Goal: Check status: Check status

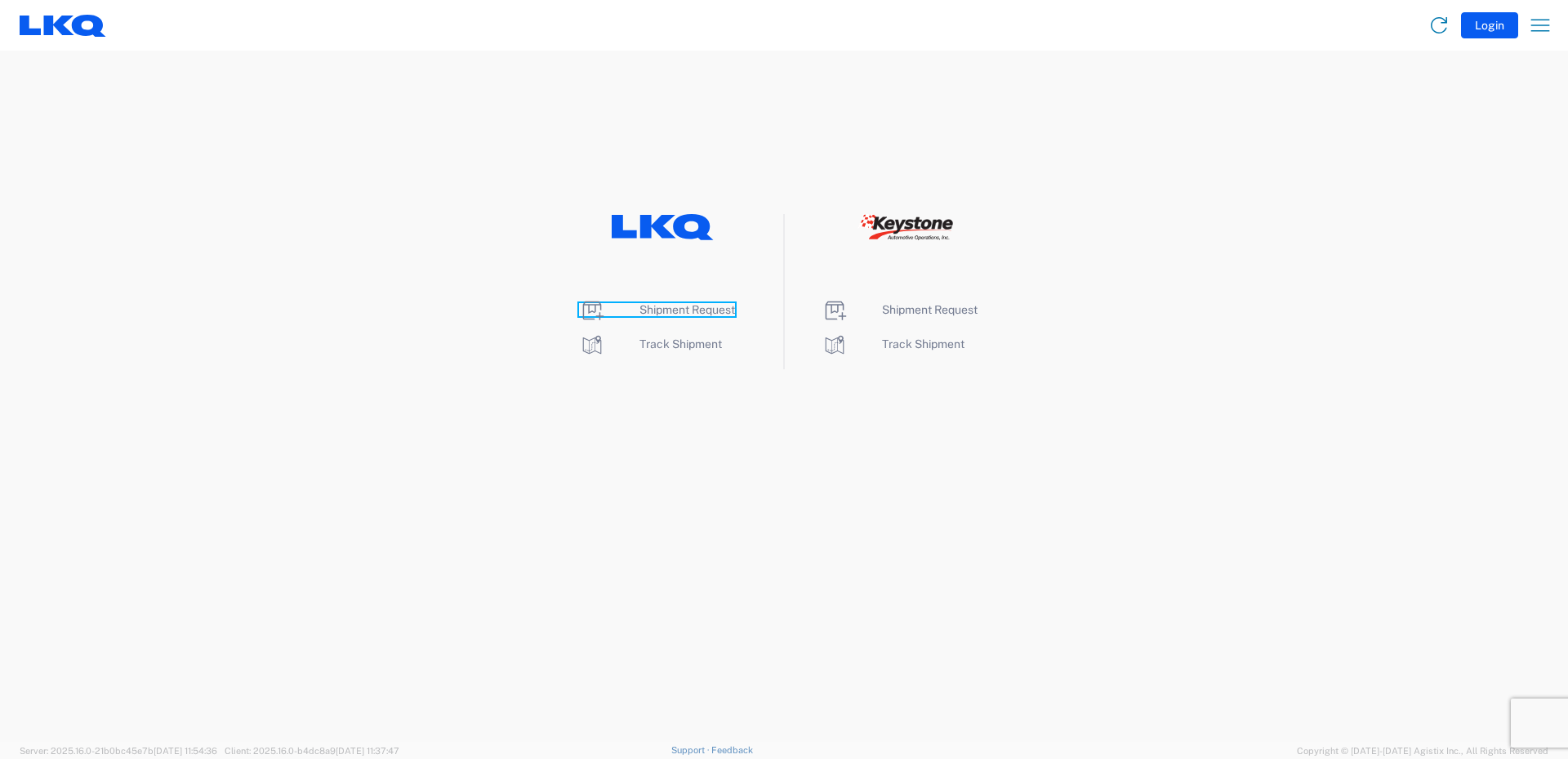
click at [695, 310] on span "Shipment Request" at bounding box center [687, 309] width 95 height 13
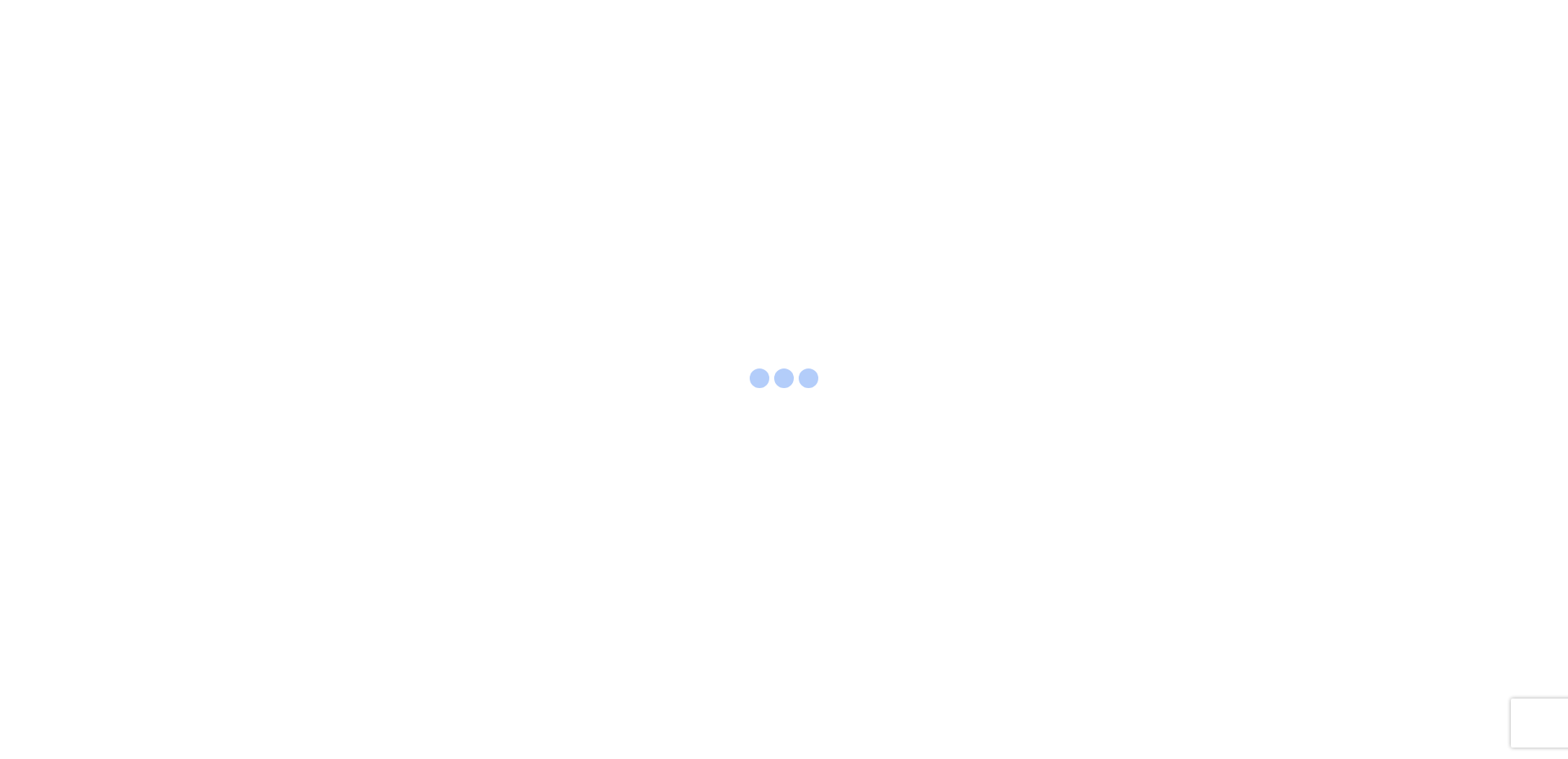
select select "FULL"
select select "LBS"
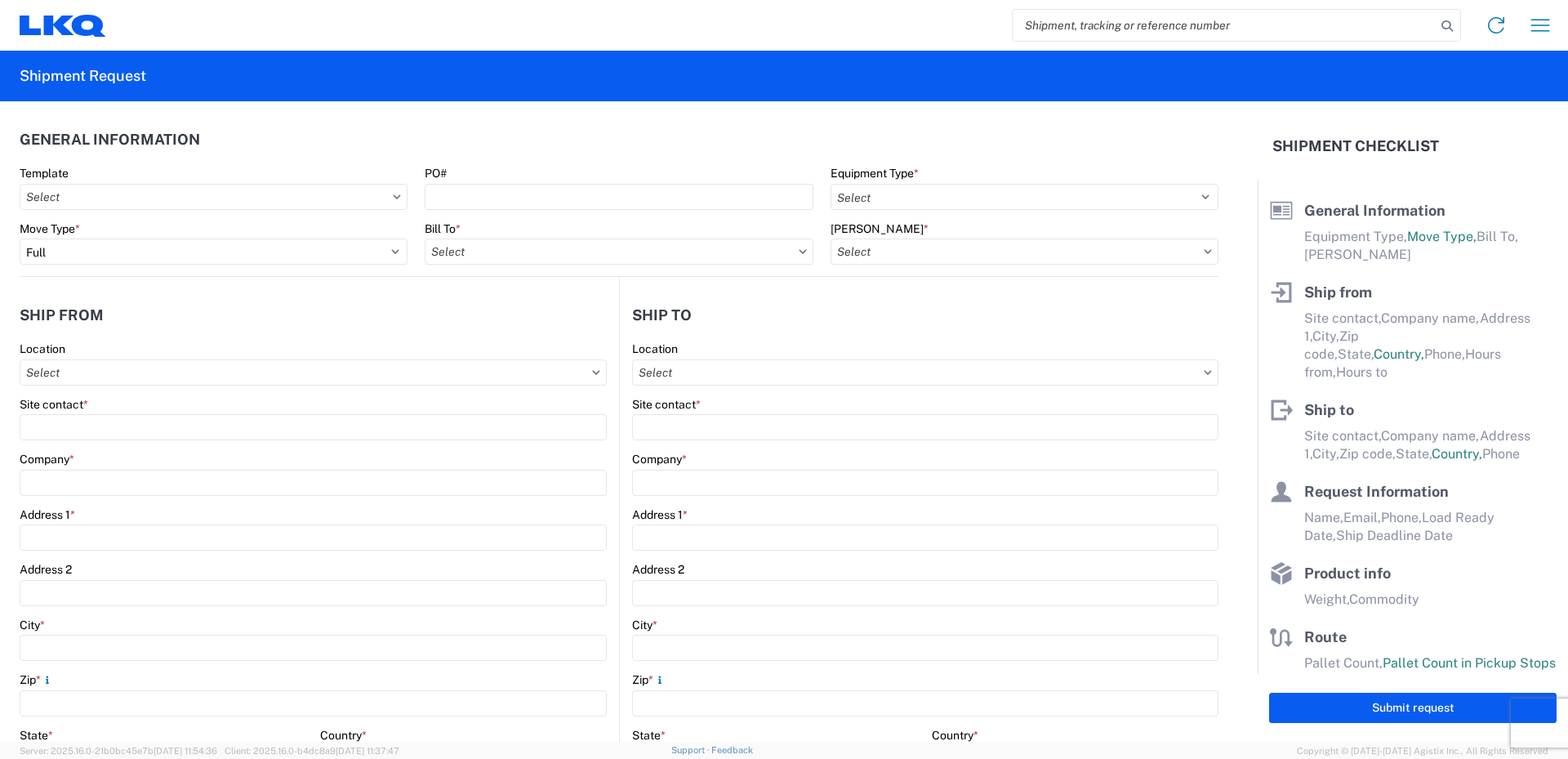
click at [1244, 29] on input "search" at bounding box center [1225, 25] width 423 height 31
type input "56495628"
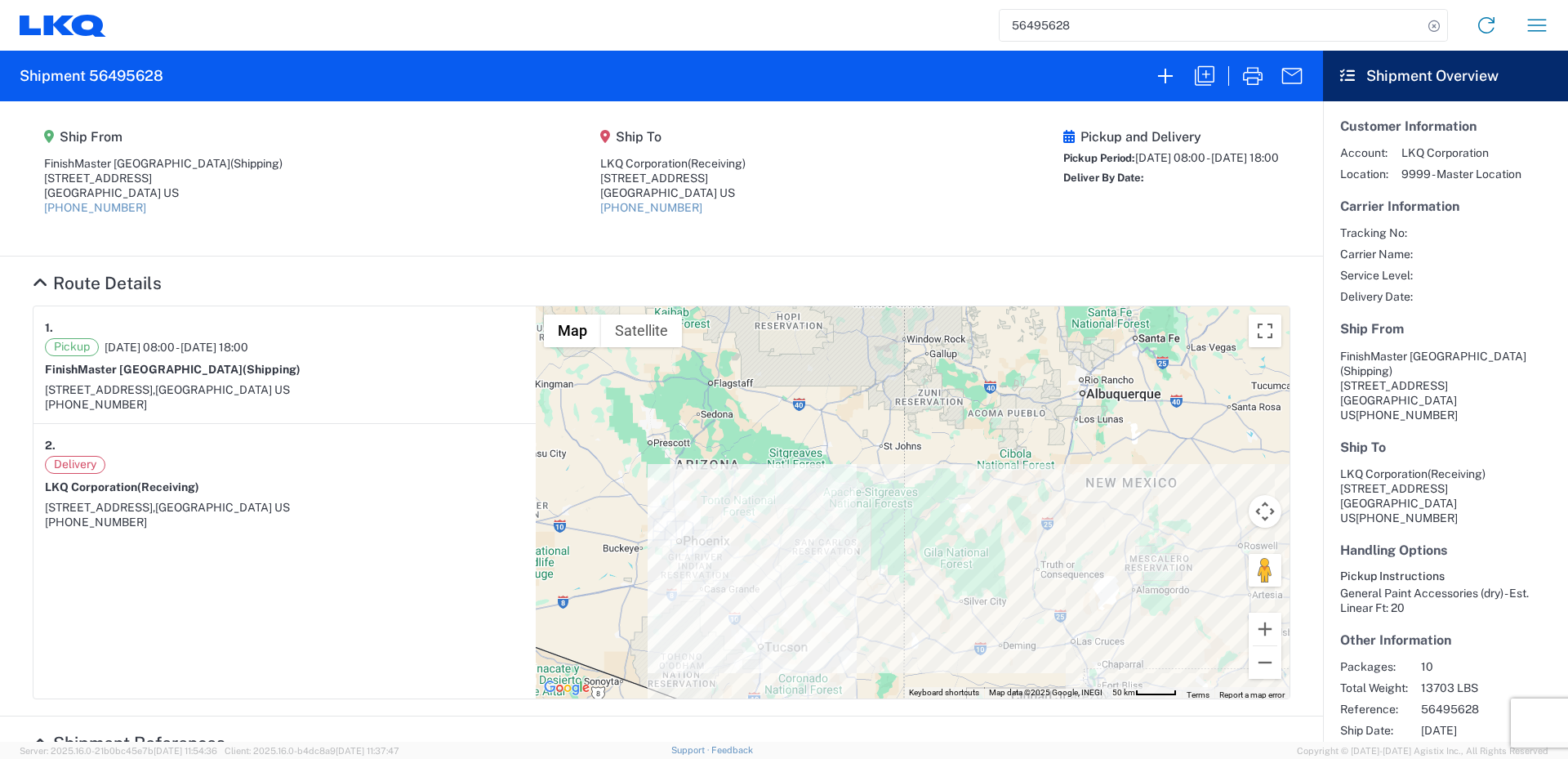
drag, startPoint x: 616, startPoint y: 506, endPoint x: 923, endPoint y: 712, distance: 369.7
click at [923, 712] on agx-collapsable-section "Route Details 1. Pickup [DATE] 08:00 - [DATE] 18:00 [GEOGRAPHIC_DATA] (Shipping…" at bounding box center [661, 486] width 1323 height 460
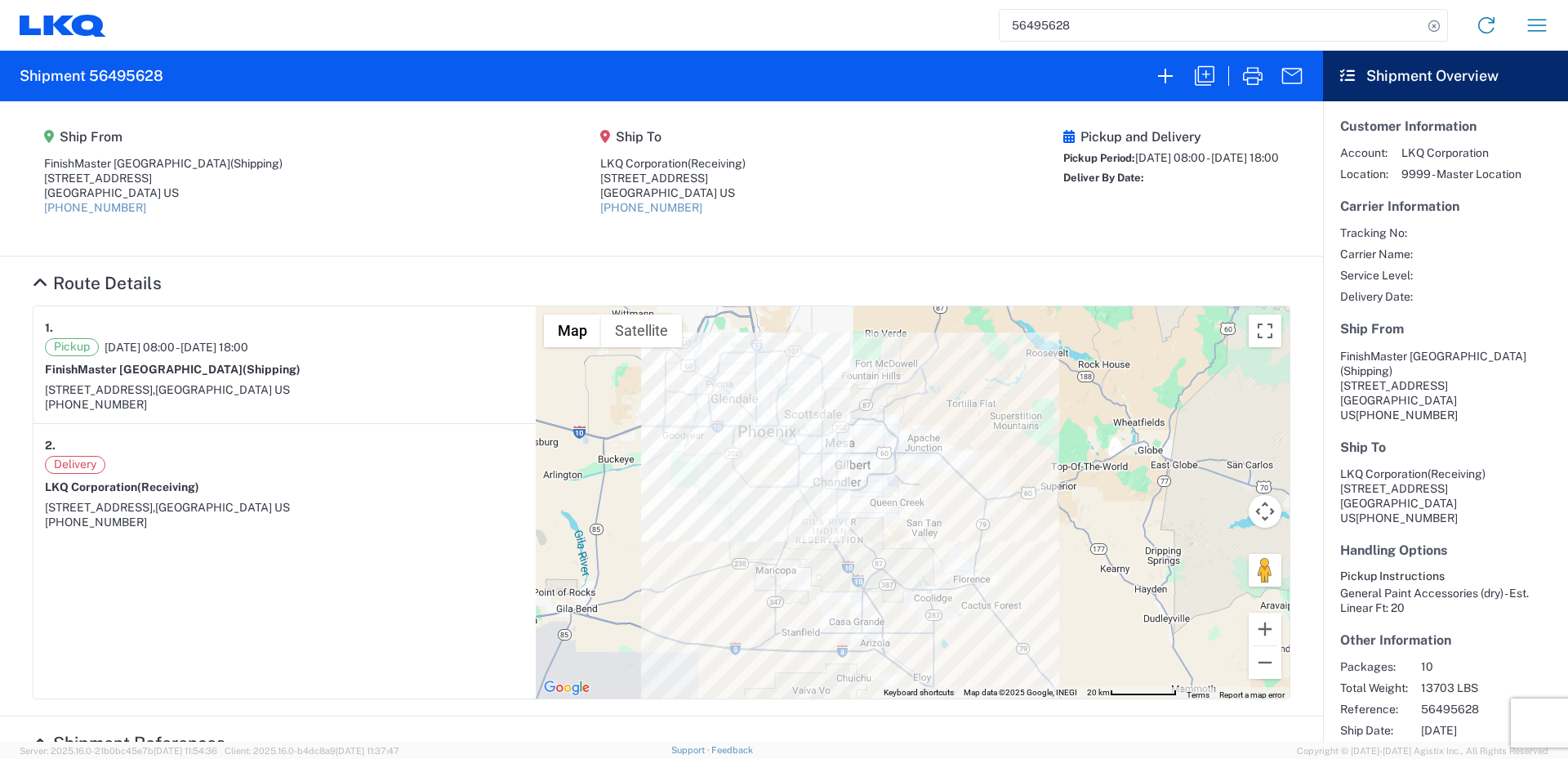
drag, startPoint x: 684, startPoint y: 622, endPoint x: 884, endPoint y: 523, distance: 223.2
click at [884, 523] on div "To navigate, press the arrow keys." at bounding box center [913, 502] width 754 height 392
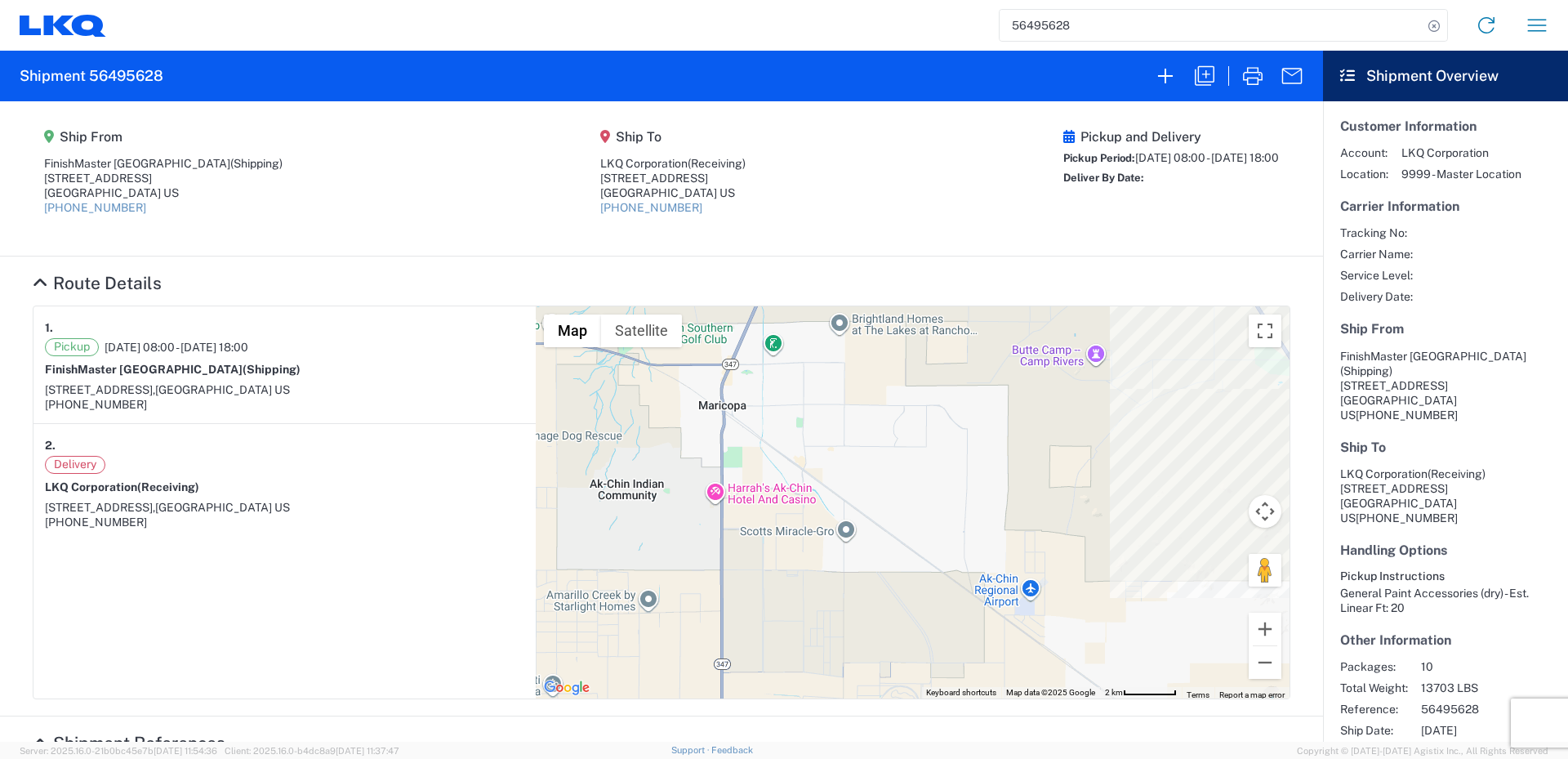
drag, startPoint x: 647, startPoint y: 611, endPoint x: 775, endPoint y: 469, distance: 191.2
click at [775, 471] on div "To navigate, press the arrow keys." at bounding box center [913, 502] width 754 height 392
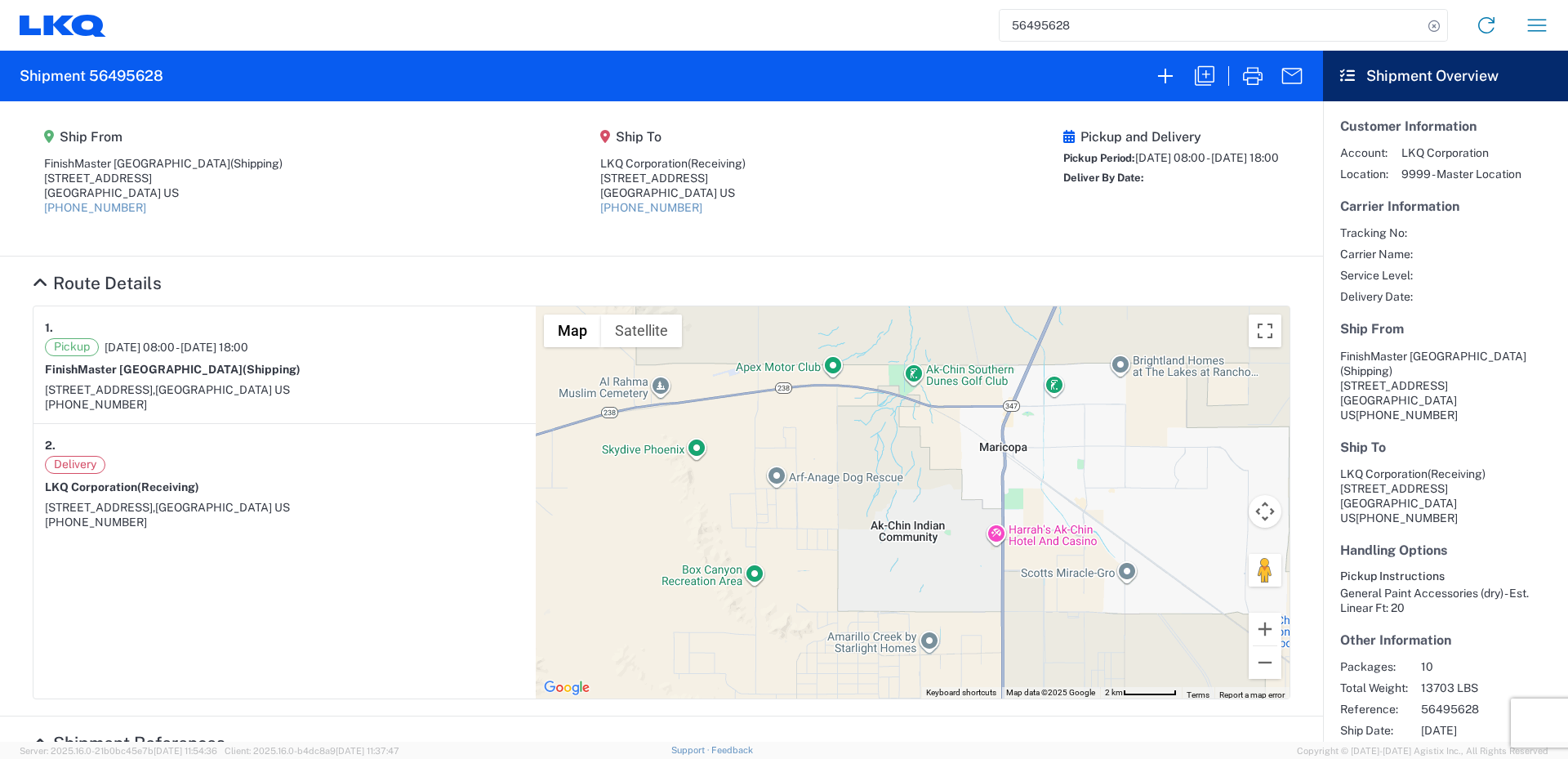
drag, startPoint x: 804, startPoint y: 617, endPoint x: 1093, endPoint y: 659, distance: 292.0
click at [1093, 659] on div "To navigate, press the arrow keys." at bounding box center [913, 502] width 754 height 392
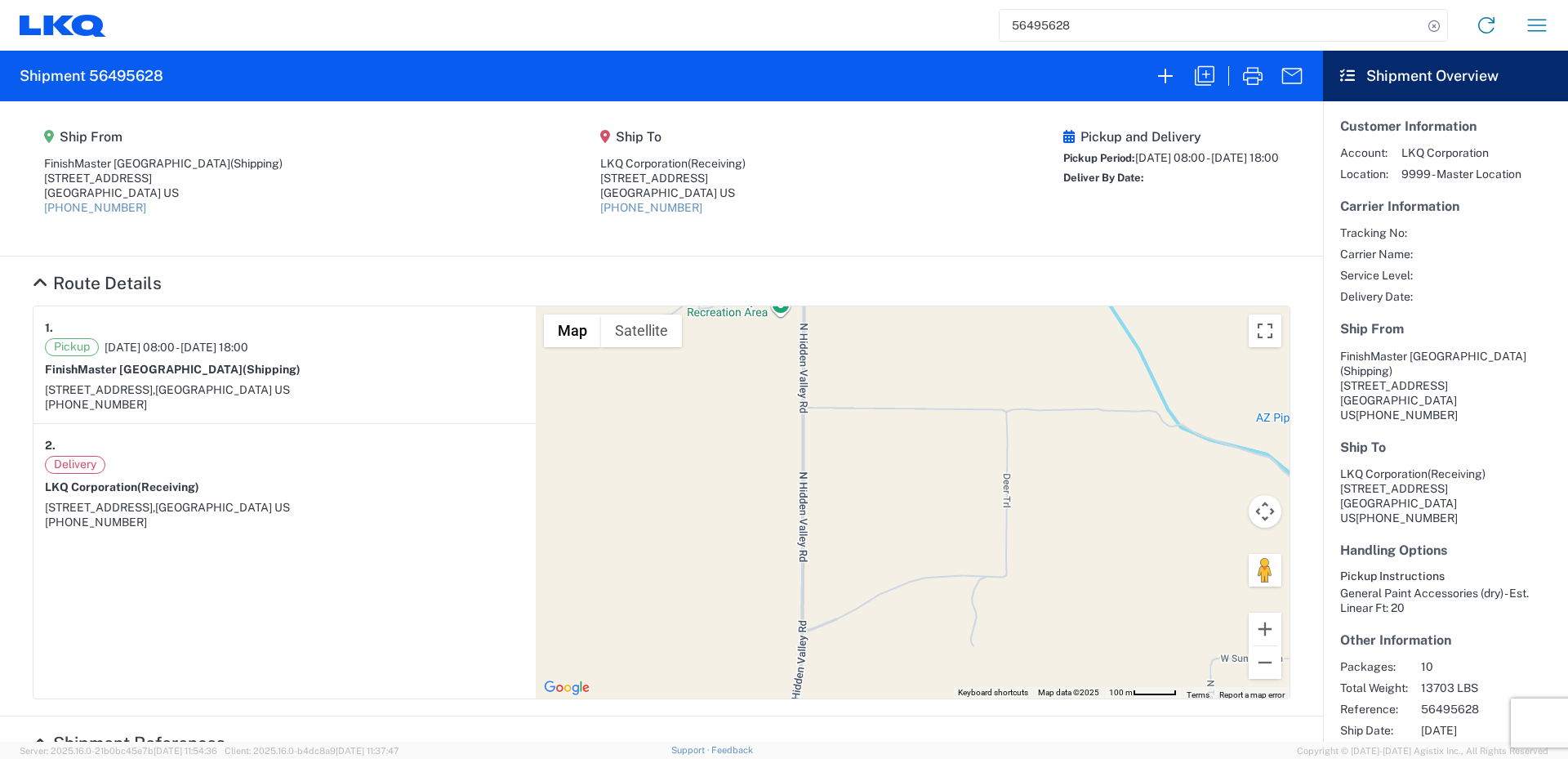
drag, startPoint x: 940, startPoint y: 494, endPoint x: 669, endPoint y: 489, distance: 271.0
click at [663, 454] on div "To navigate, press the arrow keys." at bounding box center [913, 502] width 754 height 392
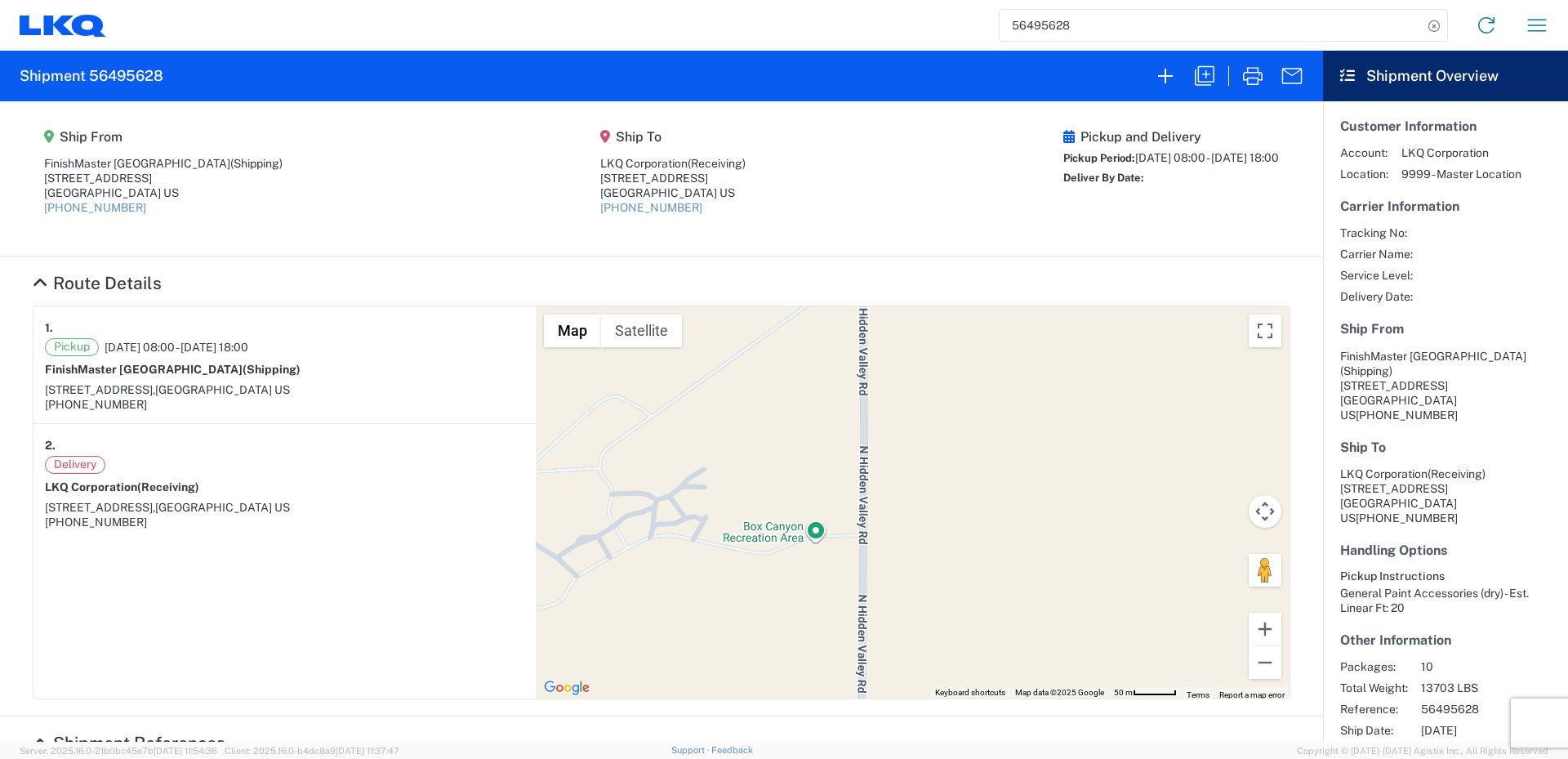
drag, startPoint x: 710, startPoint y: 458, endPoint x: 805, endPoint y: 794, distance: 349.2
click at [805, 758] on html "56495628 Home Shipment request Shipment tracking Shipment 56495628 Ship From [G…" at bounding box center [784, 379] width 1568 height 759
click at [816, 598] on div "To navigate, press the arrow keys." at bounding box center [913, 502] width 754 height 392
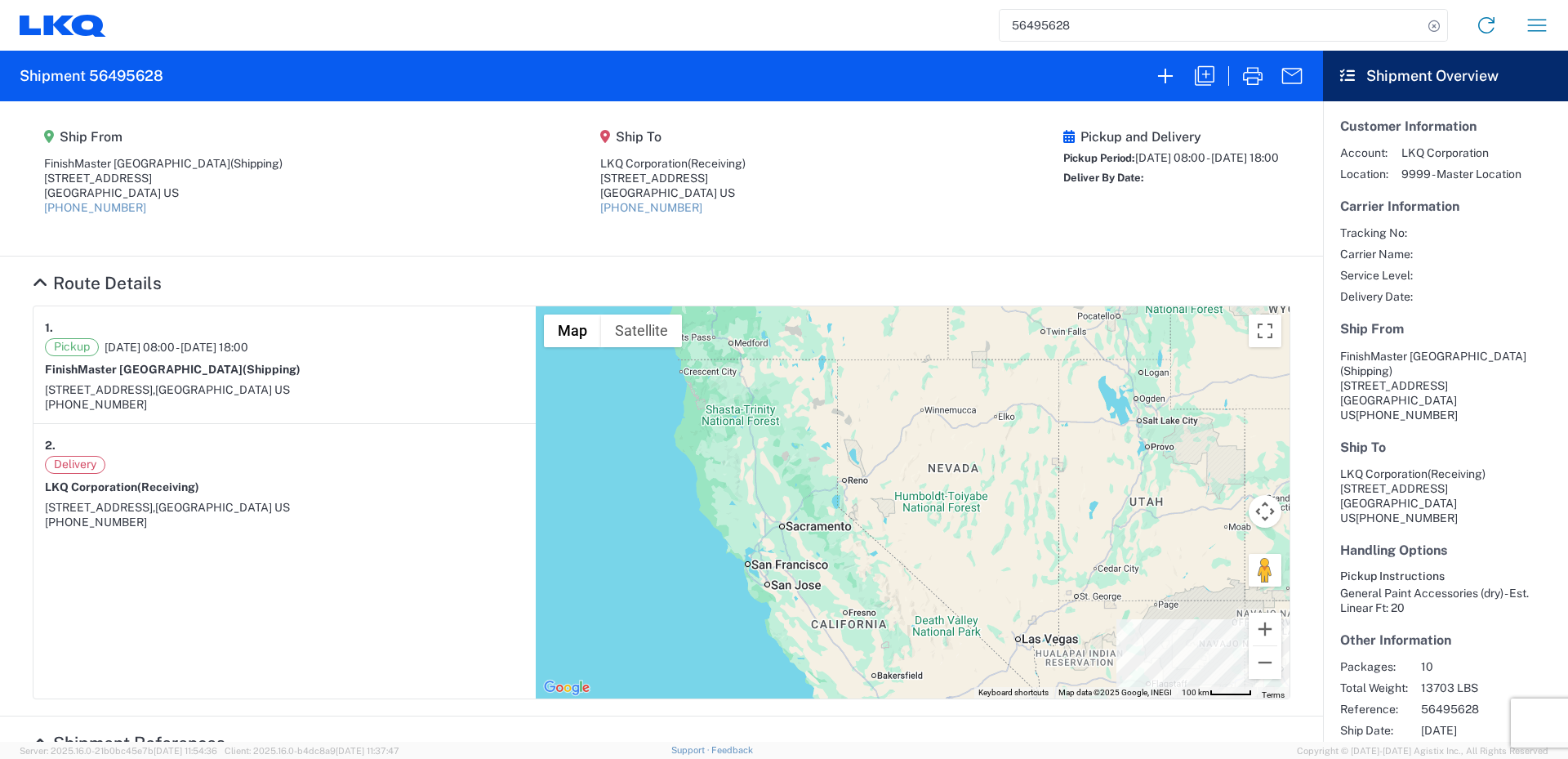
drag, startPoint x: 579, startPoint y: 480, endPoint x: 887, endPoint y: 662, distance: 357.8
click at [887, 662] on div "To navigate, press the arrow keys." at bounding box center [913, 502] width 754 height 392
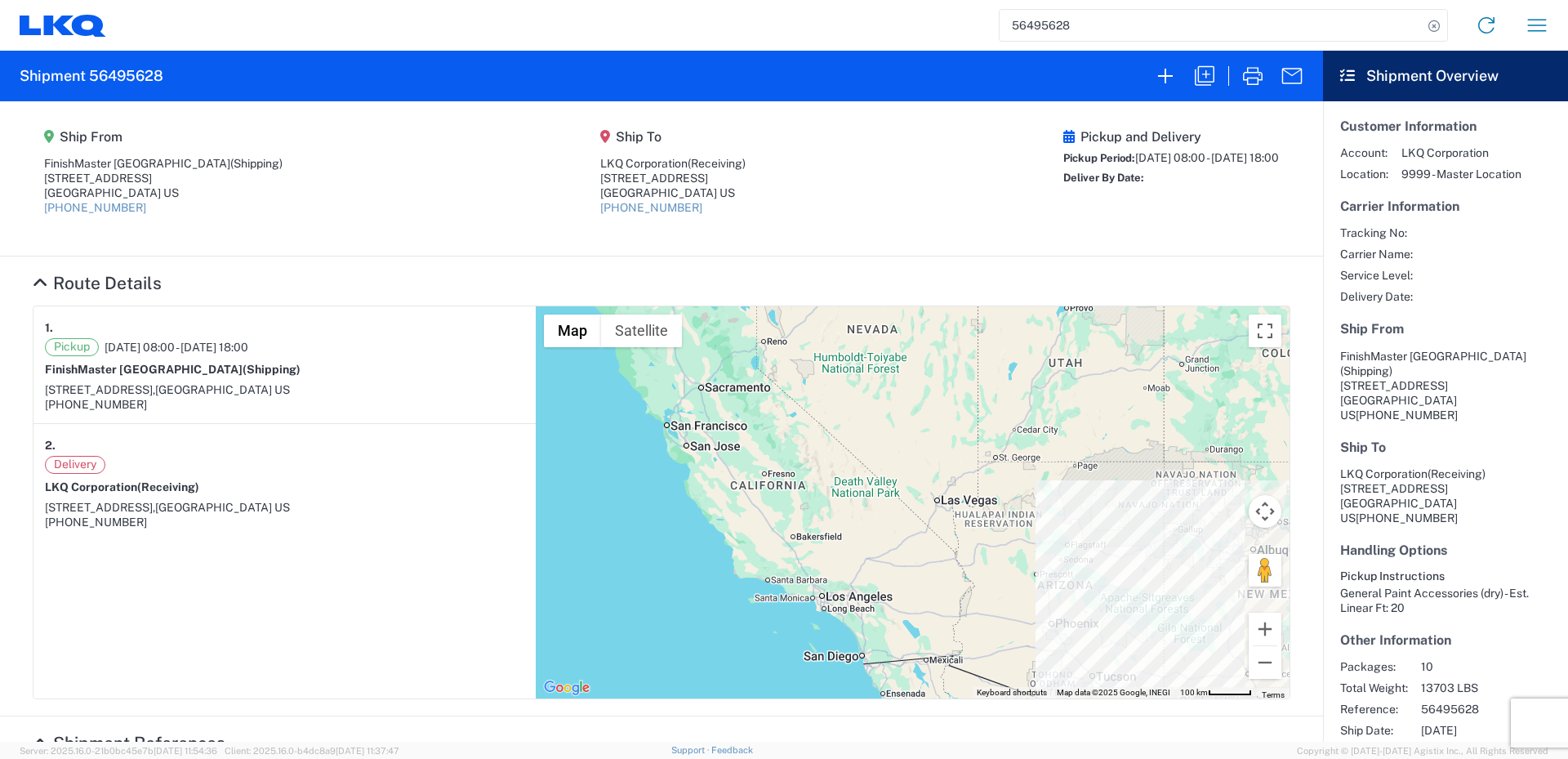
drag, startPoint x: 884, startPoint y: 590, endPoint x: 833, endPoint y: 474, distance: 126.7
click at [833, 474] on div "To navigate, press the arrow keys." at bounding box center [913, 502] width 754 height 392
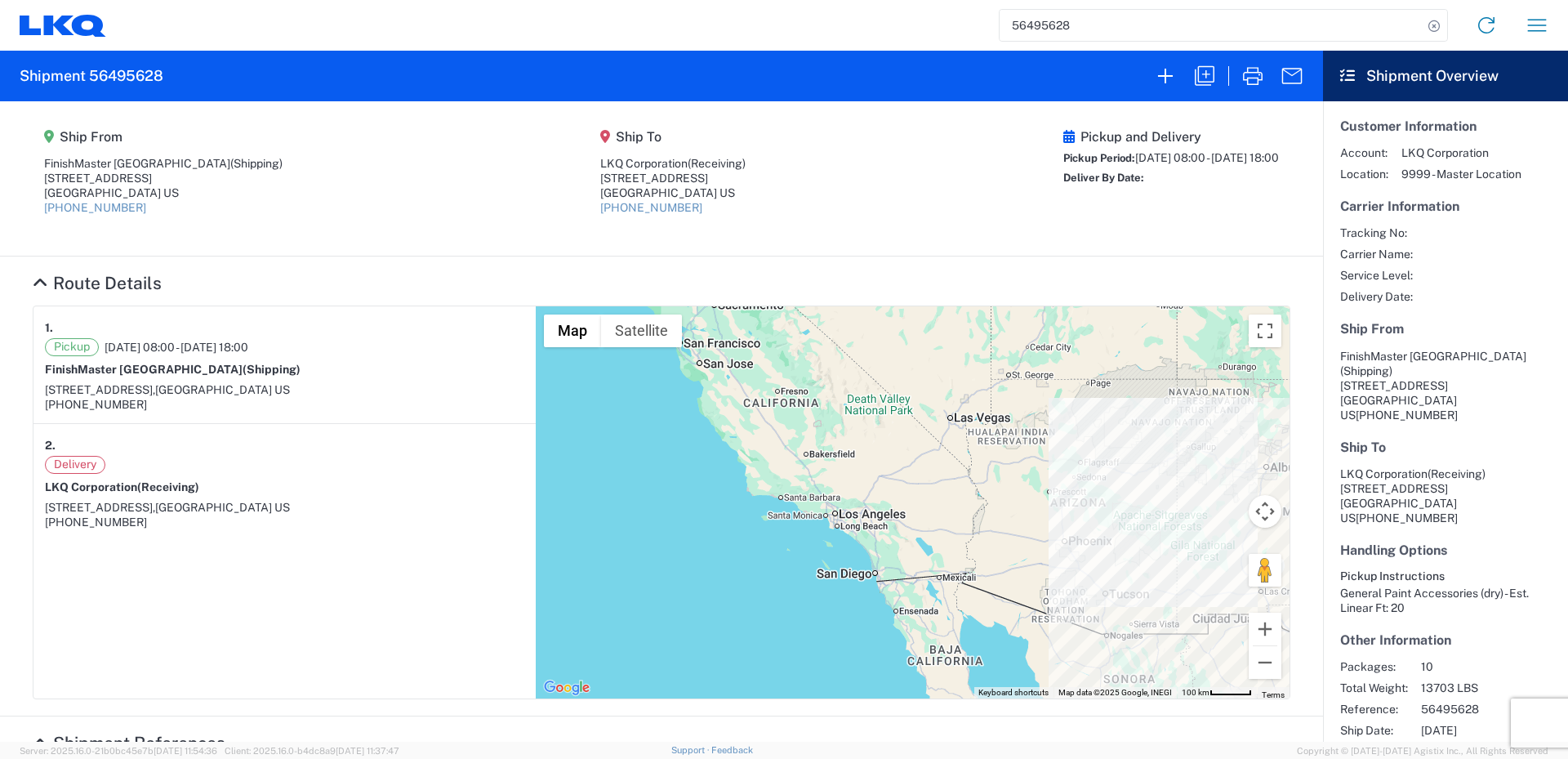
drag, startPoint x: 872, startPoint y: 558, endPoint x: 884, endPoint y: 478, distance: 80.9
click at [884, 478] on div "To navigate, press the arrow keys." at bounding box center [913, 502] width 754 height 392
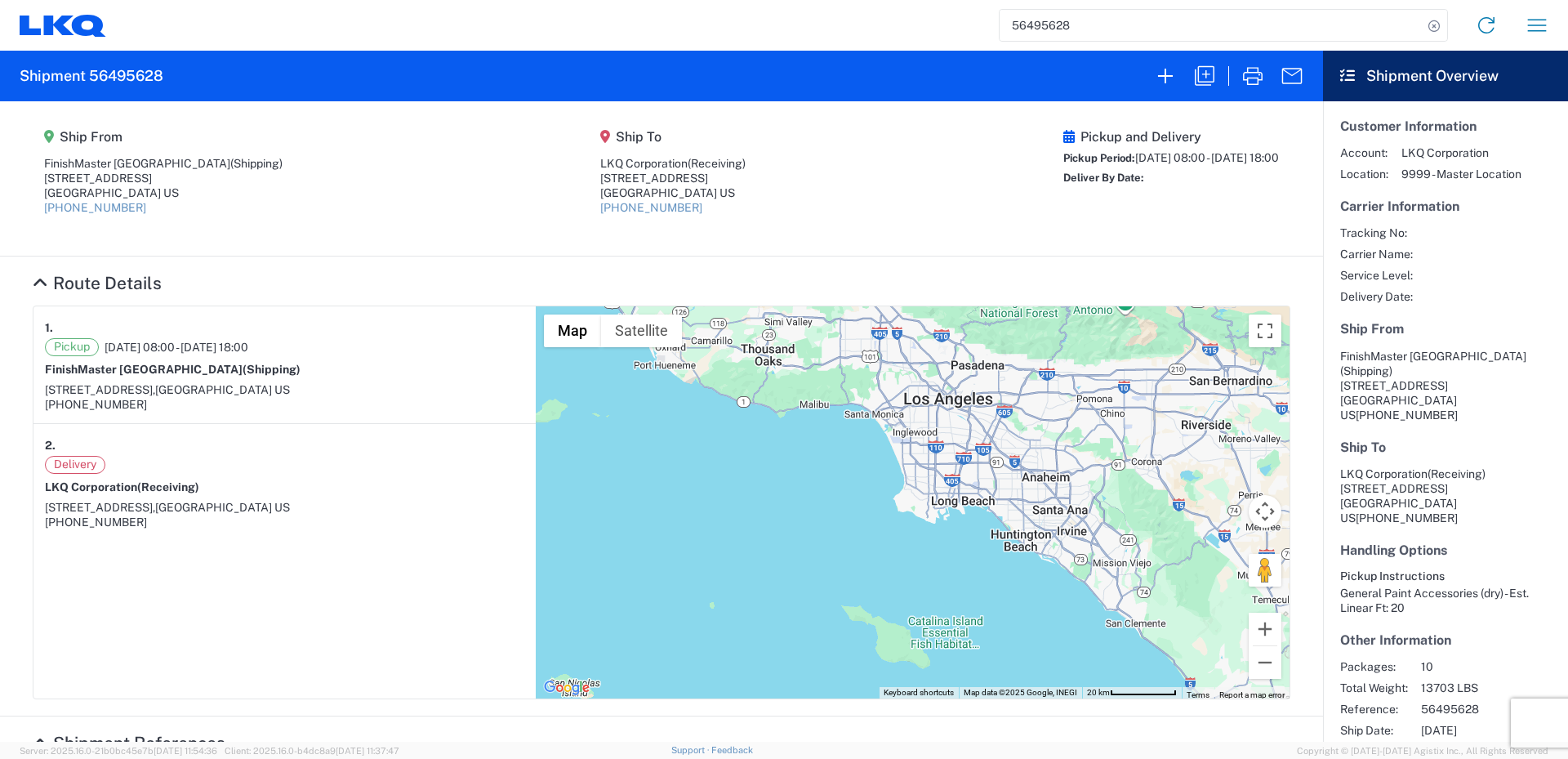
drag, startPoint x: 786, startPoint y: 479, endPoint x: 619, endPoint y: 553, distance: 182.7
click at [619, 553] on div "To navigate, press the arrow keys." at bounding box center [913, 502] width 754 height 392
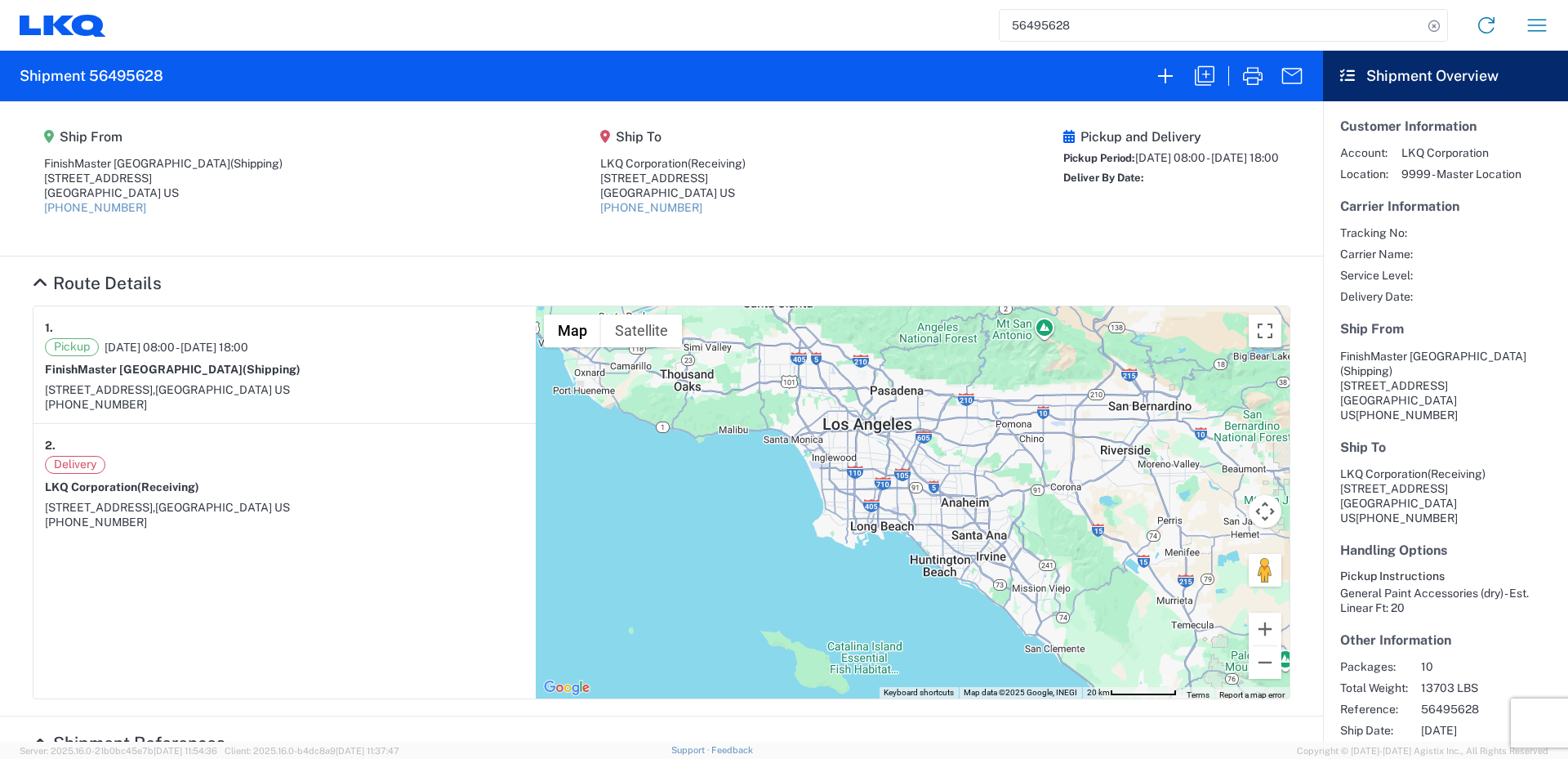
drag, startPoint x: 1054, startPoint y: 488, endPoint x: 929, endPoint y: 523, distance: 129.8
click at [930, 522] on div "To navigate, press the arrow keys." at bounding box center [913, 502] width 754 height 392
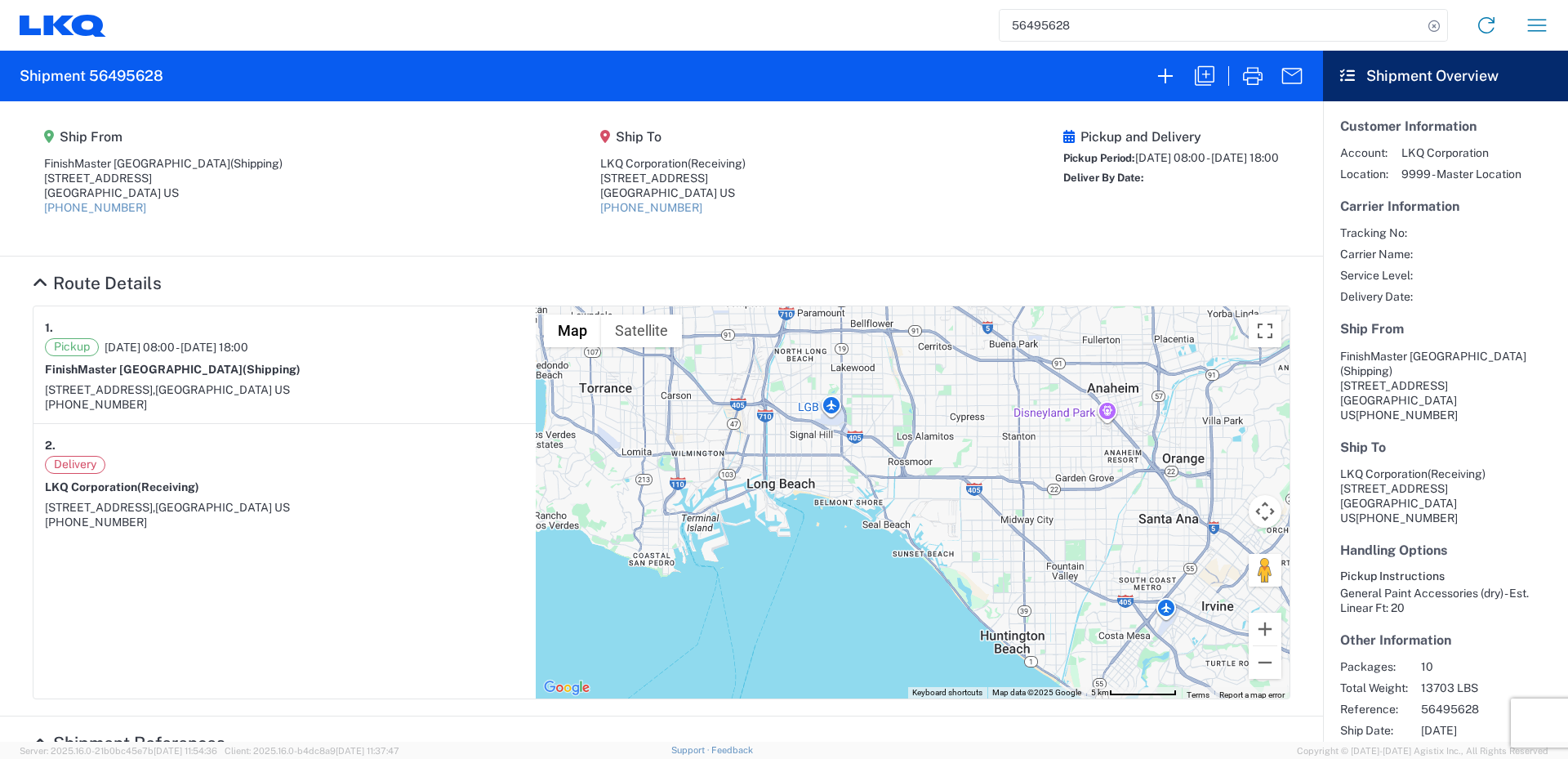
drag, startPoint x: 1281, startPoint y: 493, endPoint x: 877, endPoint y: 627, distance: 425.6
click at [877, 627] on agx-collapsable-section "Route Details 1. Pickup [DATE] 08:00 - [DATE] 18:00 [GEOGRAPHIC_DATA] (Shipping…" at bounding box center [661, 486] width 1323 height 460
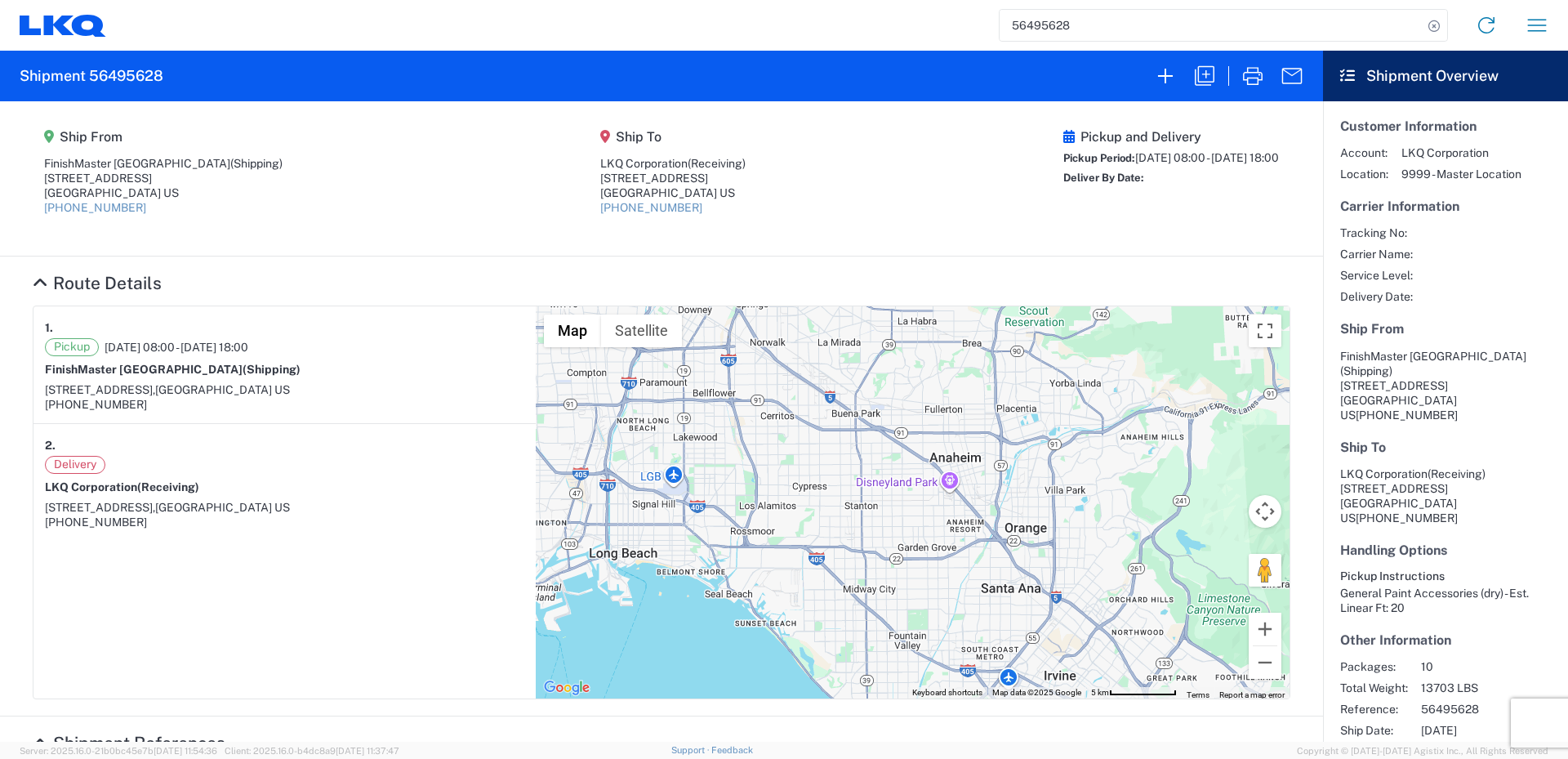
drag, startPoint x: 877, startPoint y: 627, endPoint x: 939, endPoint y: 538, distance: 108.5
click at [939, 538] on div "To navigate, press the arrow keys." at bounding box center [913, 502] width 754 height 392
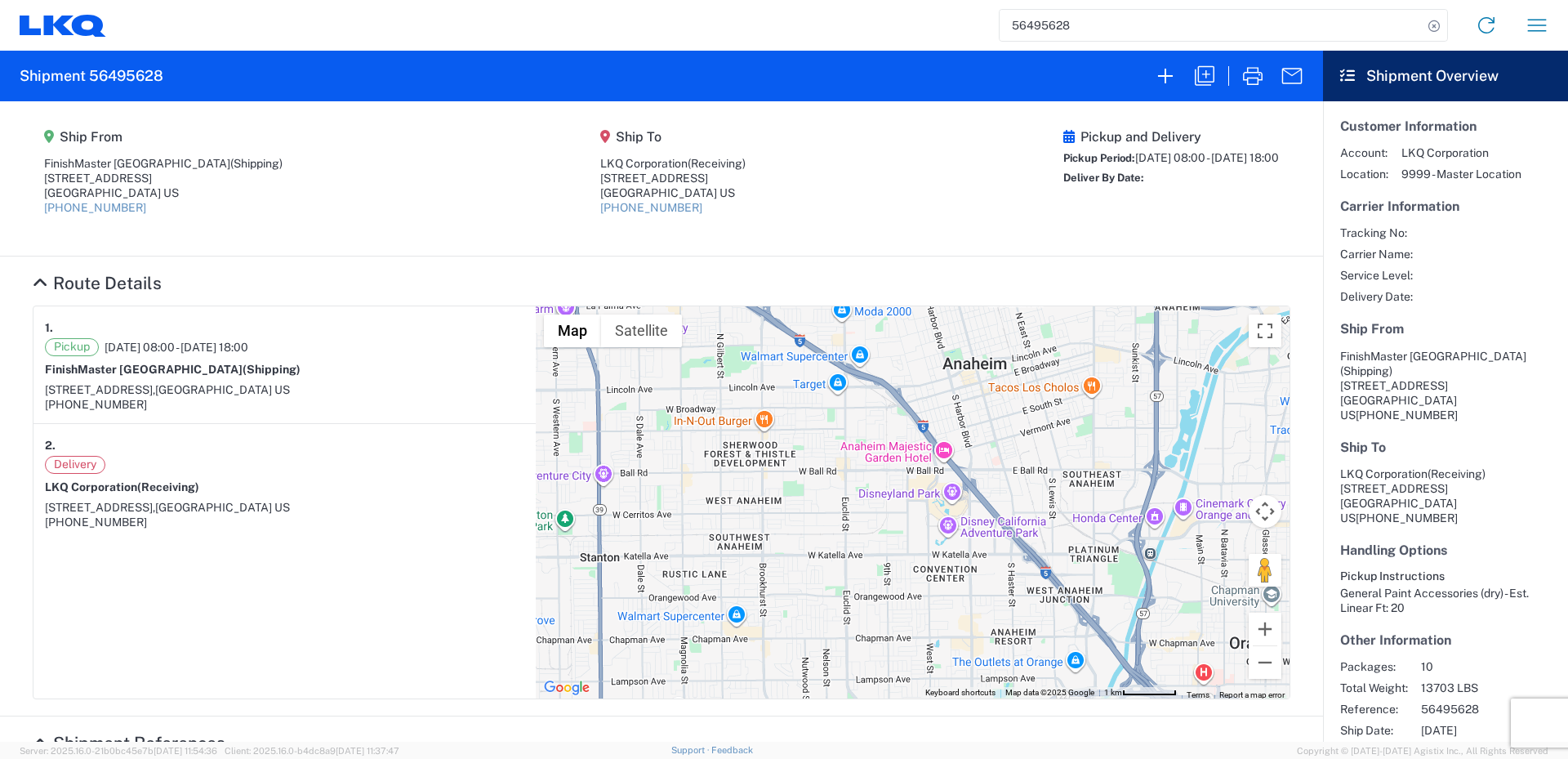
drag, startPoint x: 932, startPoint y: 530, endPoint x: 923, endPoint y: 685, distance: 155.3
click at [923, 685] on div "To navigate, press the arrow keys." at bounding box center [913, 502] width 754 height 392
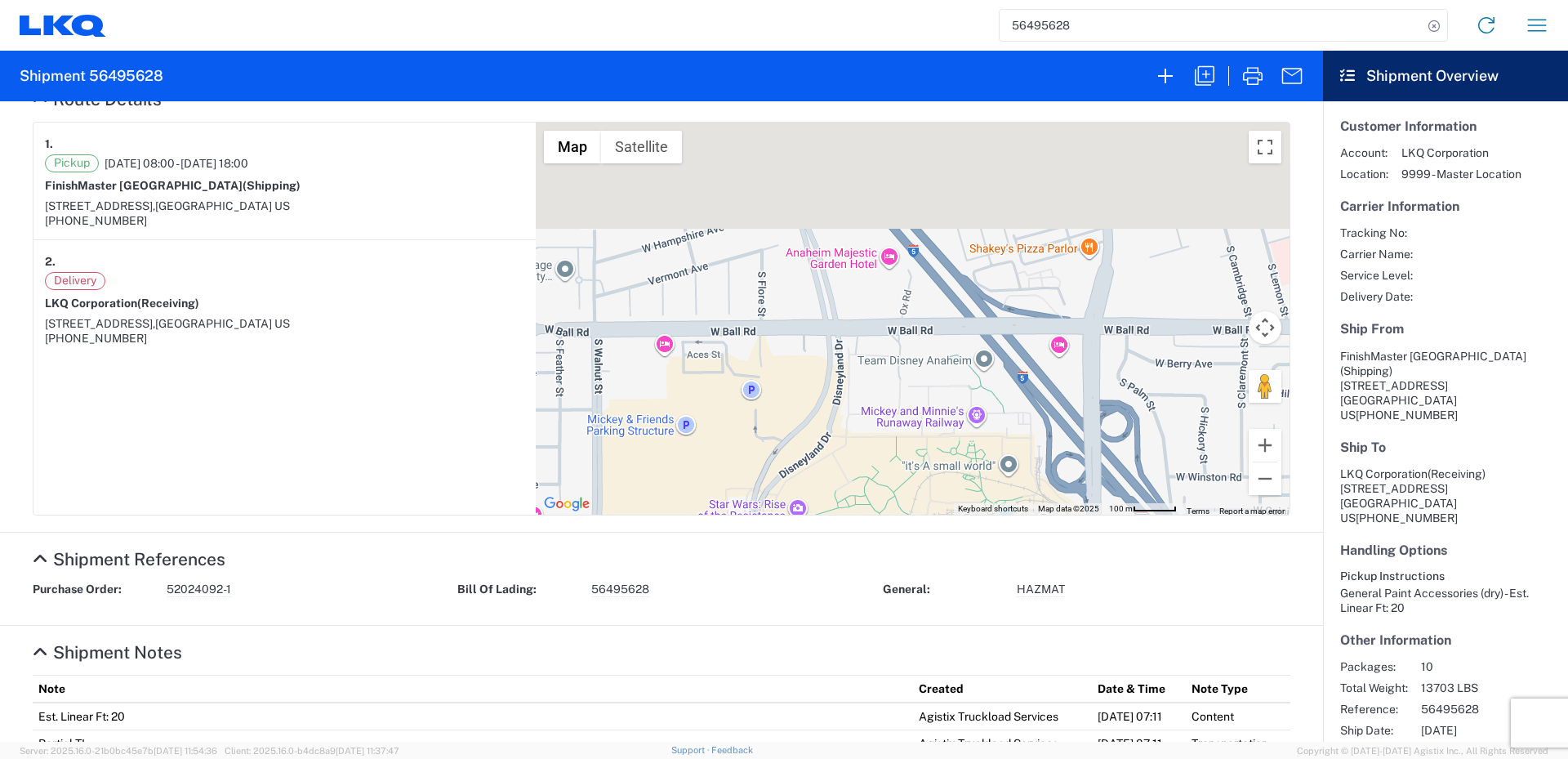
scroll to position [427, 0]
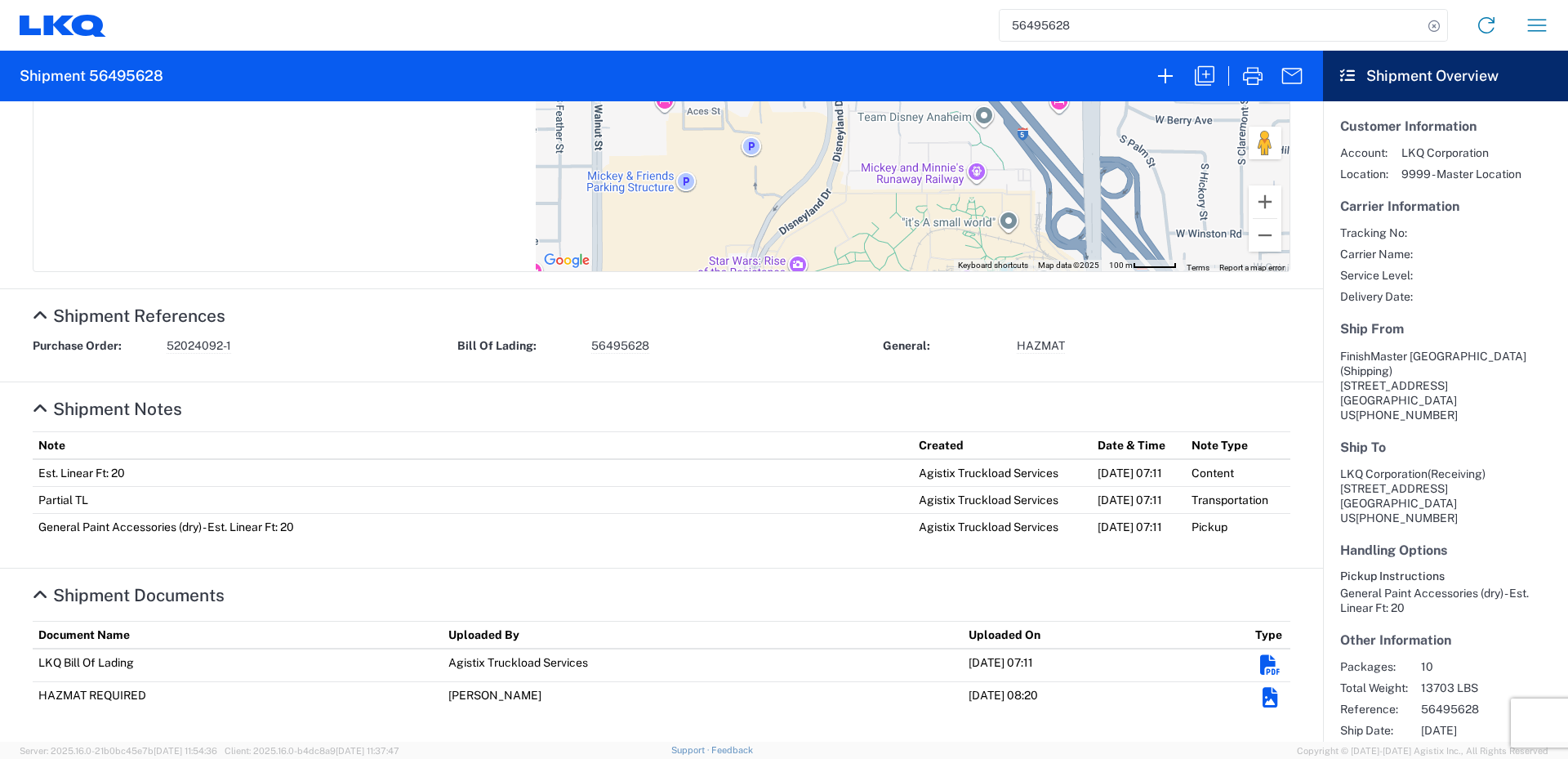
drag, startPoint x: 992, startPoint y: 424, endPoint x: 928, endPoint y: 780, distance: 361.7
click at [928, 758] on html "56495628 Home Shipment request Shipment tracking Shipment 56495628 Ship From [G…" at bounding box center [784, 379] width 1568 height 759
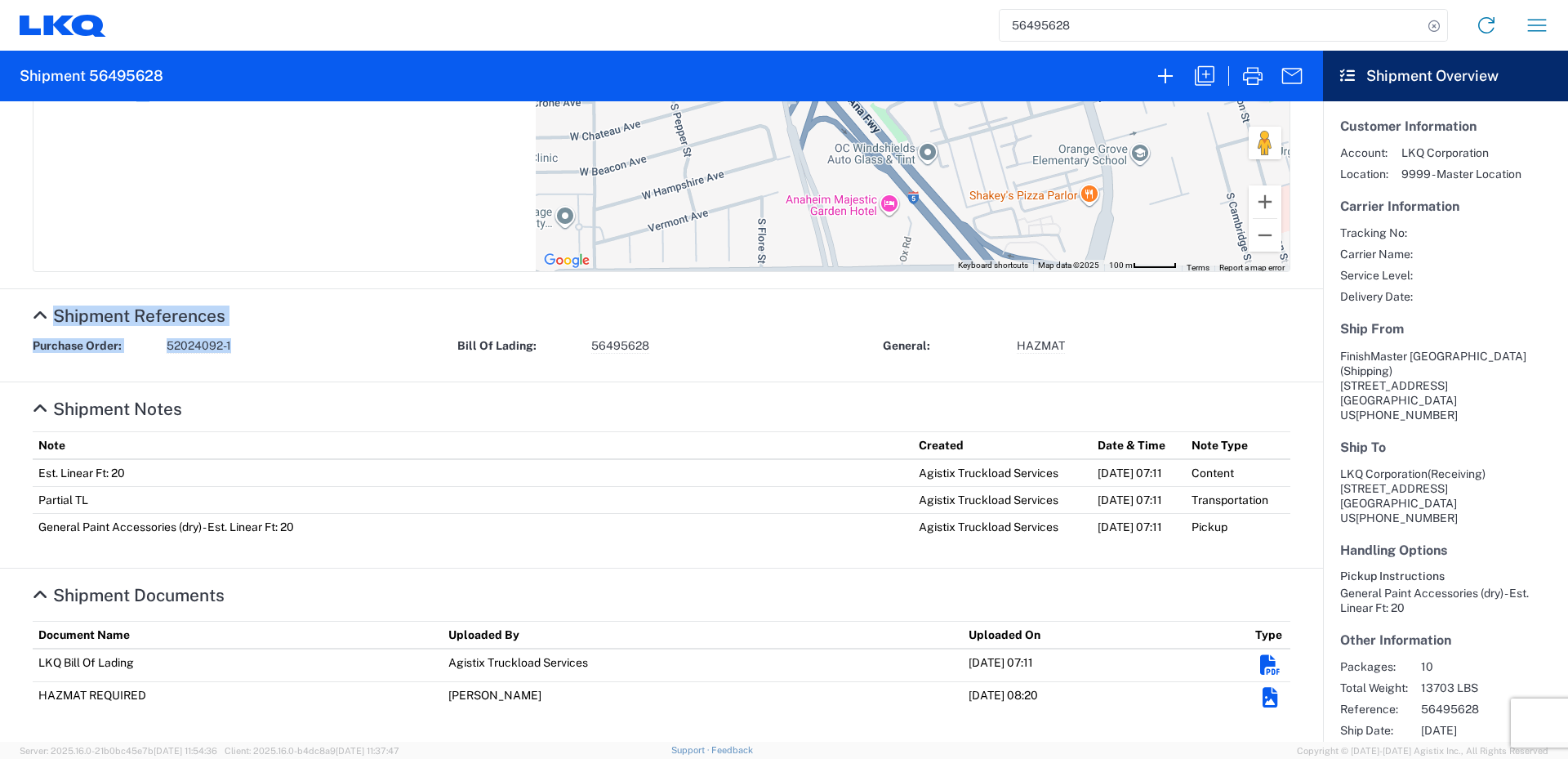
drag, startPoint x: 417, startPoint y: 174, endPoint x: 427, endPoint y: 362, distance: 188.3
click at [427, 362] on div "Ship From [GEOGRAPHIC_DATA] (Shipping) [STREET_ADDRESS] US [PHONE_NUMBER] Ship …" at bounding box center [661, 421] width 1323 height 640
drag, startPoint x: 427, startPoint y: 362, endPoint x: 318, endPoint y: 99, distance: 284.7
click at [318, 99] on agx-form-header "Shipment 56495628" at bounding box center [661, 75] width 1323 height 51
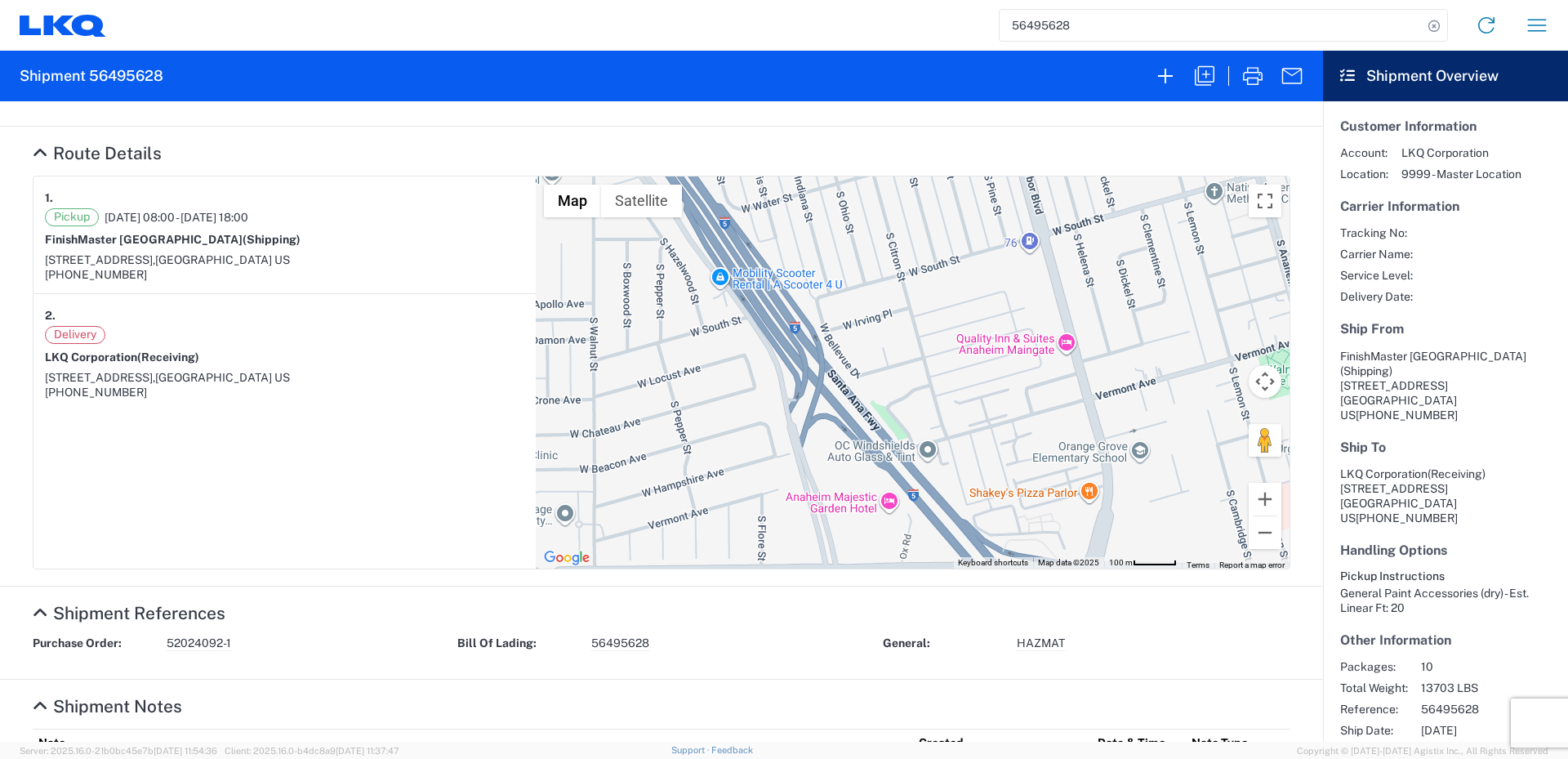
scroll to position [100, 0]
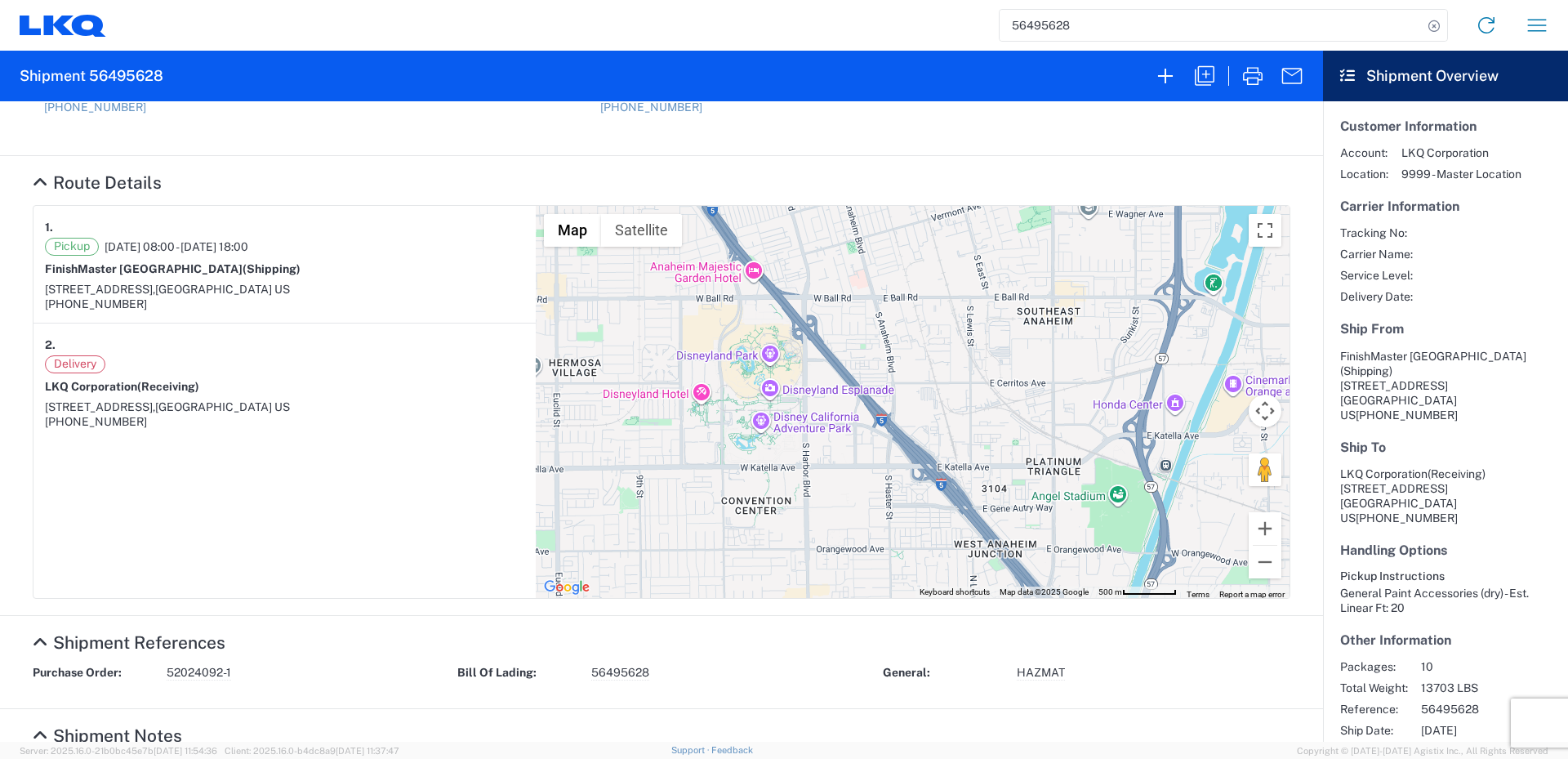
drag, startPoint x: 922, startPoint y: 523, endPoint x: 767, endPoint y: 306, distance: 266.7
click at [767, 306] on div "To navigate, press the arrow keys." at bounding box center [913, 401] width 754 height 392
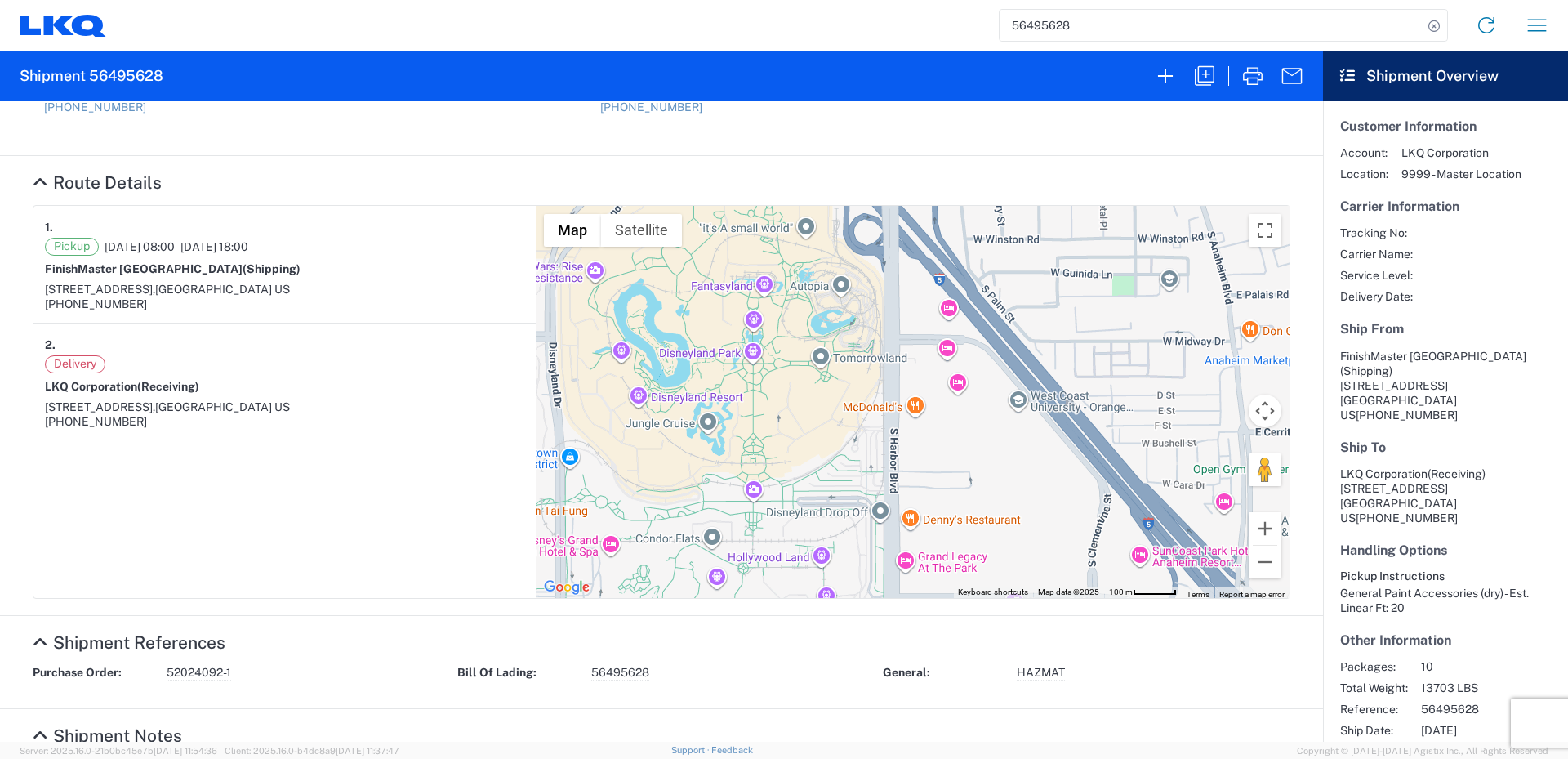
click at [46, 645] on icon at bounding box center [40, 642] width 15 height 17
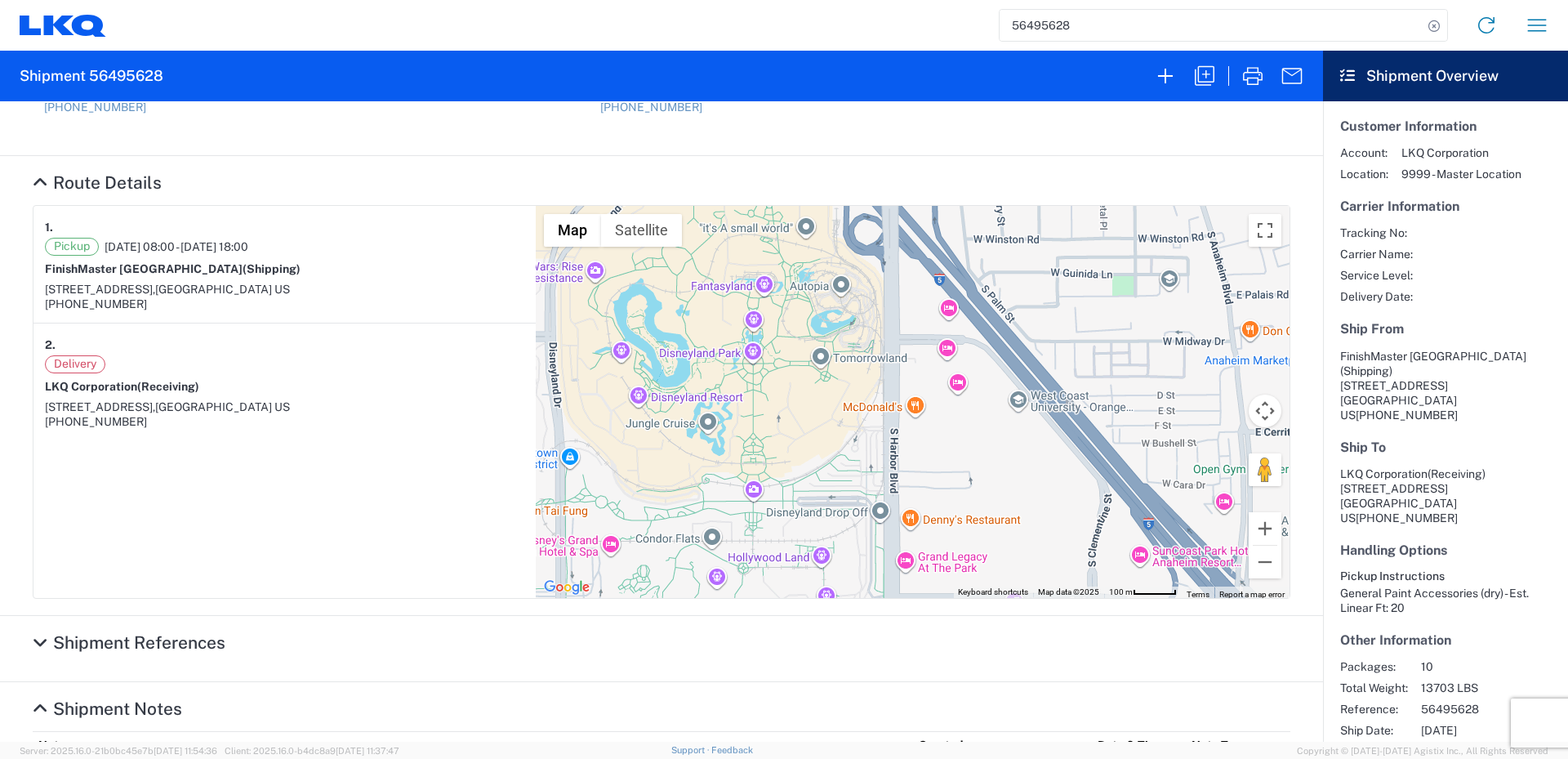
click at [42, 705] on icon at bounding box center [40, 708] width 15 height 17
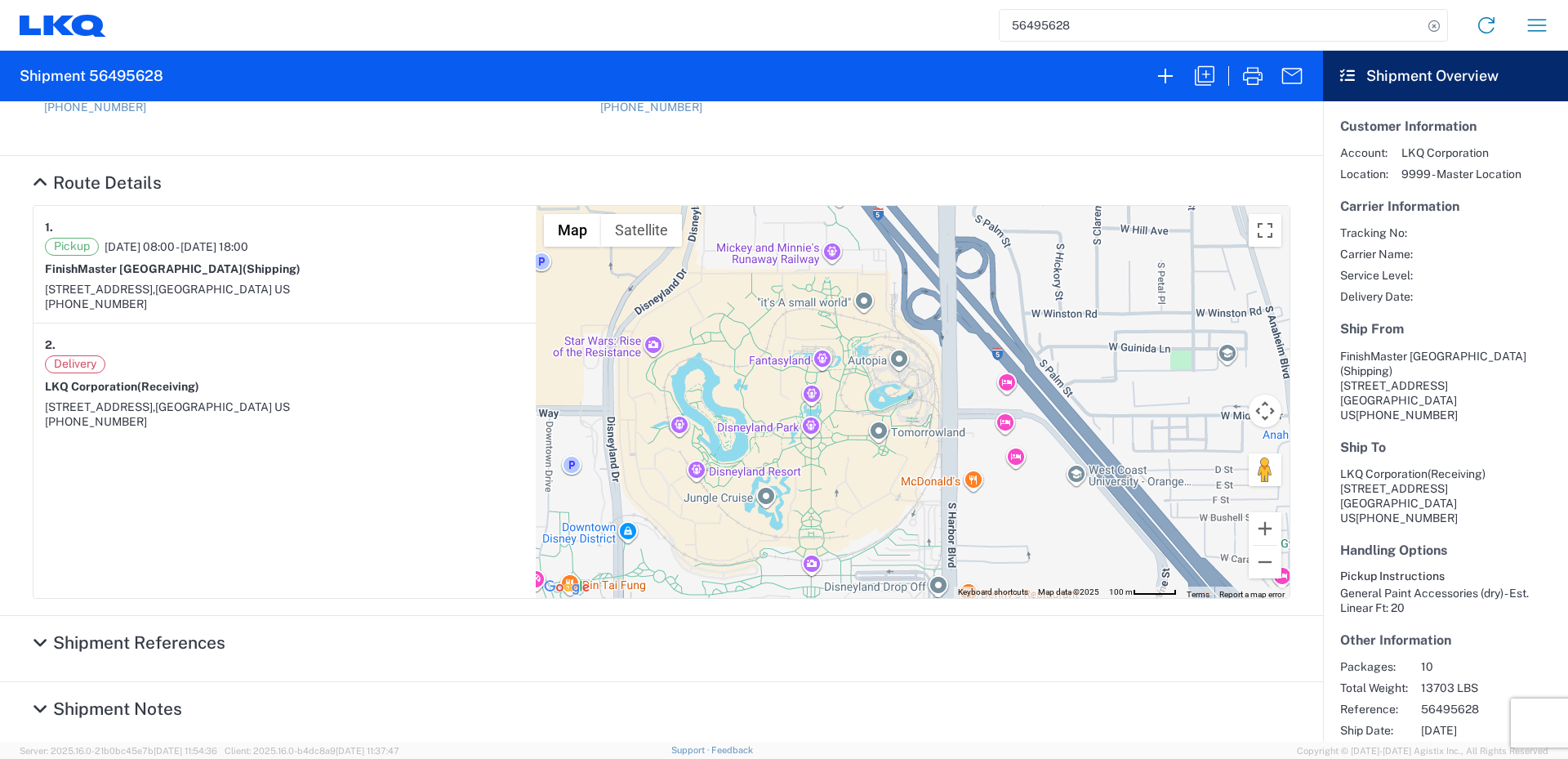
drag, startPoint x: 613, startPoint y: 455, endPoint x: 673, endPoint y: 531, distance: 96.8
click at [673, 531] on div "To navigate, press the arrow keys." at bounding box center [913, 401] width 754 height 392
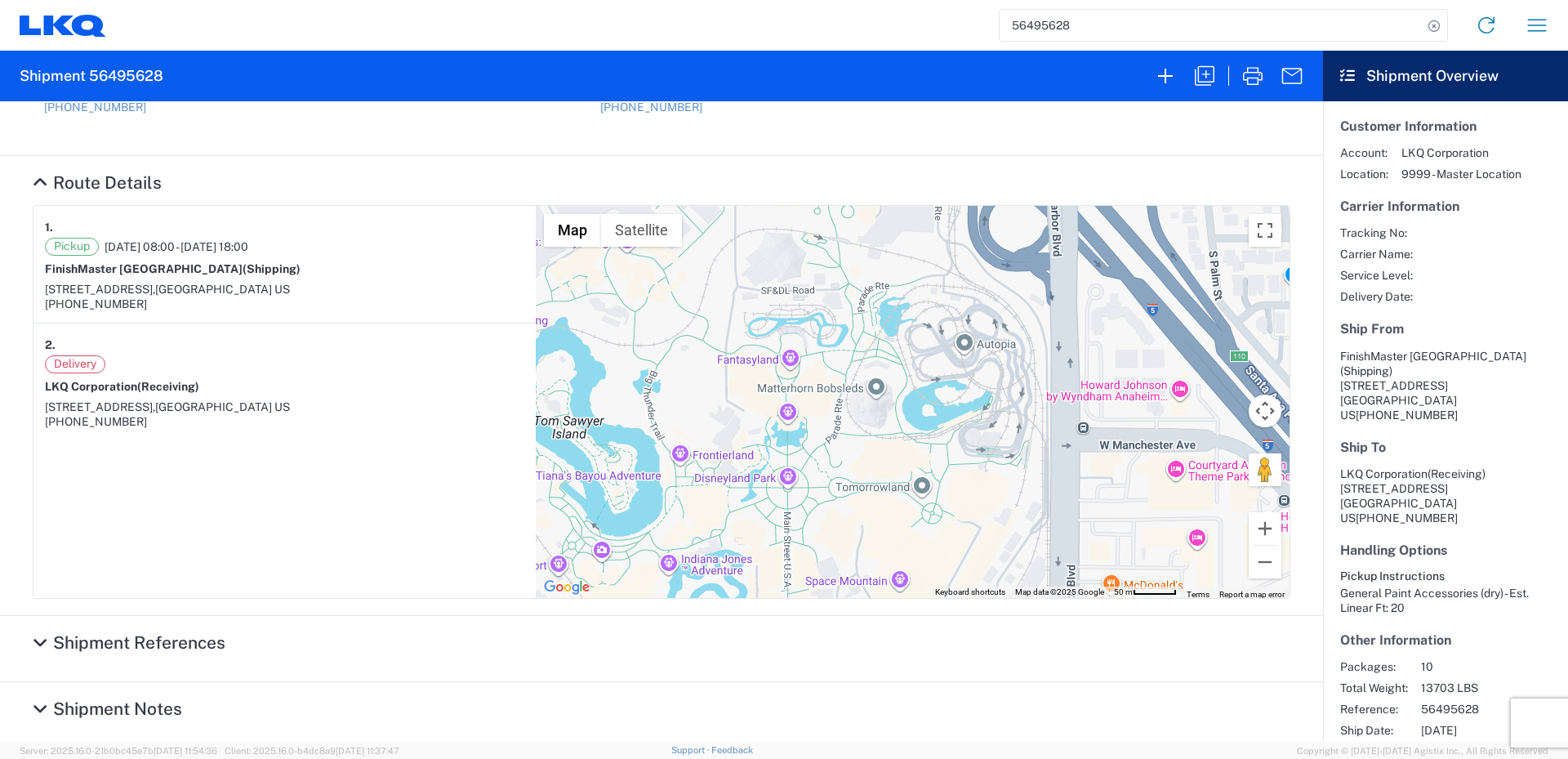
drag, startPoint x: 953, startPoint y: 407, endPoint x: 812, endPoint y: 426, distance: 142.3
click at [884, 495] on div "To navigate, press the arrow keys." at bounding box center [913, 401] width 754 height 392
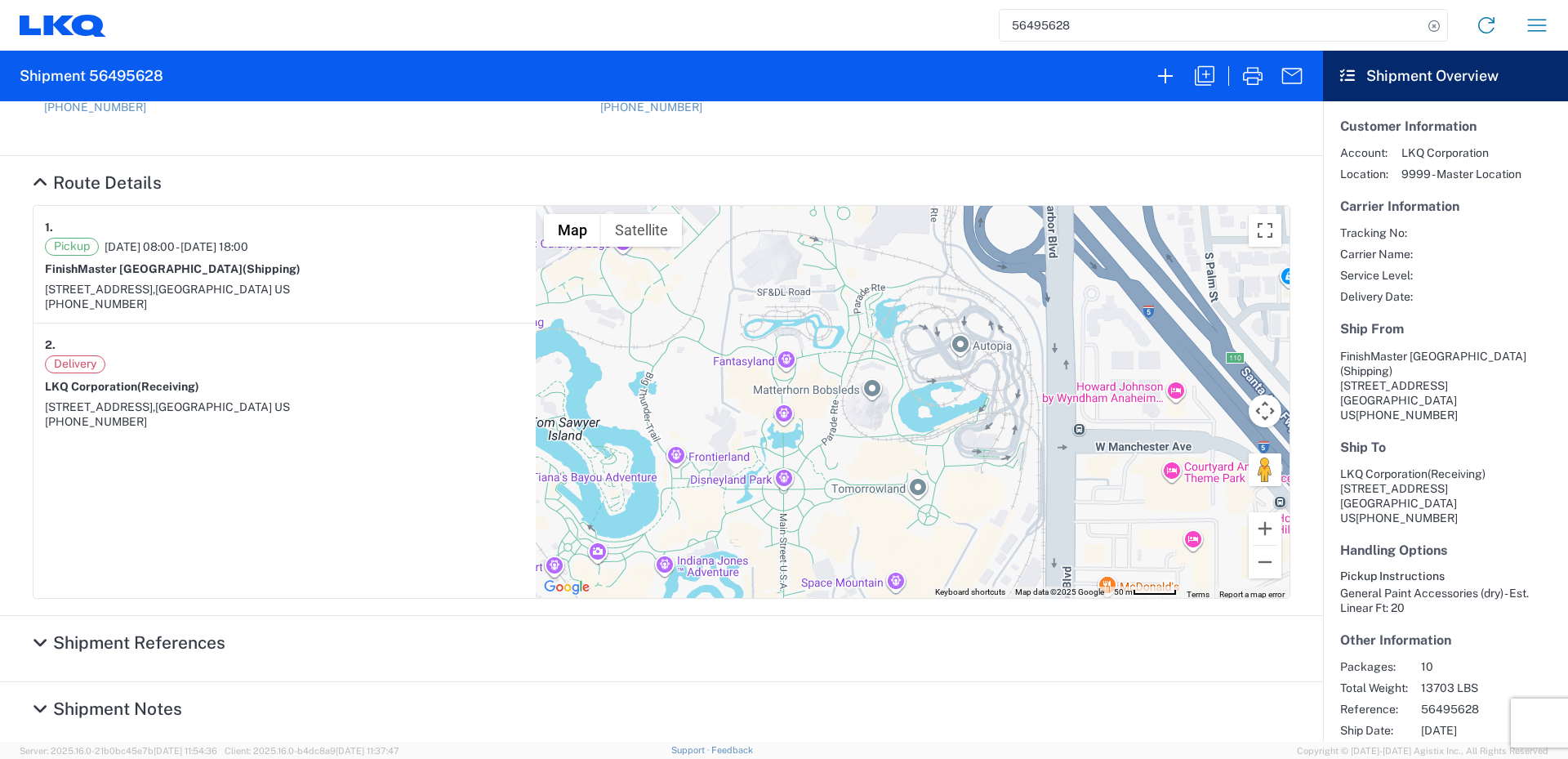
drag, startPoint x: 826, startPoint y: 446, endPoint x: 819, endPoint y: 451, distance: 8.6
click at [819, 451] on div "To navigate, press the arrow keys." at bounding box center [913, 401] width 754 height 392
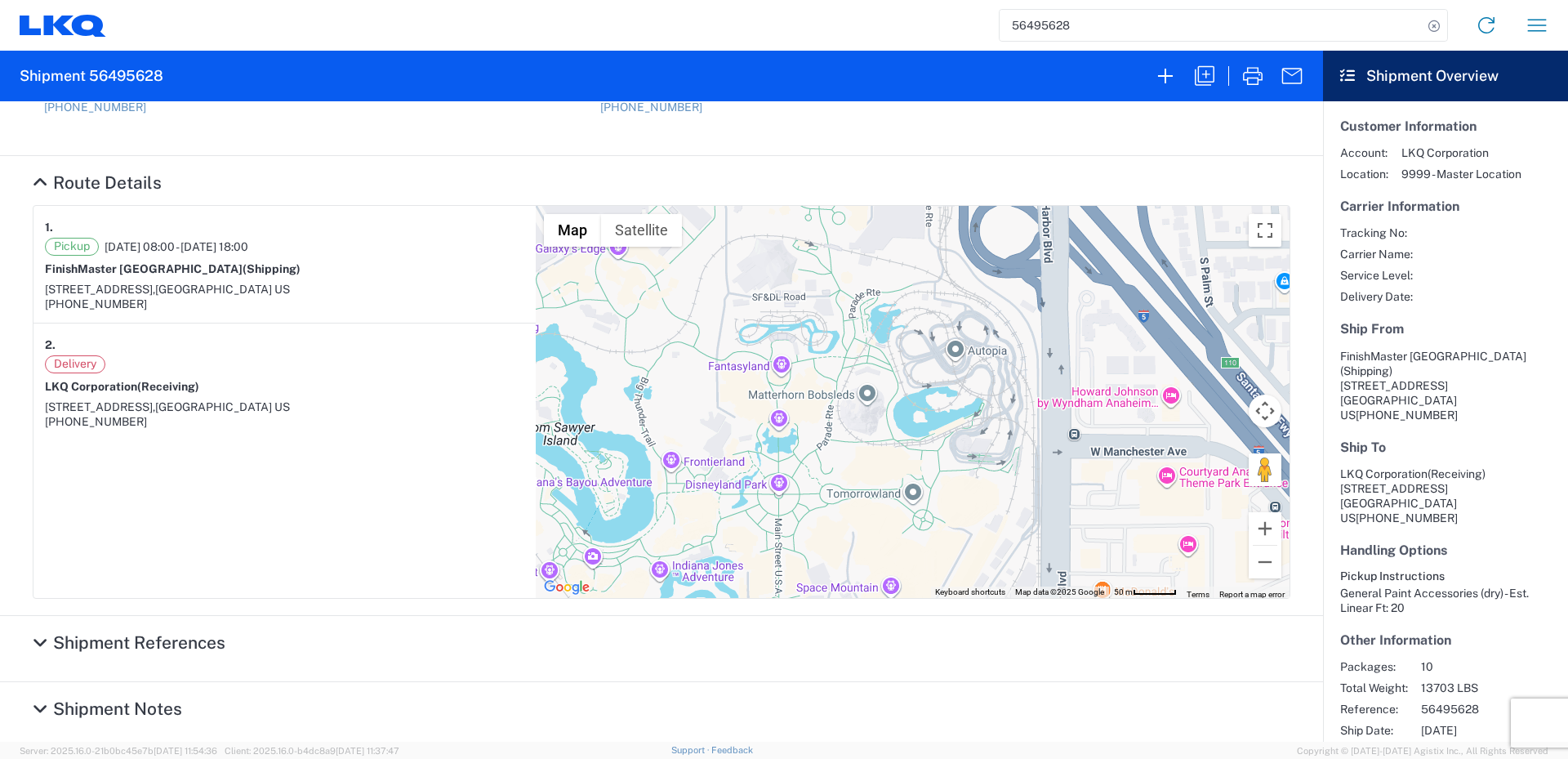
drag, startPoint x: 838, startPoint y: 460, endPoint x: 877, endPoint y: 459, distance: 39.0
click at [862, 459] on div "To navigate, press the arrow keys." at bounding box center [913, 401] width 754 height 392
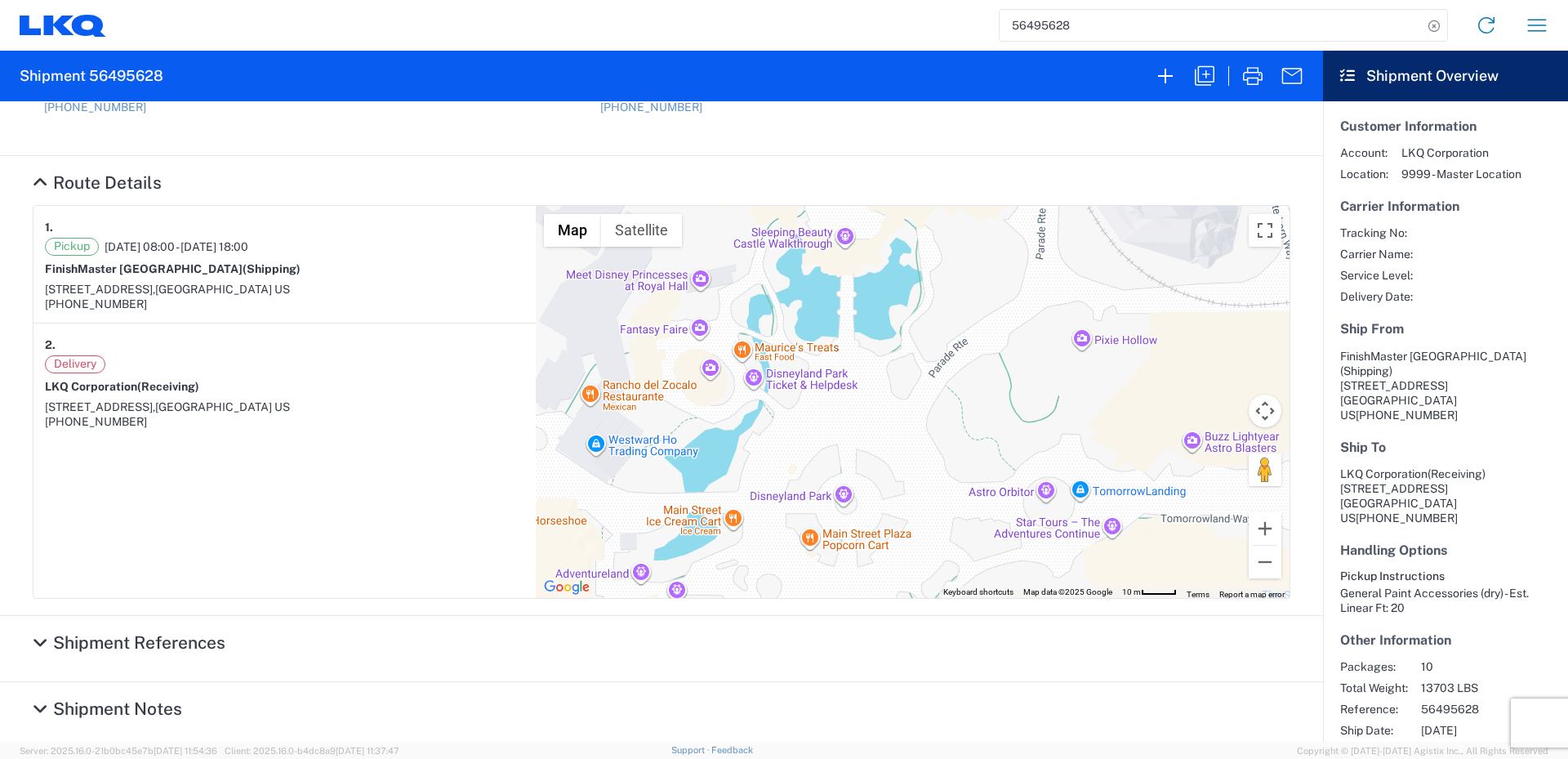
drag, startPoint x: 803, startPoint y: 480, endPoint x: 839, endPoint y: 419, distance: 70.8
click at [839, 419] on div "To navigate, press the arrow keys." at bounding box center [913, 401] width 754 height 392
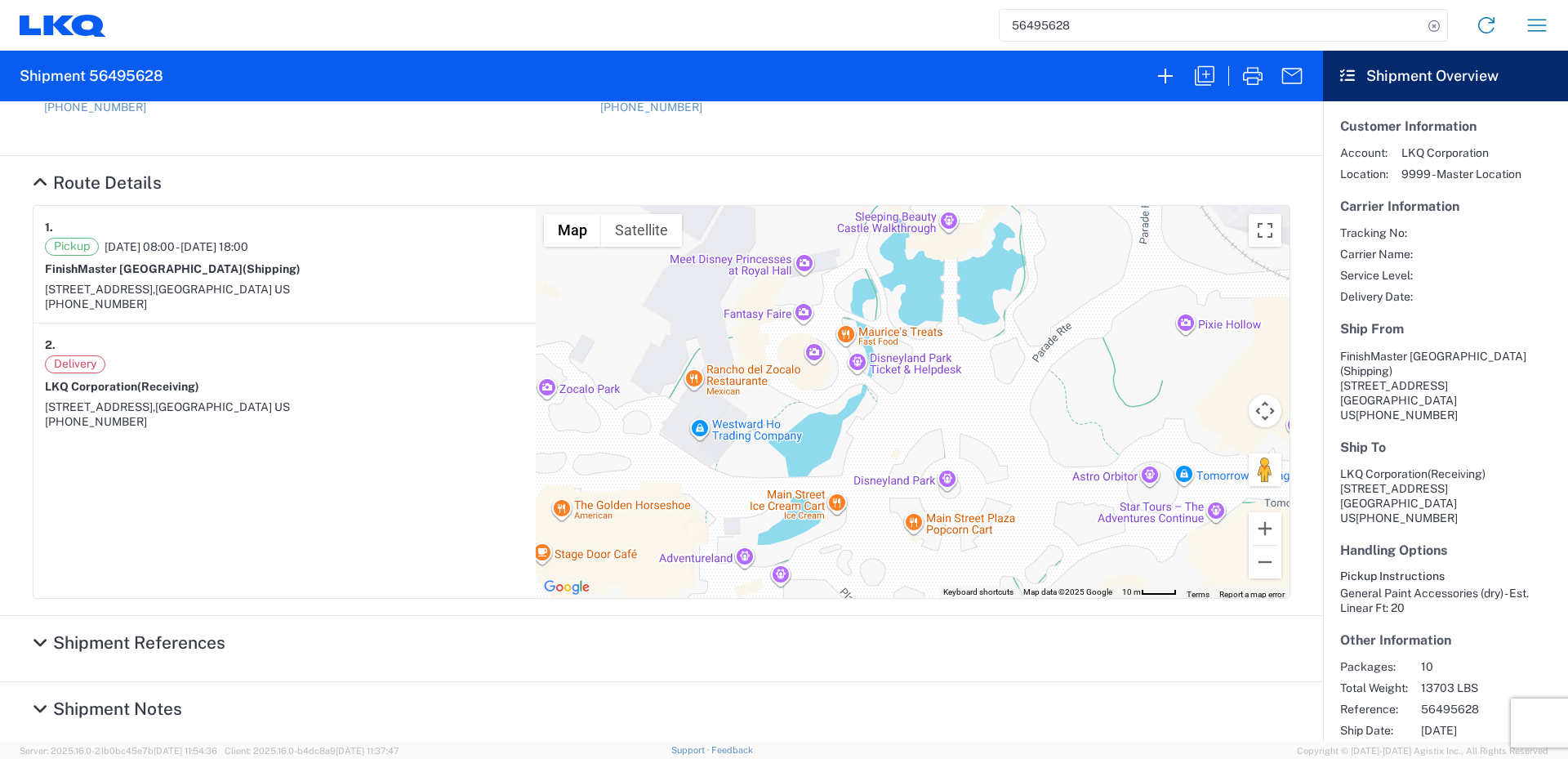
drag, startPoint x: 802, startPoint y: 456, endPoint x: 910, endPoint y: 440, distance: 109.2
click at [909, 440] on div "To navigate, press the arrow keys." at bounding box center [913, 401] width 754 height 392
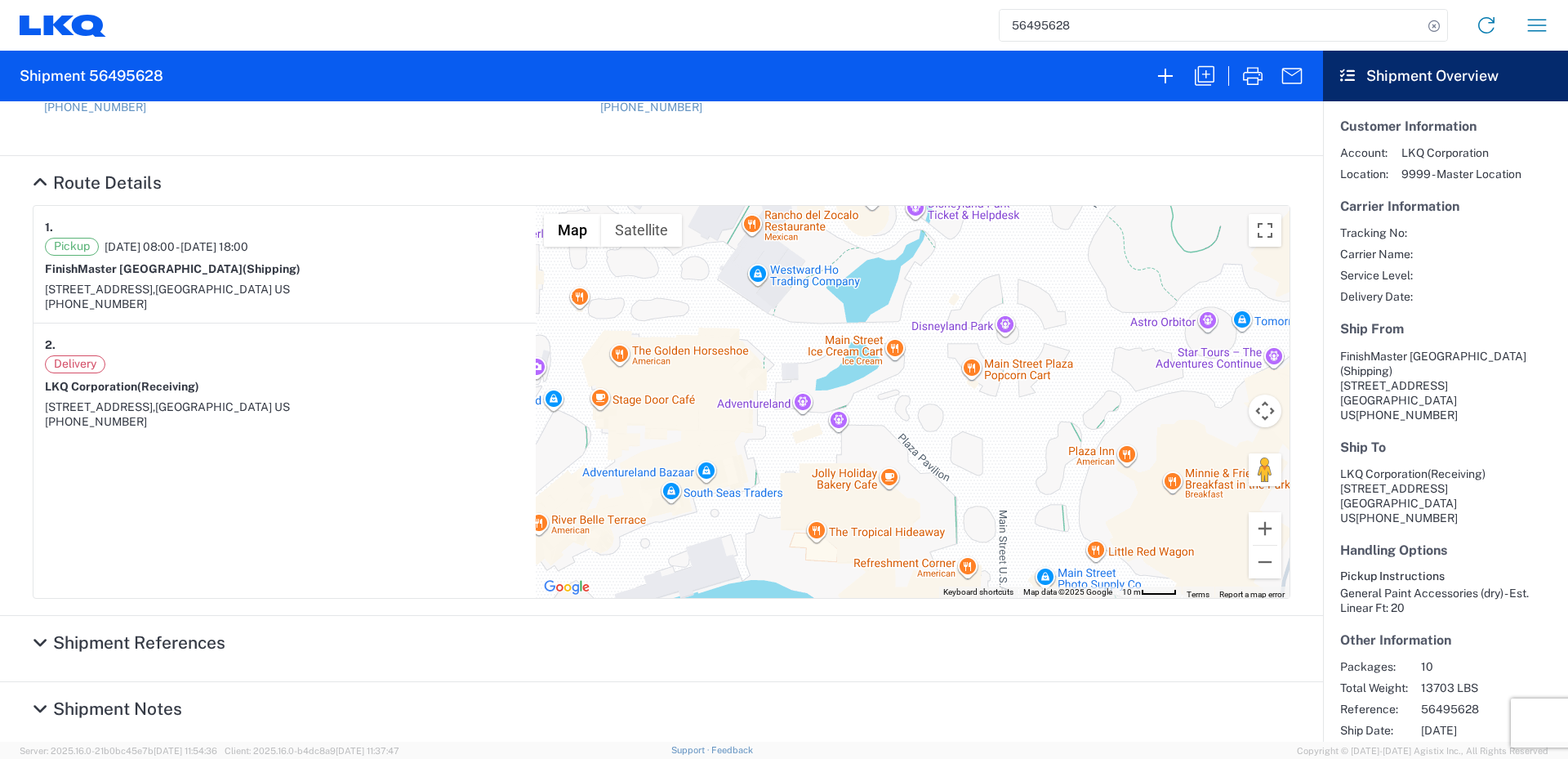
drag, startPoint x: 838, startPoint y: 535, endPoint x: 883, endPoint y: 397, distance: 145.2
click at [880, 397] on div "To navigate, press the arrow keys." at bounding box center [913, 401] width 754 height 392
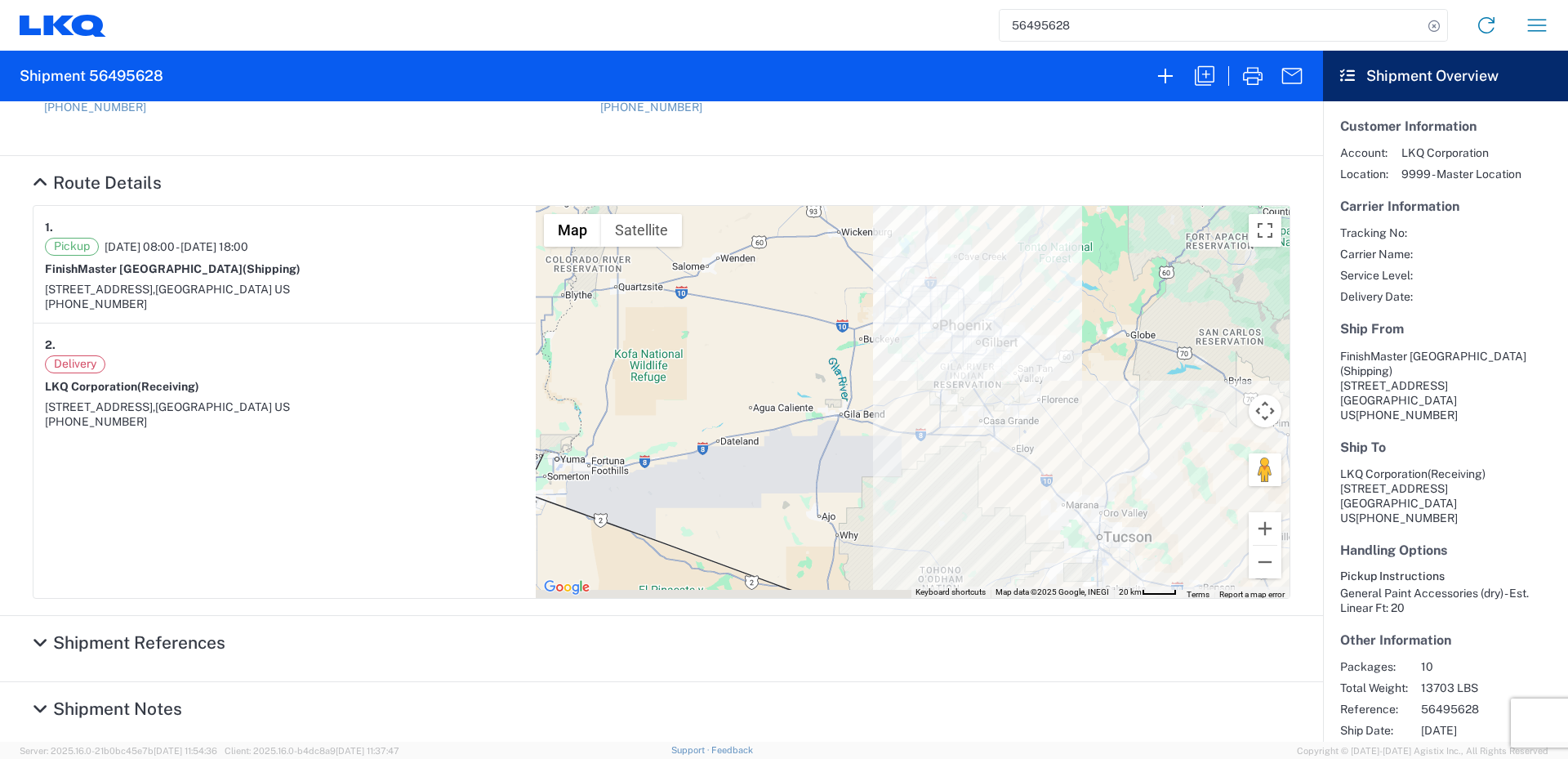
drag, startPoint x: 1093, startPoint y: 474, endPoint x: 212, endPoint y: 246, distance: 910.0
click at [212, 246] on section "1. Pickup [DATE] 08:00 - [DATE] 18:00 [GEOGRAPHIC_DATA] (Shipping) [STREET_ADDR…" at bounding box center [661, 401] width 1258 height 394
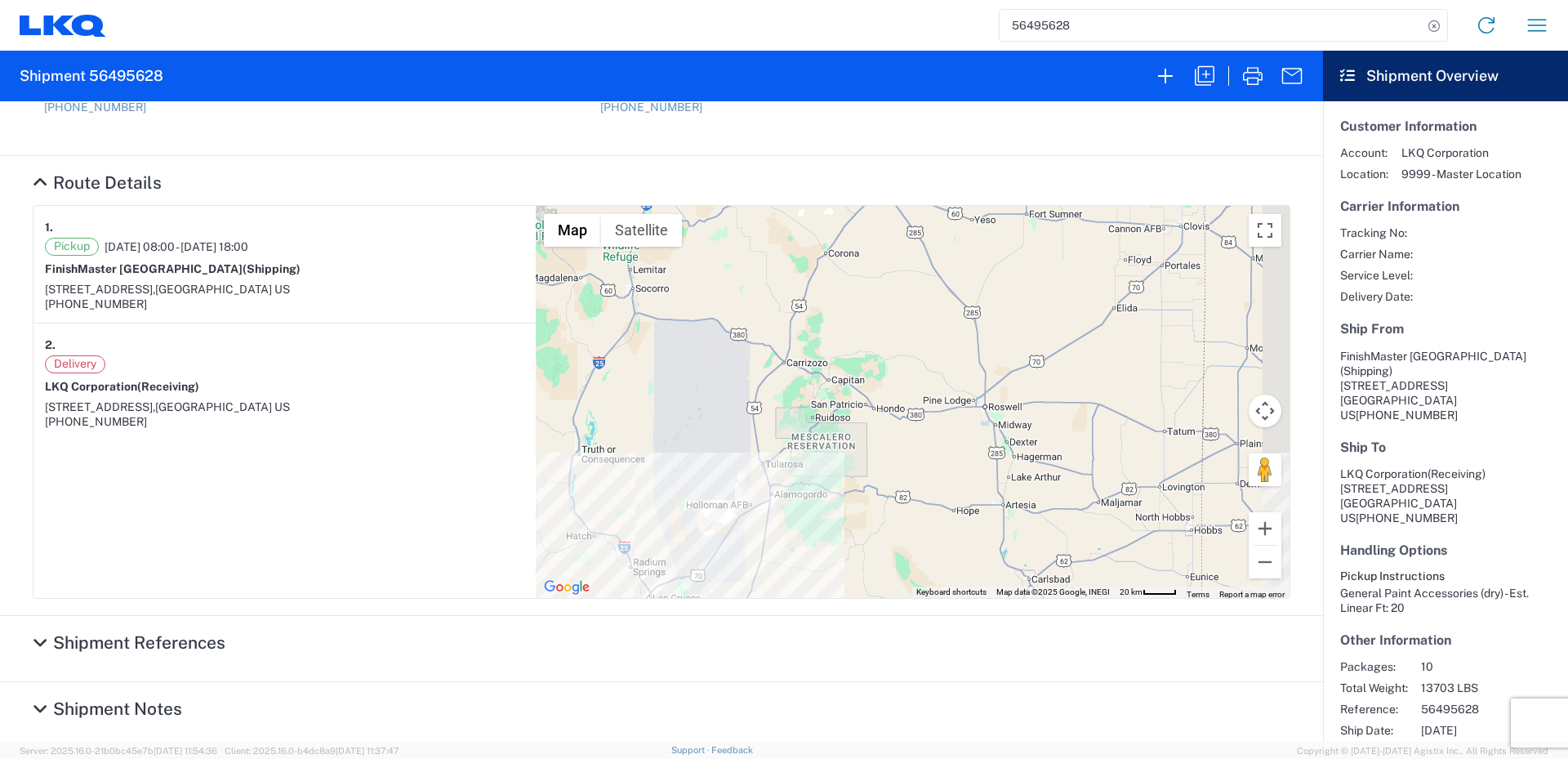
drag, startPoint x: 933, startPoint y: 315, endPoint x: 56, endPoint y: 385, distance: 879.8
click at [2, 407] on agx-collapsable-section "Route Details 1. Pickup [DATE] 08:00 - [DATE] 18:00 [GEOGRAPHIC_DATA] (Shipping…" at bounding box center [661, 386] width 1323 height 460
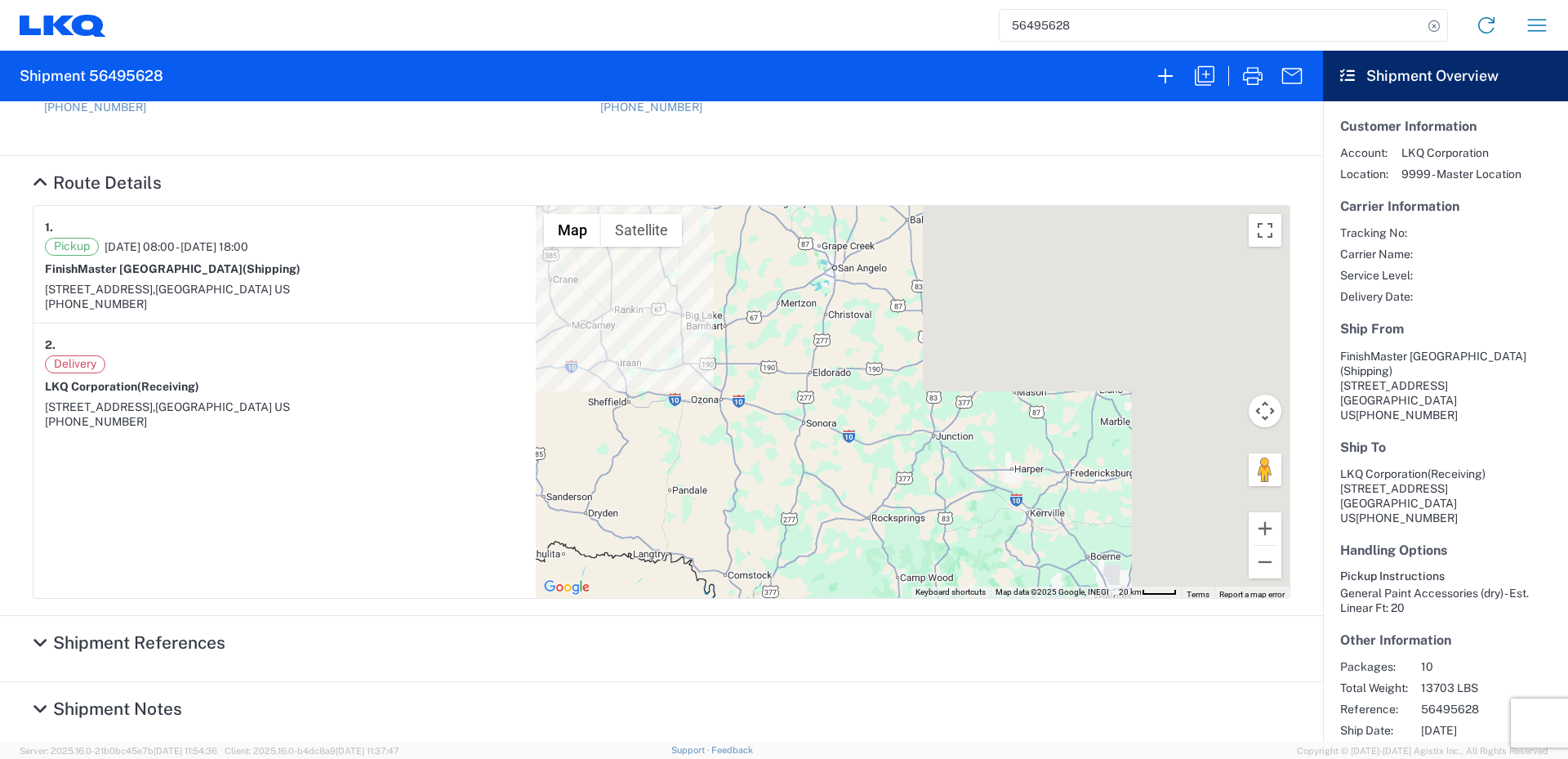
drag, startPoint x: 905, startPoint y: 492, endPoint x: 90, endPoint y: -36, distance: 971.1
click at [90, 0] on html "56495628 Home Shipment request Shipment tracking Shipment 56495628 Ship From [G…" at bounding box center [784, 379] width 1568 height 759
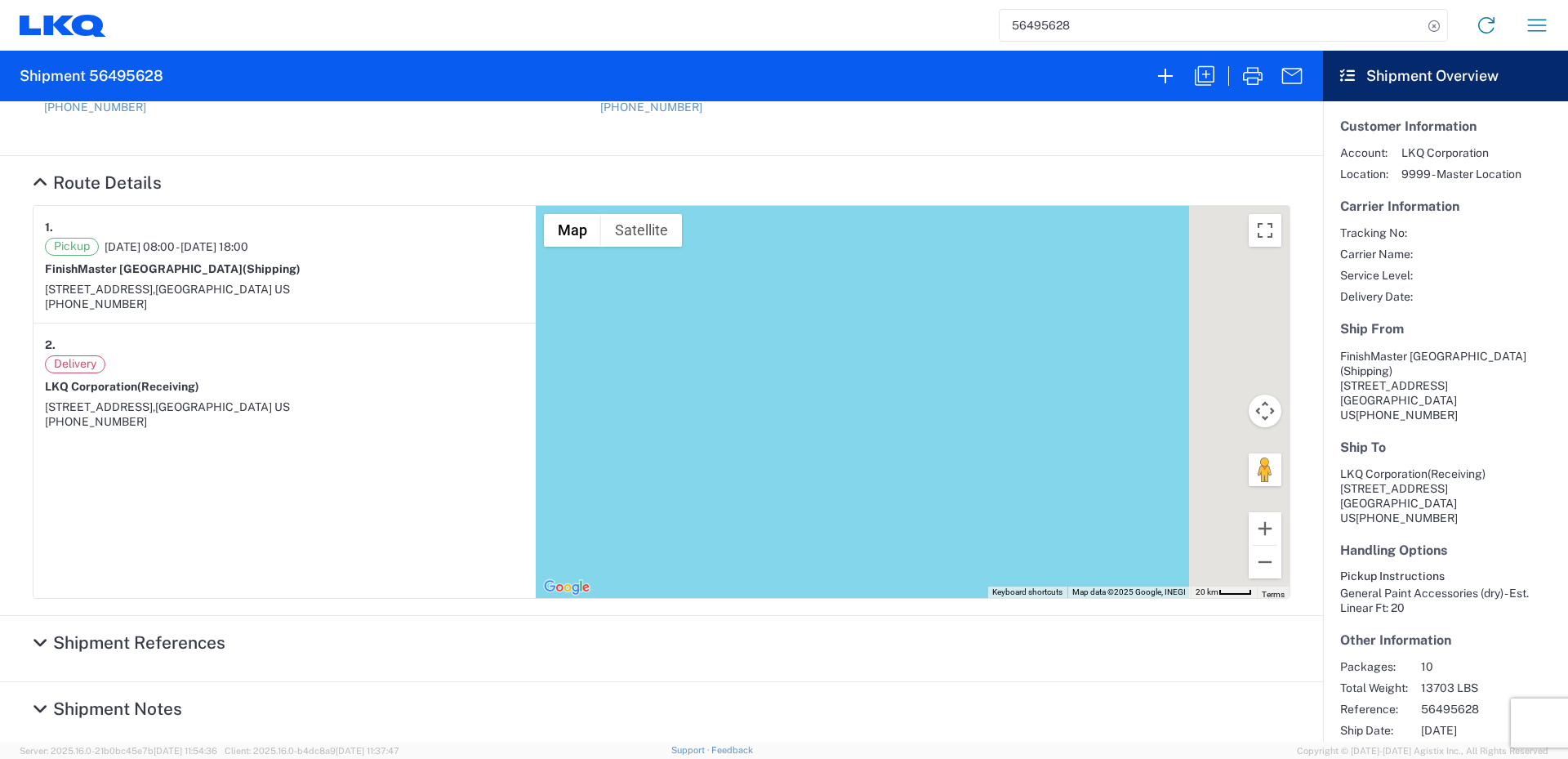
drag, startPoint x: 1072, startPoint y: 448, endPoint x: 8, endPoint y: -84, distance: 1189.6
click at [8, 0] on html "56495628 Home Shipment request Shipment tracking Shipment 56495628 Ship From [G…" at bounding box center [784, 379] width 1568 height 759
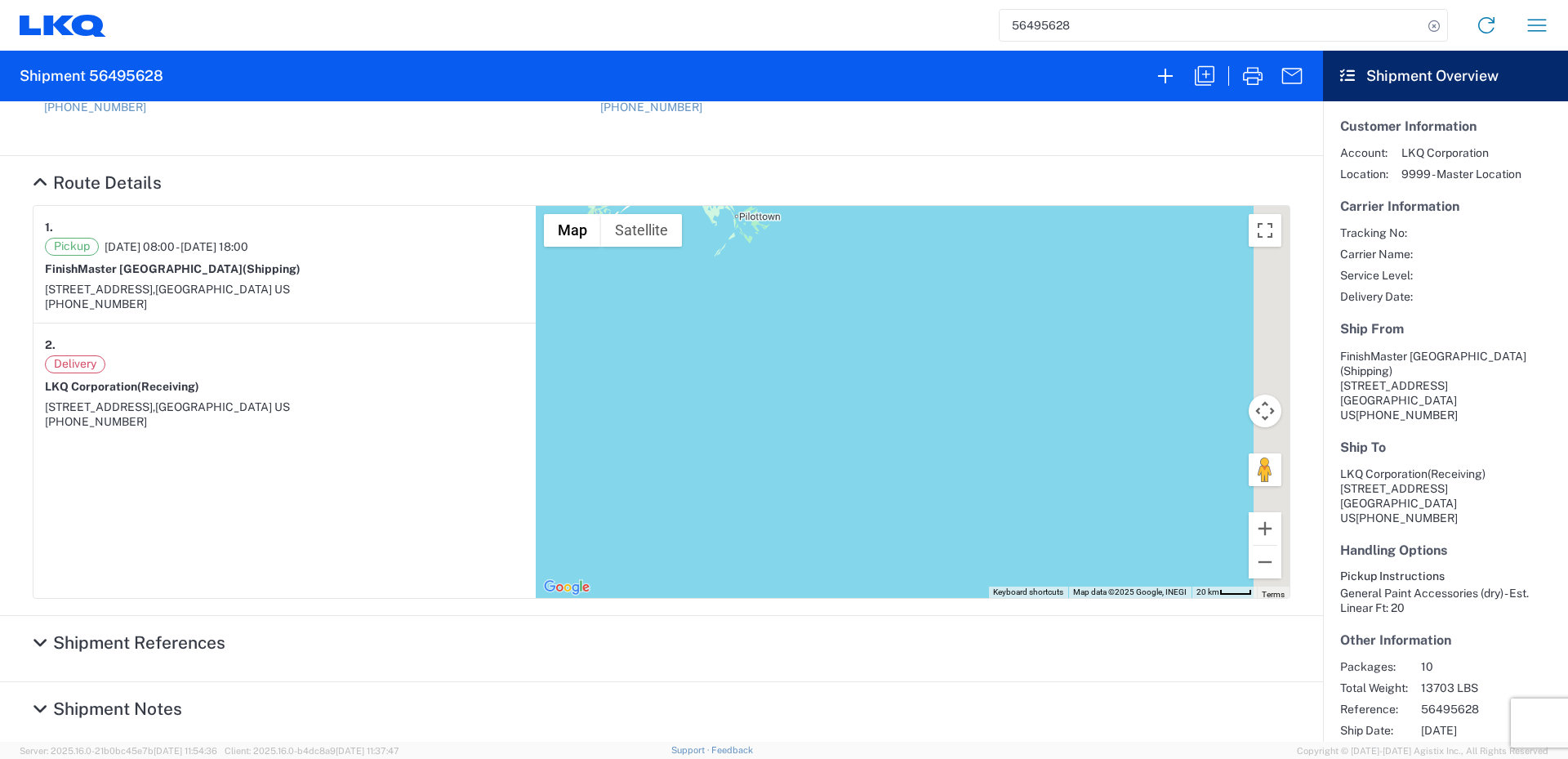
drag, startPoint x: 615, startPoint y: 463, endPoint x: 212, endPoint y: 656, distance: 446.8
click at [212, 656] on div "Ship From [GEOGRAPHIC_DATA] (Shipping) [STREET_ADDRESS] US [PHONE_NUMBER] Ship …" at bounding box center [661, 421] width 1323 height 640
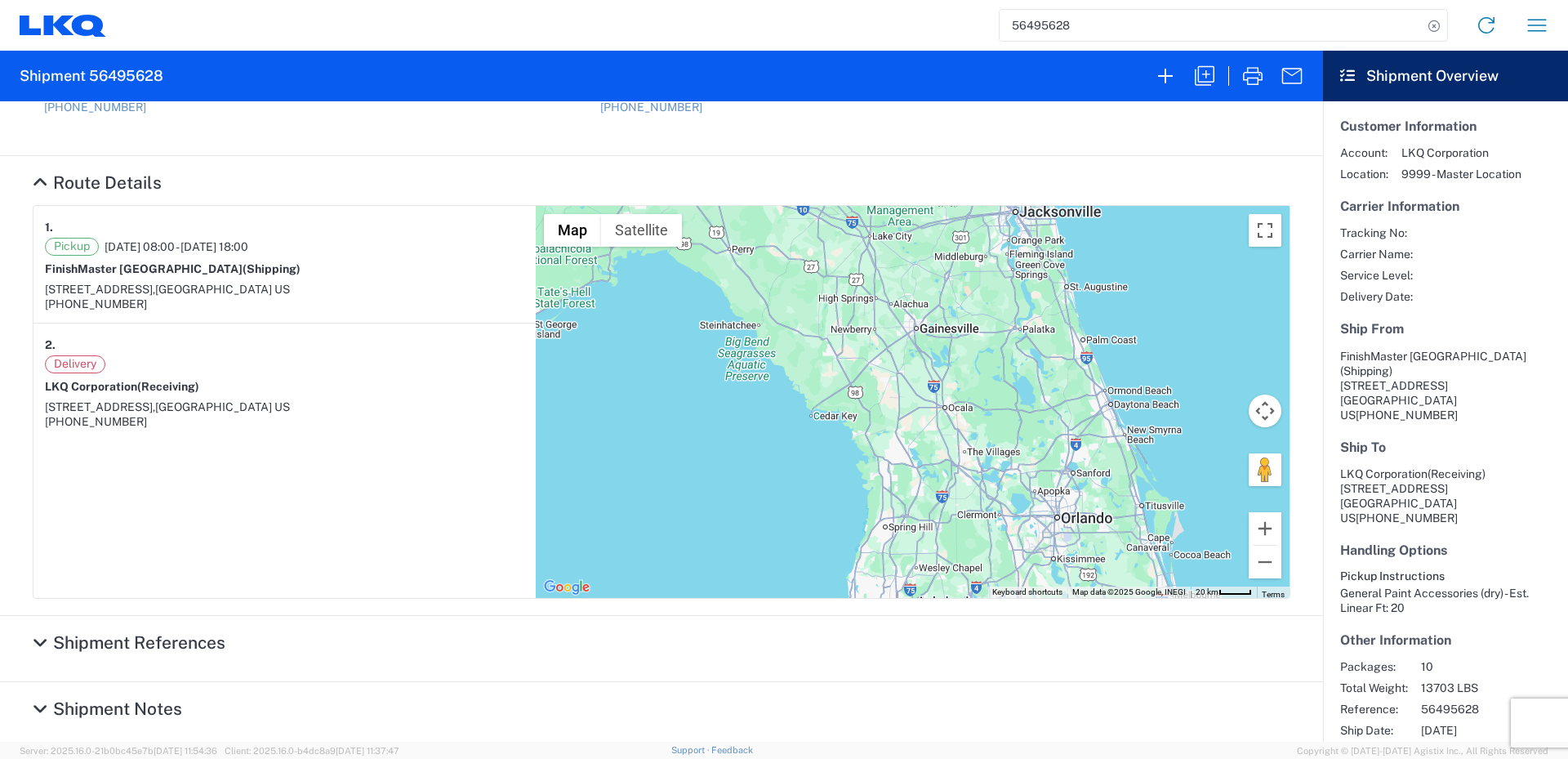
drag, startPoint x: 912, startPoint y: 509, endPoint x: 280, endPoint y: 615, distance: 640.8
click at [280, 615] on div "Ship From [GEOGRAPHIC_DATA] (Shipping) [STREET_ADDRESS] US [PHONE_NUMBER] Ship …" at bounding box center [661, 421] width 1323 height 640
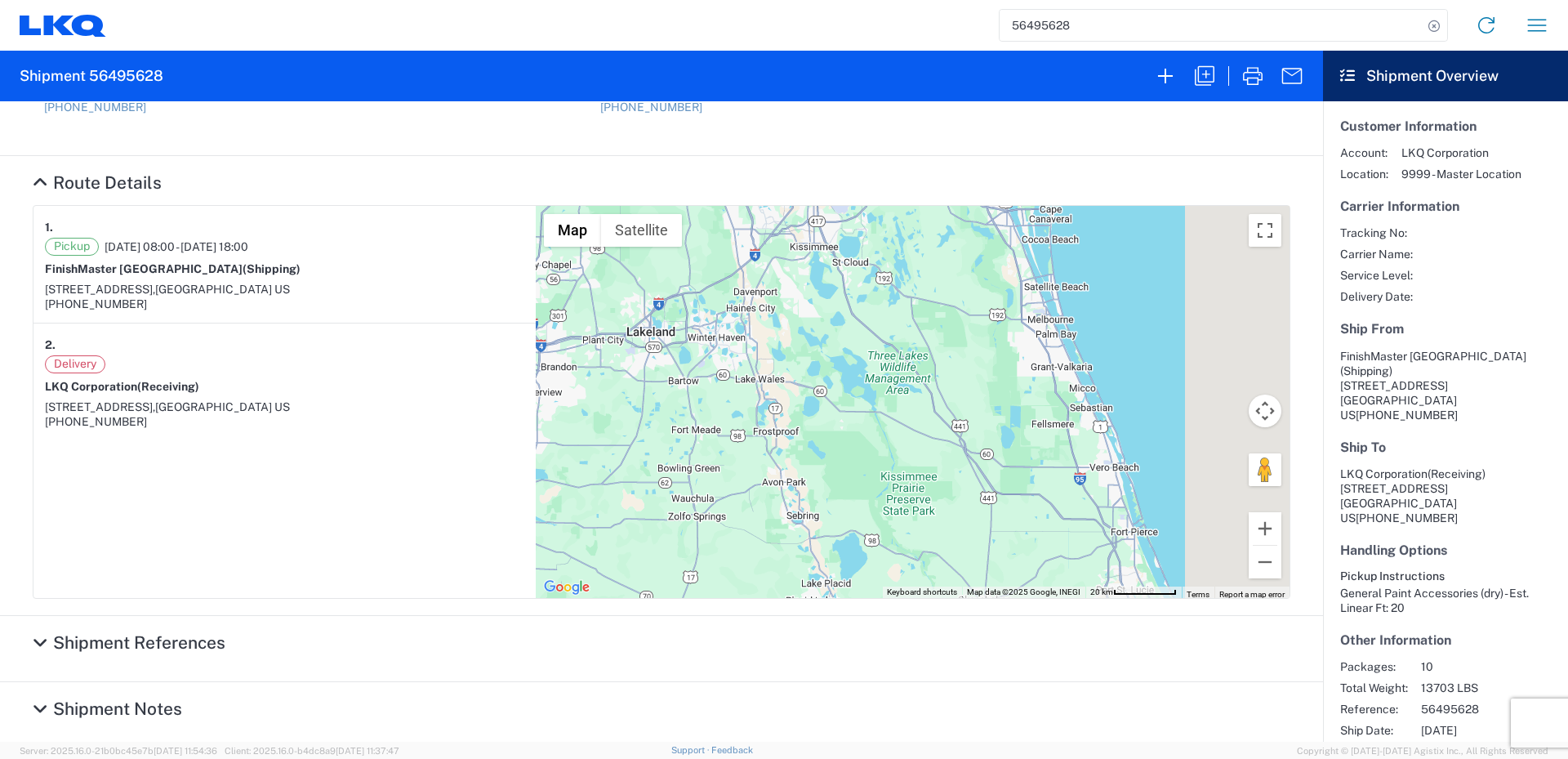
drag, startPoint x: 632, startPoint y: 536, endPoint x: 2, endPoint y: 236, distance: 697.8
click at [1, 235] on agx-collapsable-section "Route Details 1. Pickup [DATE] 08:00 - [DATE] 18:00 [GEOGRAPHIC_DATA] (Shipping…" at bounding box center [661, 386] width 1323 height 460
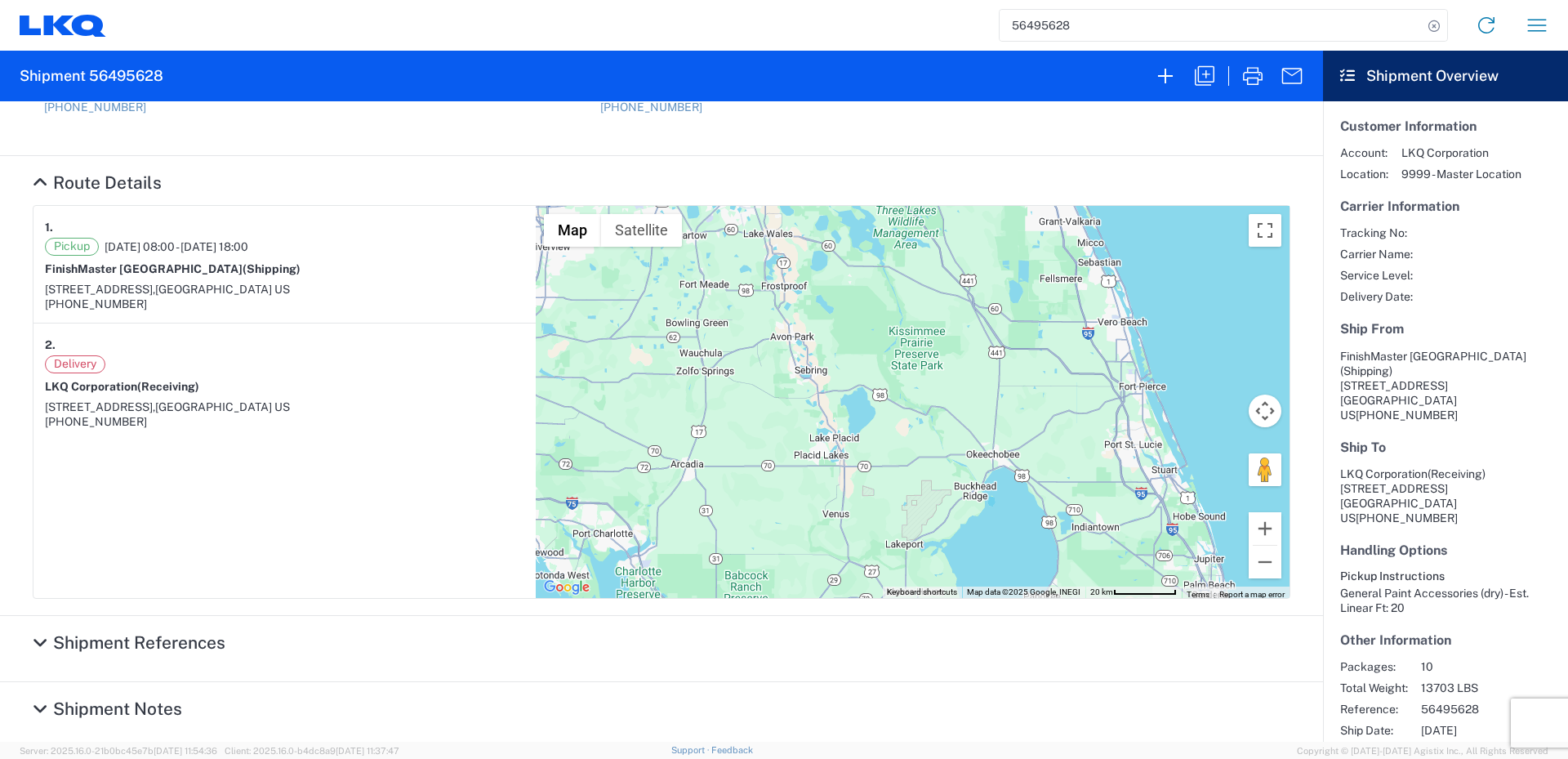
drag, startPoint x: 754, startPoint y: 551, endPoint x: 757, endPoint y: 340, distance: 211.0
click at [757, 340] on div "To navigate, press the arrow keys." at bounding box center [913, 401] width 754 height 392
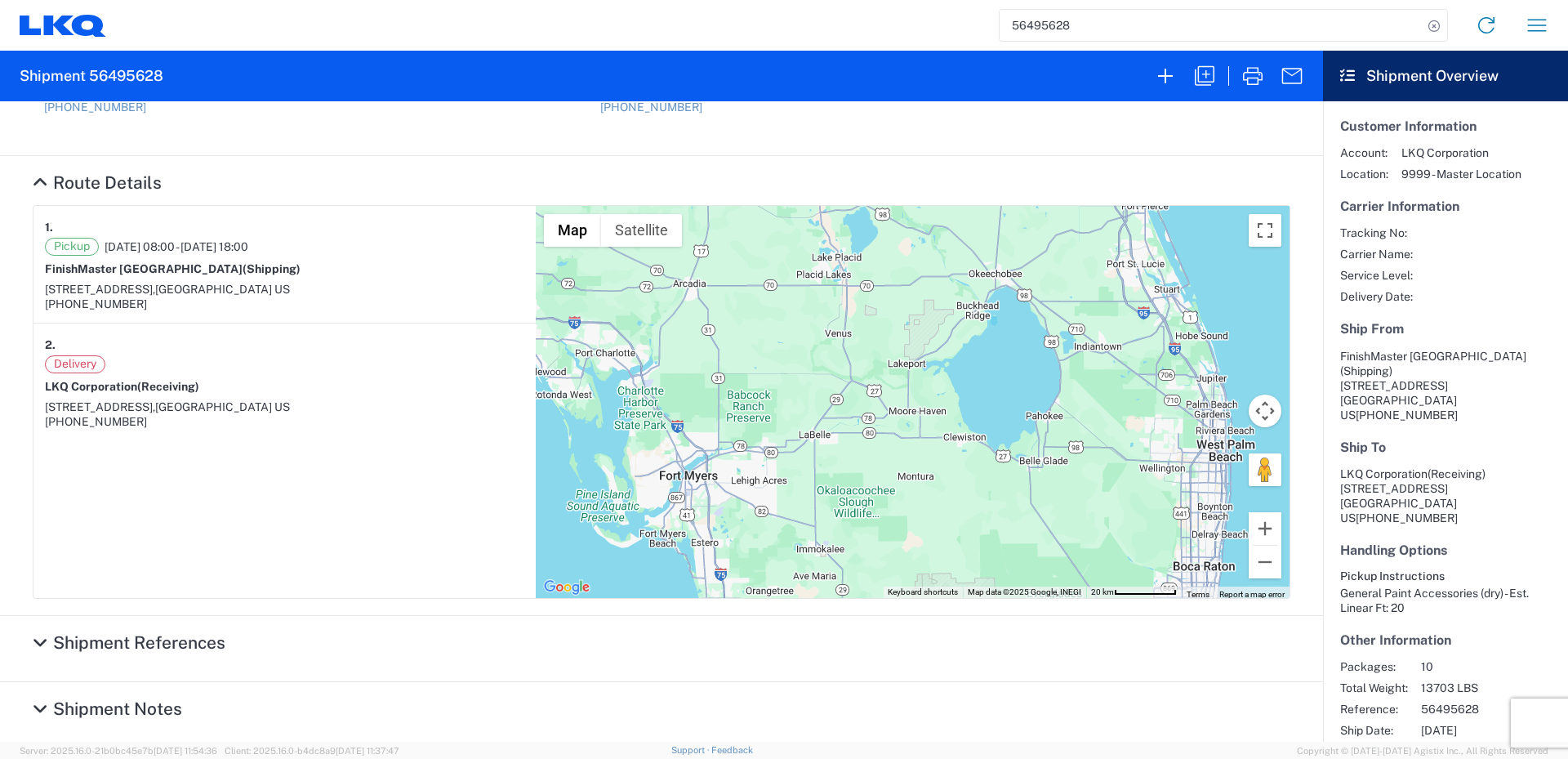
drag, startPoint x: 782, startPoint y: 525, endPoint x: 783, endPoint y: 351, distance: 174.0
click at [783, 351] on div "To navigate, press the arrow keys." at bounding box center [913, 401] width 754 height 392
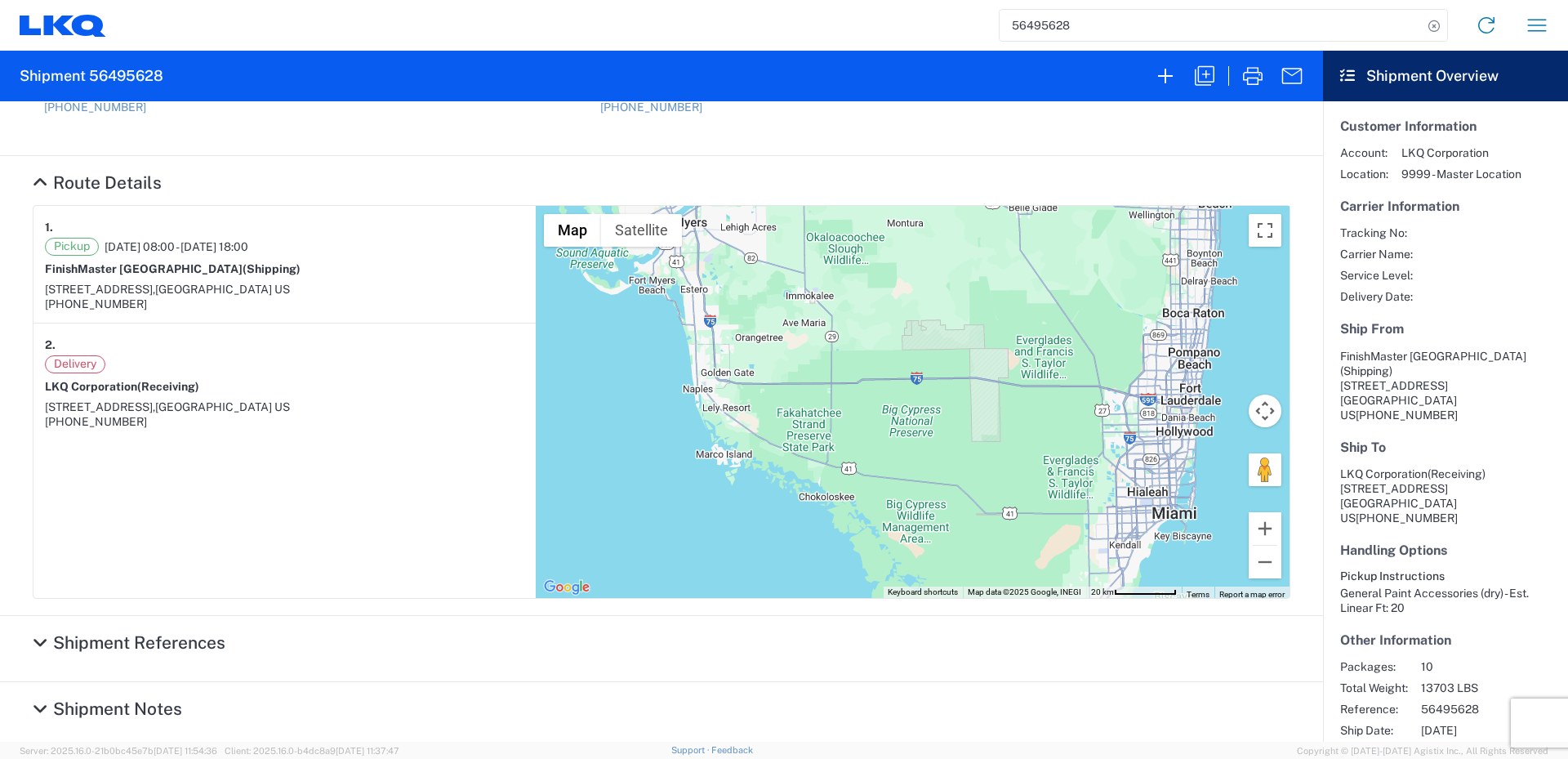
drag, startPoint x: 757, startPoint y: 450, endPoint x: 750, endPoint y: 198, distance: 252.1
click at [750, 198] on agx-collapsable-section "Route Details 1. Pickup [DATE] 08:00 - [DATE] 18:00 [GEOGRAPHIC_DATA] (Shipping…" at bounding box center [661, 386] width 1323 height 460
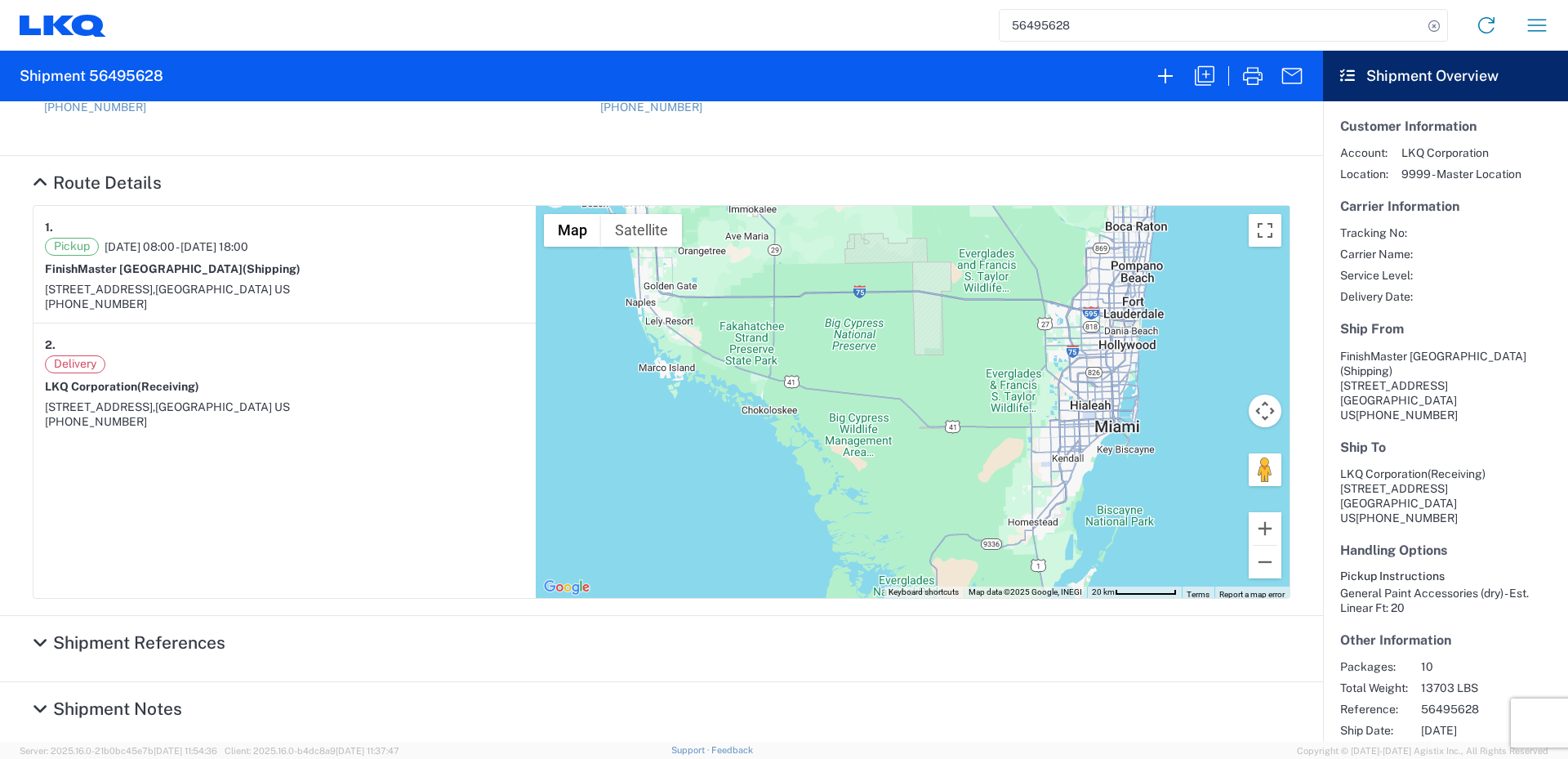
drag, startPoint x: 836, startPoint y: 413, endPoint x: 775, endPoint y: 324, distance: 107.9
click at [775, 324] on div "To navigate, press the arrow keys." at bounding box center [913, 401] width 754 height 392
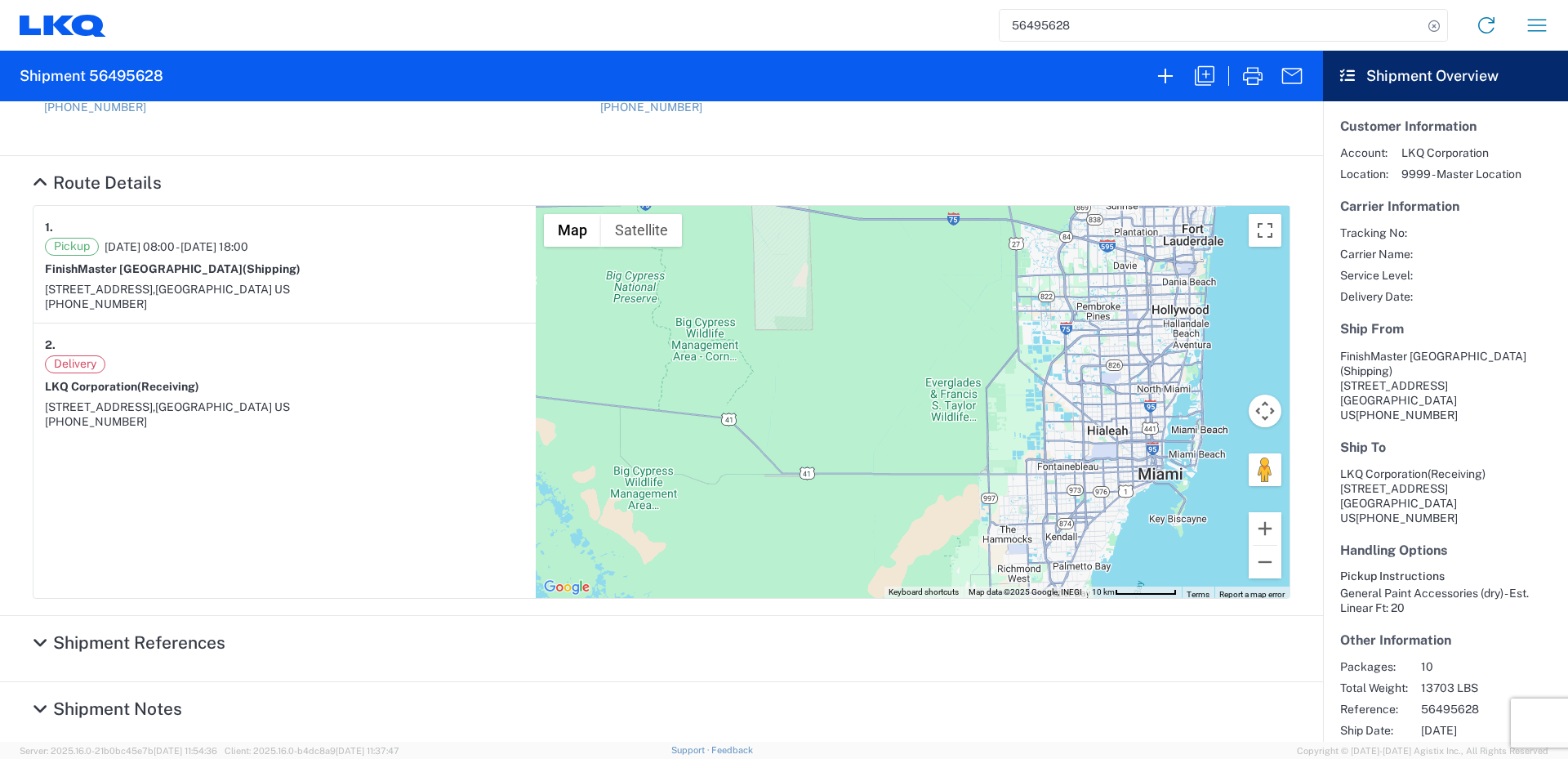
drag, startPoint x: 926, startPoint y: 471, endPoint x: 734, endPoint y: 513, distance: 196.5
click at [734, 513] on div "To navigate, press the arrow keys." at bounding box center [913, 401] width 754 height 392
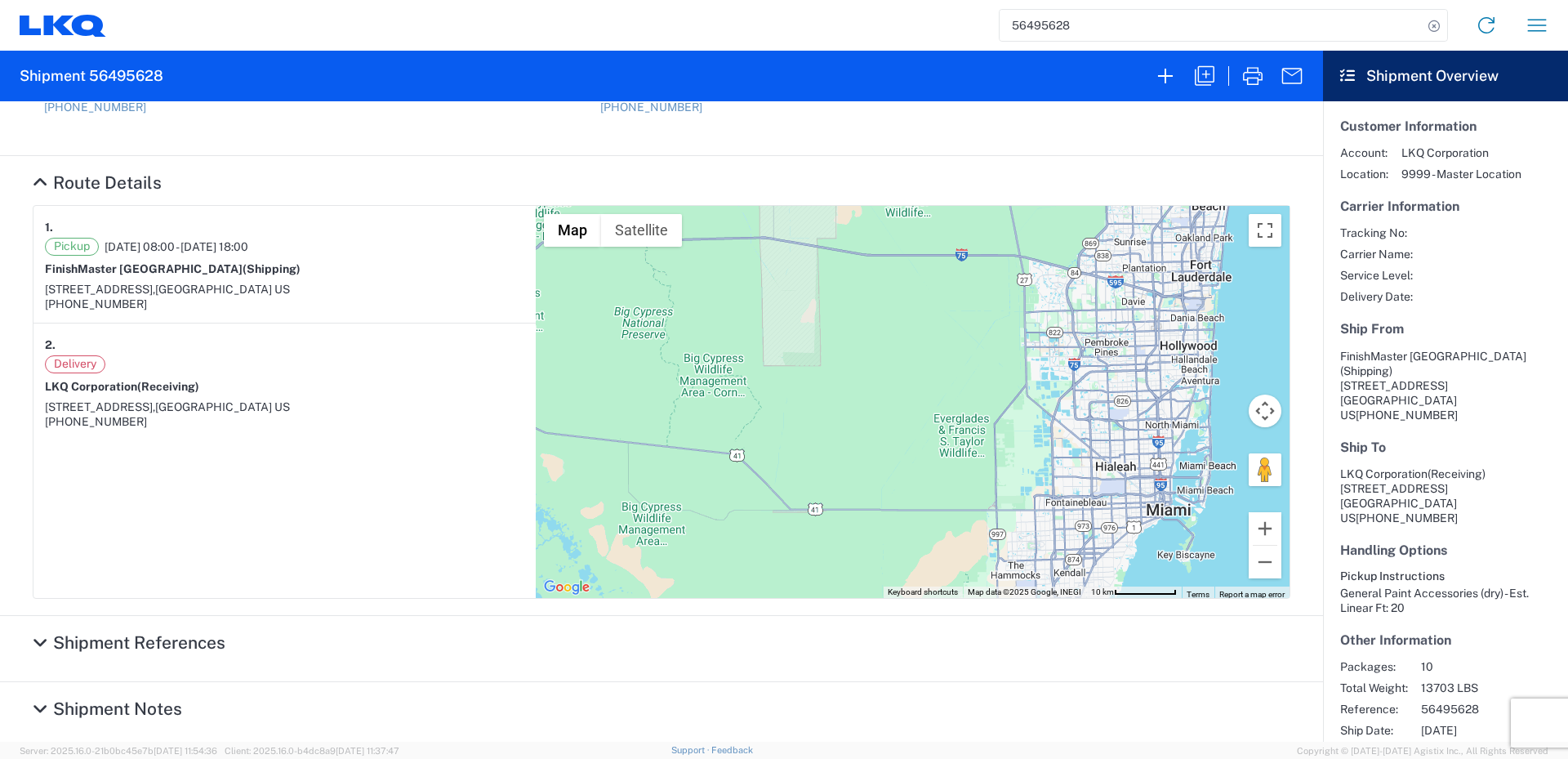
drag, startPoint x: 830, startPoint y: 505, endPoint x: 859, endPoint y: 510, distance: 29.4
click at [845, 544] on div "To navigate, press the arrow keys." at bounding box center [913, 401] width 754 height 392
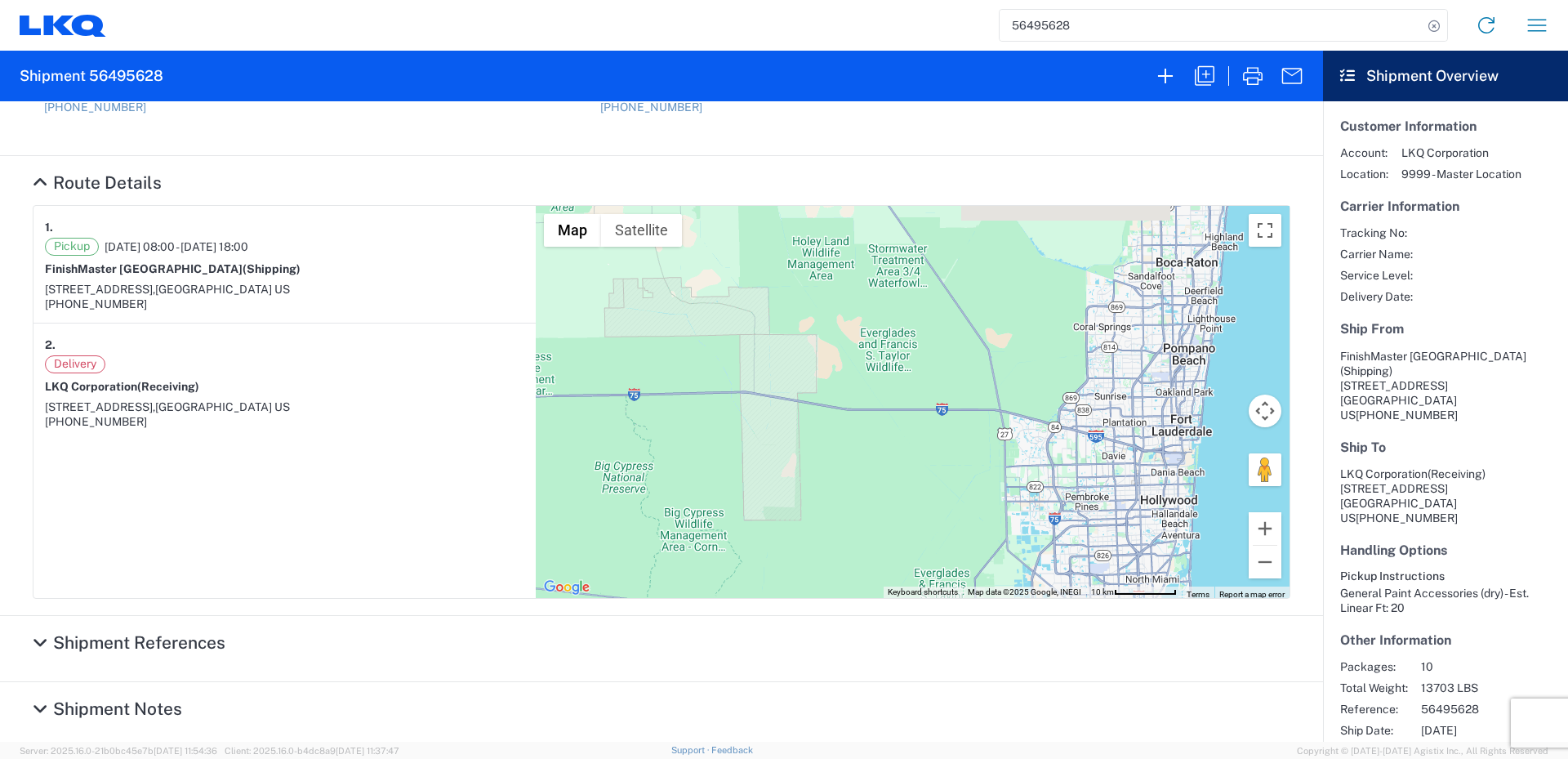
drag, startPoint x: 899, startPoint y: 353, endPoint x: 878, endPoint y: 508, distance: 156.4
click at [878, 508] on div "To navigate, press the arrow keys." at bounding box center [913, 401] width 754 height 392
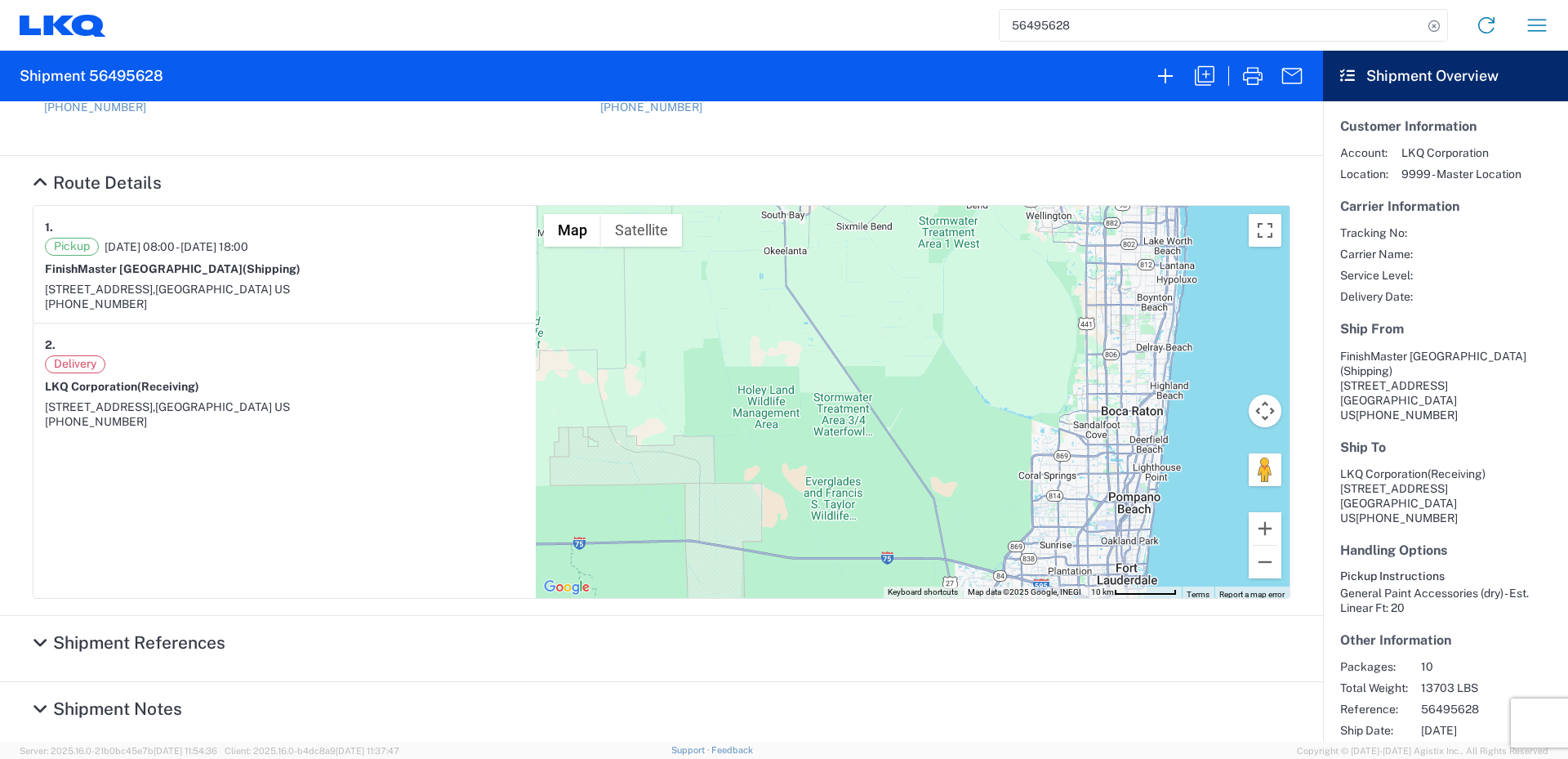
drag, startPoint x: 893, startPoint y: 425, endPoint x: 832, endPoint y: 581, distance: 167.5
click at [832, 581] on div "To navigate, press the arrow keys." at bounding box center [913, 401] width 754 height 392
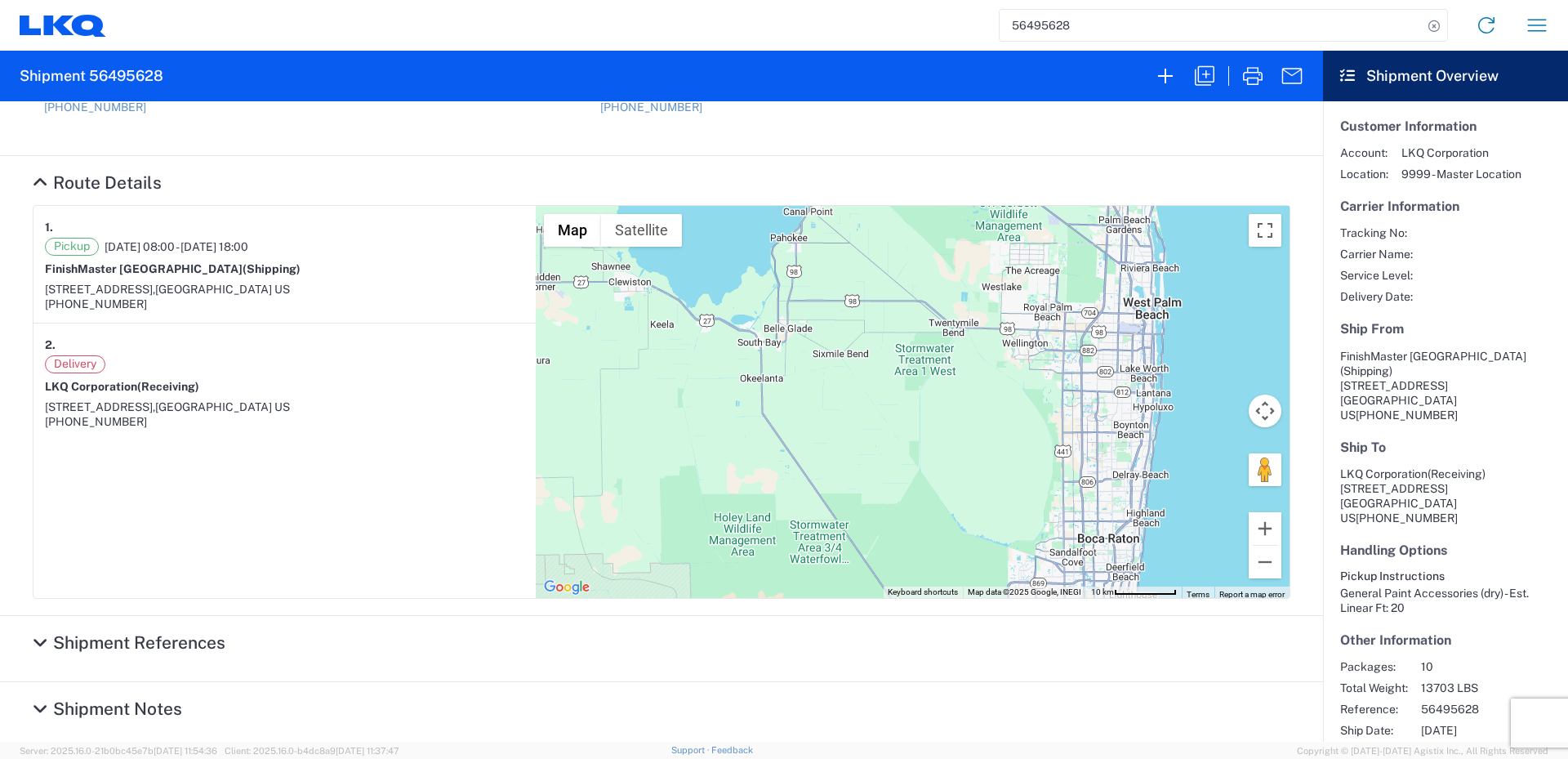
drag, startPoint x: 900, startPoint y: 455, endPoint x: 883, endPoint y: 566, distance: 112.3
click at [883, 566] on div "To navigate, press the arrow keys." at bounding box center [913, 401] width 754 height 392
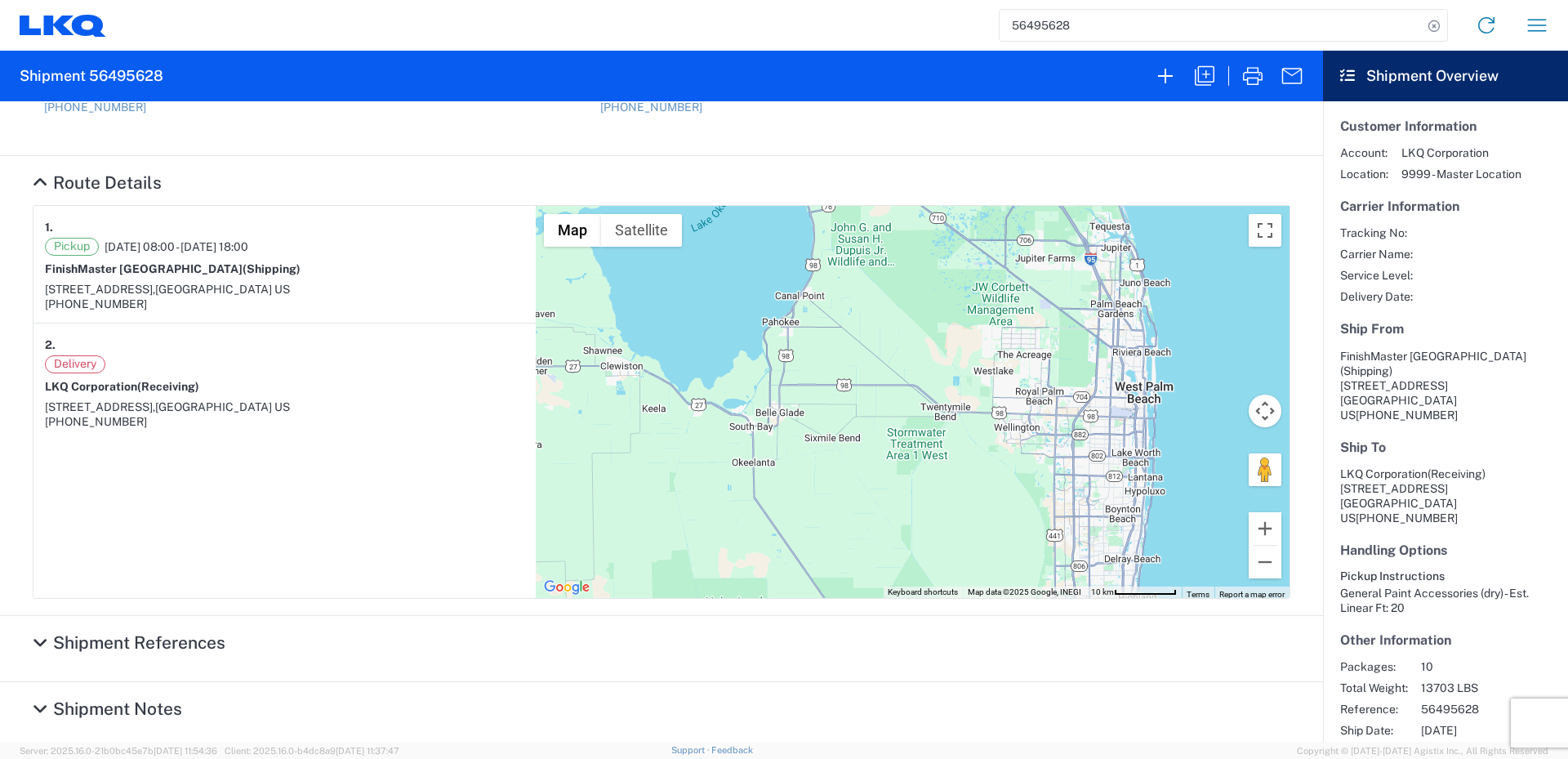
drag, startPoint x: 893, startPoint y: 470, endPoint x: 884, endPoint y: 560, distance: 90.4
click at [884, 560] on div "To navigate, press the arrow keys." at bounding box center [913, 401] width 754 height 392
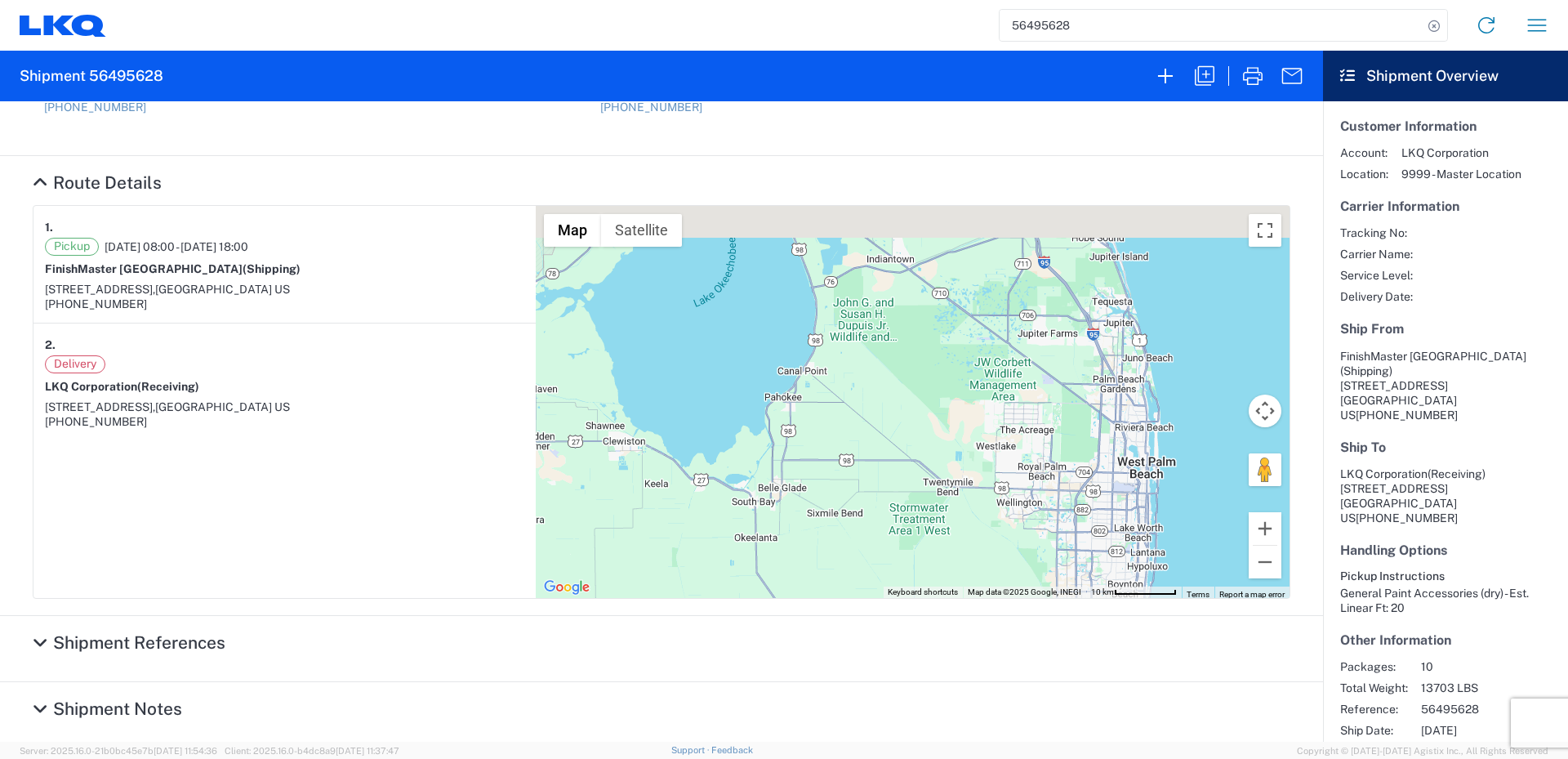
drag, startPoint x: 869, startPoint y: 524, endPoint x: 872, endPoint y: 606, distance: 82.1
click at [872, 606] on agx-collapsable-section "Route Details 1. Pickup [DATE] 08:00 - [DATE] 18:00 [GEOGRAPHIC_DATA] (Shipping…" at bounding box center [661, 386] width 1323 height 460
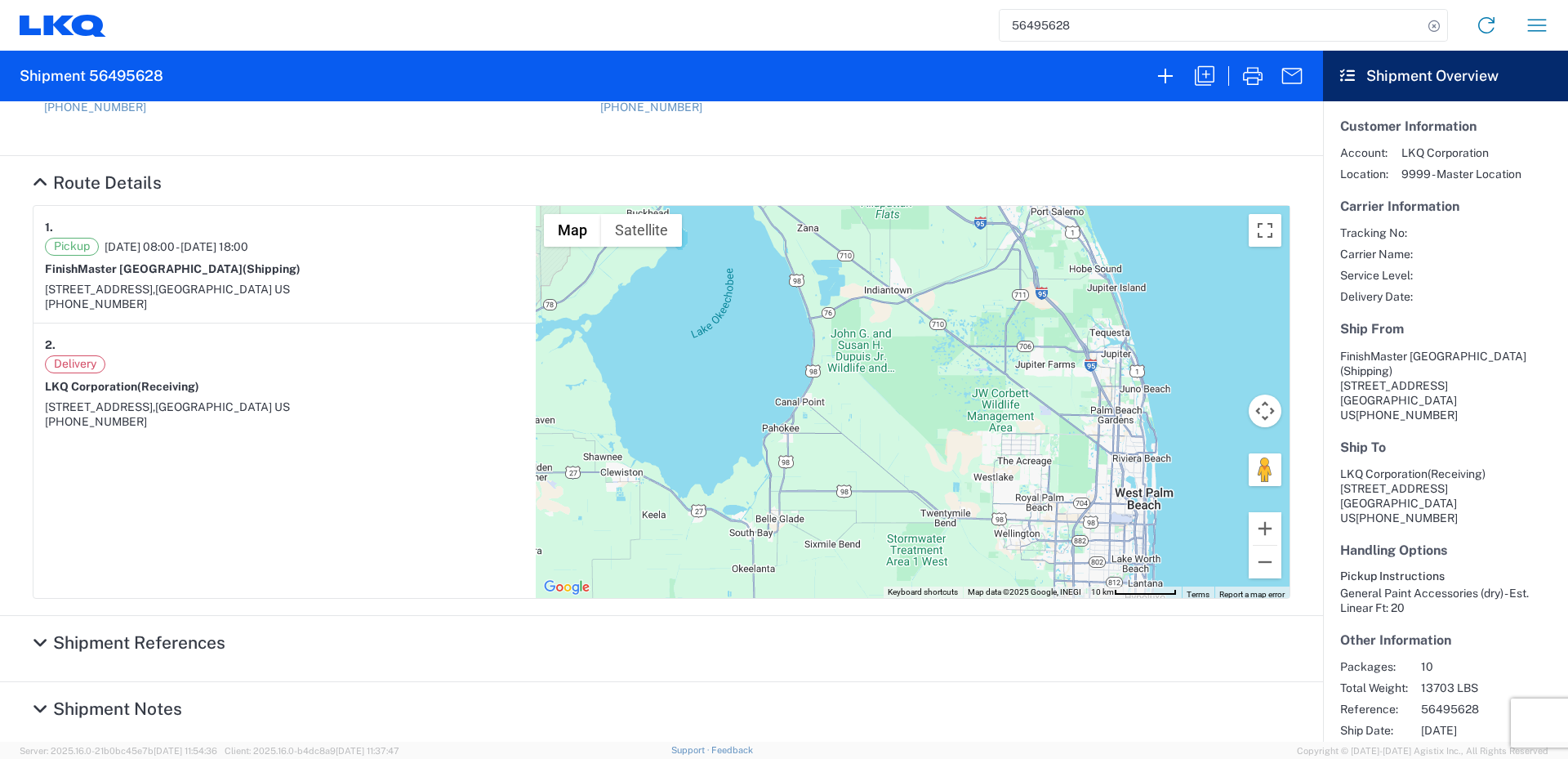
drag, startPoint x: 894, startPoint y: 506, endPoint x: 869, endPoint y: 560, distance: 59.5
click at [869, 560] on div "To navigate, press the arrow keys." at bounding box center [913, 401] width 754 height 392
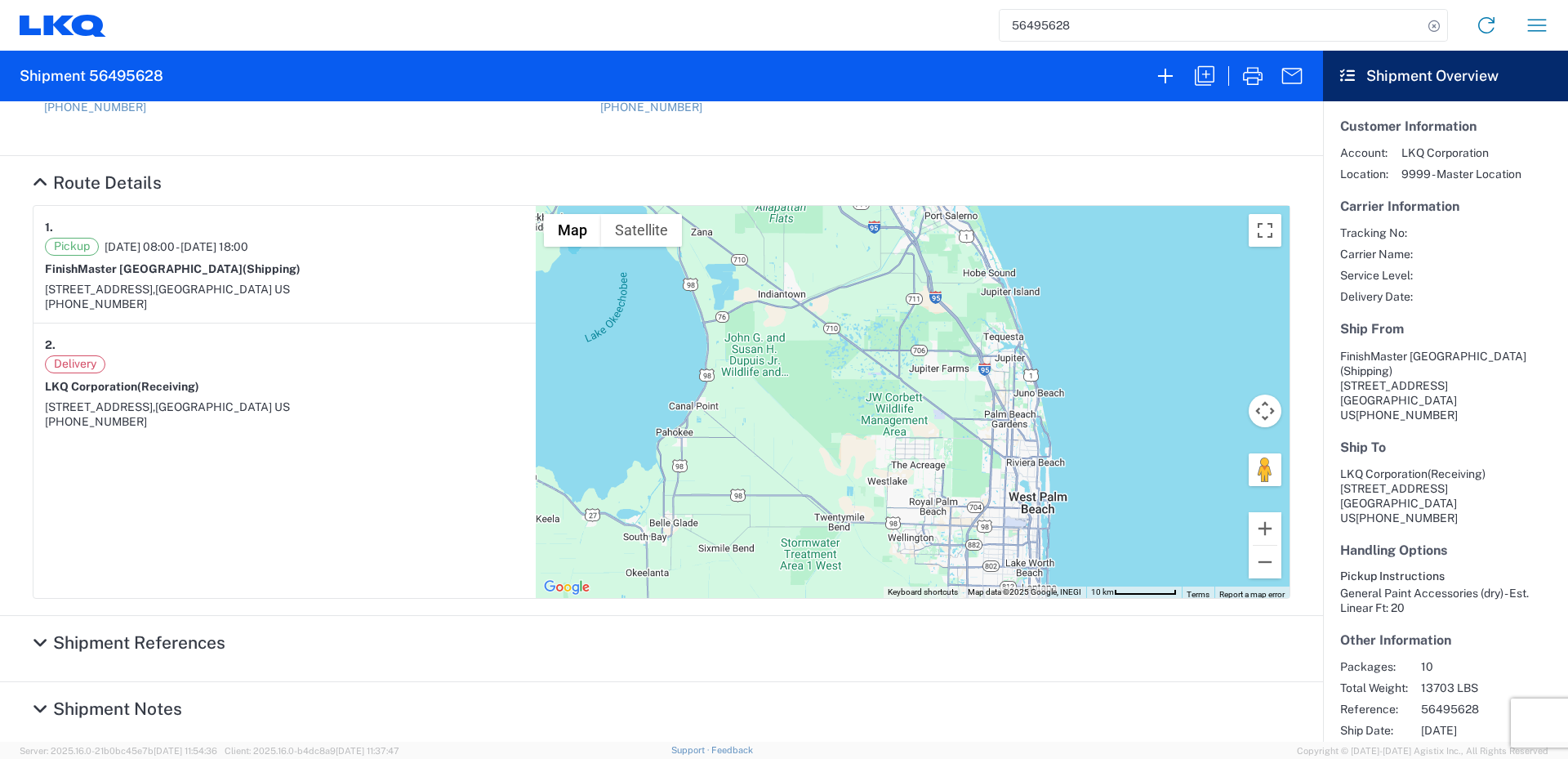
drag, startPoint x: 884, startPoint y: 529, endPoint x: 813, endPoint y: 459, distance: 99.7
click at [813, 459] on div "To navigate, press the arrow keys." at bounding box center [913, 401] width 754 height 392
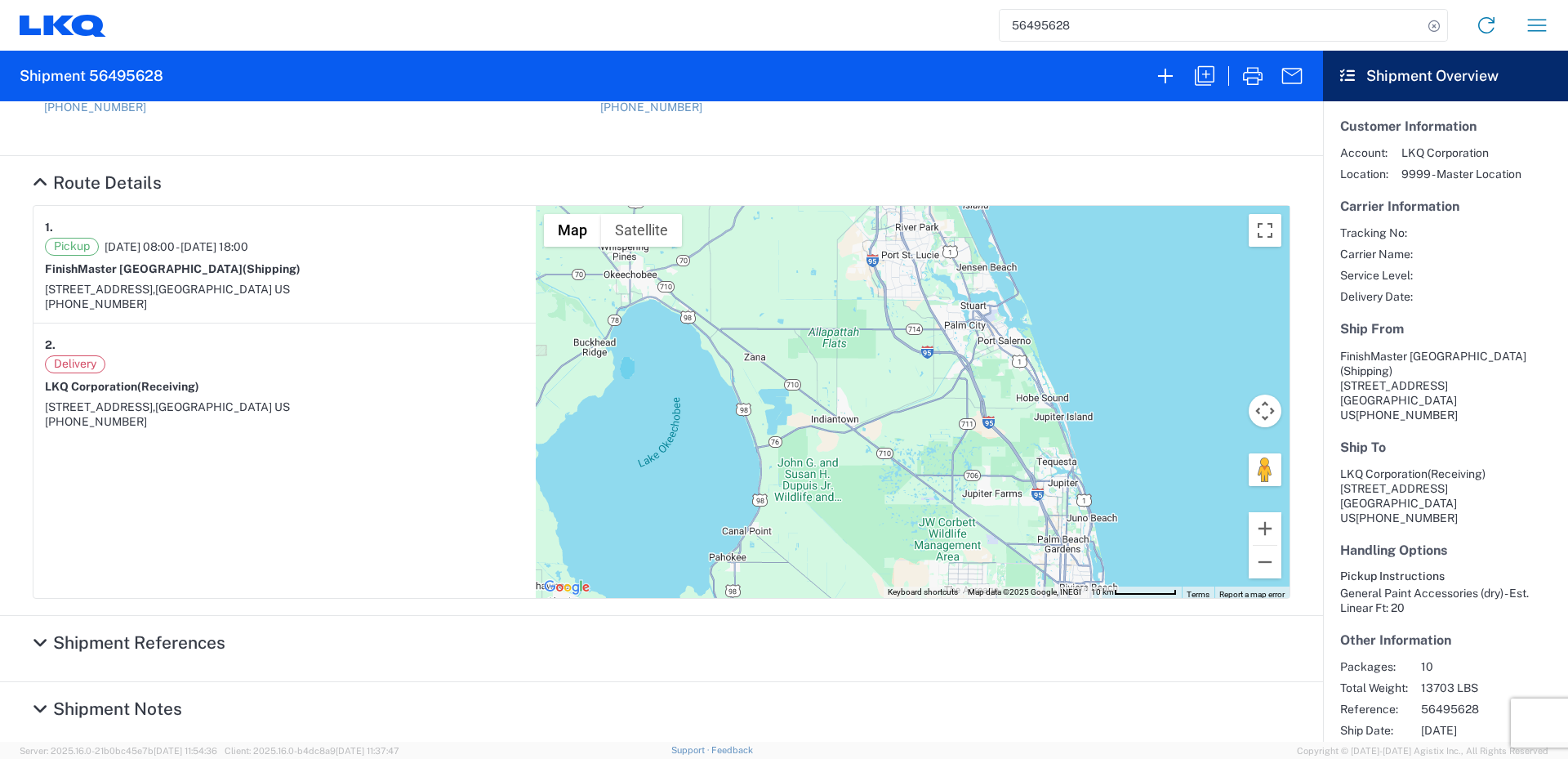
drag, startPoint x: 818, startPoint y: 425, endPoint x: 884, endPoint y: 577, distance: 165.7
click at [884, 577] on div "To navigate, press the arrow keys." at bounding box center [913, 401] width 754 height 392
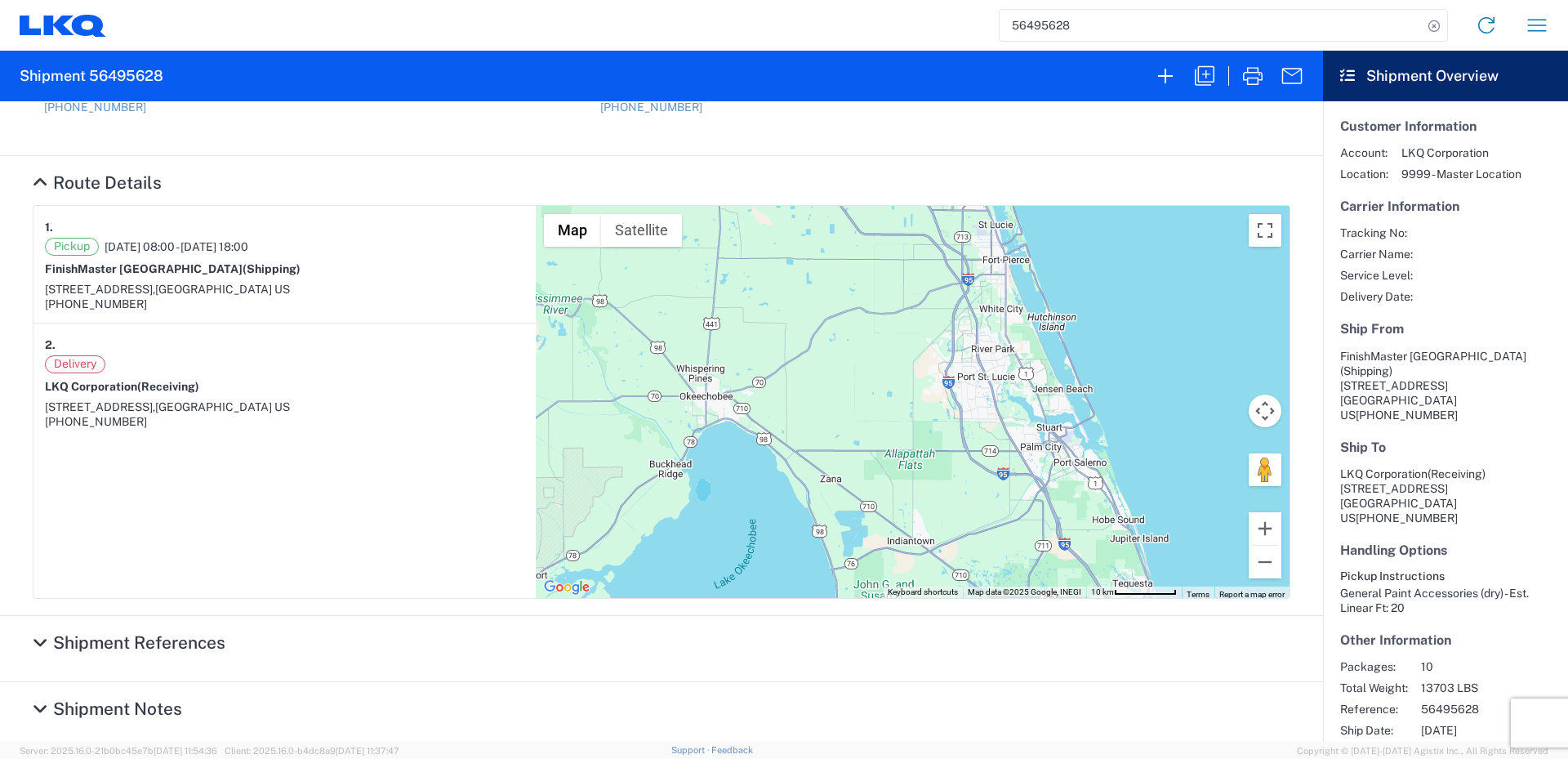
drag, startPoint x: 870, startPoint y: 442, endPoint x: 937, endPoint y: 556, distance: 132.2
click at [937, 556] on div "To navigate, press the arrow keys." at bounding box center [913, 401] width 754 height 392
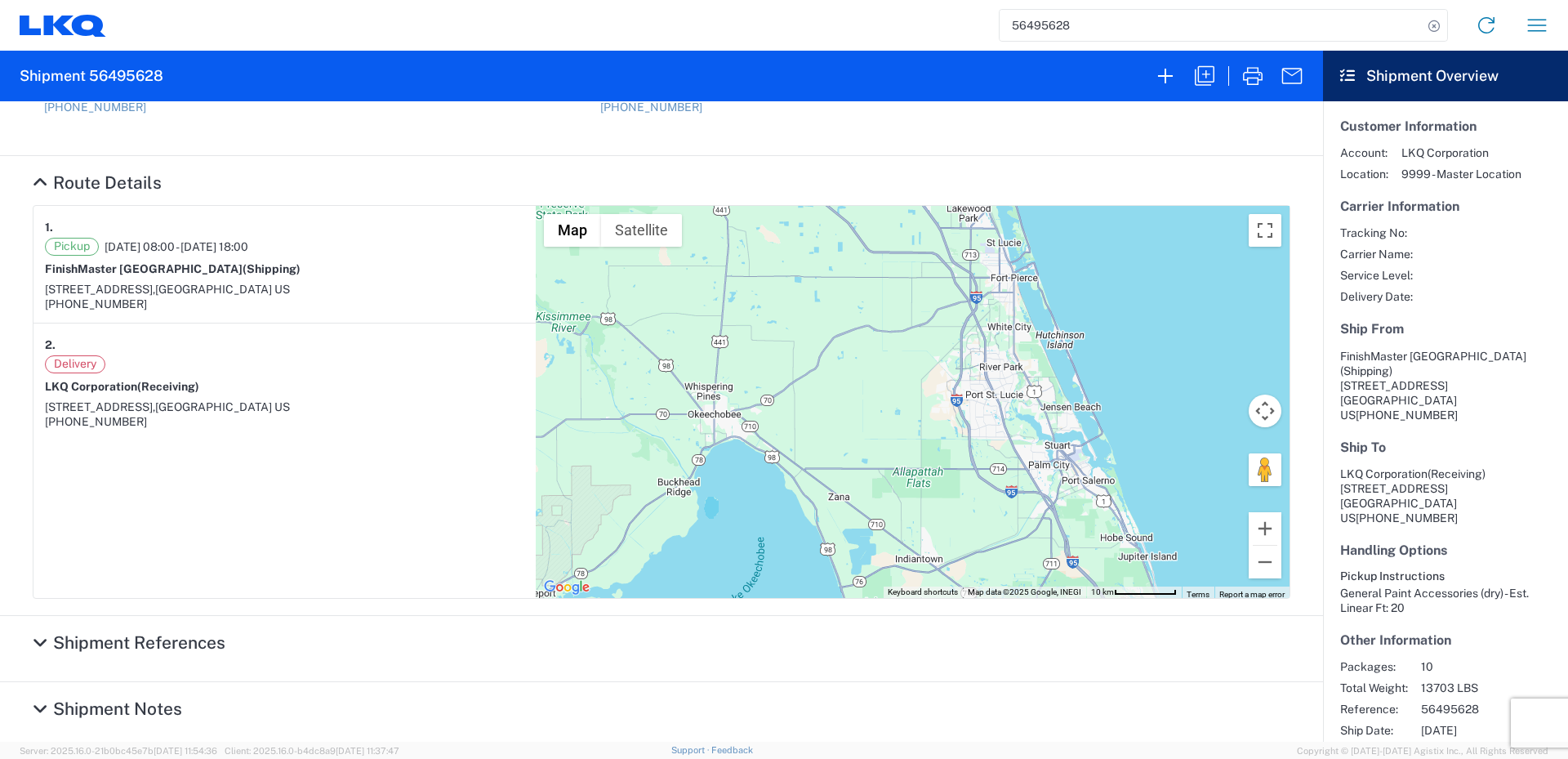
drag, startPoint x: 918, startPoint y: 488, endPoint x: 936, endPoint y: 495, distance: 19.3
click at [935, 494] on div "To navigate, press the arrow keys." at bounding box center [913, 401] width 754 height 392
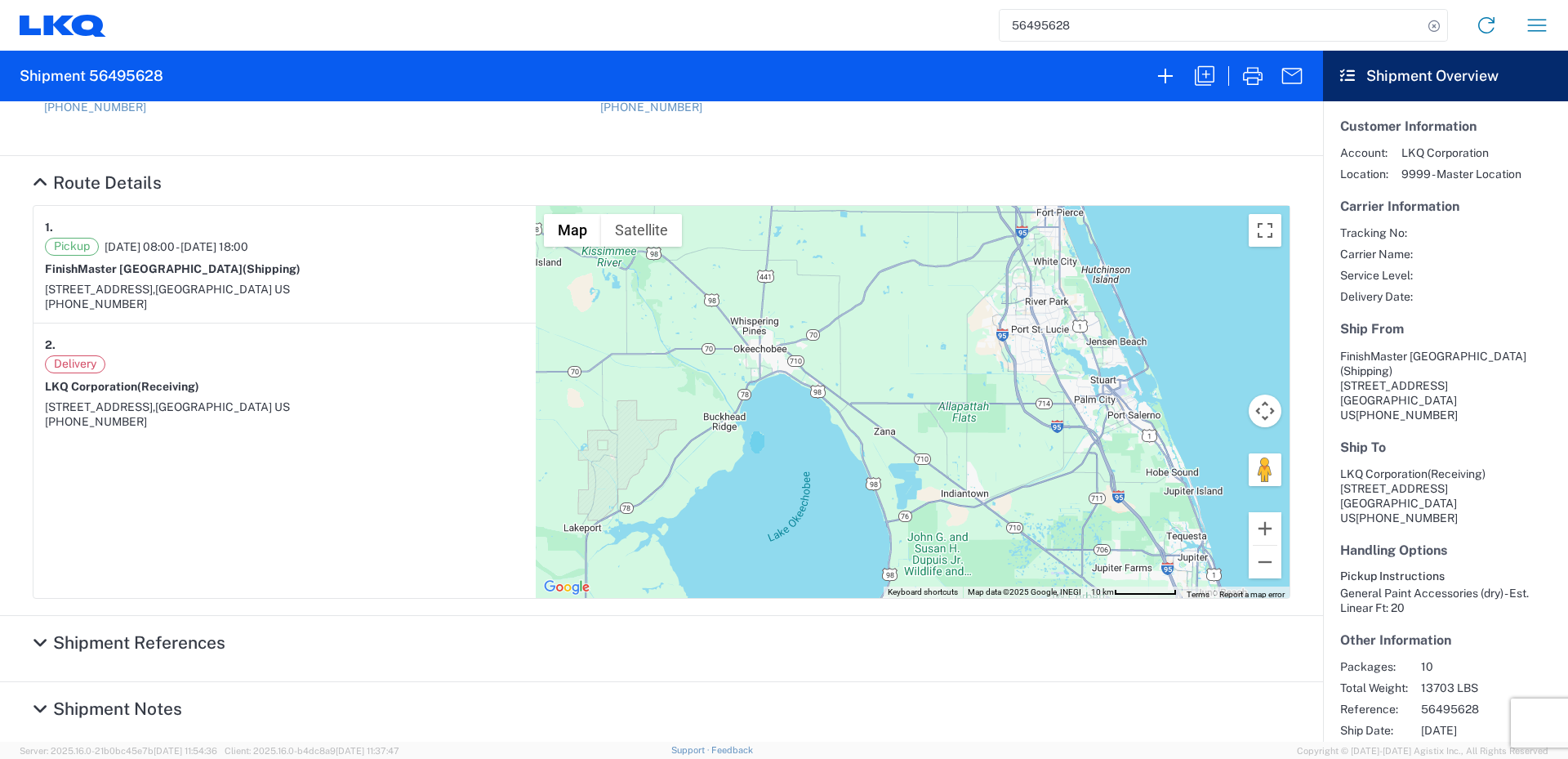
drag, startPoint x: 940, startPoint y: 489, endPoint x: 966, endPoint y: 416, distance: 77.5
click at [966, 416] on div "To navigate, press the arrow keys." at bounding box center [913, 401] width 754 height 392
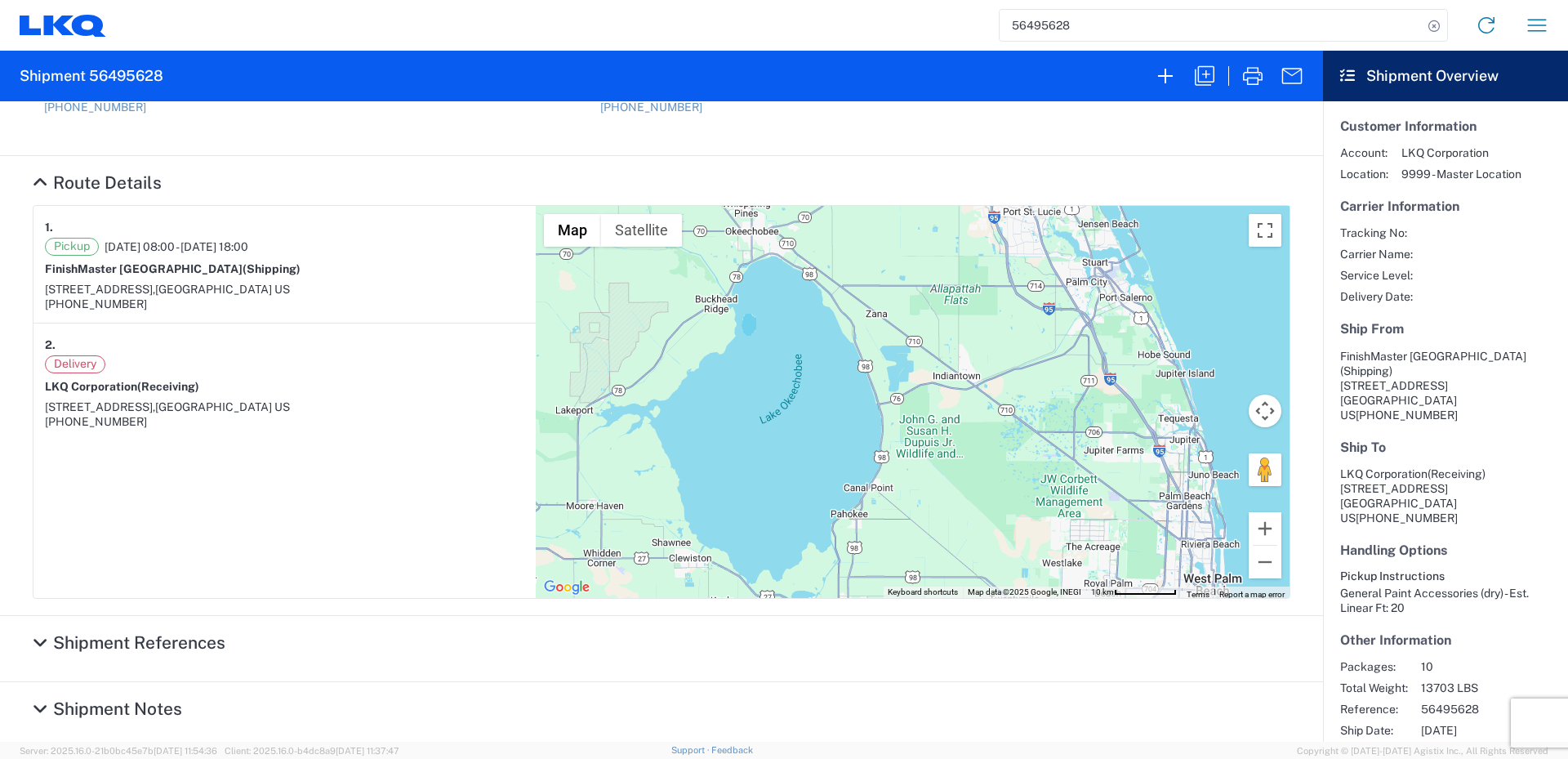
drag, startPoint x: 979, startPoint y: 504, endPoint x: 969, endPoint y: 376, distance: 128.4
click at [969, 376] on div "To navigate, press the arrow keys." at bounding box center [913, 401] width 754 height 392
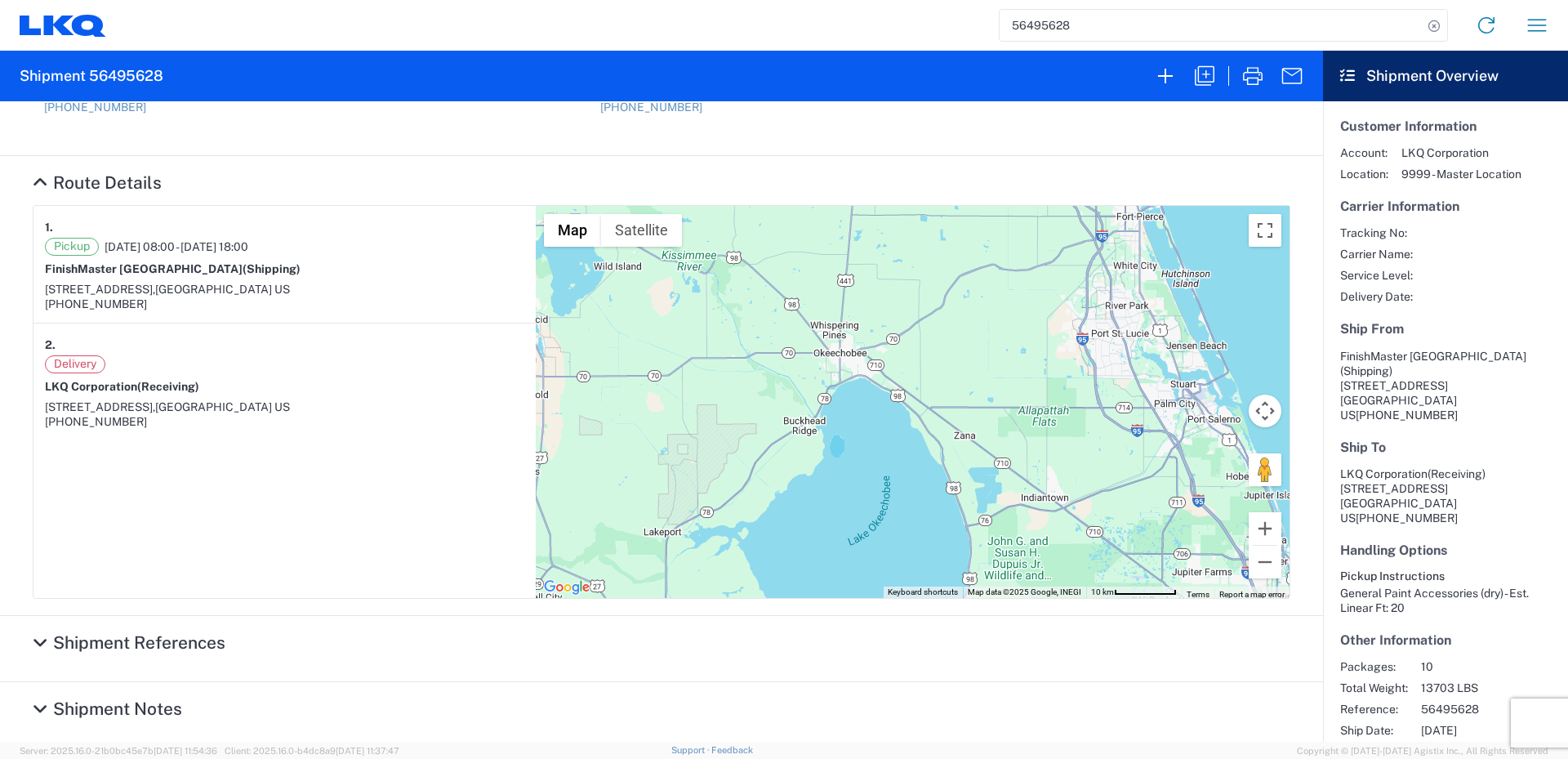
drag, startPoint x: 976, startPoint y: 470, endPoint x: 1049, endPoint y: 535, distance: 97.7
click at [1076, 614] on agx-collapsable-section "Route Details 1. Pickup [DATE] 08:00 - [DATE] 18:00 [GEOGRAPHIC_DATA] (Shipping…" at bounding box center [661, 386] width 1323 height 460
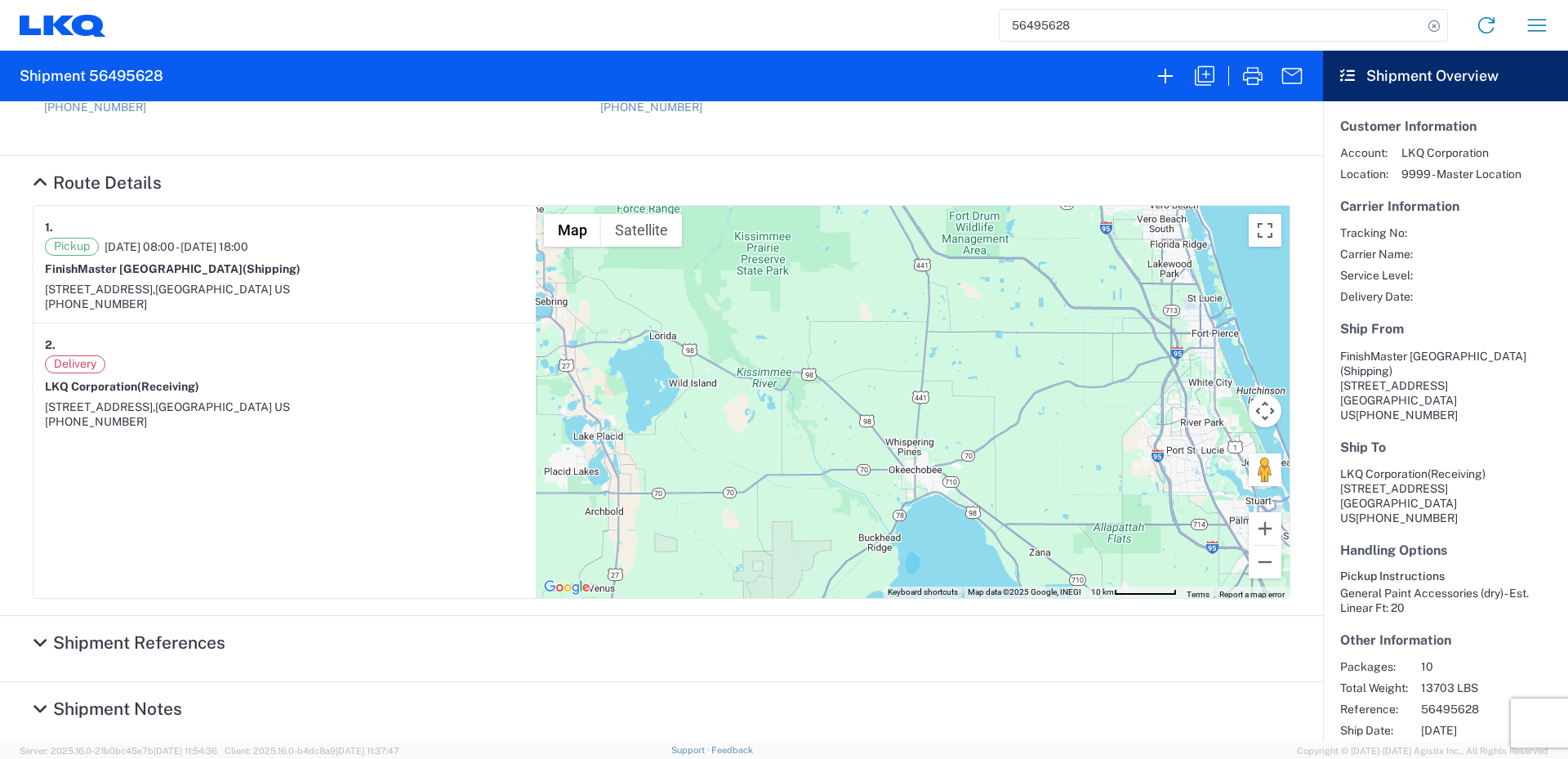
drag, startPoint x: 953, startPoint y: 398, endPoint x: 962, endPoint y: 476, distance: 78.5
click at [962, 475] on div "To navigate, press the arrow keys." at bounding box center [913, 401] width 754 height 392
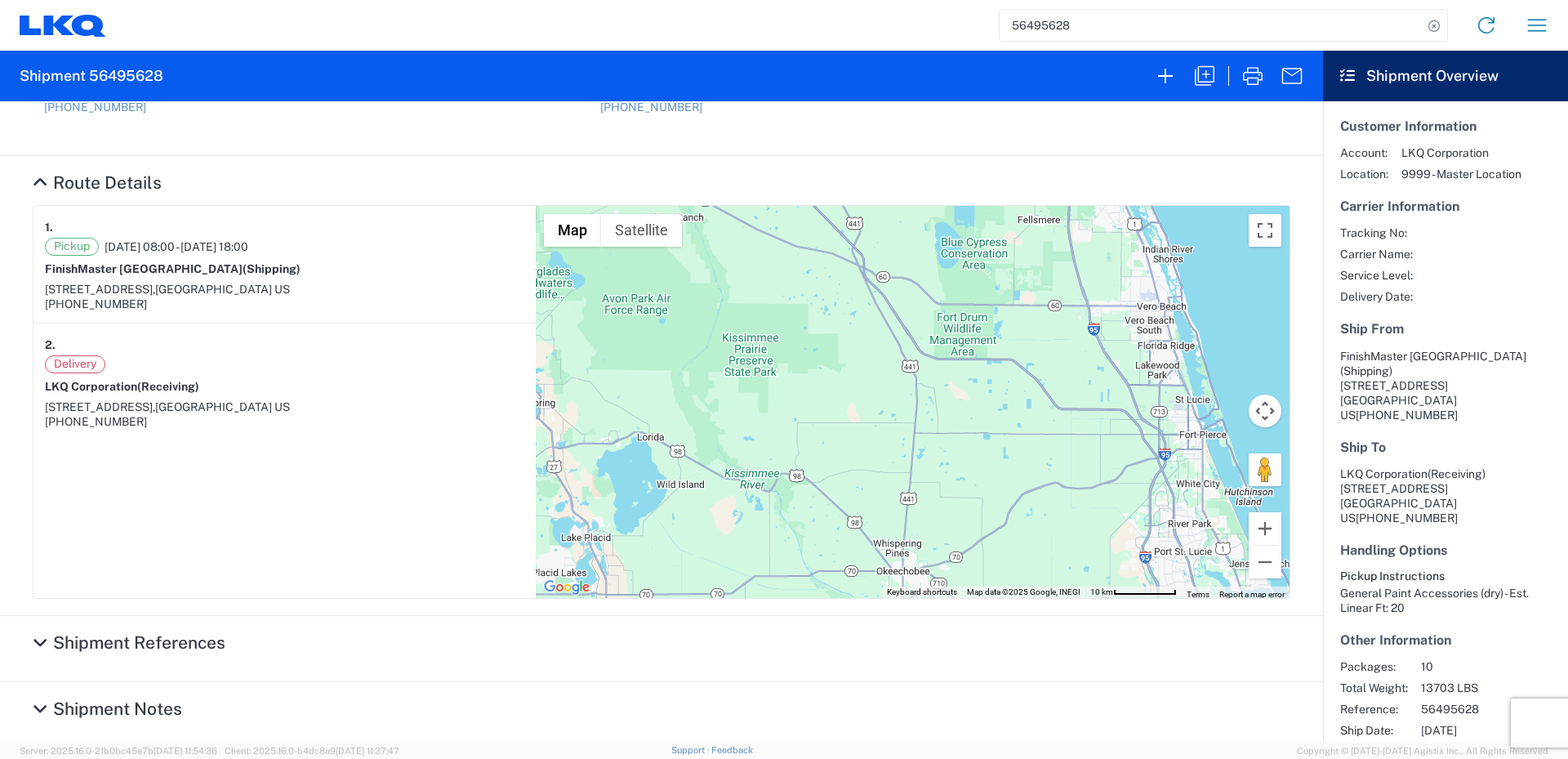
drag, startPoint x: 920, startPoint y: 479, endPoint x: 904, endPoint y: 504, distance: 29.7
click at [908, 500] on div "To navigate, press the arrow keys." at bounding box center [913, 401] width 754 height 392
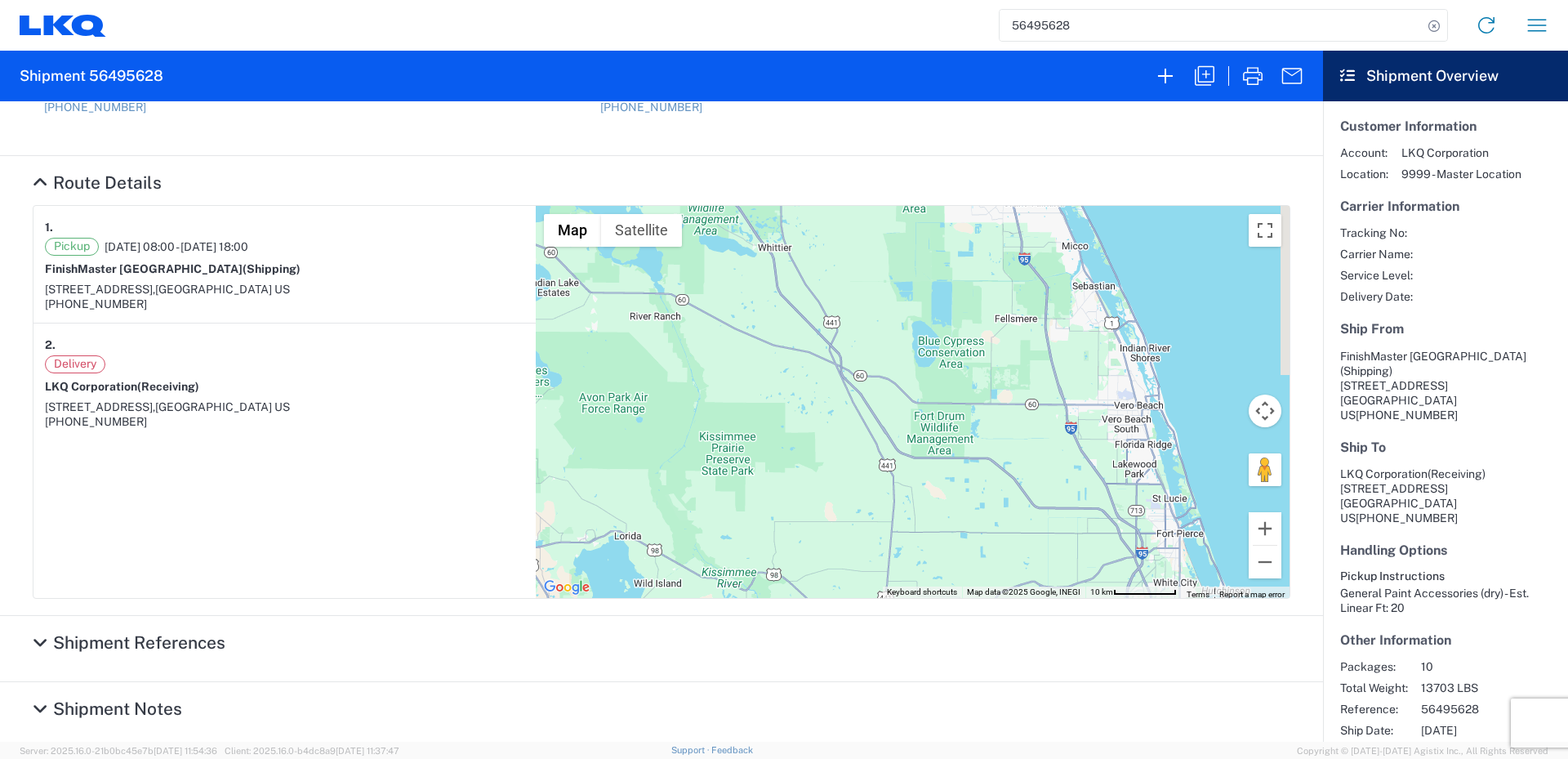
drag, startPoint x: 940, startPoint y: 439, endPoint x: 924, endPoint y: 534, distance: 96.3
click at [924, 534] on div "To navigate, press the arrow keys." at bounding box center [913, 401] width 754 height 392
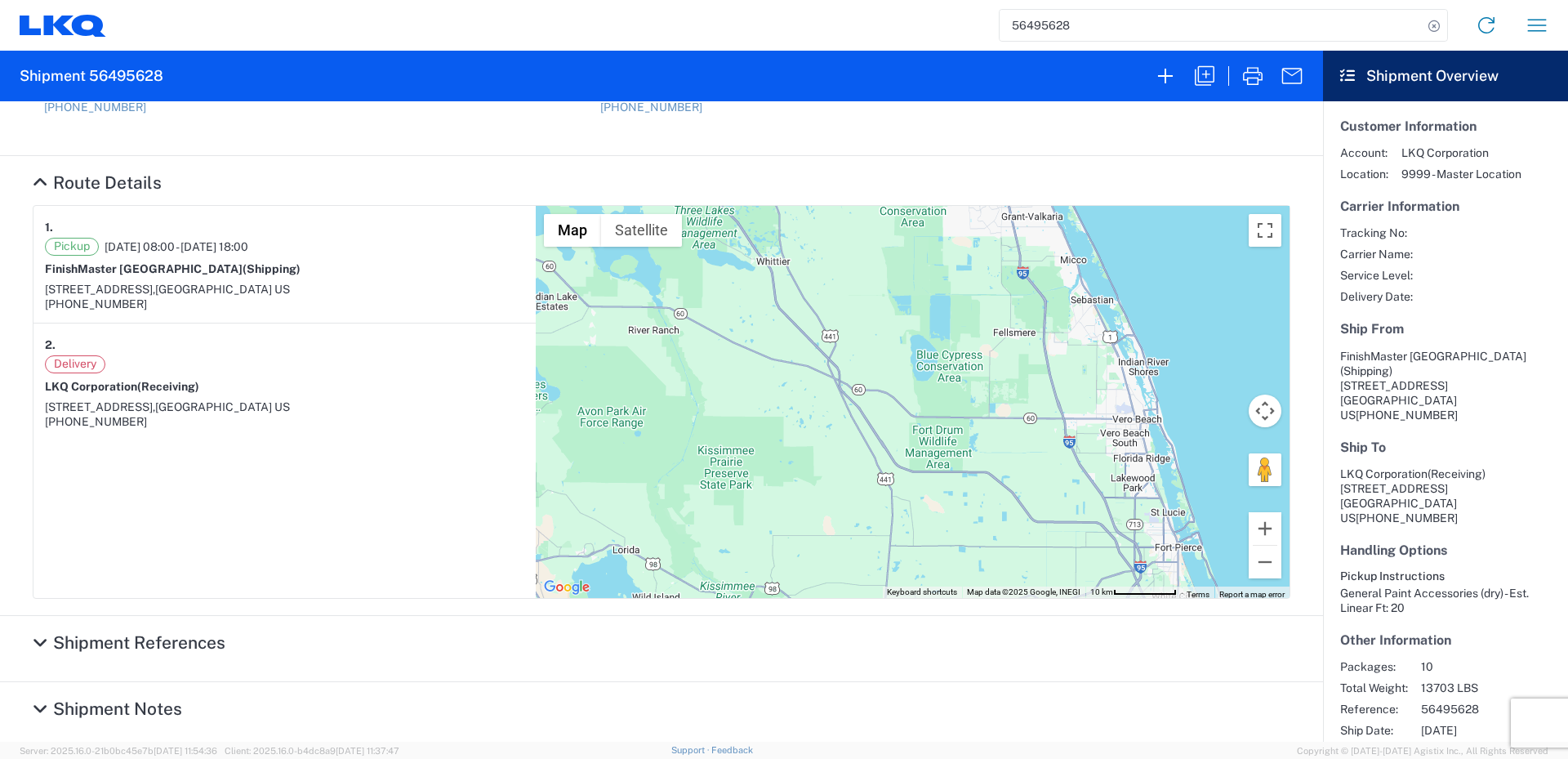
drag, startPoint x: 926, startPoint y: 505, endPoint x: 926, endPoint y: 515, distance: 10.0
click at [926, 515] on div "To navigate, press the arrow keys." at bounding box center [913, 401] width 754 height 392
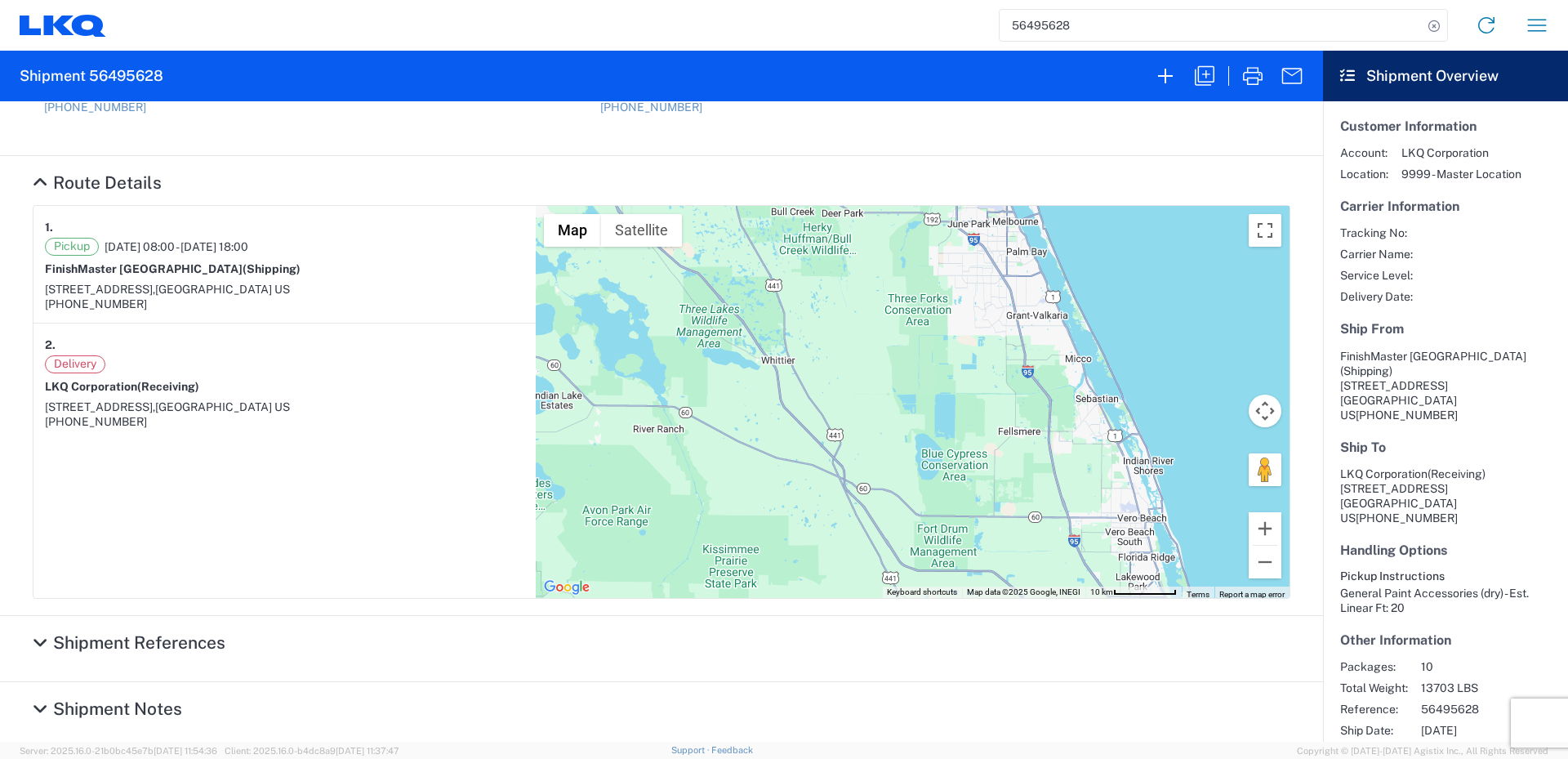
drag
click at [931, 512] on div "To navigate, press the arrow keys." at bounding box center [913, 401] width 754 height 392
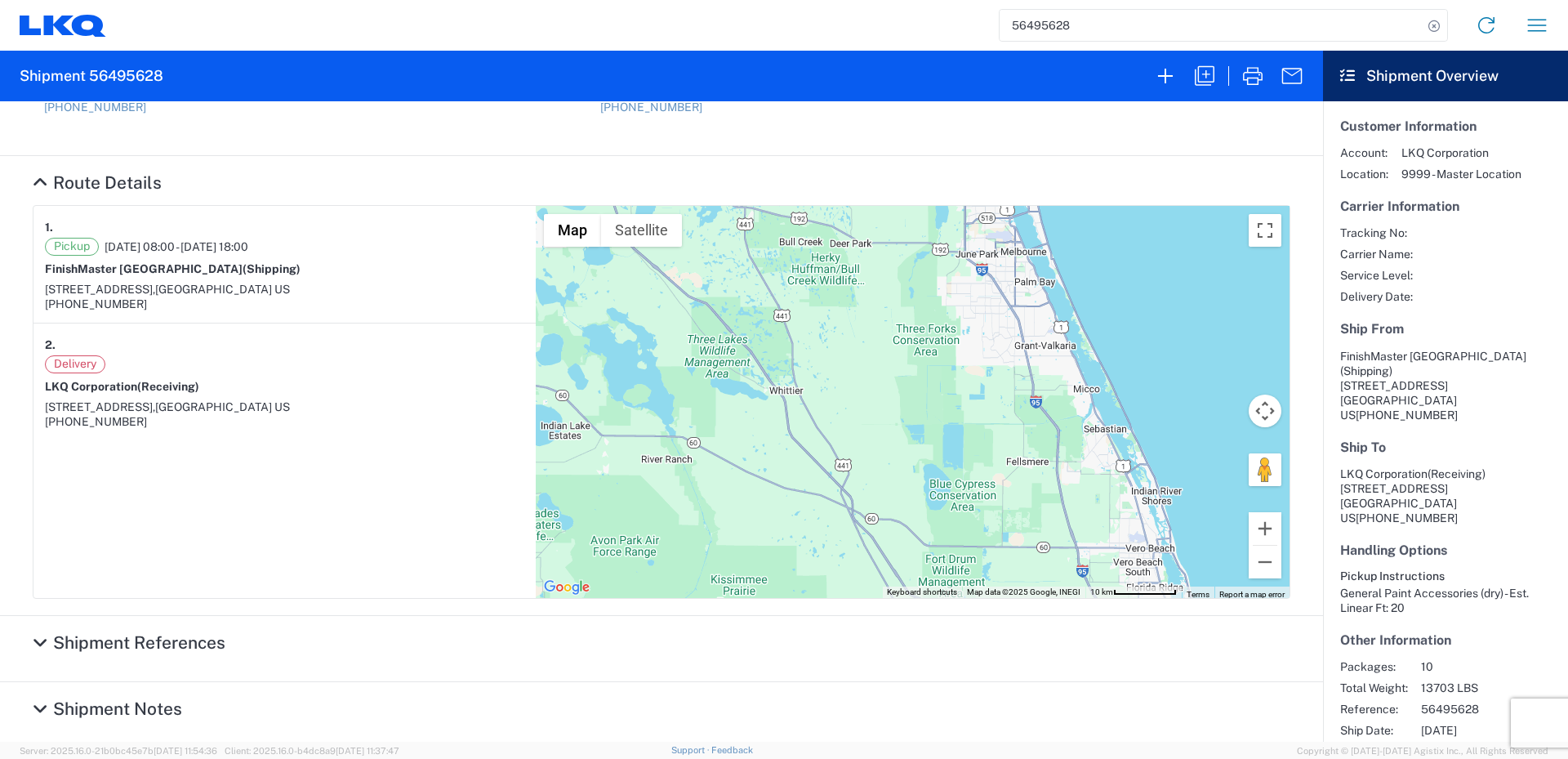
click at [935, 526] on div "To navigate, press the arrow keys." at bounding box center [913, 401] width 754 height 392
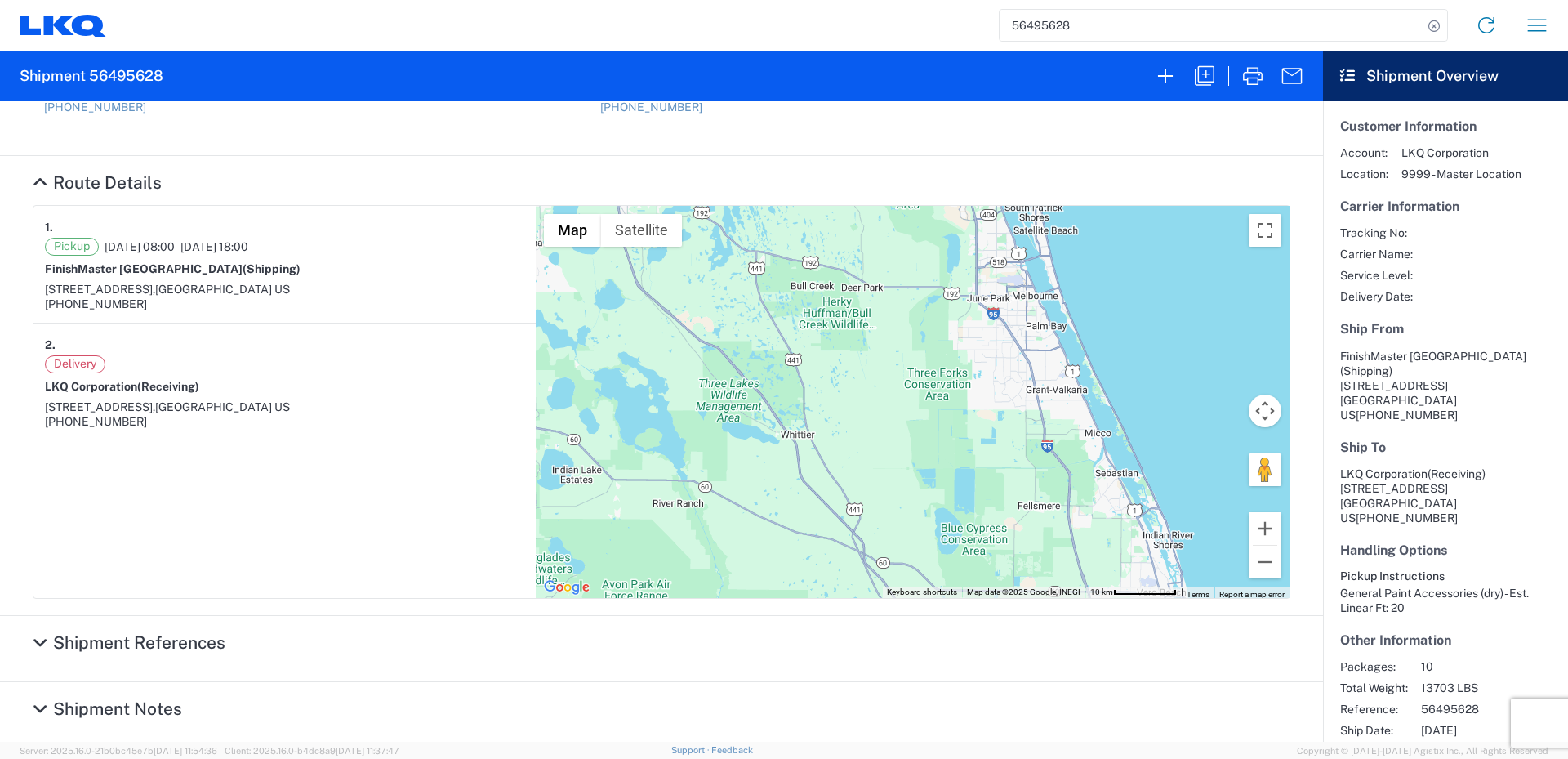
click at [920, 518] on div "To navigate, press the arrow keys." at bounding box center [913, 401] width 754 height 392
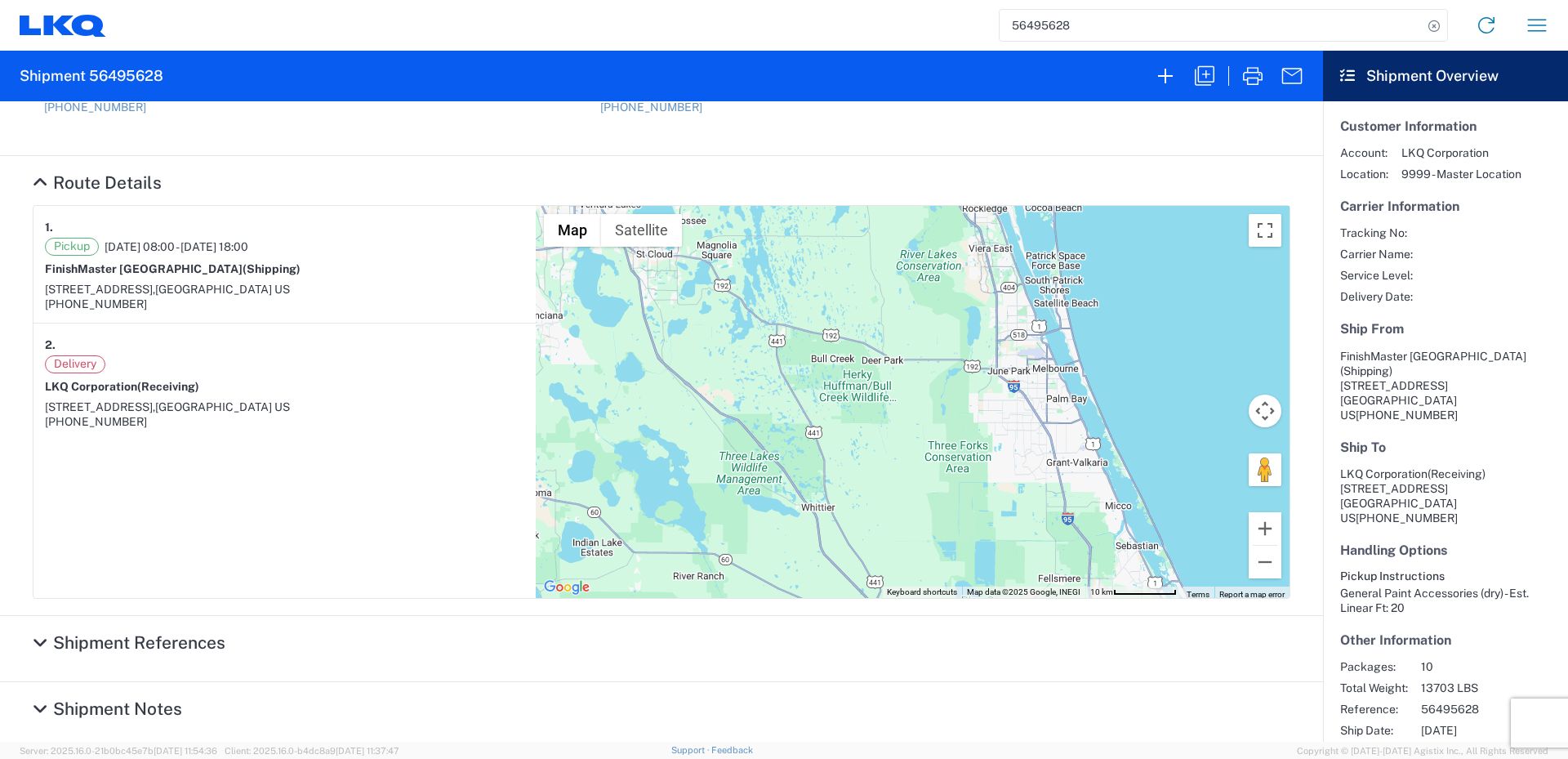
click at [918, 556] on div "To navigate, press the arrow keys." at bounding box center [913, 401] width 754 height 392
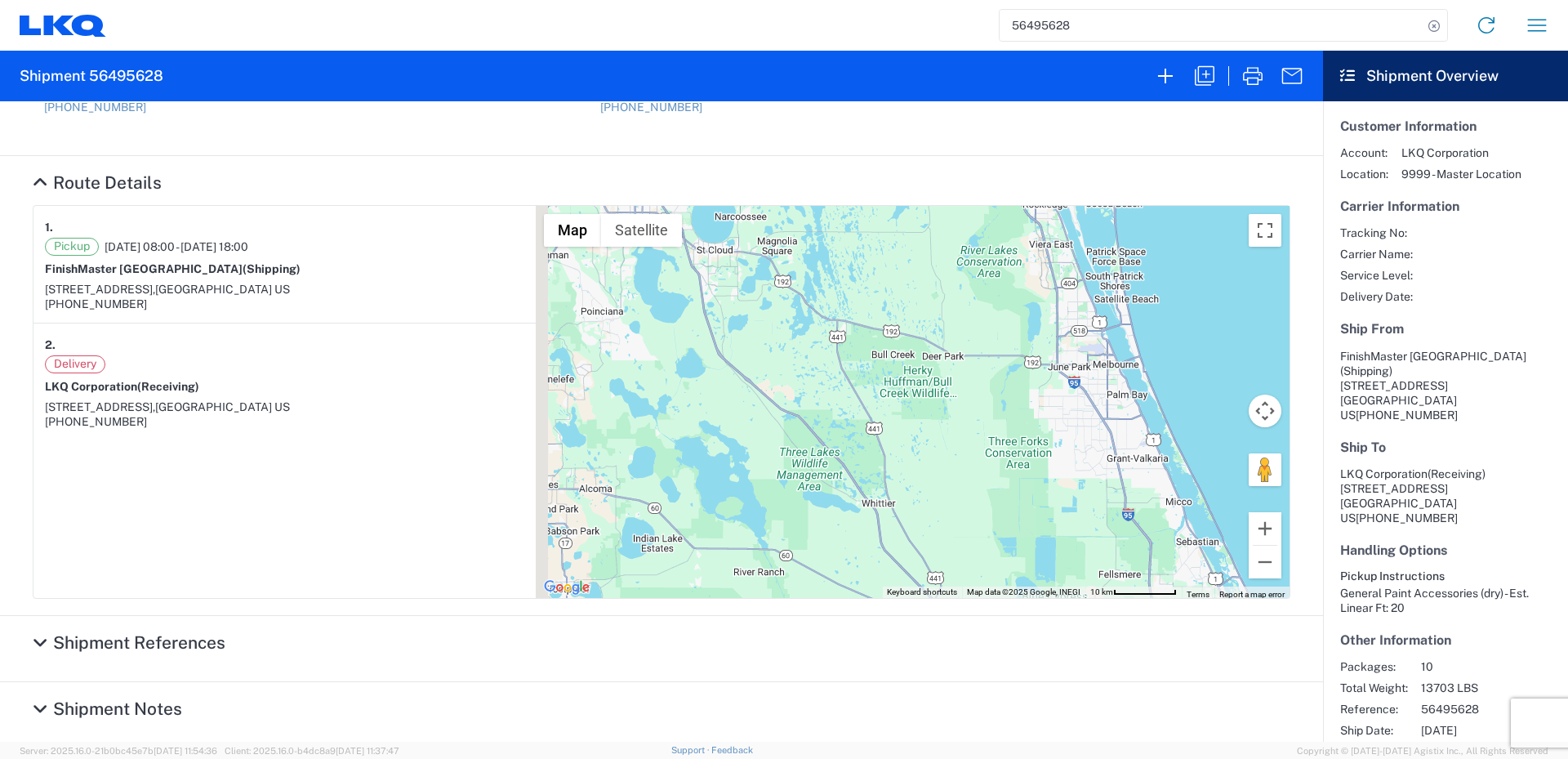
click at [1006, 484] on div "To navigate, press the arrow keys." at bounding box center [913, 401] width 754 height 392
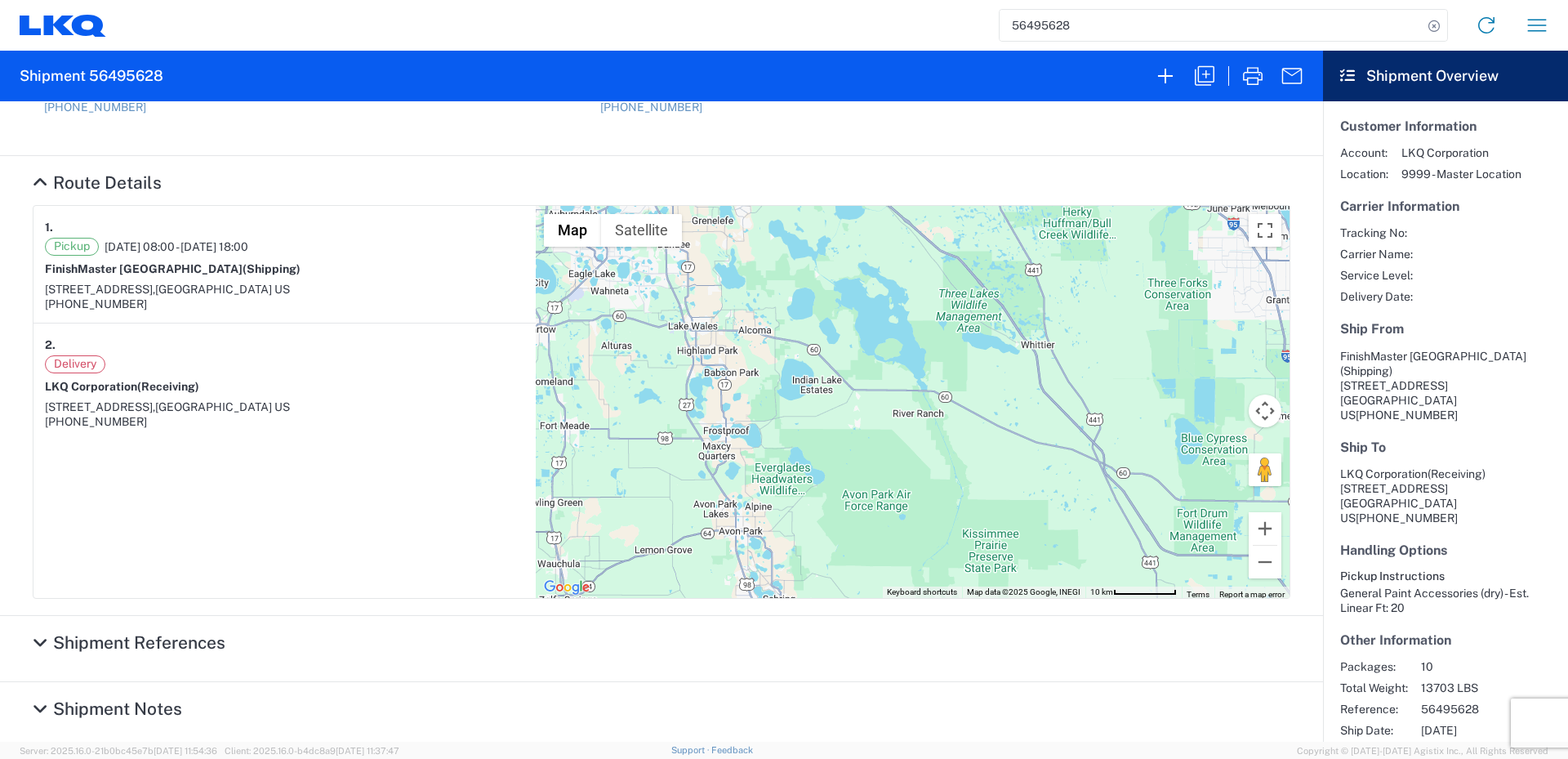
click at [928, 358] on div "To navigate, press the arrow keys." at bounding box center [913, 401] width 754 height 392
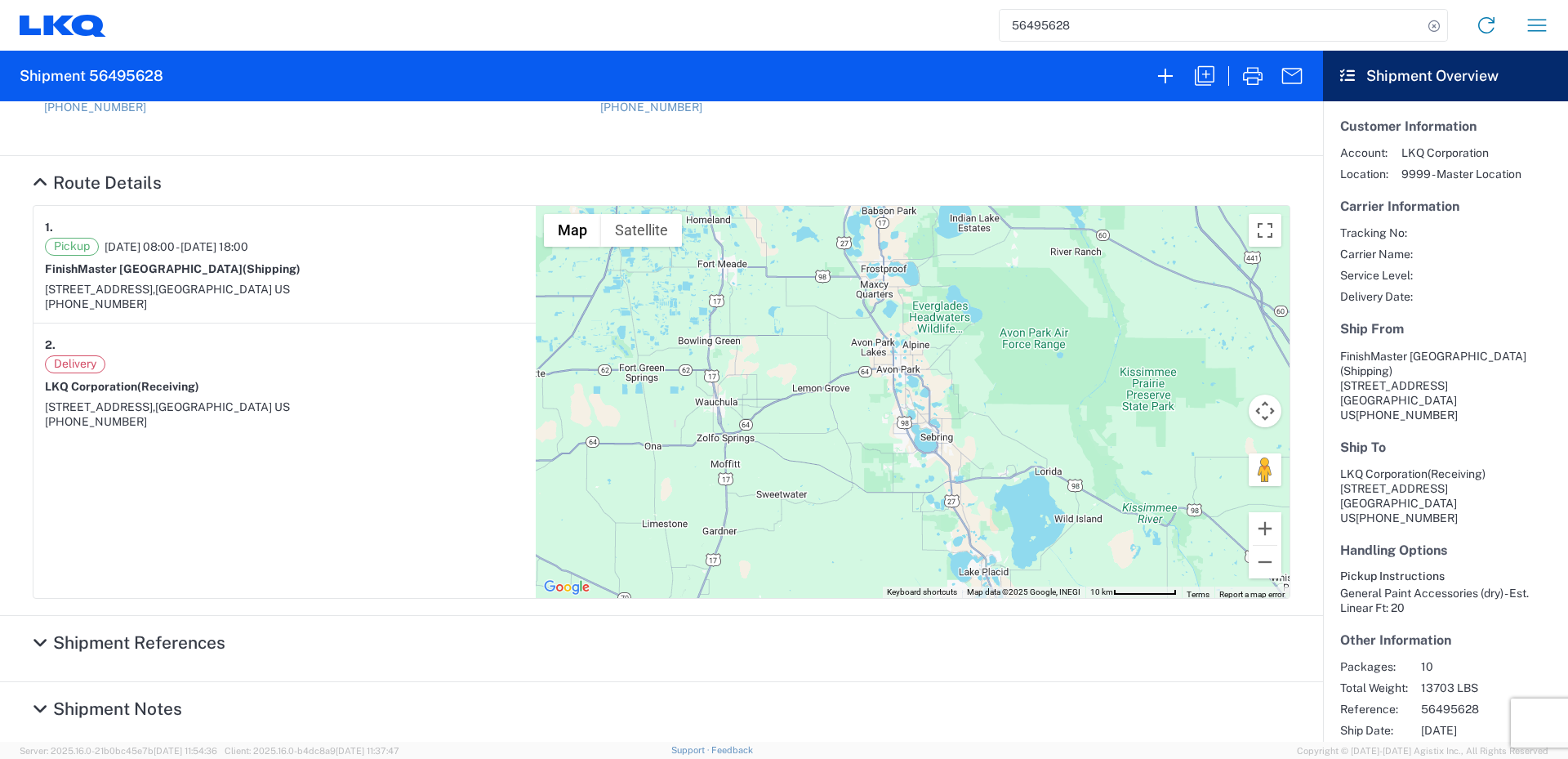
click at [859, 419] on div "To navigate, press the arrow keys." at bounding box center [913, 401] width 754 height 392
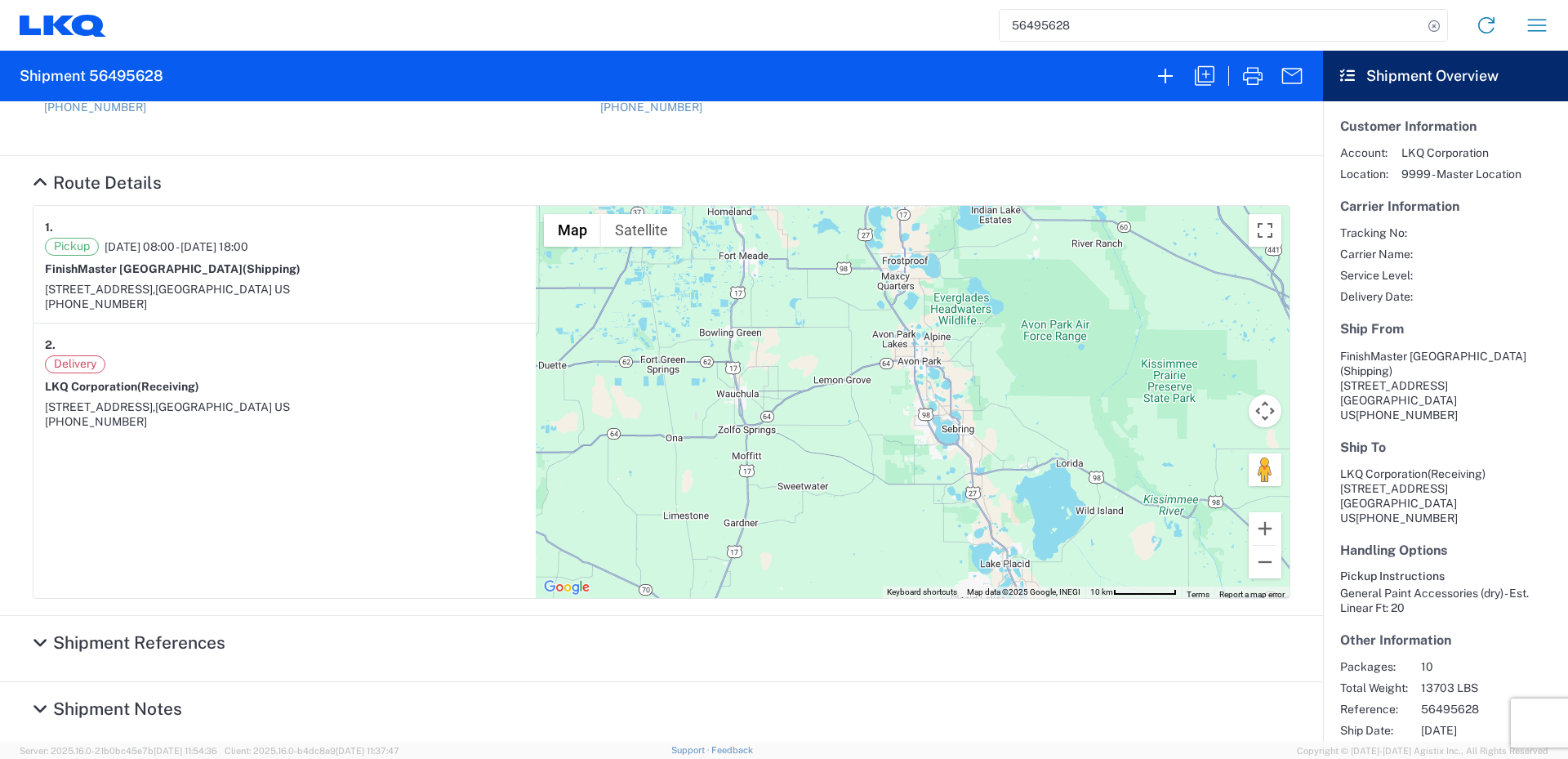
click at [884, 449] on div "To navigate, press the arrow keys." at bounding box center [913, 401] width 754 height 392
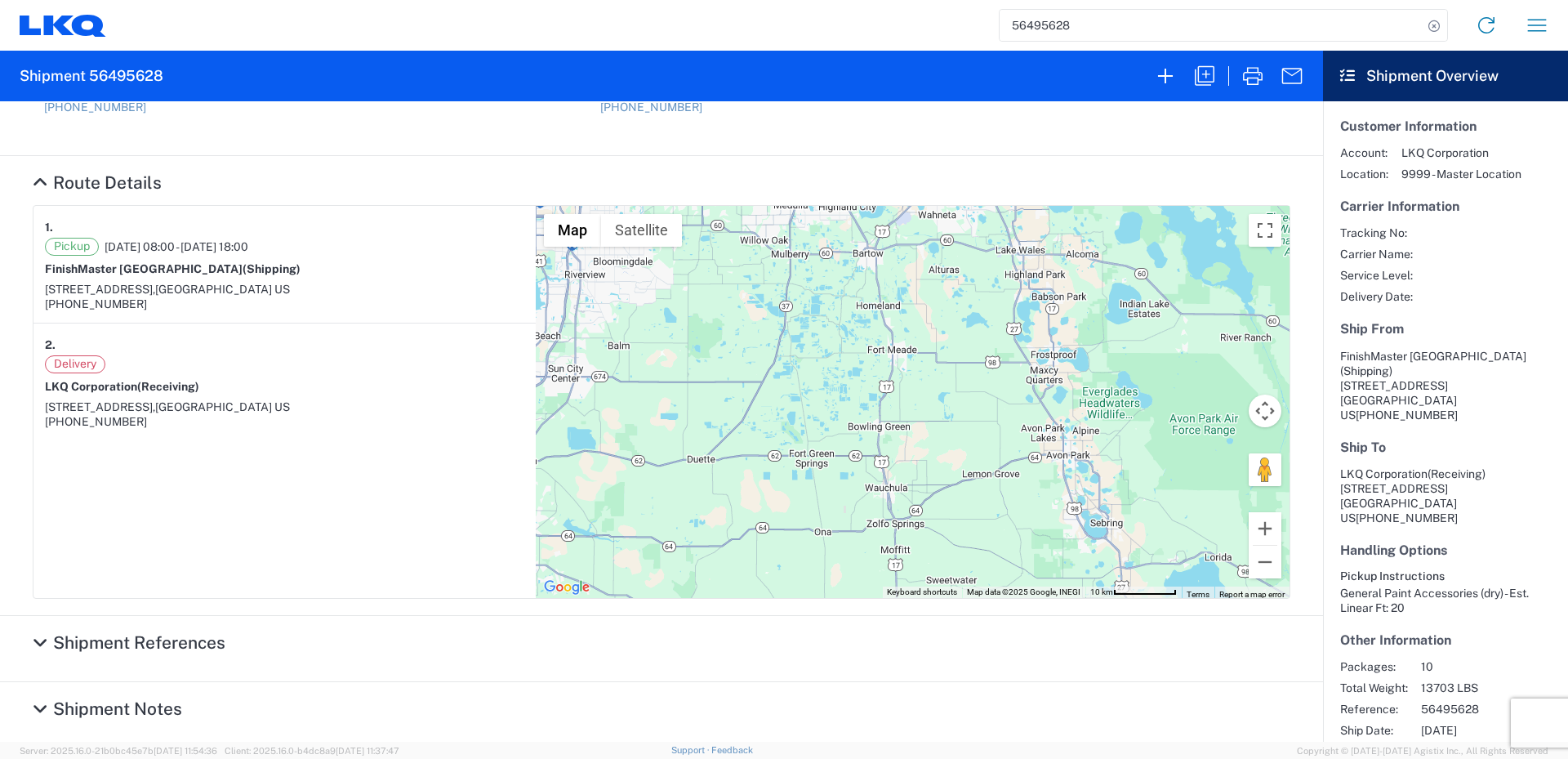
click at [757, 603] on agx-collapsable-section "Route Details 1. Pickup [DATE] 08:00 - [DATE] 18:00 [GEOGRAPHIC_DATA] (Shipping…" at bounding box center [661, 386] width 1323 height 460
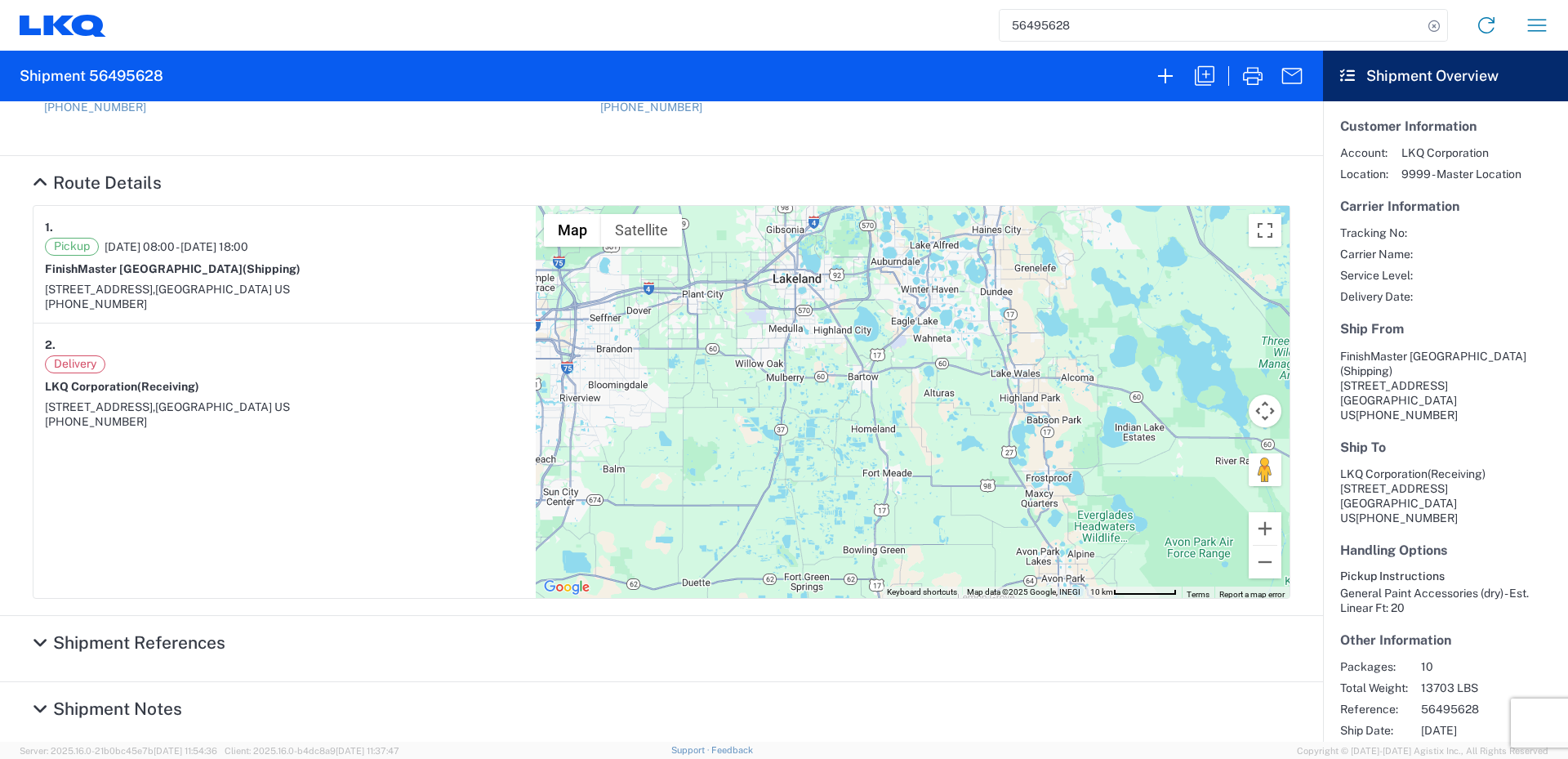
click at [785, 535] on div "To navigate, press the arrow keys." at bounding box center [913, 401] width 754 height 392
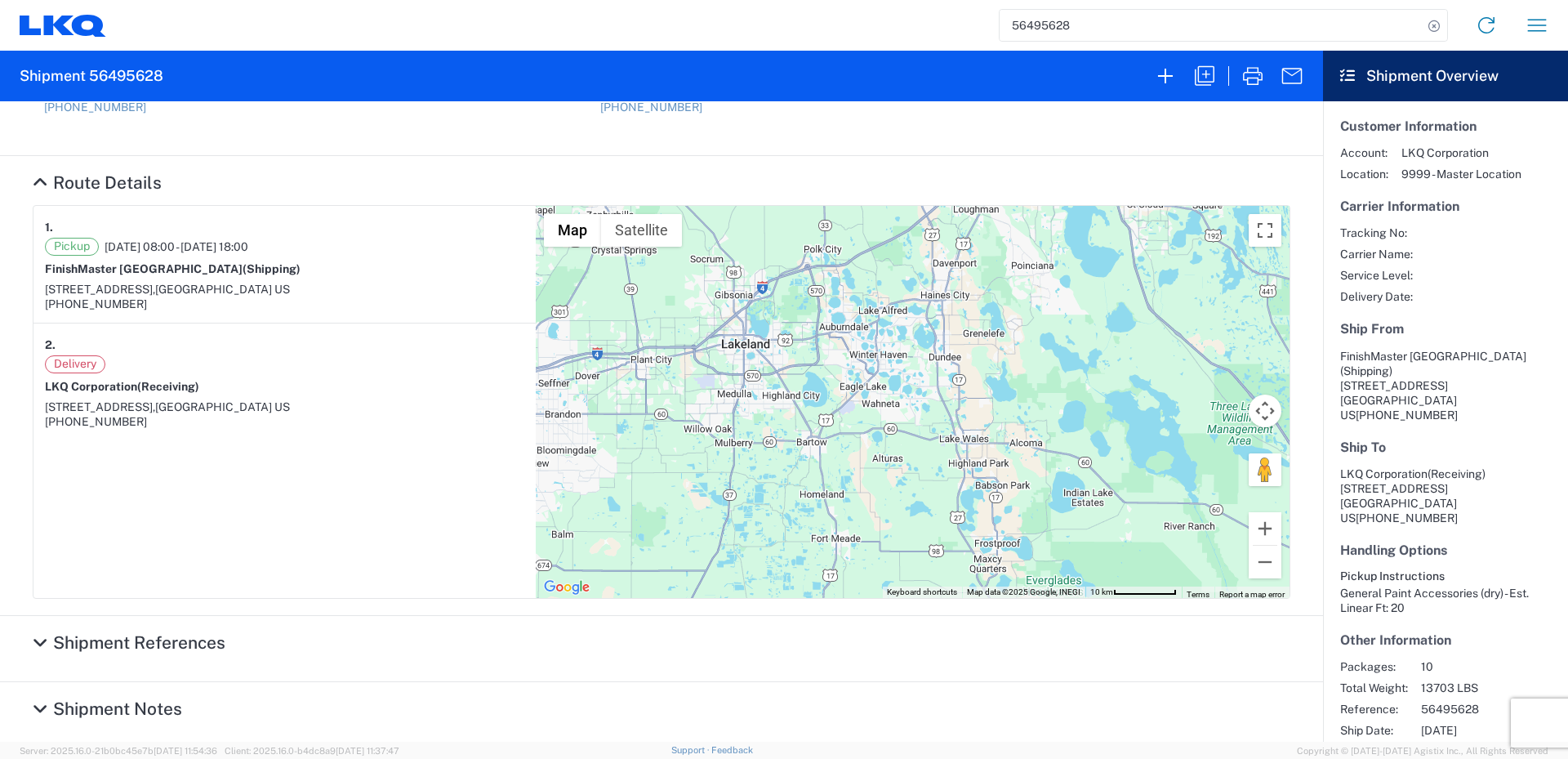
click at [642, 555] on div "To navigate, press the arrow keys." at bounding box center [913, 401] width 754 height 392
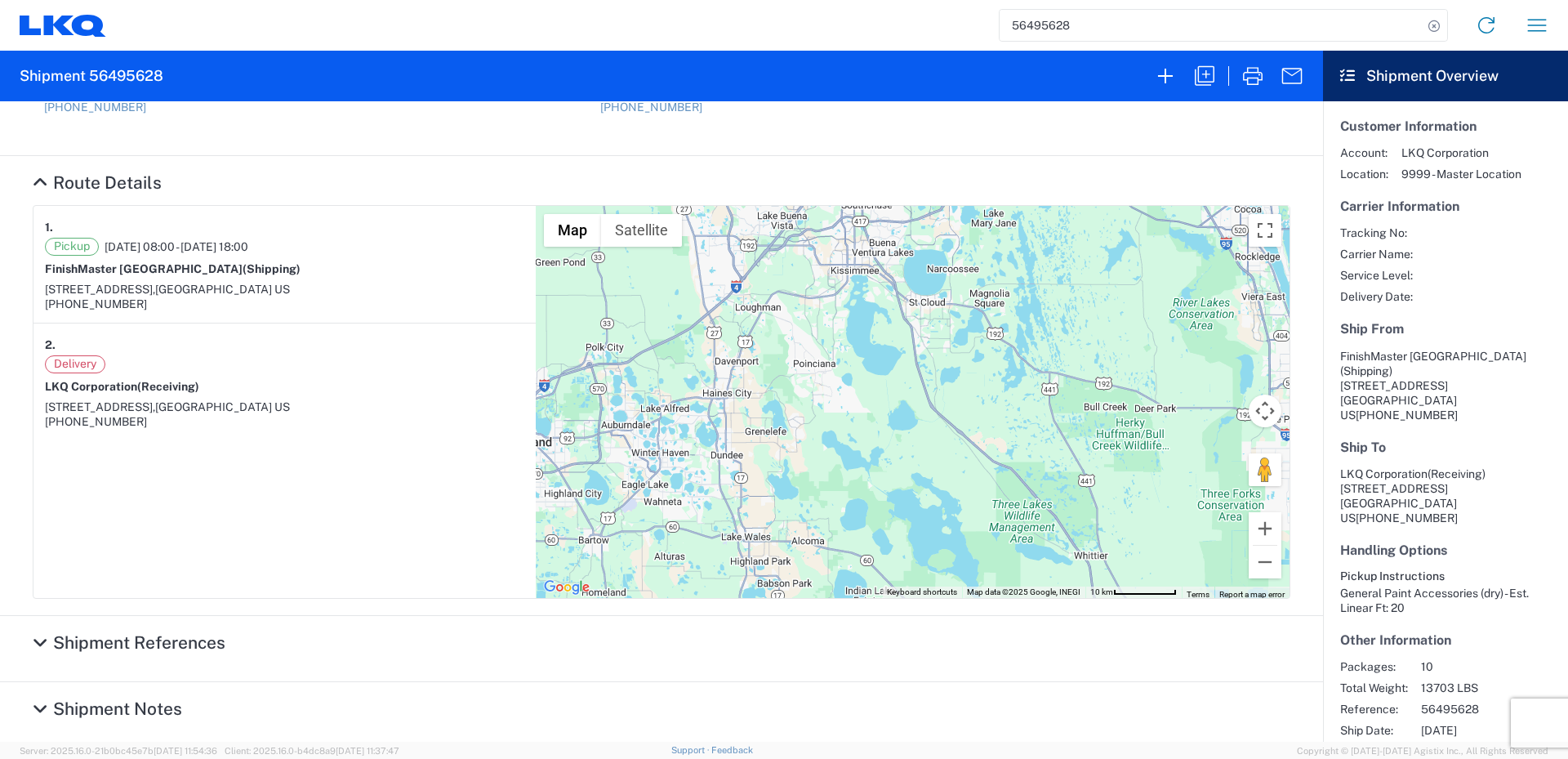
click at [739, 634] on div "Ship From [GEOGRAPHIC_DATA] (Shipping) [STREET_ADDRESS] US [PHONE_NUMBER] Ship …" at bounding box center [661, 421] width 1323 height 640
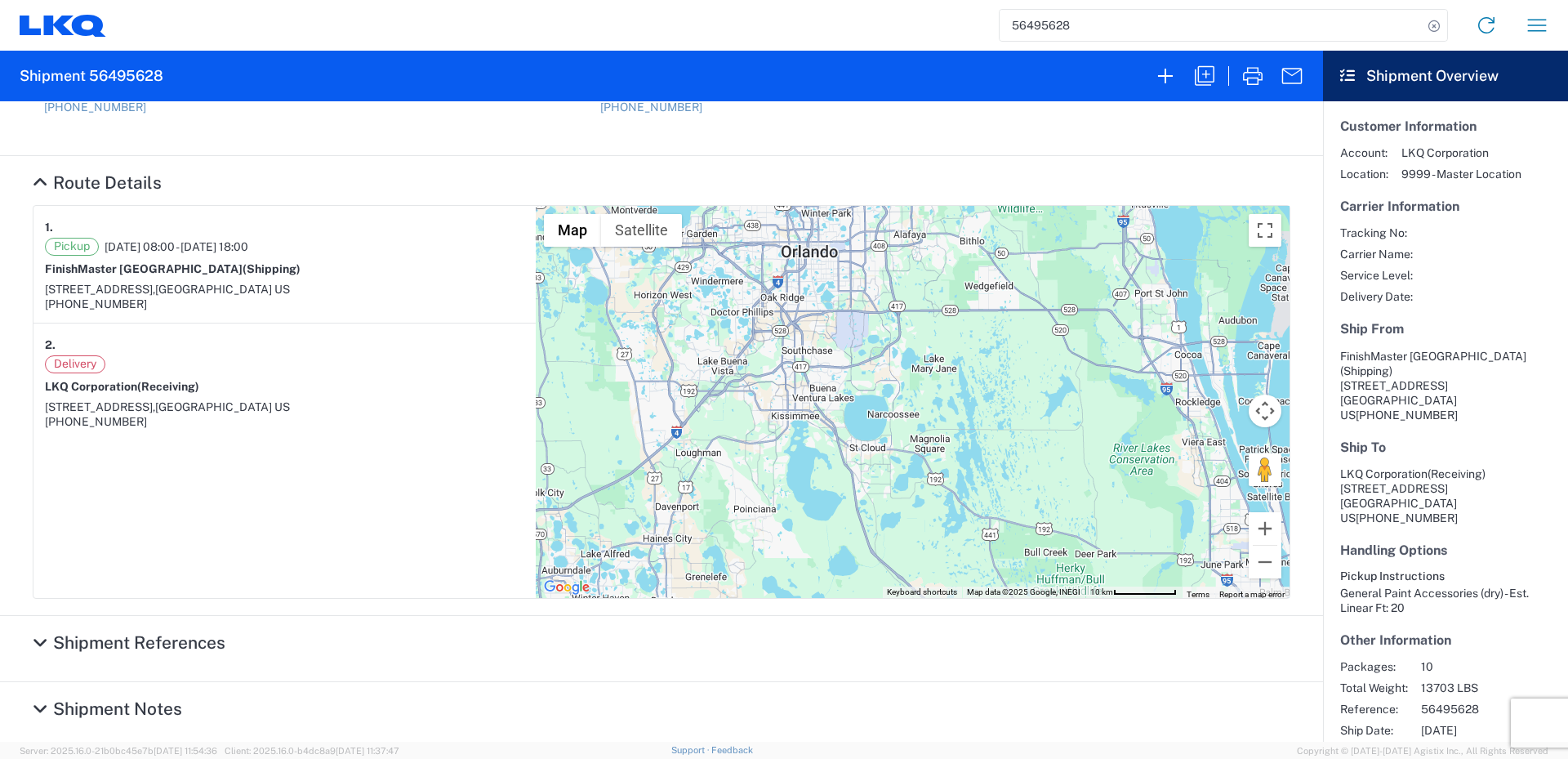
click at [763, 621] on div "Ship From [GEOGRAPHIC_DATA] (Shipping) [STREET_ADDRESS] US [PHONE_NUMBER] Ship …" at bounding box center [661, 421] width 1323 height 640
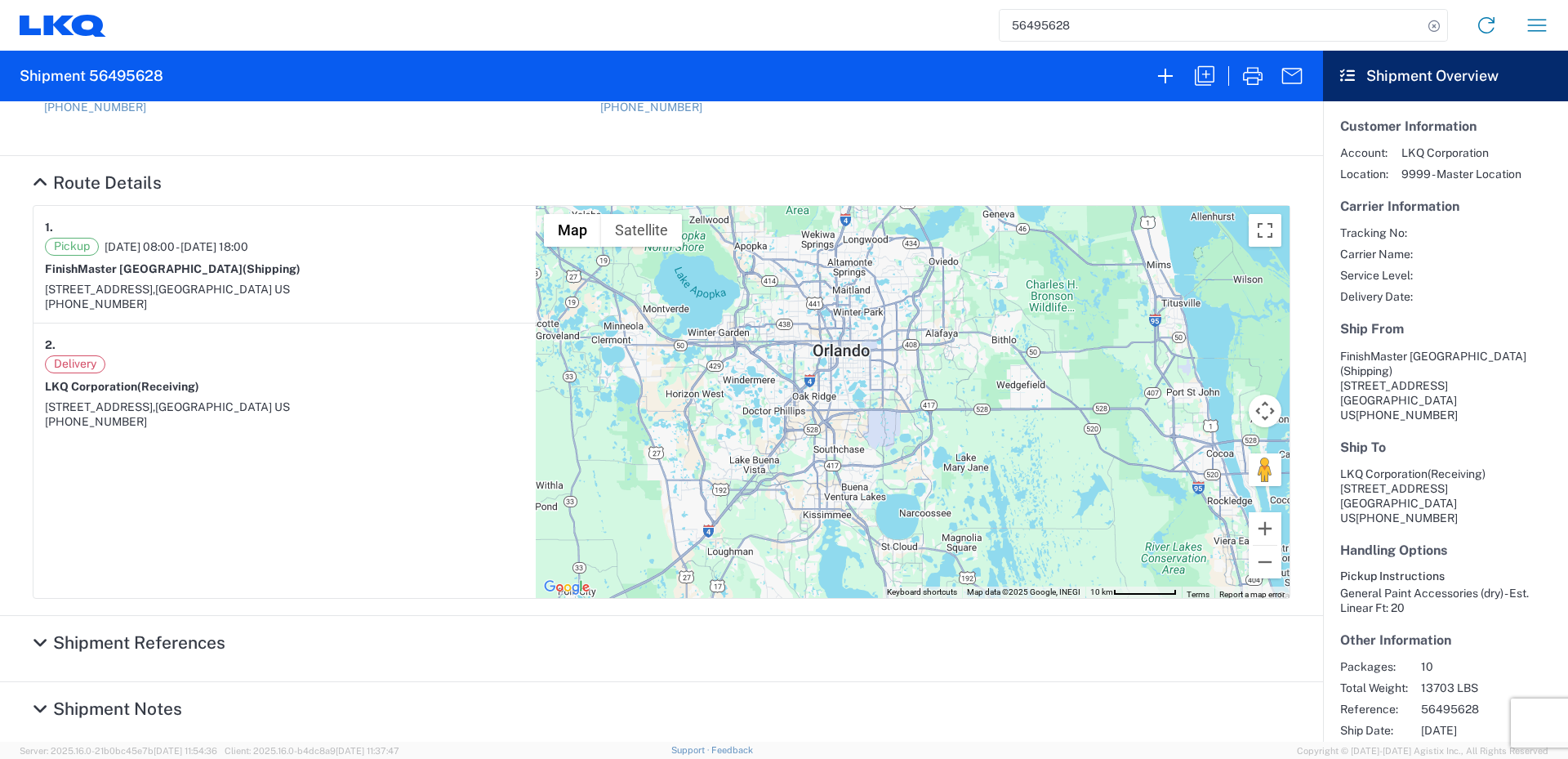
click at [816, 594] on div "To navigate, press the arrow keys." at bounding box center [913, 401] width 754 height 392
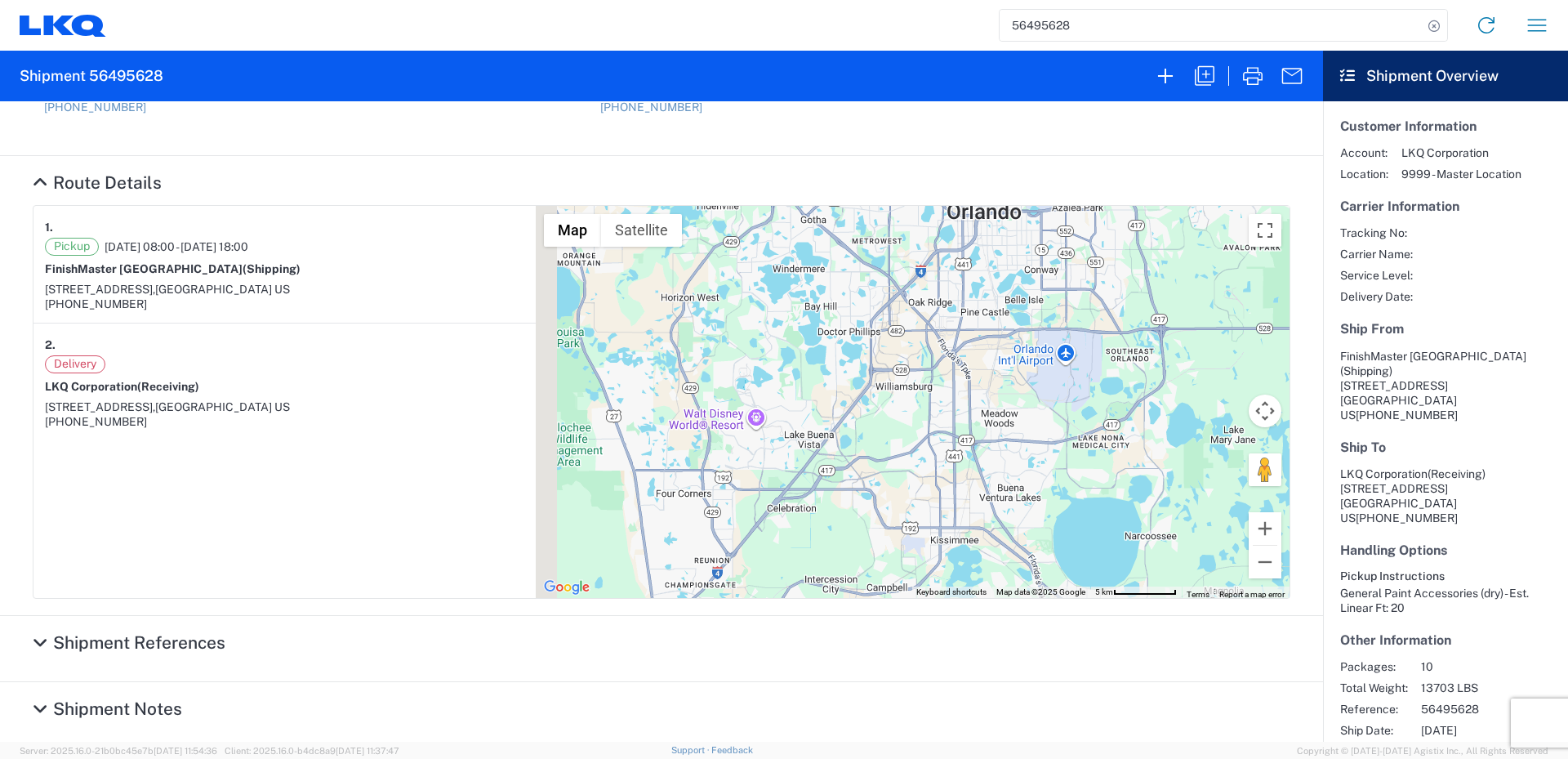
click at [977, 566] on div "To navigate, press the arrow keys." at bounding box center [913, 401] width 754 height 392
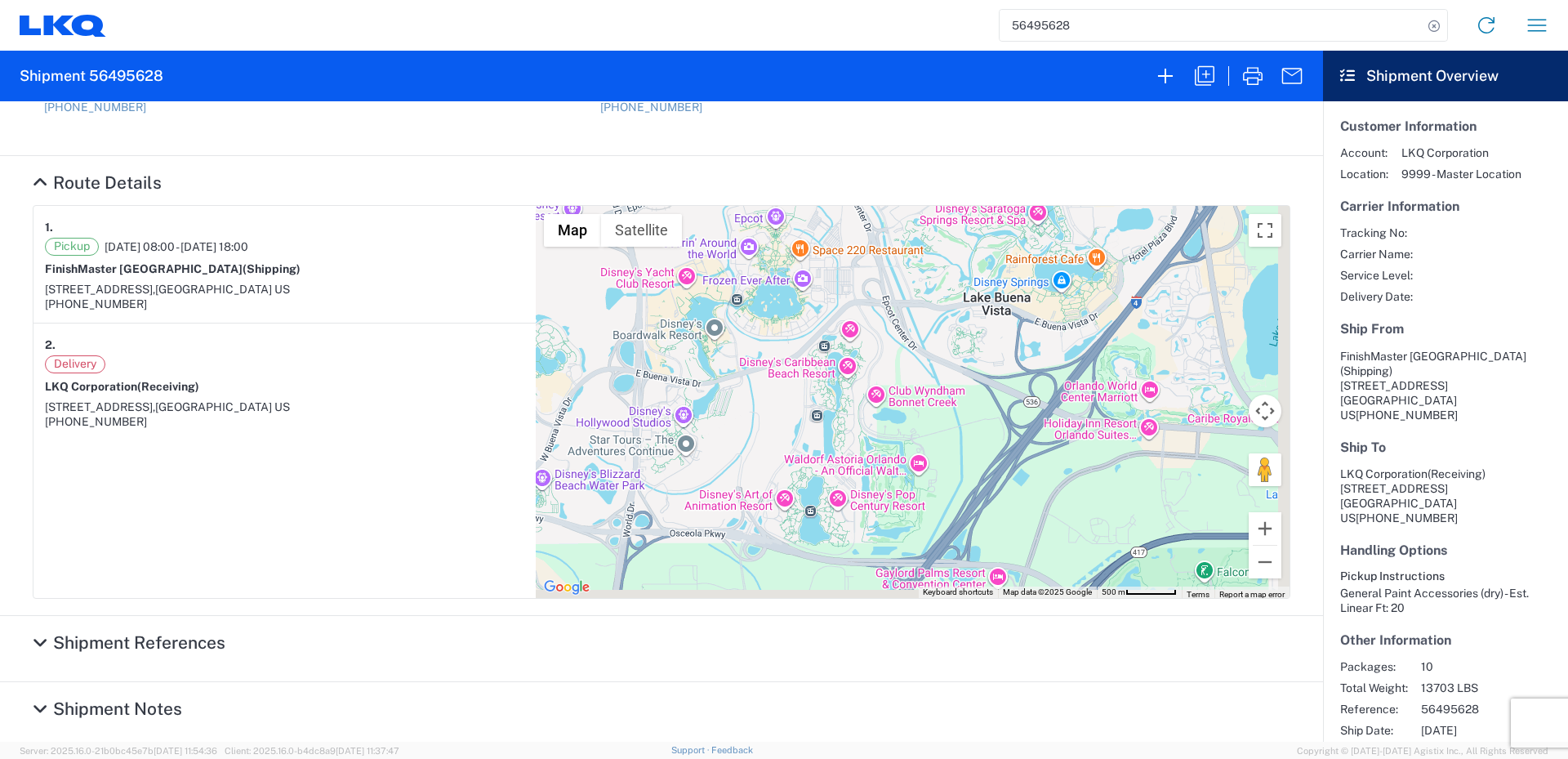
drag, startPoint x: 973, startPoint y: 508, endPoint x: 788, endPoint y: 357, distance: 238.8
click at [788, 357] on div "To navigate, press the arrow keys." at bounding box center [913, 401] width 754 height 392
click at [811, 369] on div "To navigate, press the arrow keys." at bounding box center [913, 401] width 754 height 392
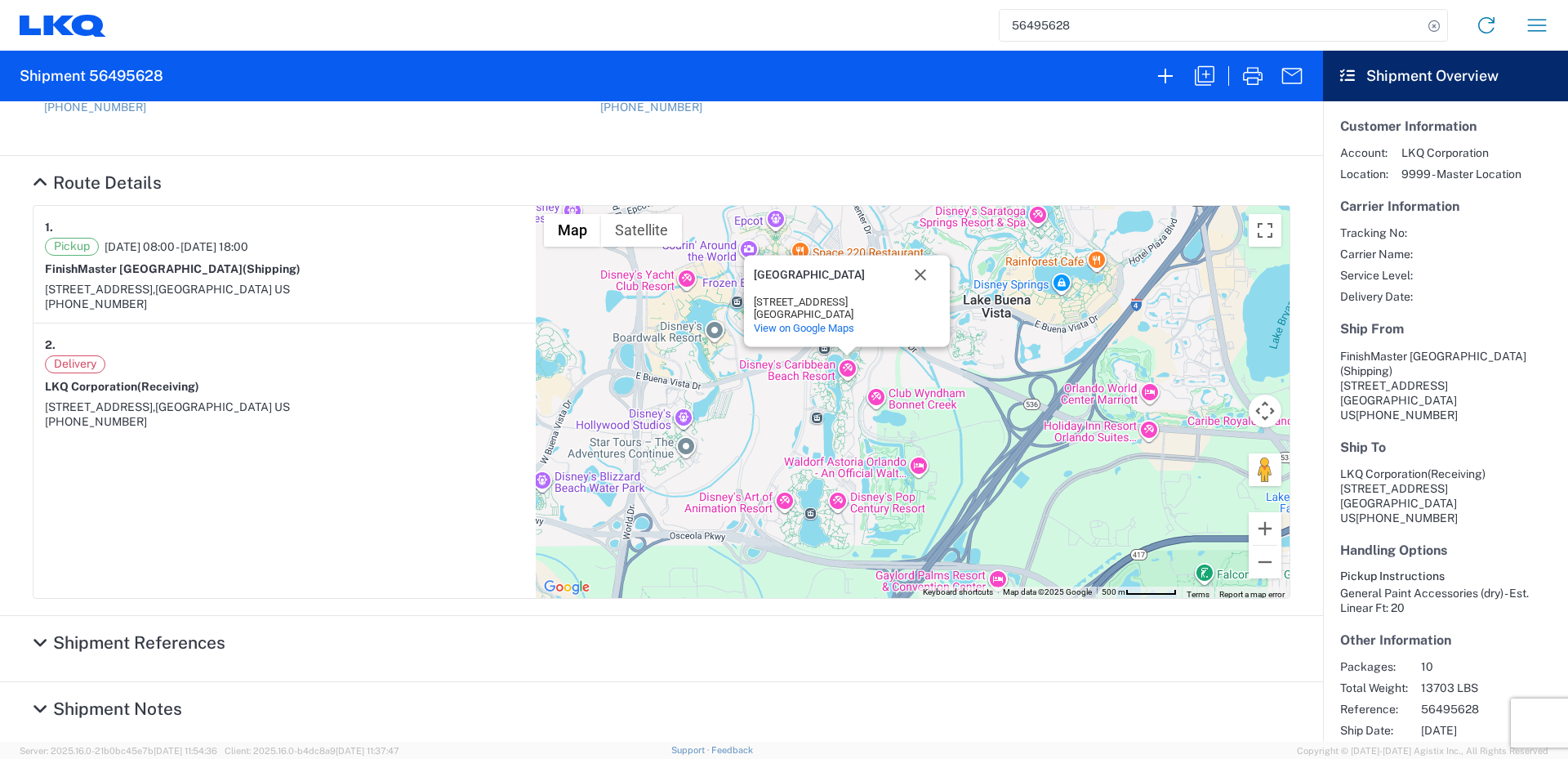
click at [836, 367] on div "To navigate, press the arrow keys. [GEOGRAPHIC_DATA] [STREET_ADDRESS] View on G…" at bounding box center [913, 401] width 754 height 392
click at [915, 280] on button "Close" at bounding box center [920, 274] width 39 height 39
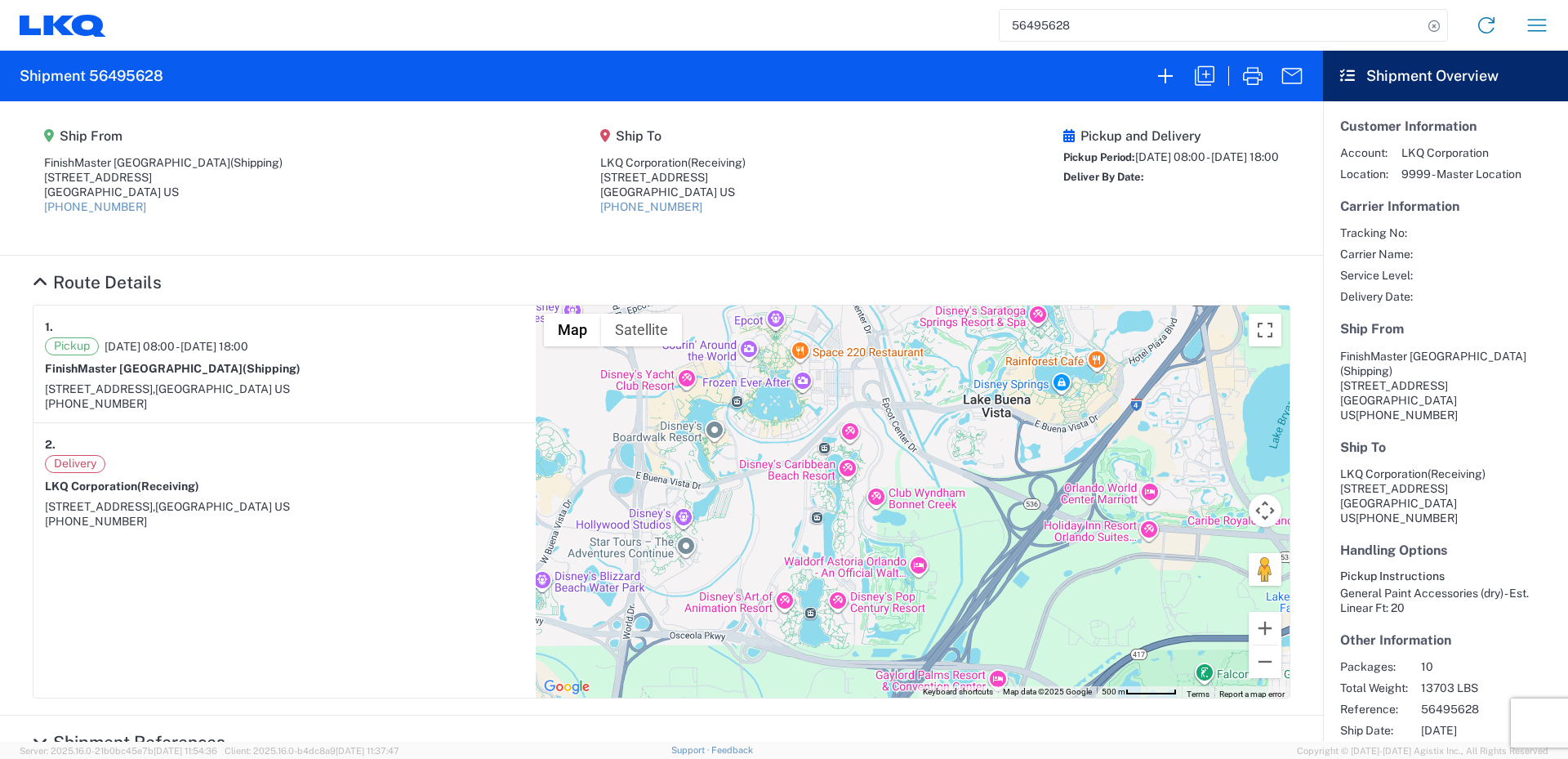
scroll to position [0, 0]
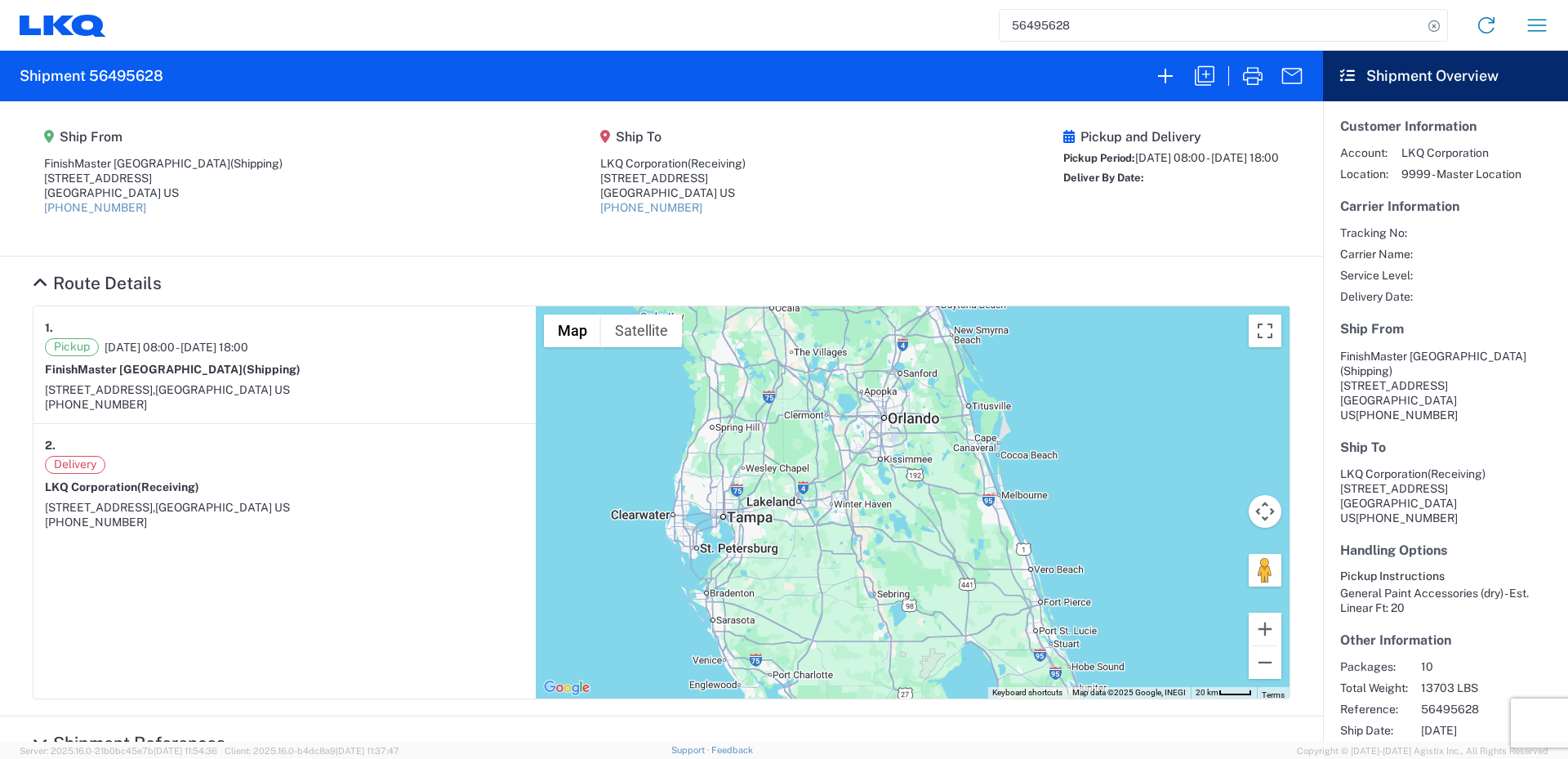
drag, startPoint x: 843, startPoint y: 464, endPoint x: 850, endPoint y: 387, distance: 77.3
click at [850, 387] on div "To navigate, press the arrow keys." at bounding box center [913, 502] width 754 height 392
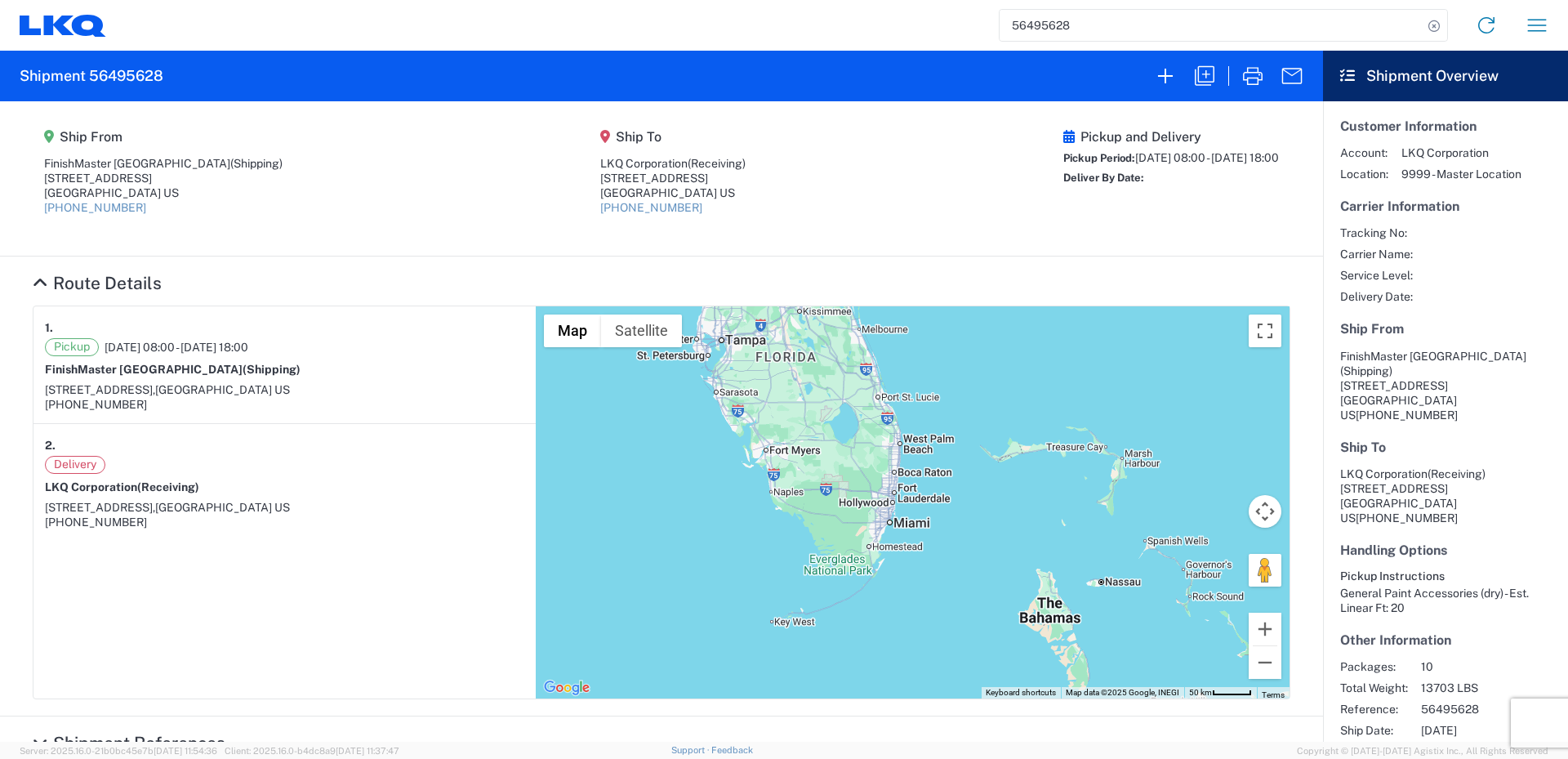
drag, startPoint x: 891, startPoint y: 513, endPoint x: 815, endPoint y: 346, distance: 183.5
click at [815, 346] on div "To navigate, press the arrow keys." at bounding box center [913, 502] width 754 height 392
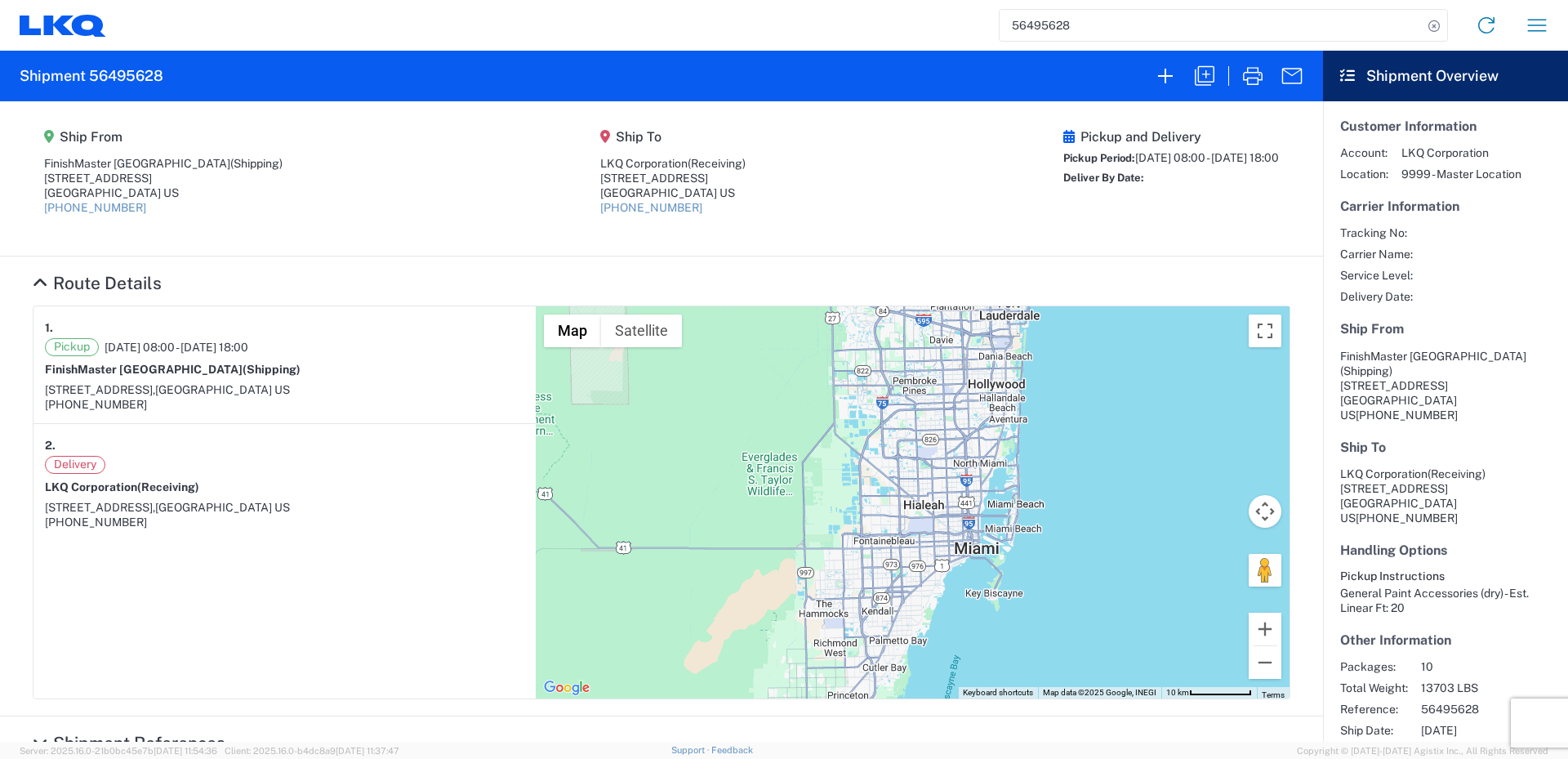
drag, startPoint x: 723, startPoint y: 523, endPoint x: 635, endPoint y: 513, distance: 88.6
click at [635, 513] on div "To navigate, press the arrow keys." at bounding box center [913, 502] width 754 height 392
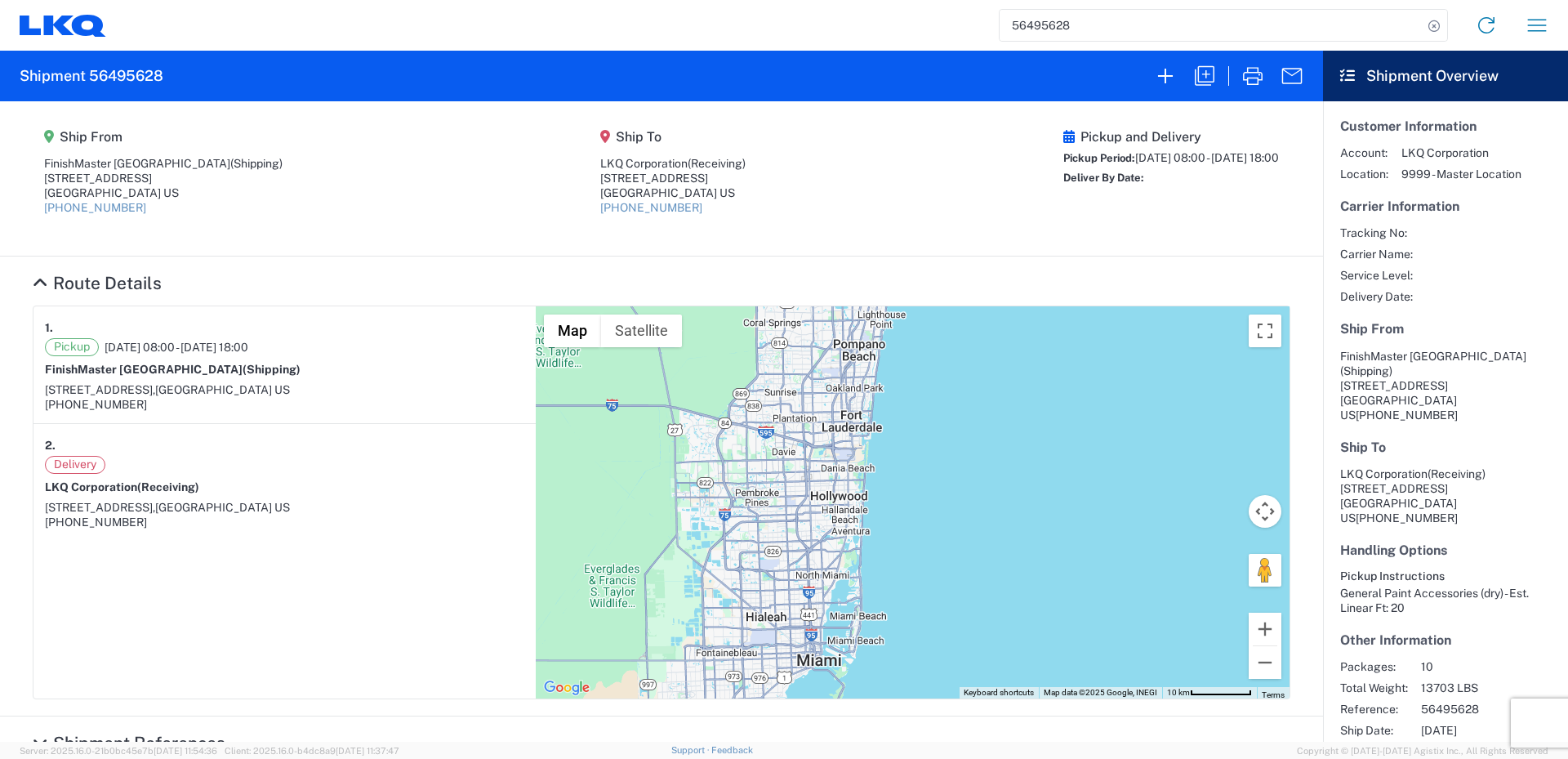
drag, startPoint x: 818, startPoint y: 487, endPoint x: 662, endPoint y: 600, distance: 192.6
click at [662, 600] on div "To navigate, press the arrow keys." at bounding box center [913, 502] width 754 height 392
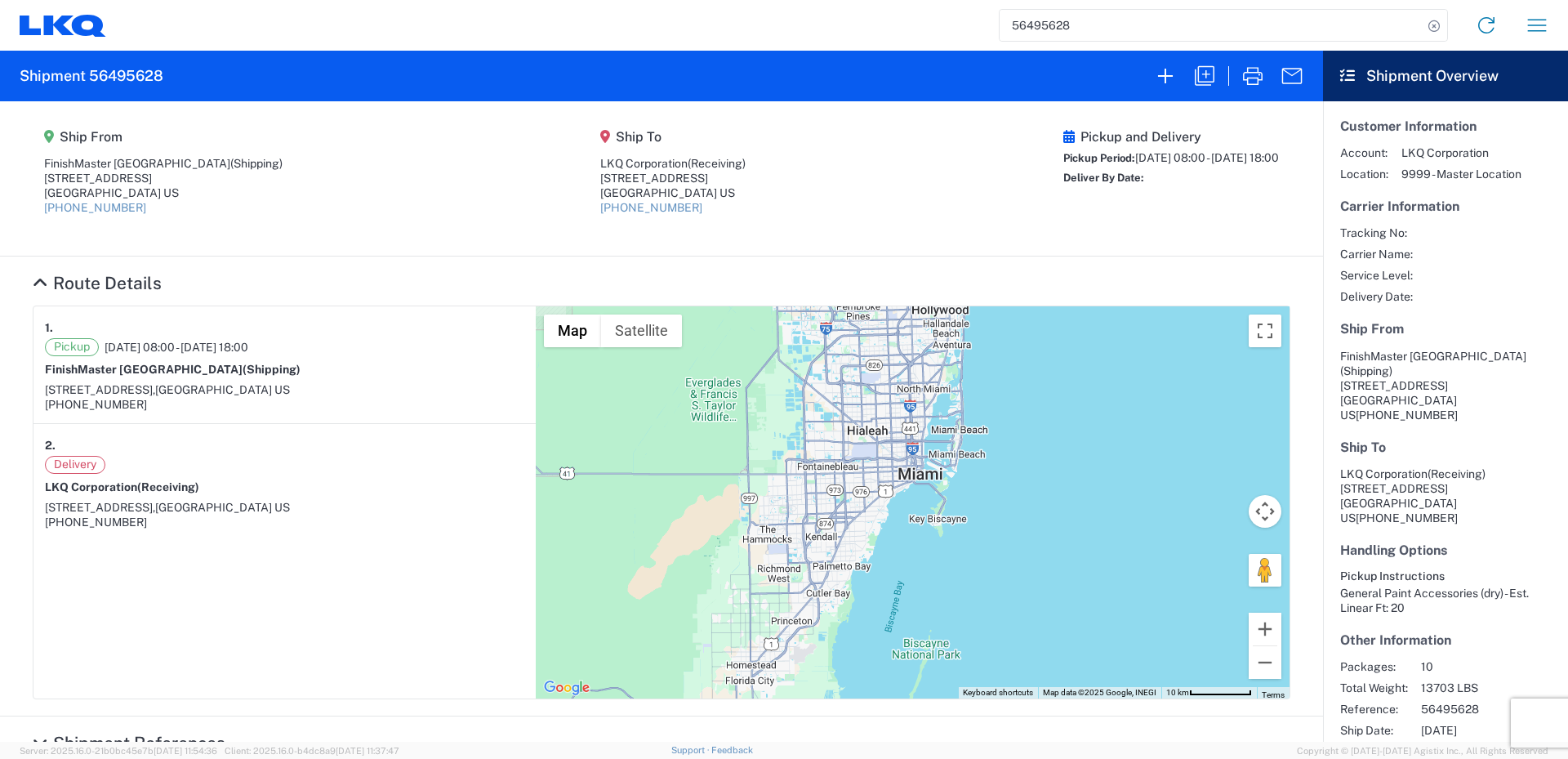
drag, startPoint x: 789, startPoint y: 522, endPoint x: 897, endPoint y: 329, distance: 221.2
click at [896, 329] on div "To navigate, press the arrow keys." at bounding box center [913, 502] width 754 height 392
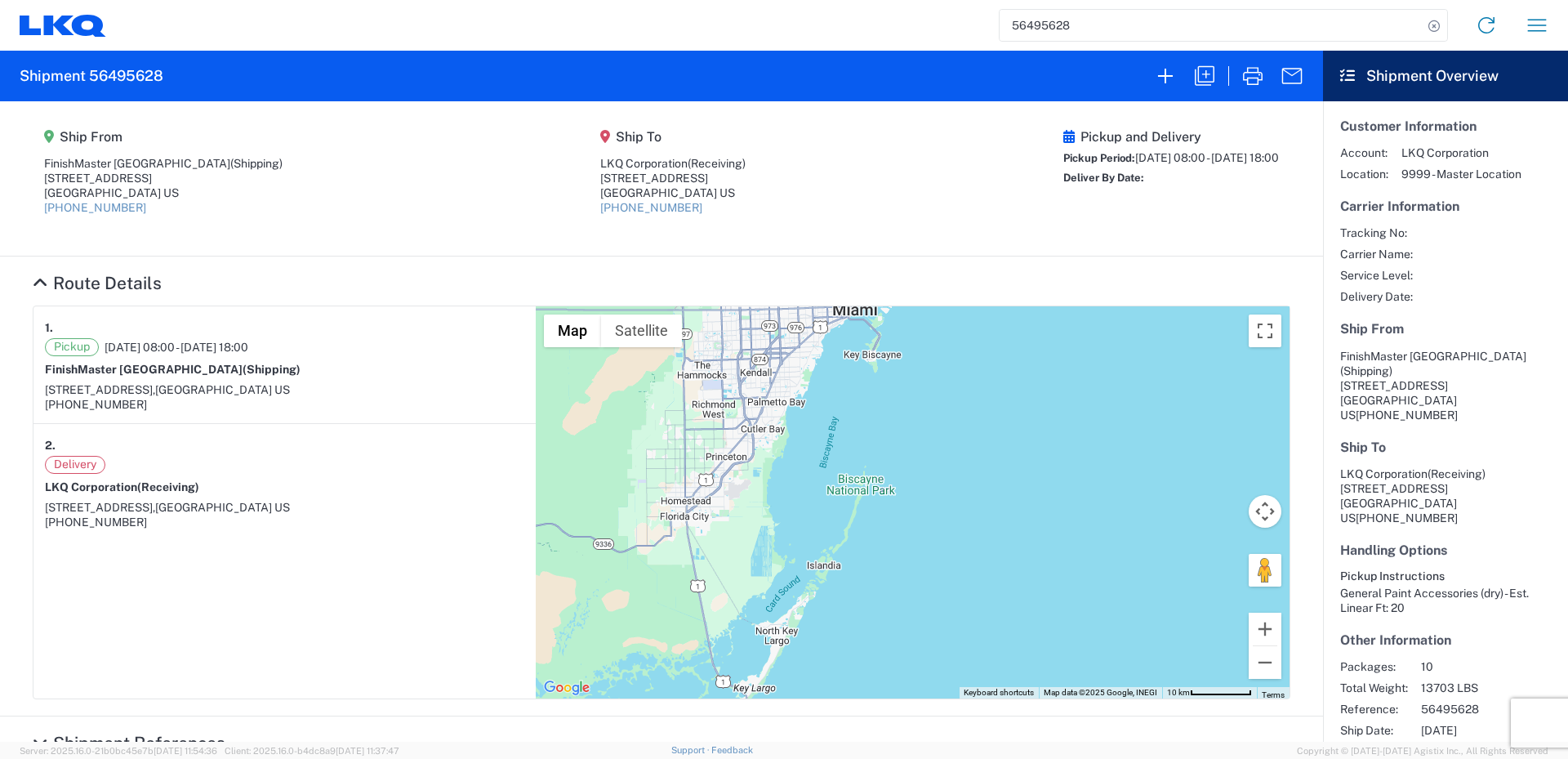
drag, startPoint x: 896, startPoint y: 505, endPoint x: 821, endPoint y: 348, distance: 174.0
click at [821, 348] on div "To navigate, press the arrow keys." at bounding box center [913, 502] width 754 height 392
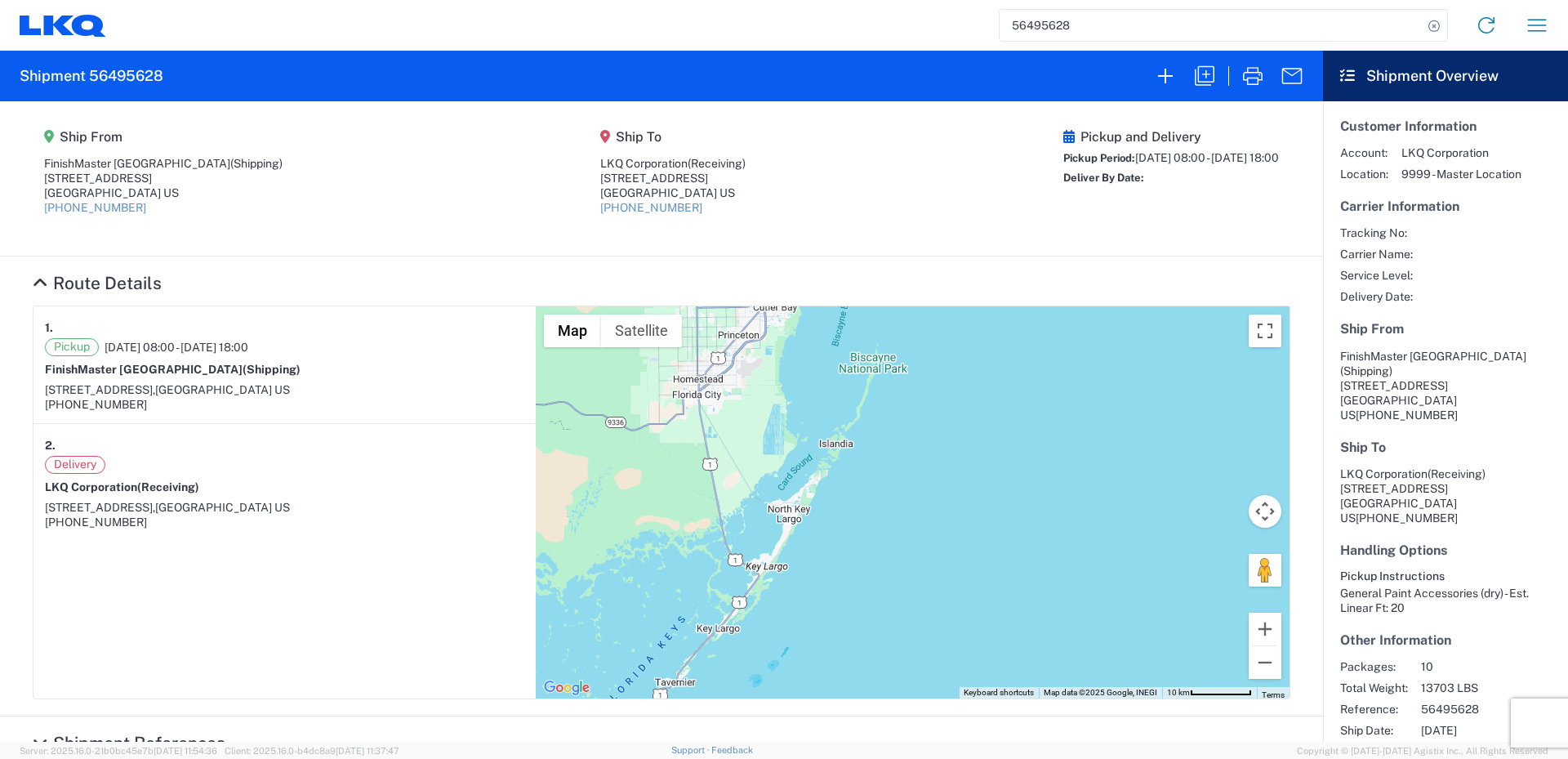
drag, startPoint x: 901, startPoint y: 443, endPoint x: 918, endPoint y: 318, distance: 126.2
click at [916, 319] on div "To navigate, press the arrow keys." at bounding box center [913, 502] width 754 height 392
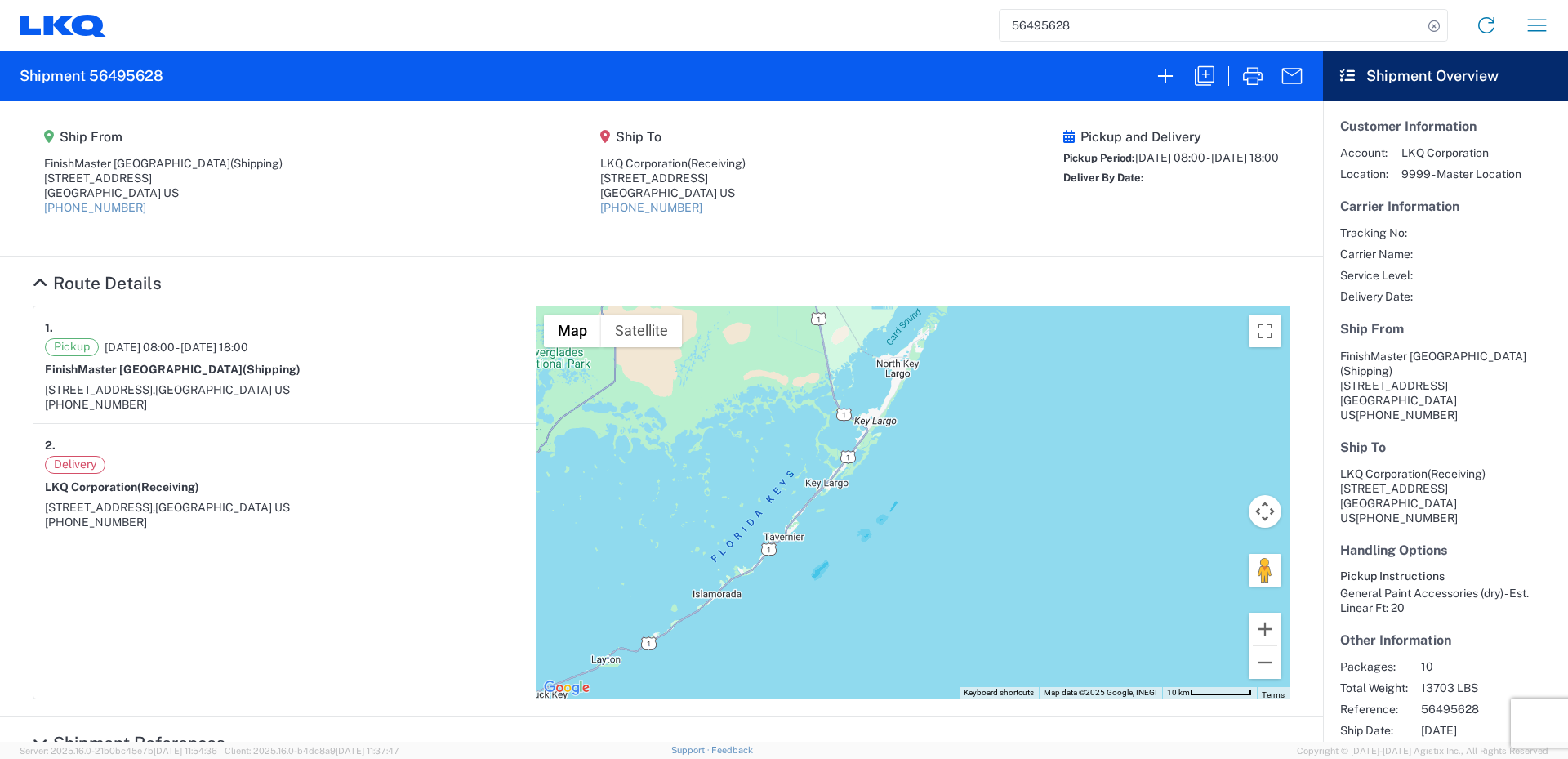
drag, startPoint x: 831, startPoint y: 594, endPoint x: 938, endPoint y: 450, distance: 179.4
click at [938, 450] on div "To navigate, press the arrow keys." at bounding box center [913, 502] width 754 height 392
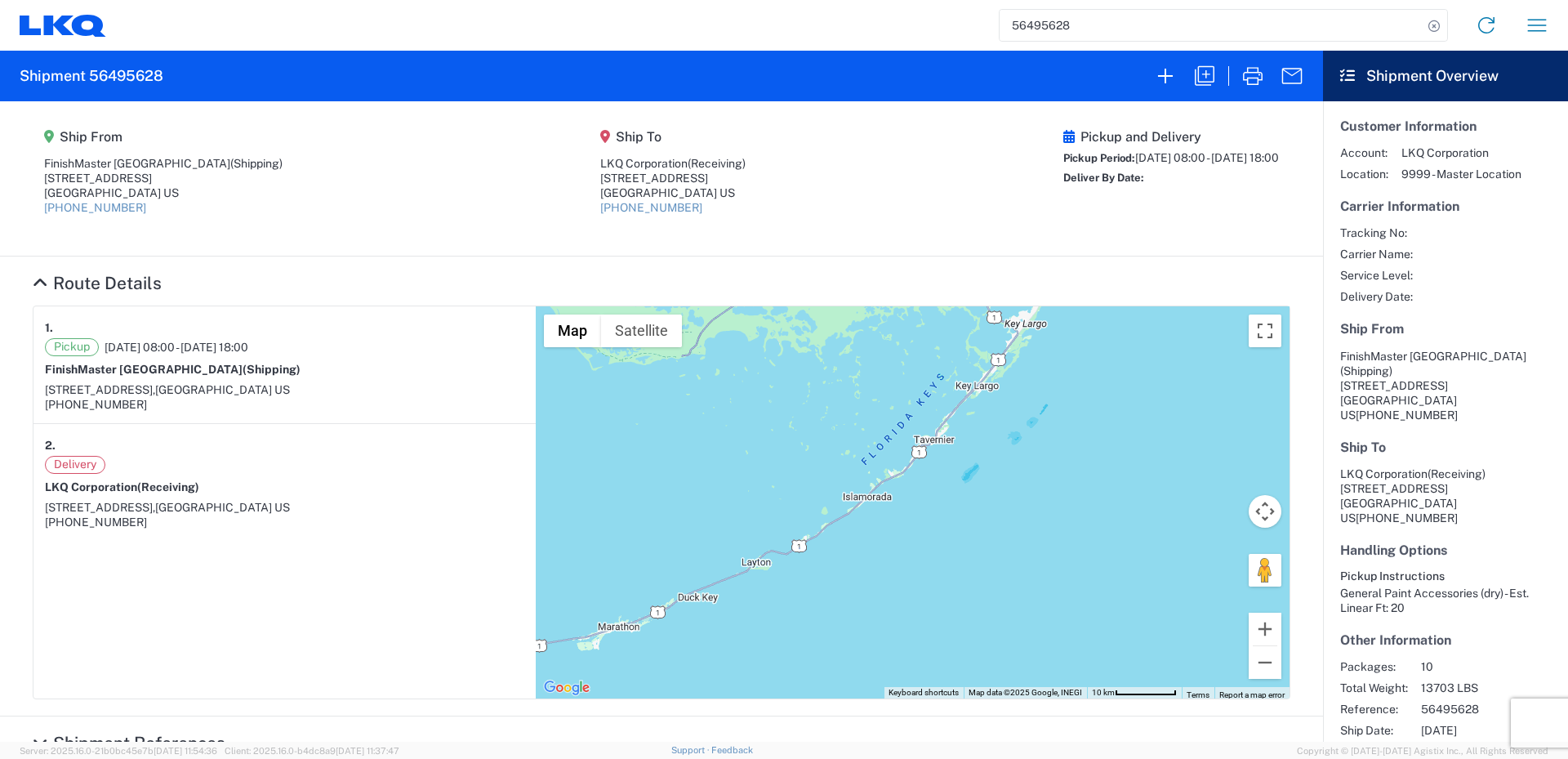
drag, startPoint x: 827, startPoint y: 548, endPoint x: 981, endPoint y: 450, distance: 182.5
click at [981, 450] on div "To navigate, press the arrow keys." at bounding box center [913, 502] width 754 height 392
drag, startPoint x: 913, startPoint y: 565, endPoint x: 1004, endPoint y: 494, distance: 115.4
click at [1000, 499] on div "To navigate, press the arrow keys." at bounding box center [913, 502] width 754 height 392
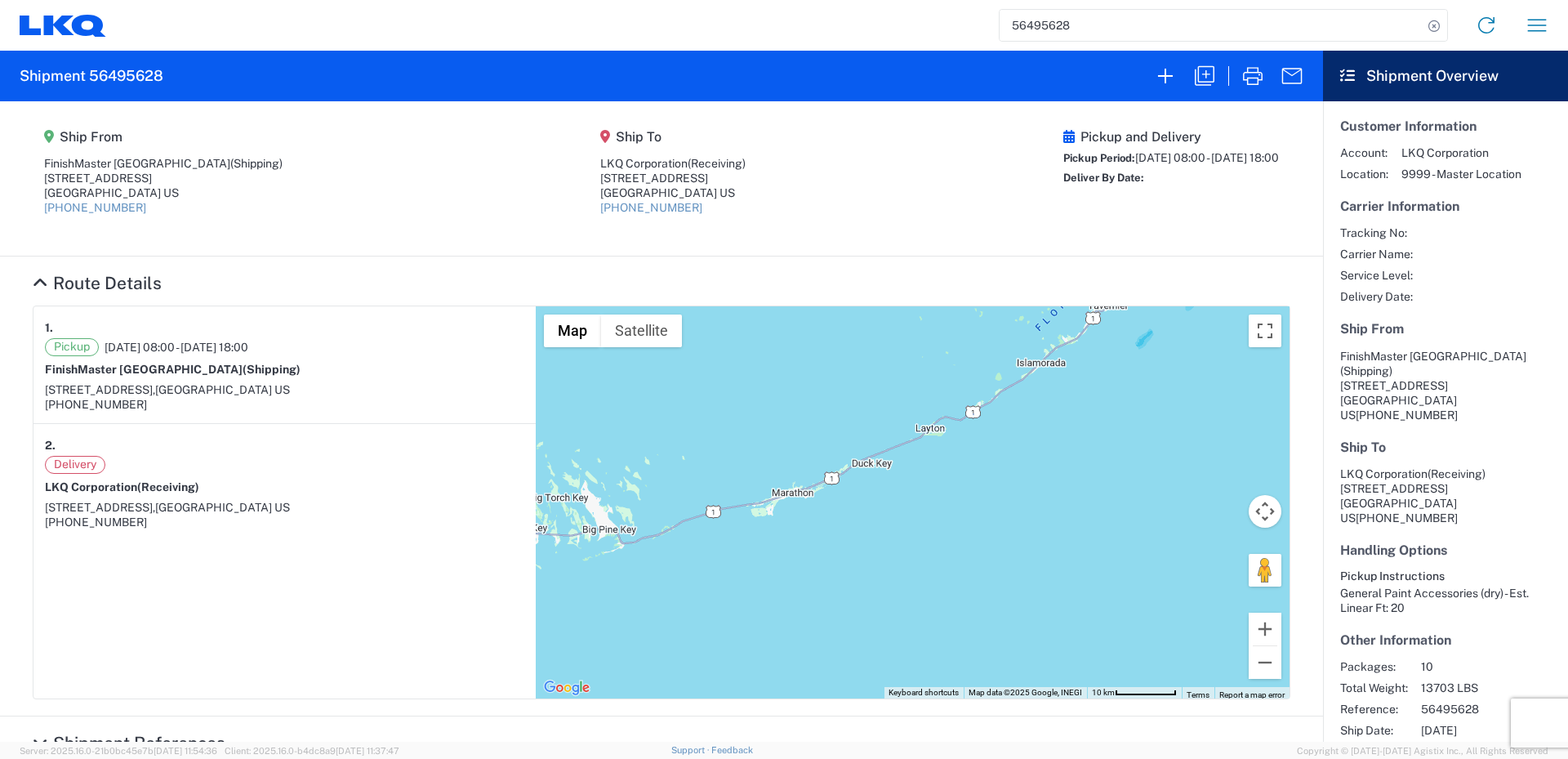
drag, startPoint x: 829, startPoint y: 533, endPoint x: 967, endPoint y: 488, distance: 145.2
click at [874, 531] on div "To navigate, press the arrow keys." at bounding box center [913, 502] width 754 height 392
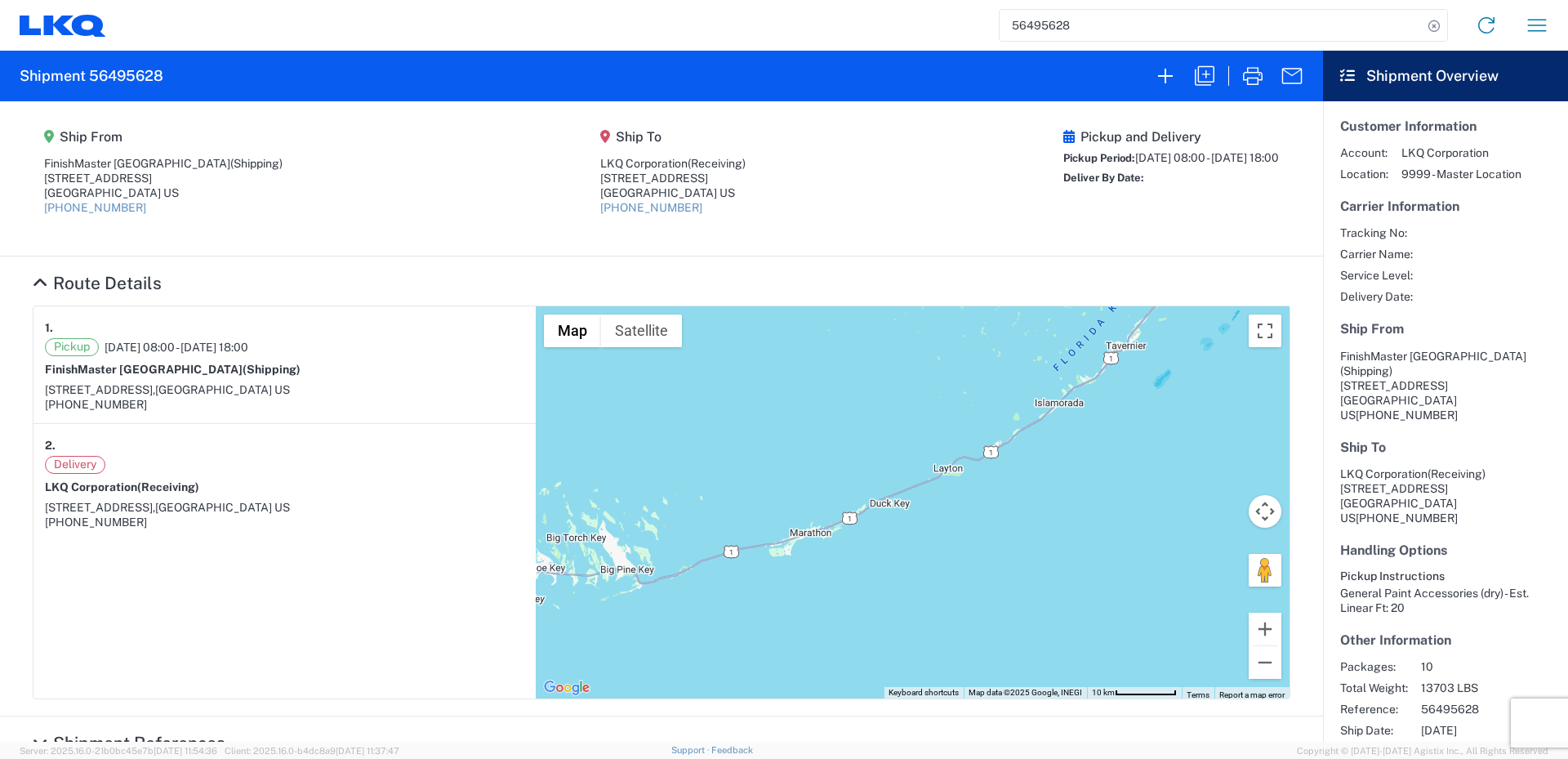
drag, startPoint x: 1001, startPoint y: 592, endPoint x: 621, endPoint y: 664, distance: 386.8
click at [618, 669] on div "To navigate, press the arrow keys." at bounding box center [913, 502] width 754 height 392
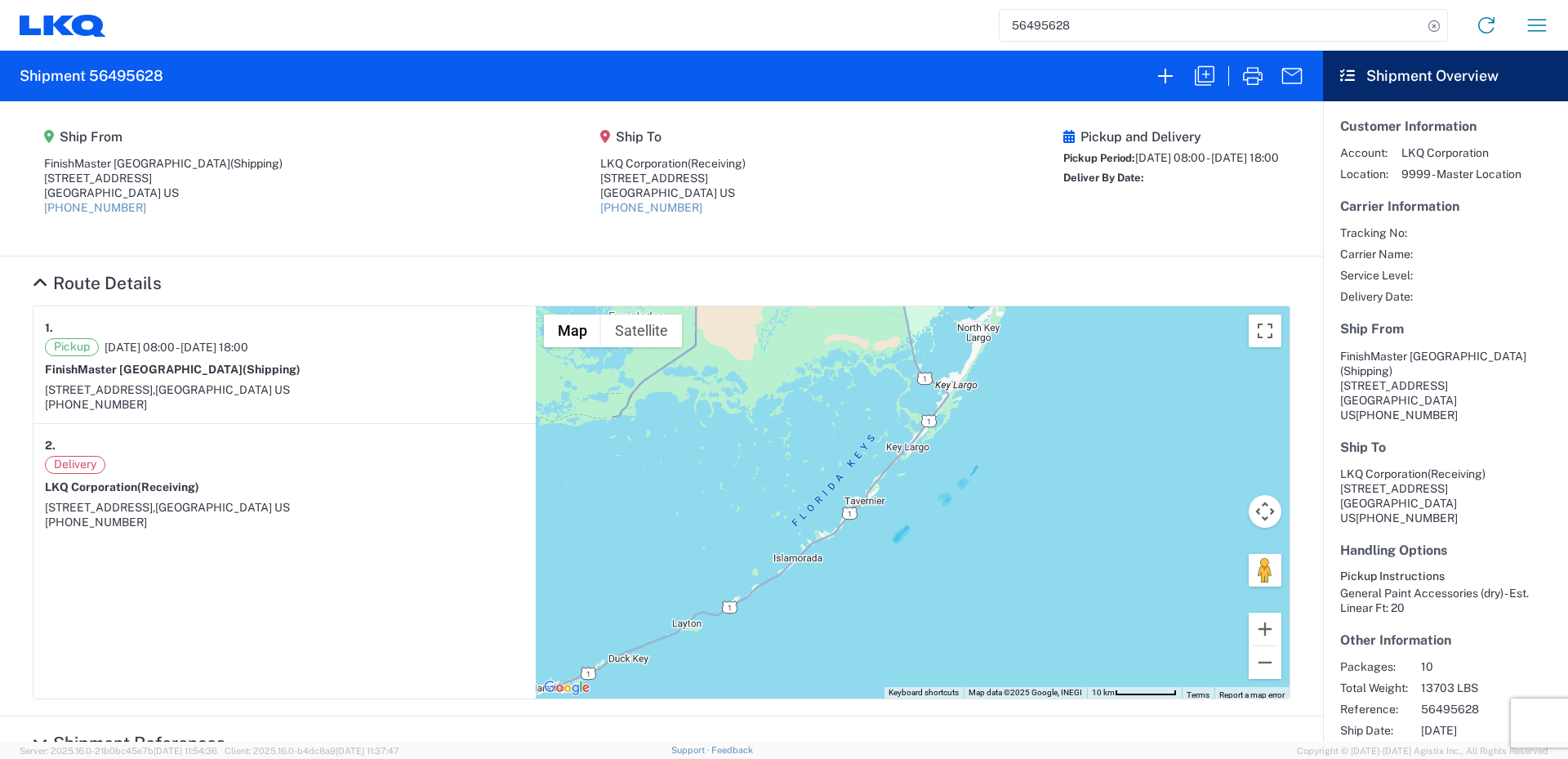
drag, startPoint x: 913, startPoint y: 547, endPoint x: 876, endPoint y: 633, distance: 93.6
click at [876, 632] on div "To navigate, press the arrow keys." at bounding box center [913, 502] width 754 height 392
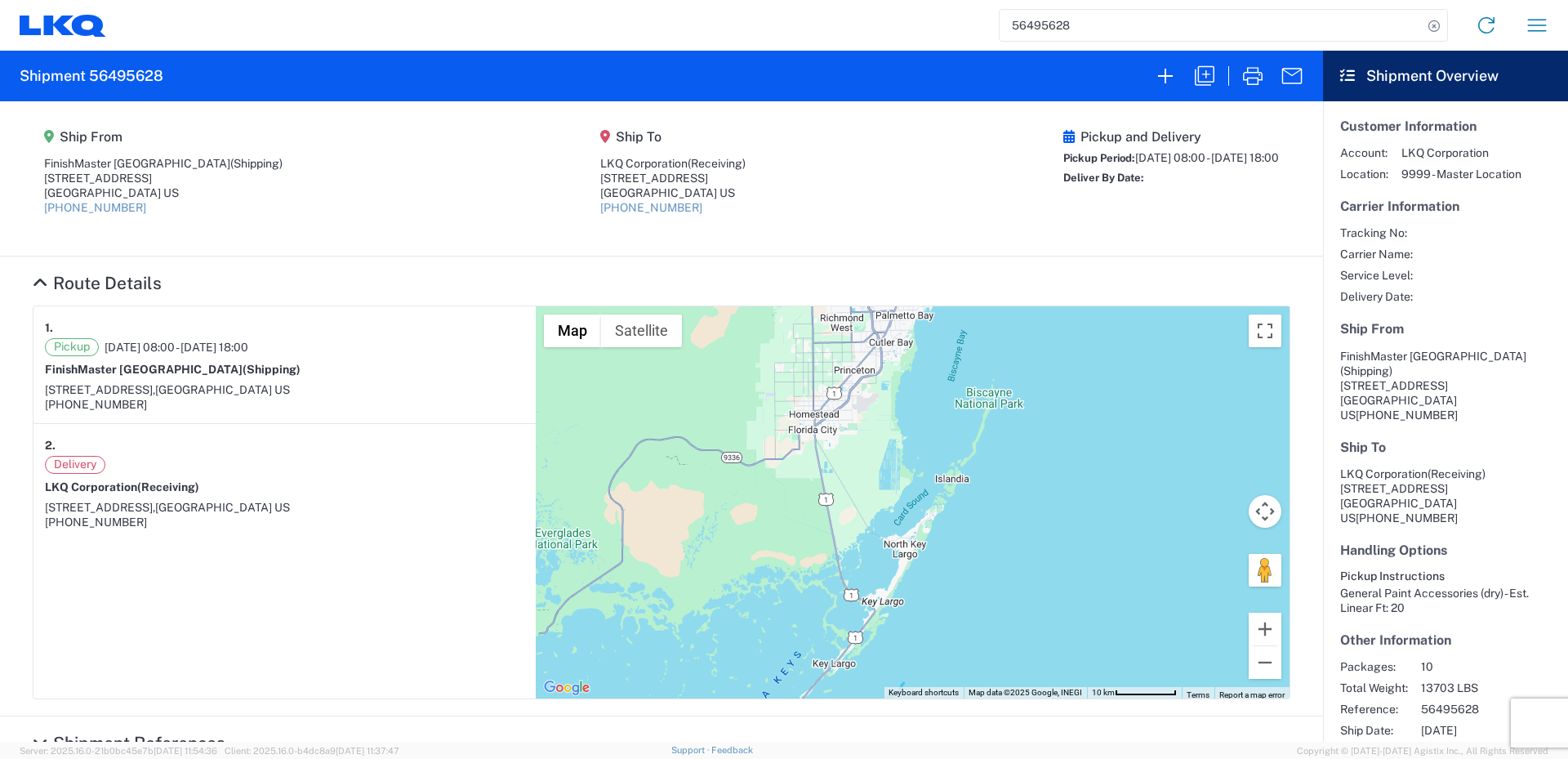
drag, startPoint x: 1023, startPoint y: 583, endPoint x: 1008, endPoint y: 632, distance: 51.2
click at [1009, 632] on div "To navigate, press the arrow keys." at bounding box center [913, 502] width 754 height 392
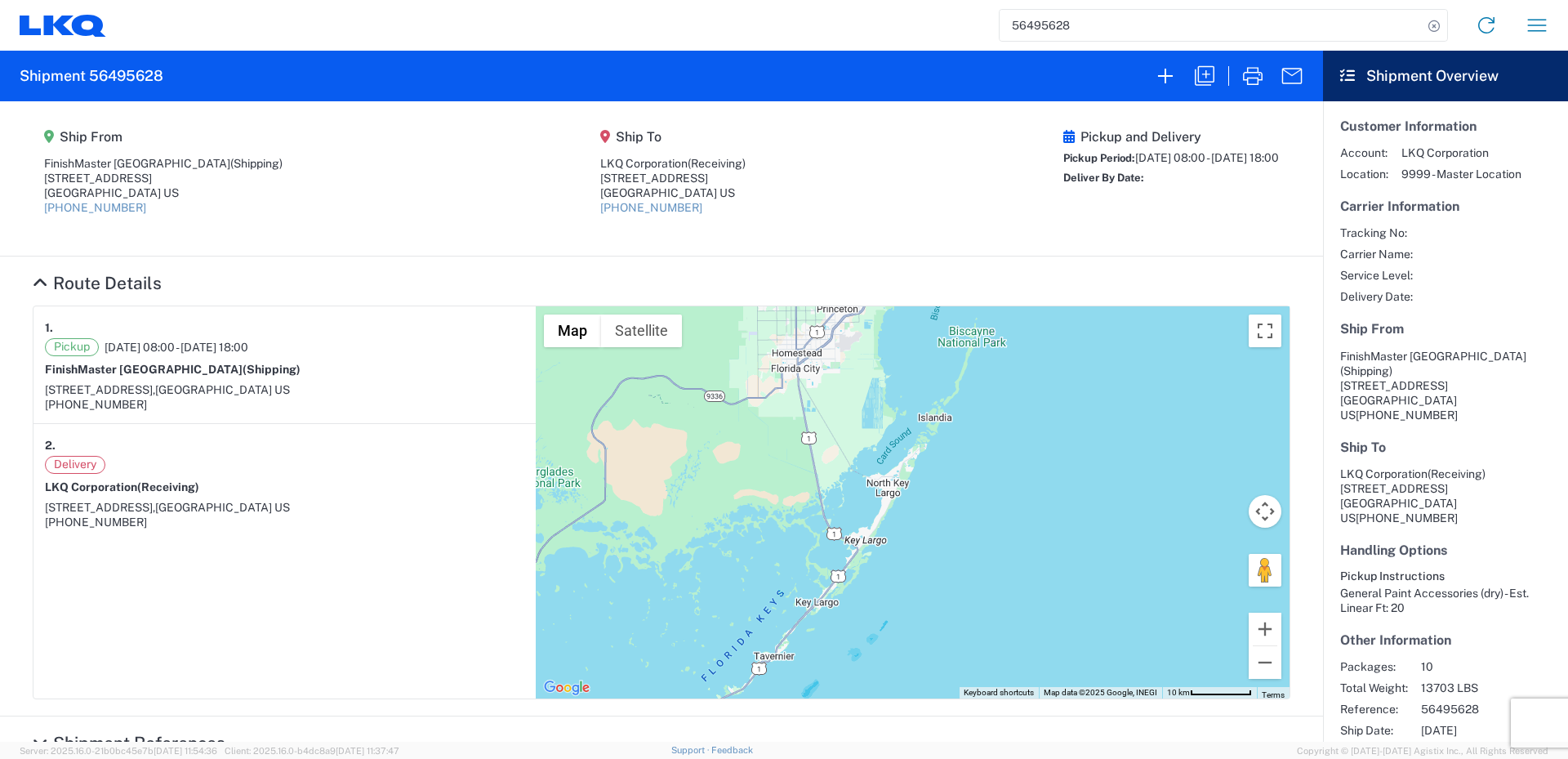
drag, startPoint x: 923, startPoint y: 451, endPoint x: 911, endPoint y: 363, distance: 88.8
click at [911, 363] on div "To navigate, press the arrow keys." at bounding box center [913, 502] width 754 height 392
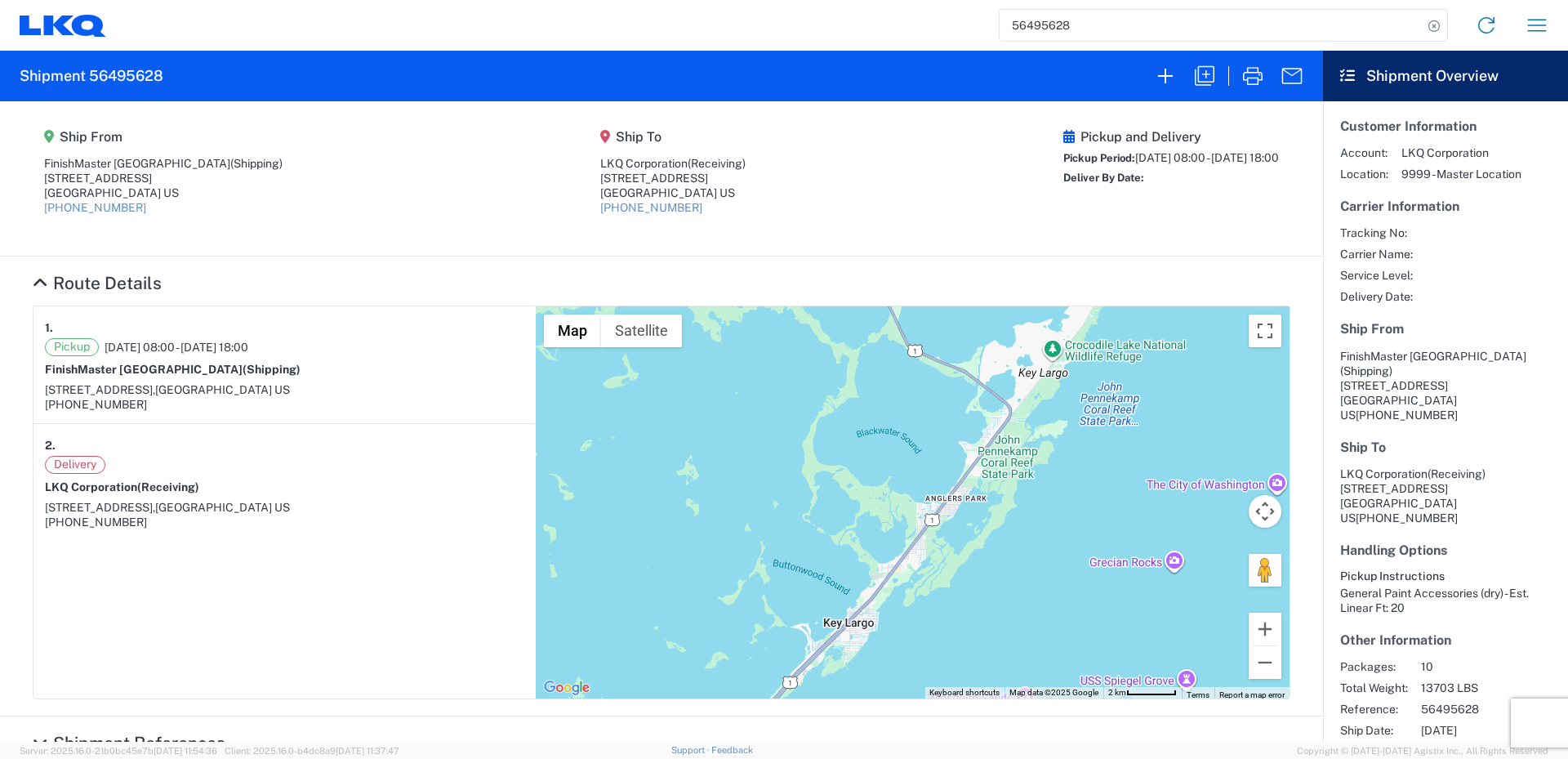
drag, startPoint x: 739, startPoint y: 541, endPoint x: 894, endPoint y: 330, distance: 261.8
click at [894, 330] on div "To navigate, press the arrow keys." at bounding box center [913, 502] width 754 height 392
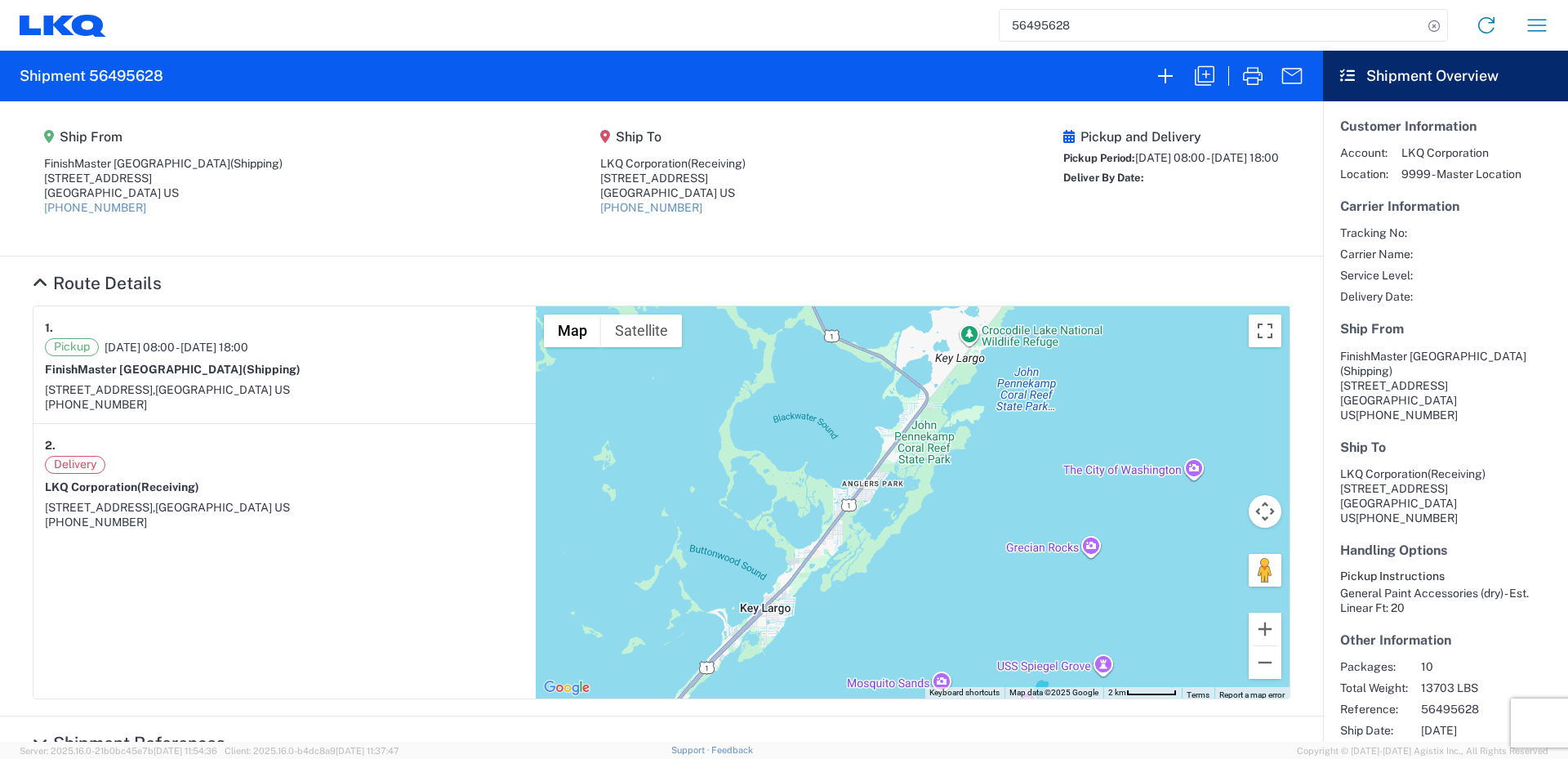
drag, startPoint x: 1075, startPoint y: 494, endPoint x: 991, endPoint y: 479, distance: 85.3
click at [991, 479] on div "To navigate, press the arrow keys." at bounding box center [913, 502] width 754 height 392
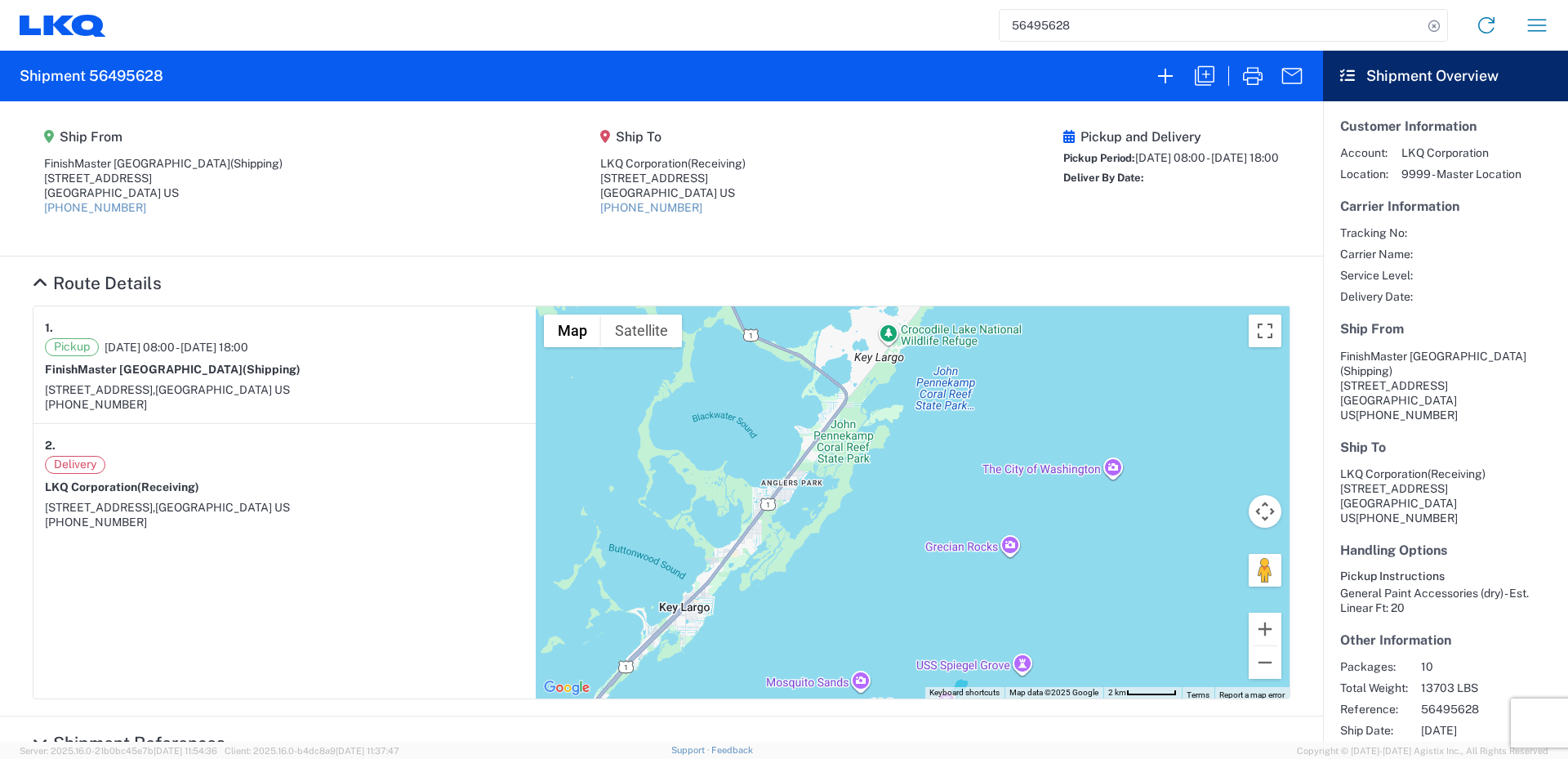
drag, startPoint x: 1160, startPoint y: 528, endPoint x: 997, endPoint y: 515, distance: 163.5
click at [997, 515] on div "To navigate, press the arrow keys." at bounding box center [913, 502] width 754 height 392
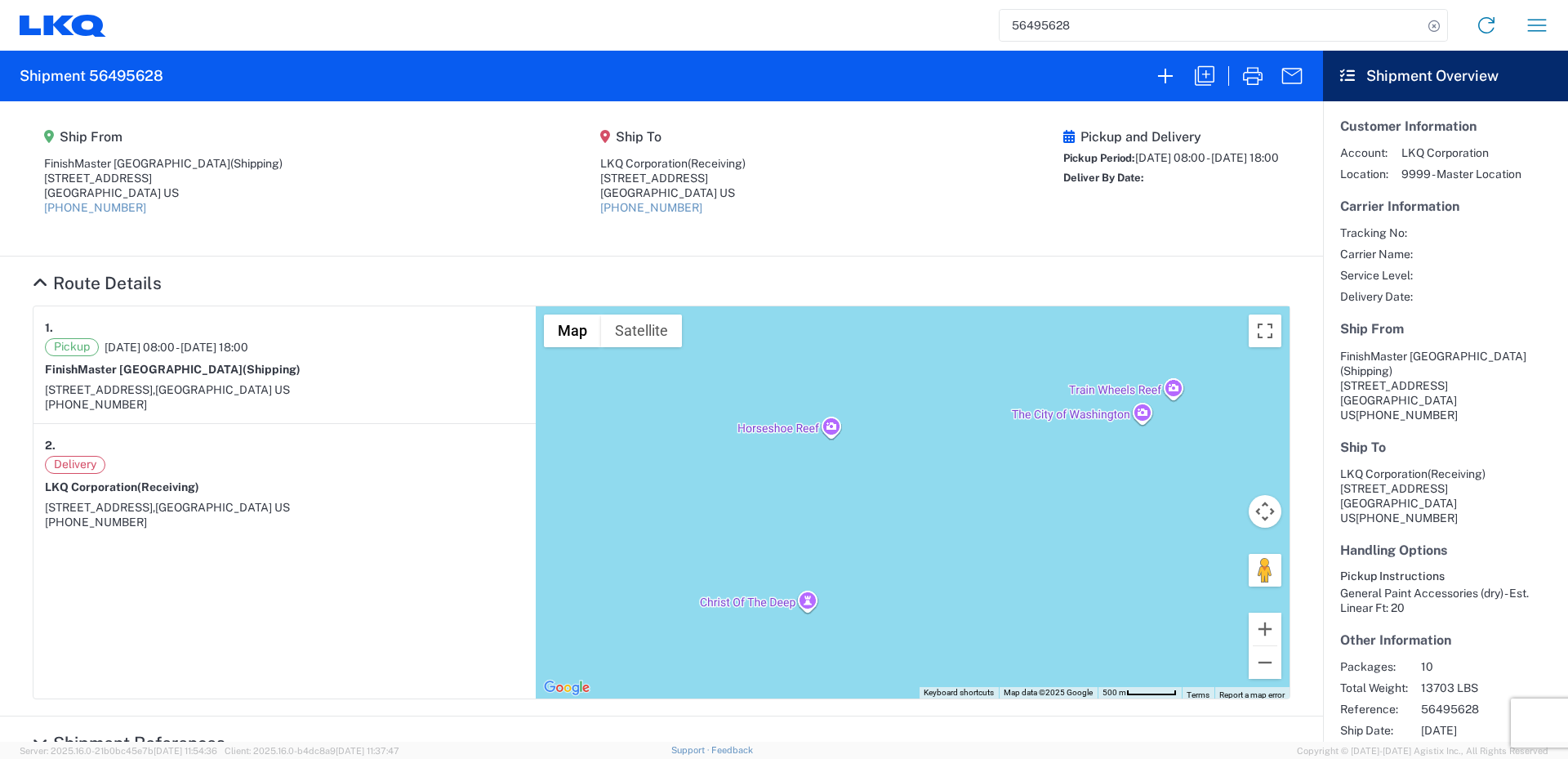
drag, startPoint x: 848, startPoint y: 487, endPoint x: 879, endPoint y: 579, distance: 97.1
click at [879, 579] on div "To navigate, press the arrow keys." at bounding box center [913, 502] width 754 height 392
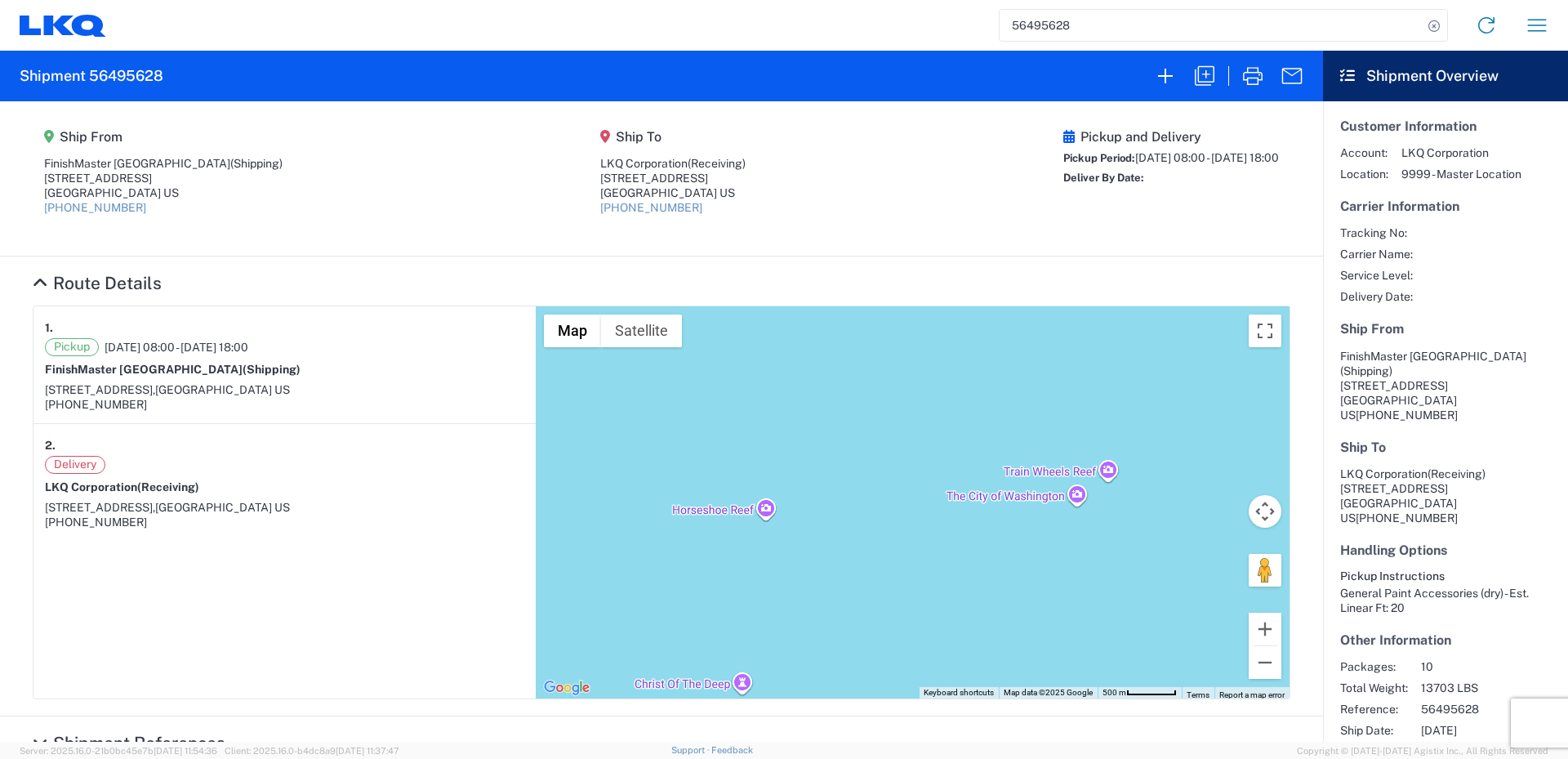
drag, startPoint x: 903, startPoint y: 511, endPoint x: 837, endPoint y: 596, distance: 107.6
click at [837, 596] on div "To navigate, press the arrow keys." at bounding box center [913, 502] width 754 height 392
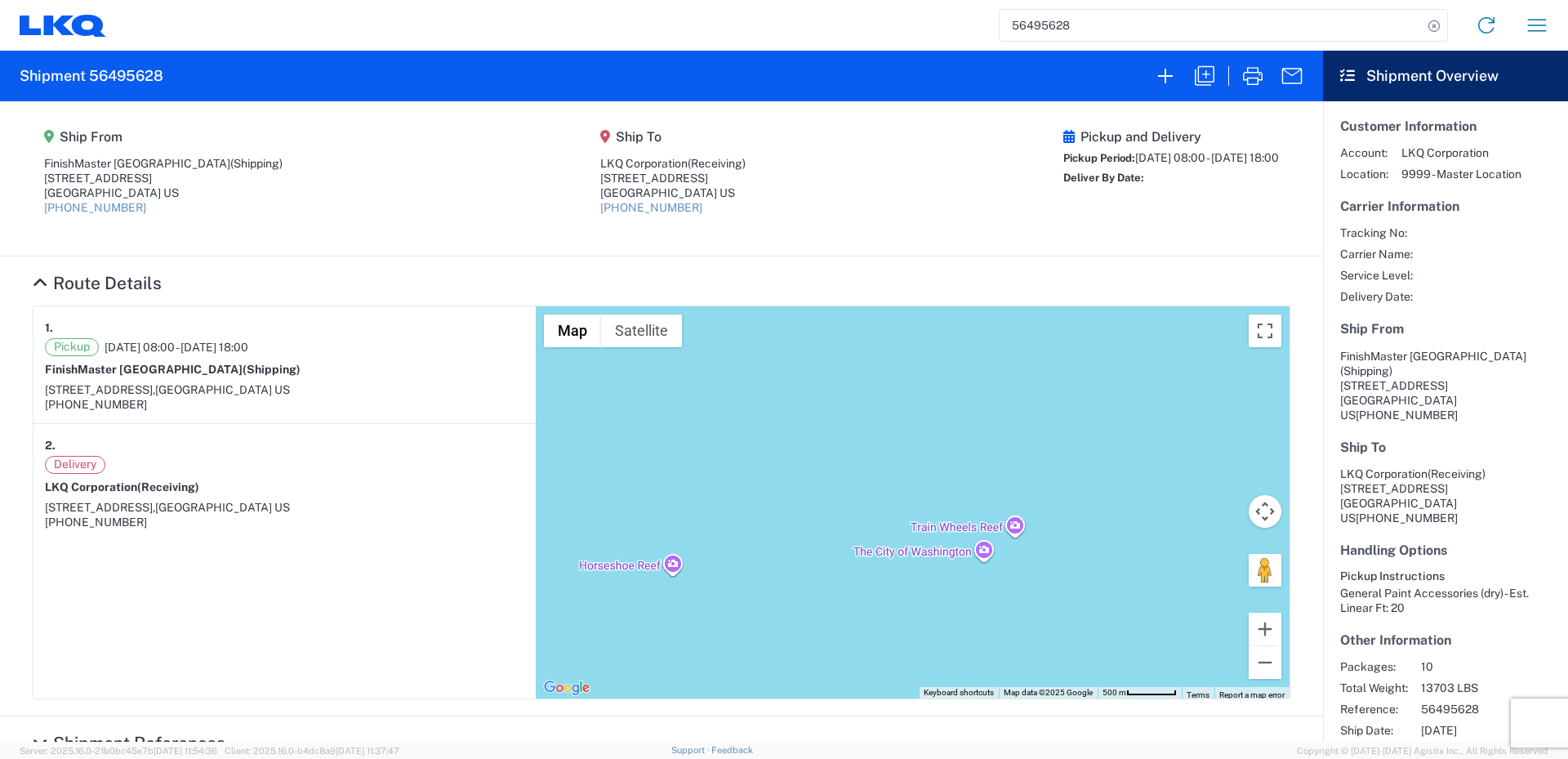
drag, startPoint x: 868, startPoint y: 570, endPoint x: 774, endPoint y: 627, distance: 109.9
click at [774, 627] on div "To navigate, press the arrow keys." at bounding box center [913, 502] width 754 height 392
drag, startPoint x: 835, startPoint y: 567, endPoint x: 814, endPoint y: 309, distance: 258.9
click at [814, 309] on div "To navigate, press the arrow keys." at bounding box center [913, 502] width 754 height 392
click at [954, 391] on div "To navigate, press the arrow keys." at bounding box center [913, 502] width 754 height 392
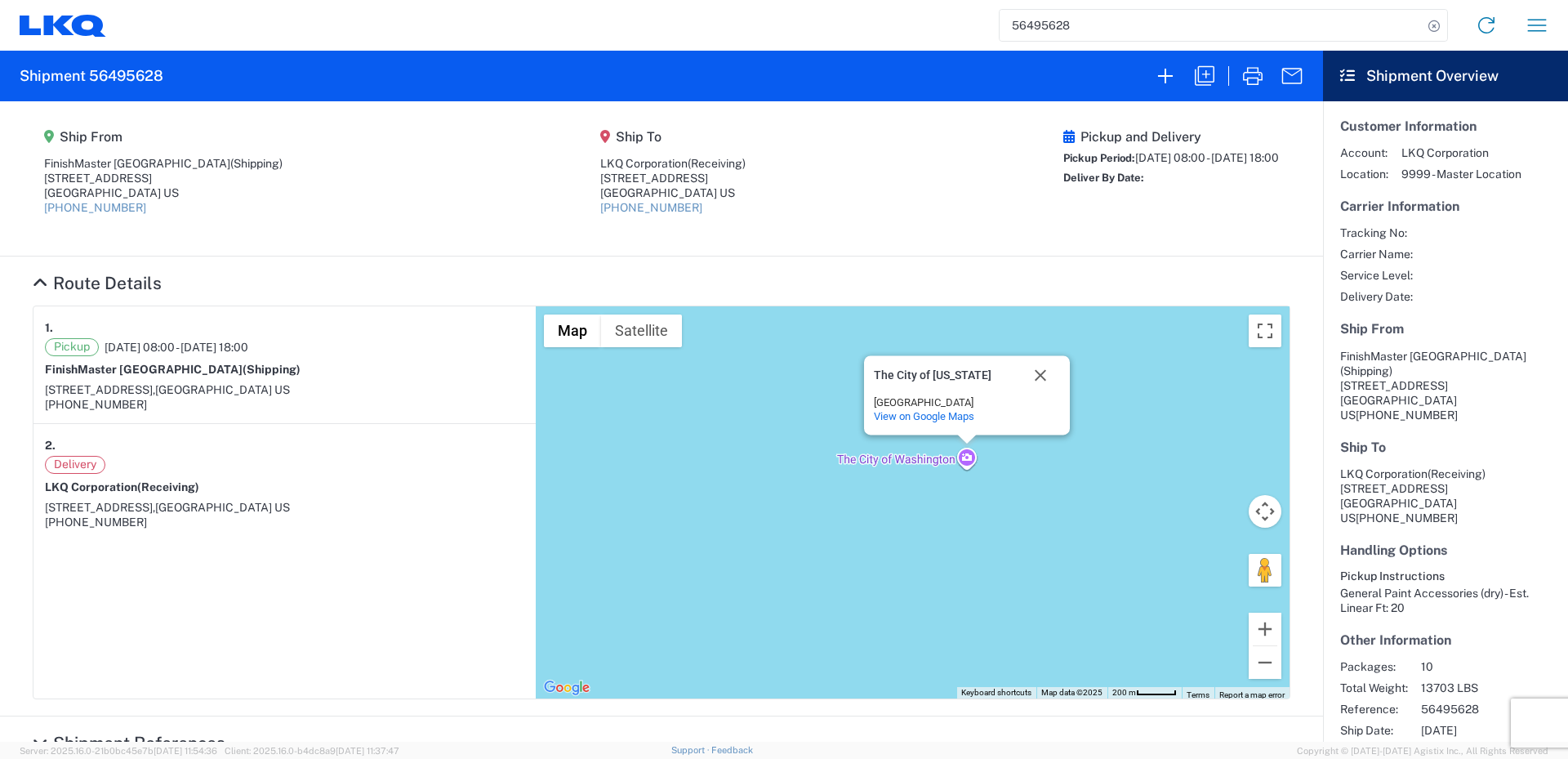
click at [767, 442] on div "To navigate, press the arrow keys. The City of [US_STATE][GEOGRAPHIC_DATA][US_S…" at bounding box center [913, 502] width 754 height 392
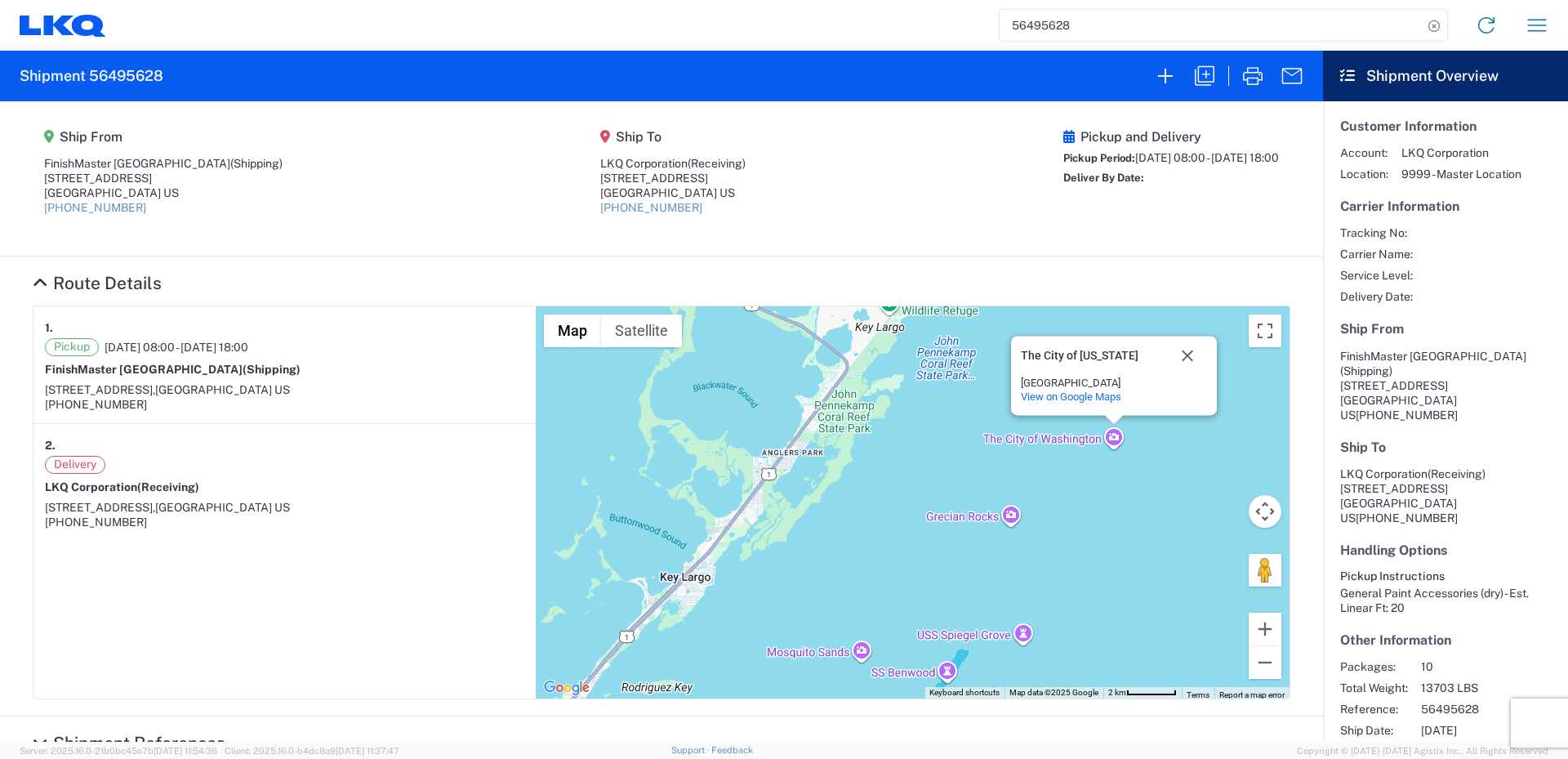
drag, startPoint x: 813, startPoint y: 496, endPoint x: 948, endPoint y: 483, distance: 135.6
click at [956, 492] on div "To navigate, press the arrow keys. The City of [US_STATE][GEOGRAPHIC_DATA][US_S…" at bounding box center [913, 502] width 754 height 392
click at [1176, 356] on button "Close" at bounding box center [1187, 354] width 39 height 39
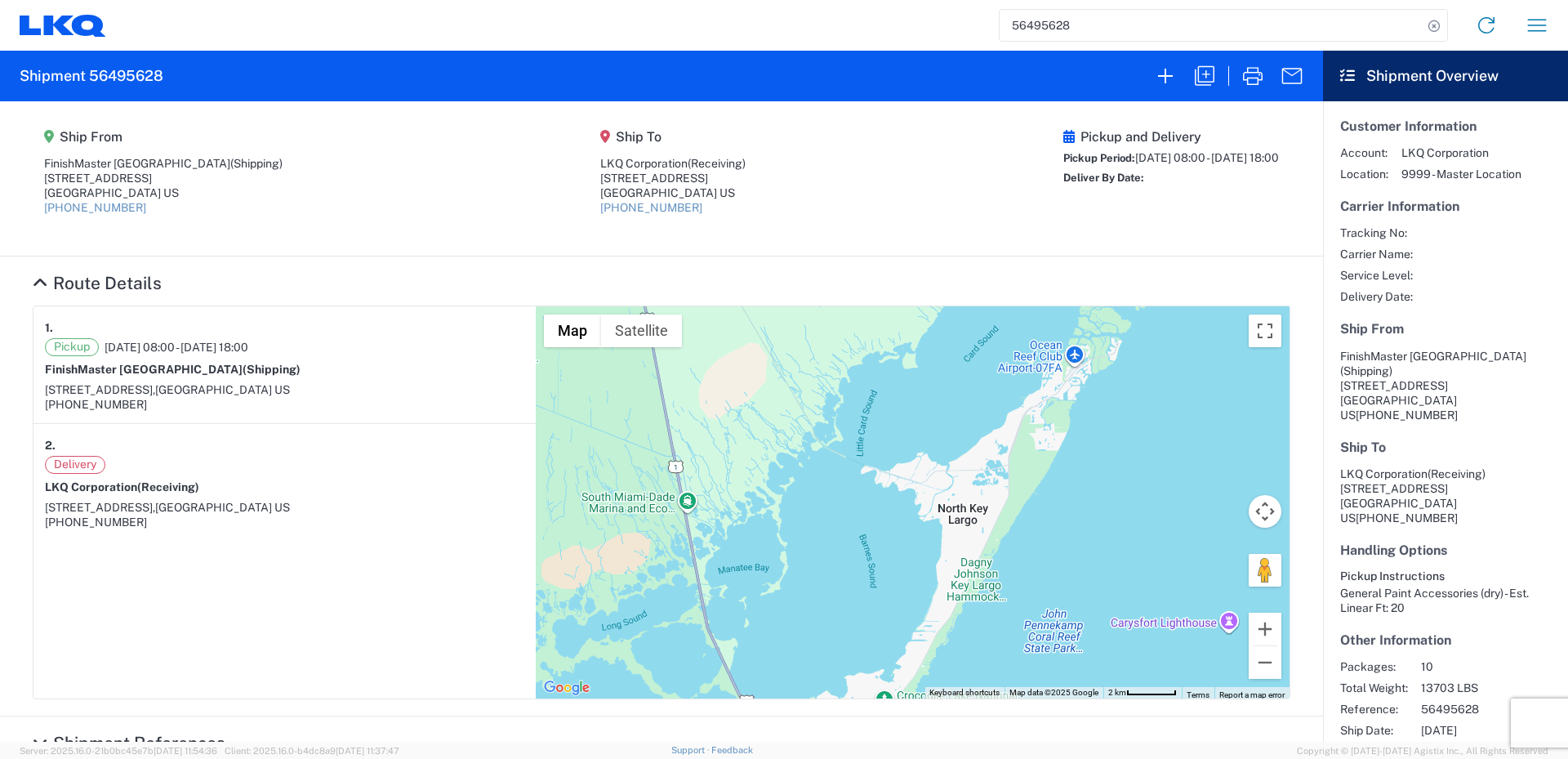
drag, startPoint x: 725, startPoint y: 397, endPoint x: 721, endPoint y: 796, distance: 399.0
click at [721, 758] on html "56495628 Home Shipment request Shipment tracking Shipment 56495628 Ship From [G…" at bounding box center [784, 379] width 1568 height 759
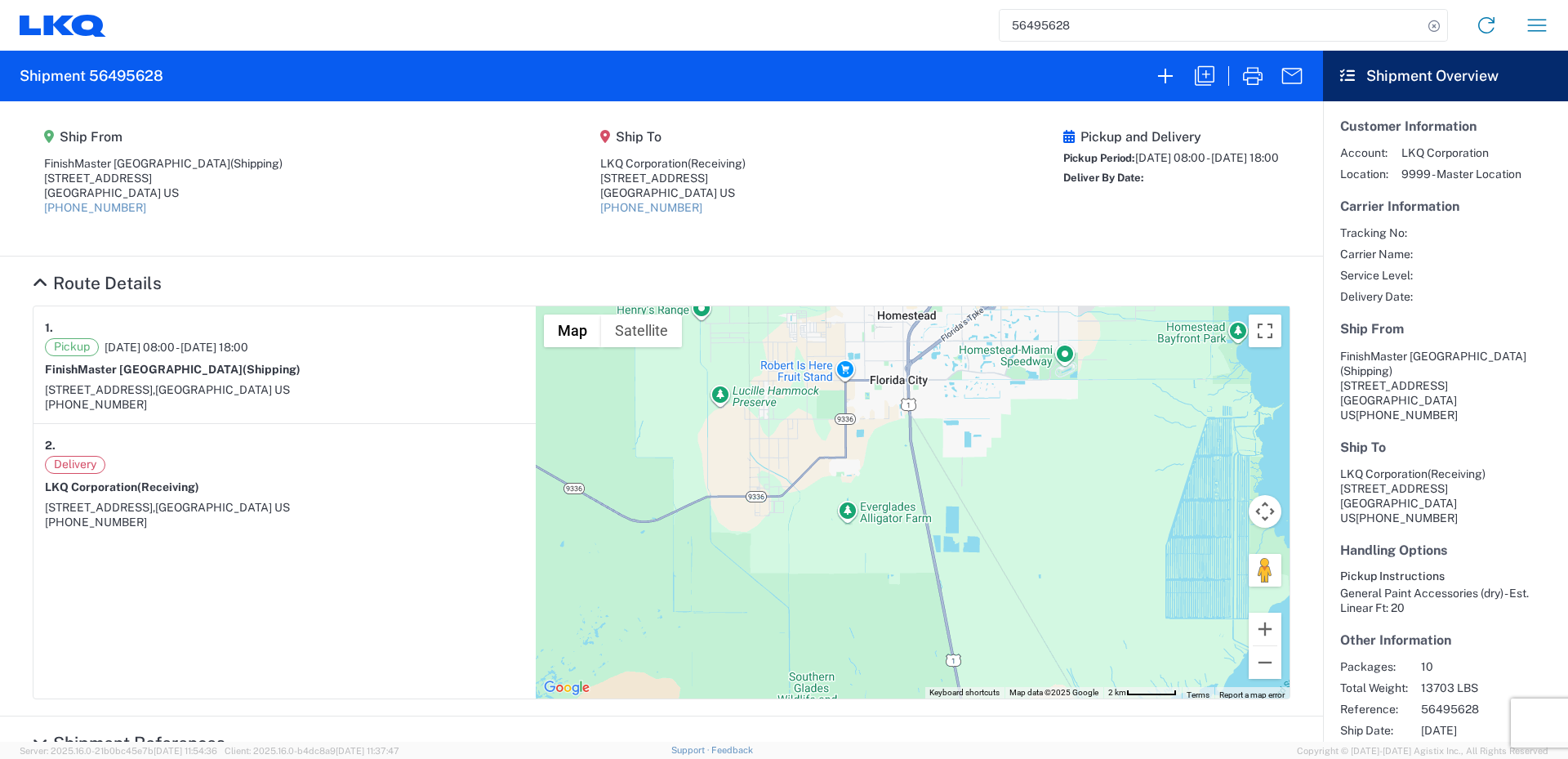
drag, startPoint x: 777, startPoint y: 476, endPoint x: 1065, endPoint y: 797, distance: 431.3
click at [1065, 758] on html "56495628 Home Shipment request Shipment tracking Shipment 56495628 Ship From [G…" at bounding box center [784, 379] width 1568 height 759
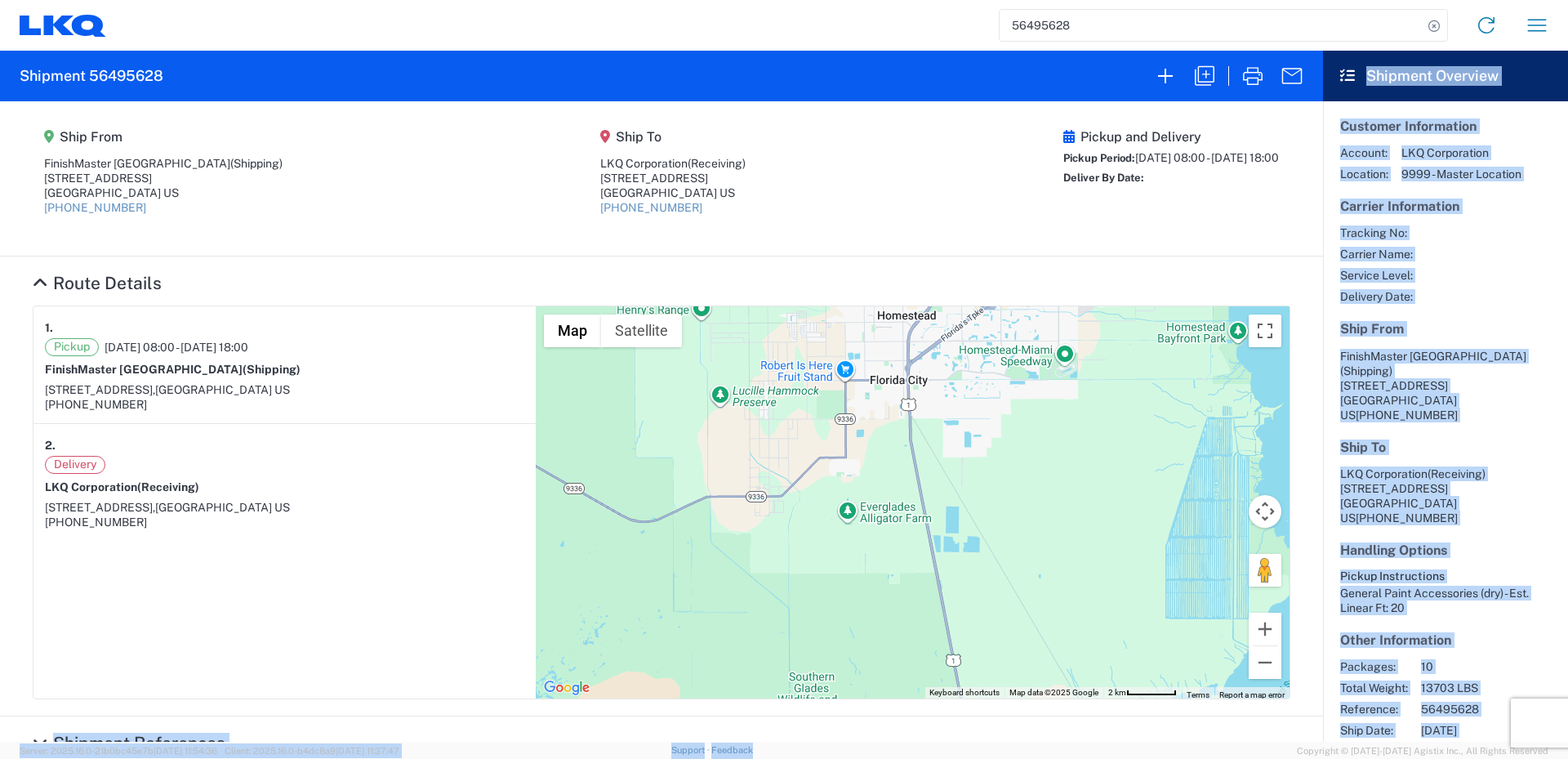
scroll to position [8, 0]
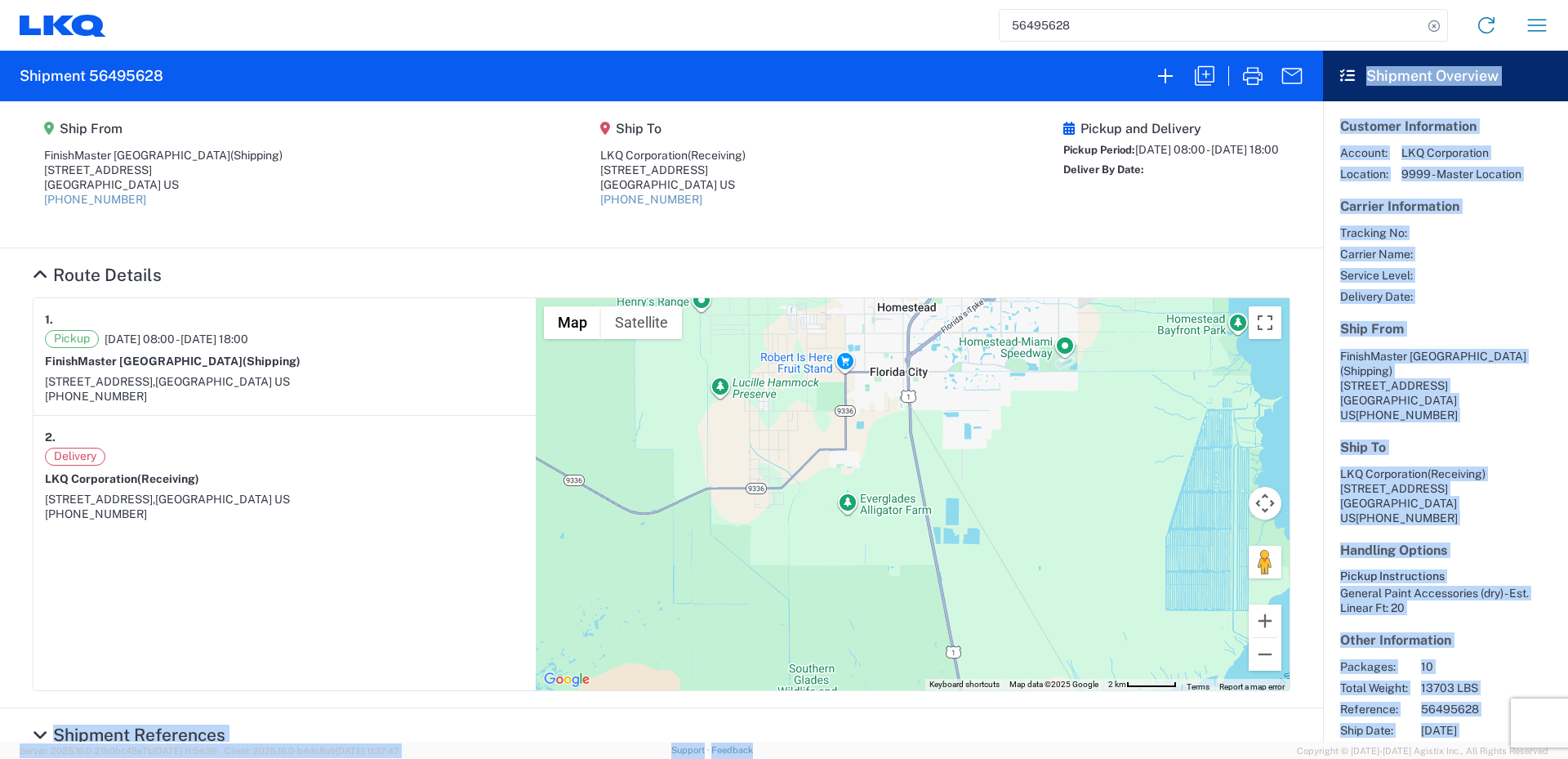
drag, startPoint x: 1047, startPoint y: 758, endPoint x: 908, endPoint y: 286, distance: 492.0
click at [908, 286] on agx-forms-host "56495628 Home Shipment request Shipment tracking Shipment 56495628 Ship From [G…" at bounding box center [784, 379] width 1568 height 759
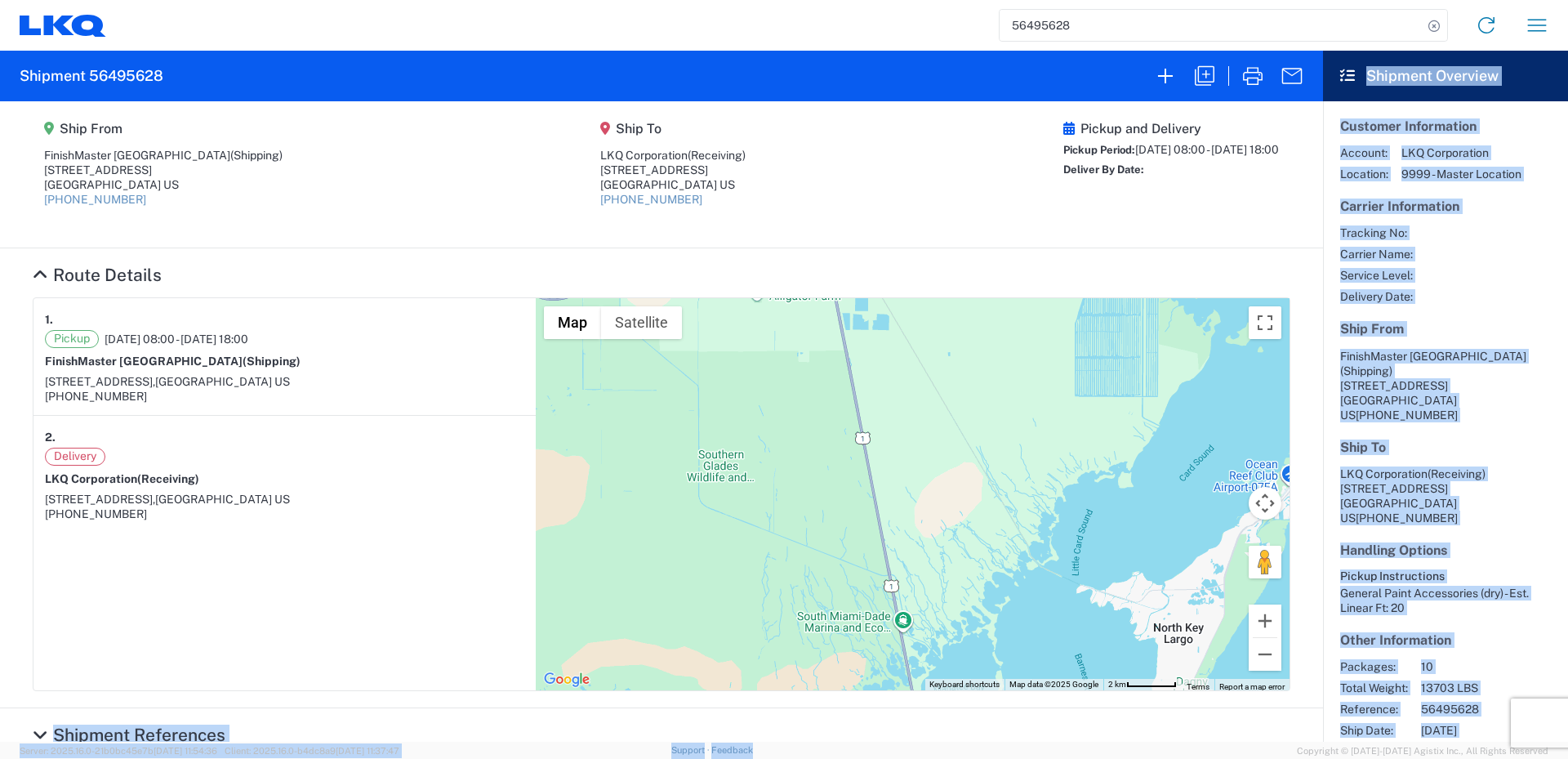
drag, startPoint x: 992, startPoint y: 528, endPoint x: 718, endPoint y: 347, distance: 328.4
click at [900, 312] on div "To navigate, press the arrow keys." at bounding box center [913, 494] width 754 height 392
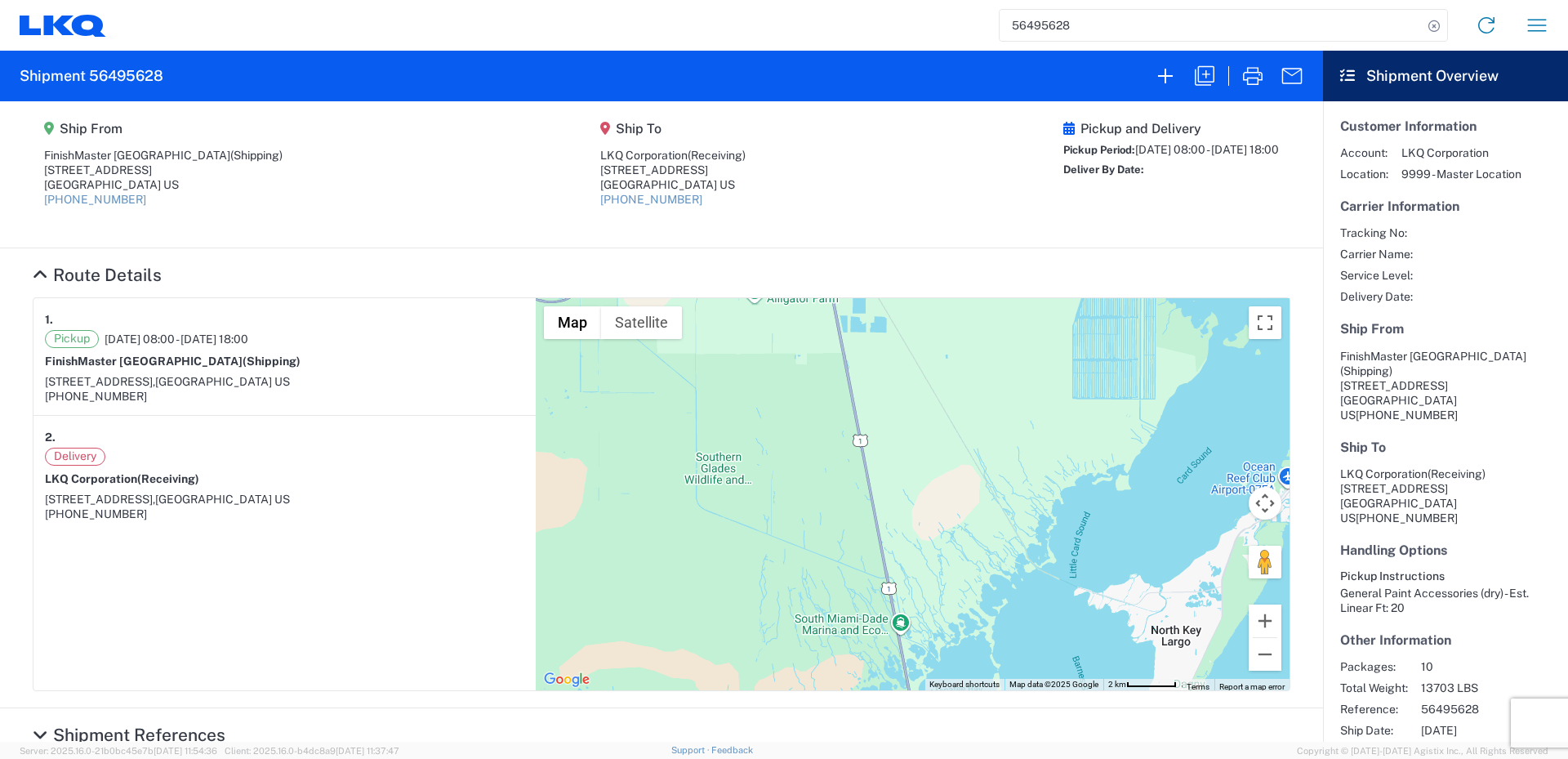
drag, startPoint x: 457, startPoint y: 450, endPoint x: 465, endPoint y: 425, distance: 26.2
click at [458, 448] on div "Delivery" at bounding box center [285, 457] width 480 height 18
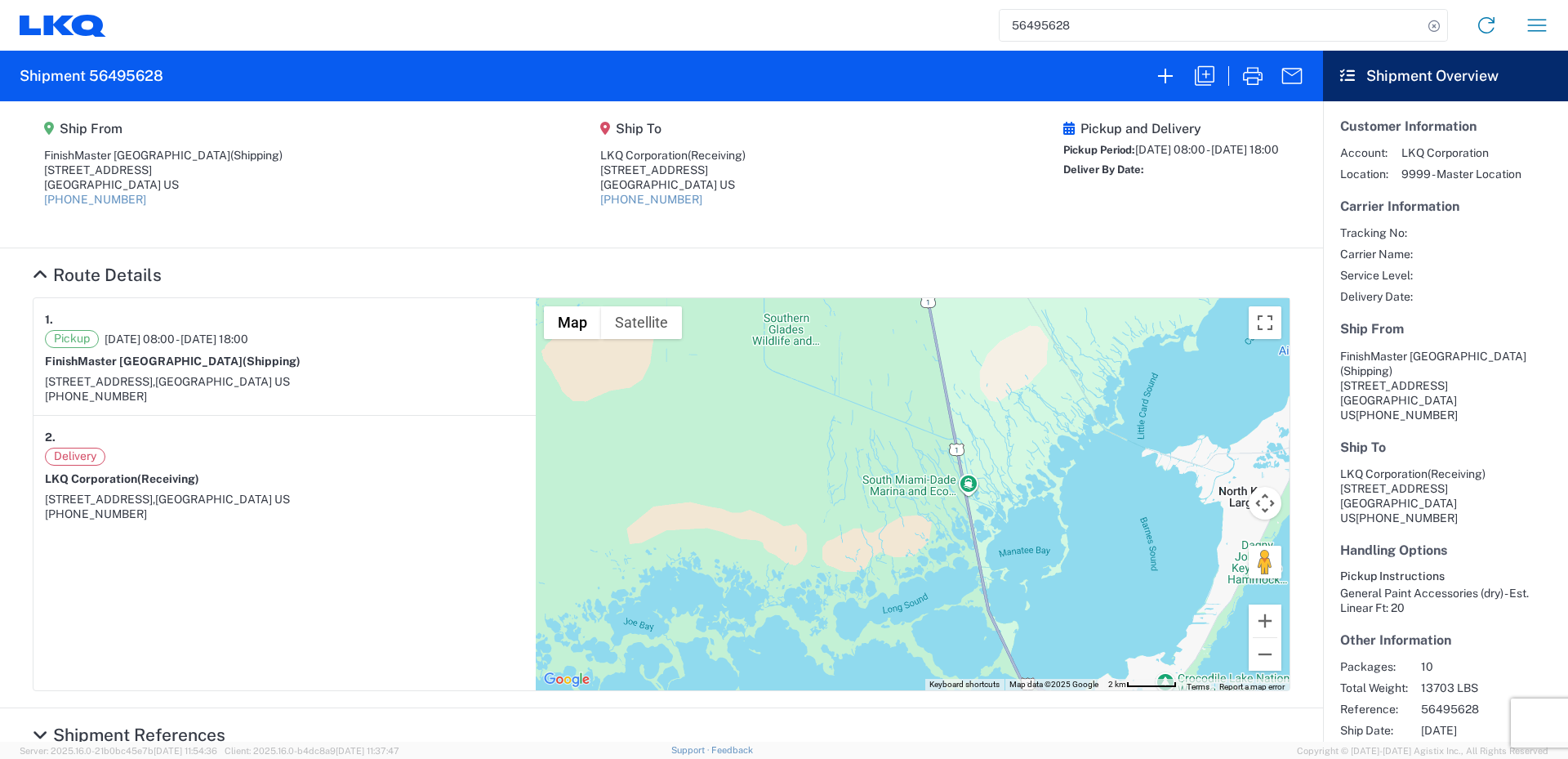
drag, startPoint x: 946, startPoint y: 422, endPoint x: 1014, endPoint y: 282, distance: 155.6
click at [1014, 282] on agx-collapsable-section "Route Details 1. Pickup [DATE] 08:00 - [DATE] 18:00 [GEOGRAPHIC_DATA] (Shipping…" at bounding box center [661, 478] width 1323 height 460
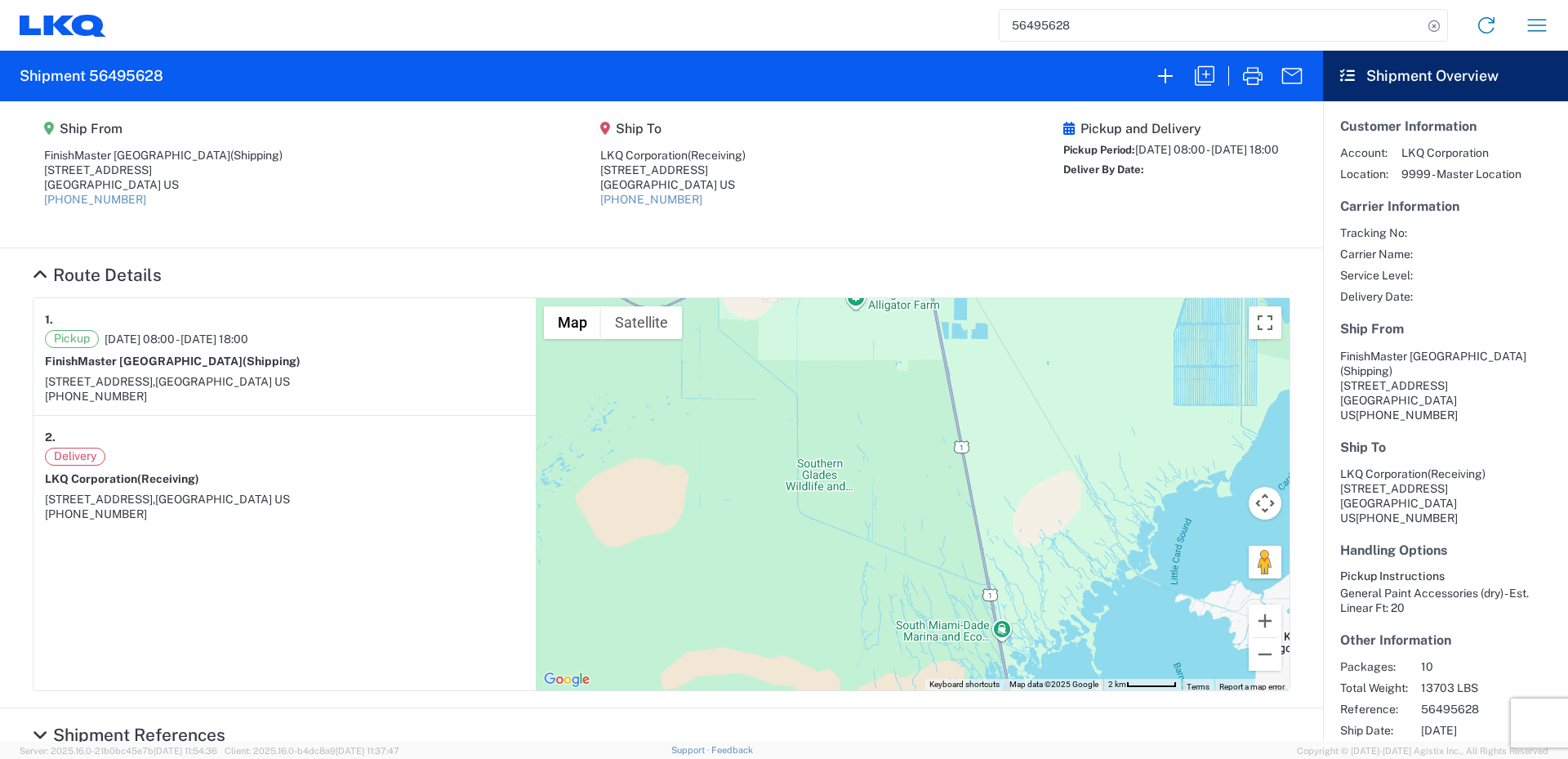
drag, startPoint x: 884, startPoint y: 376, endPoint x: 917, endPoint y: 529, distance: 156.5
click at [917, 529] on div "To navigate, press the arrow keys." at bounding box center [913, 494] width 754 height 392
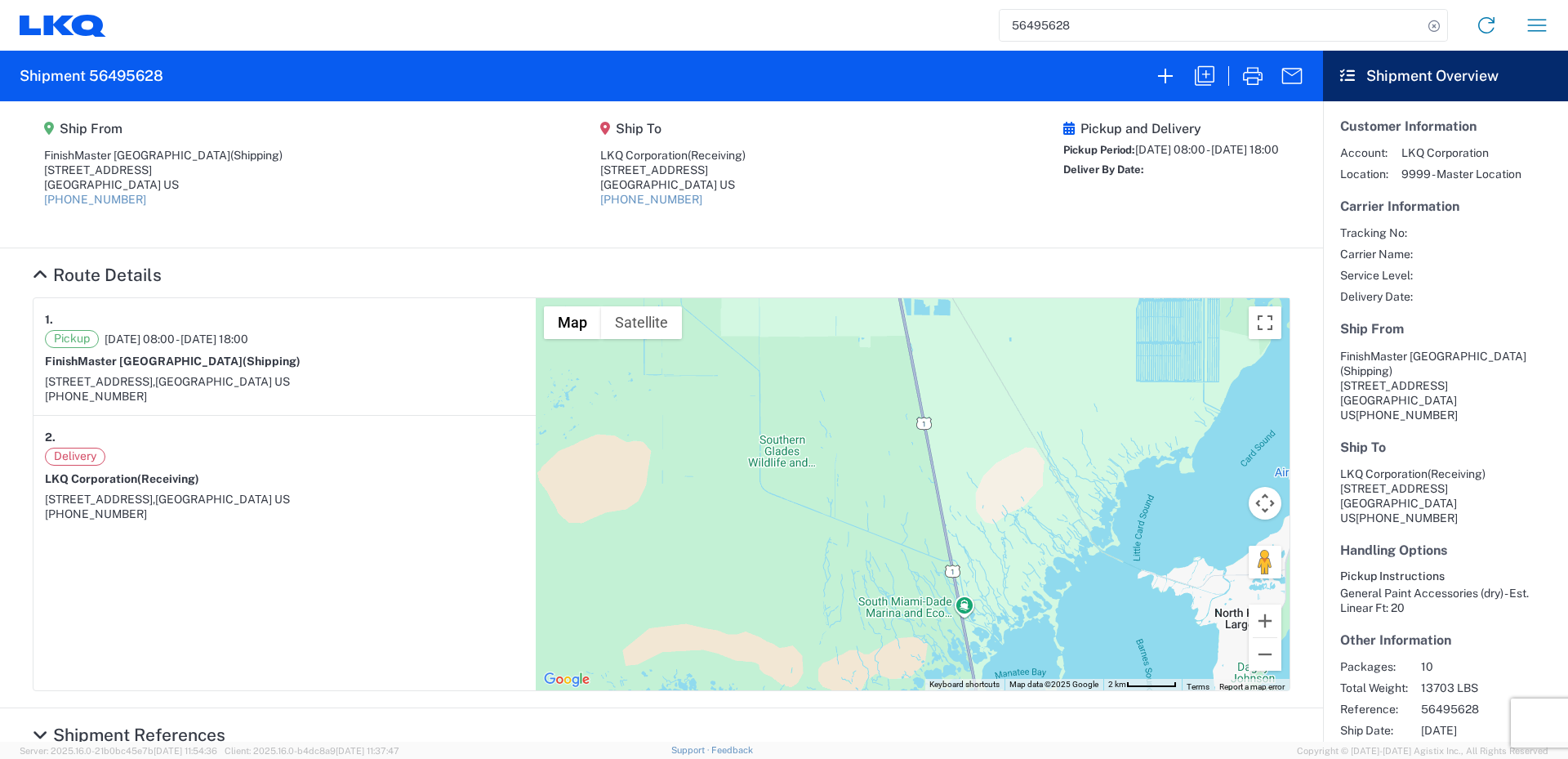
drag, startPoint x: 913, startPoint y: 518, endPoint x: 861, endPoint y: 479, distance: 65.0
click at [870, 490] on div "To navigate, press the arrow keys." at bounding box center [913, 494] width 754 height 392
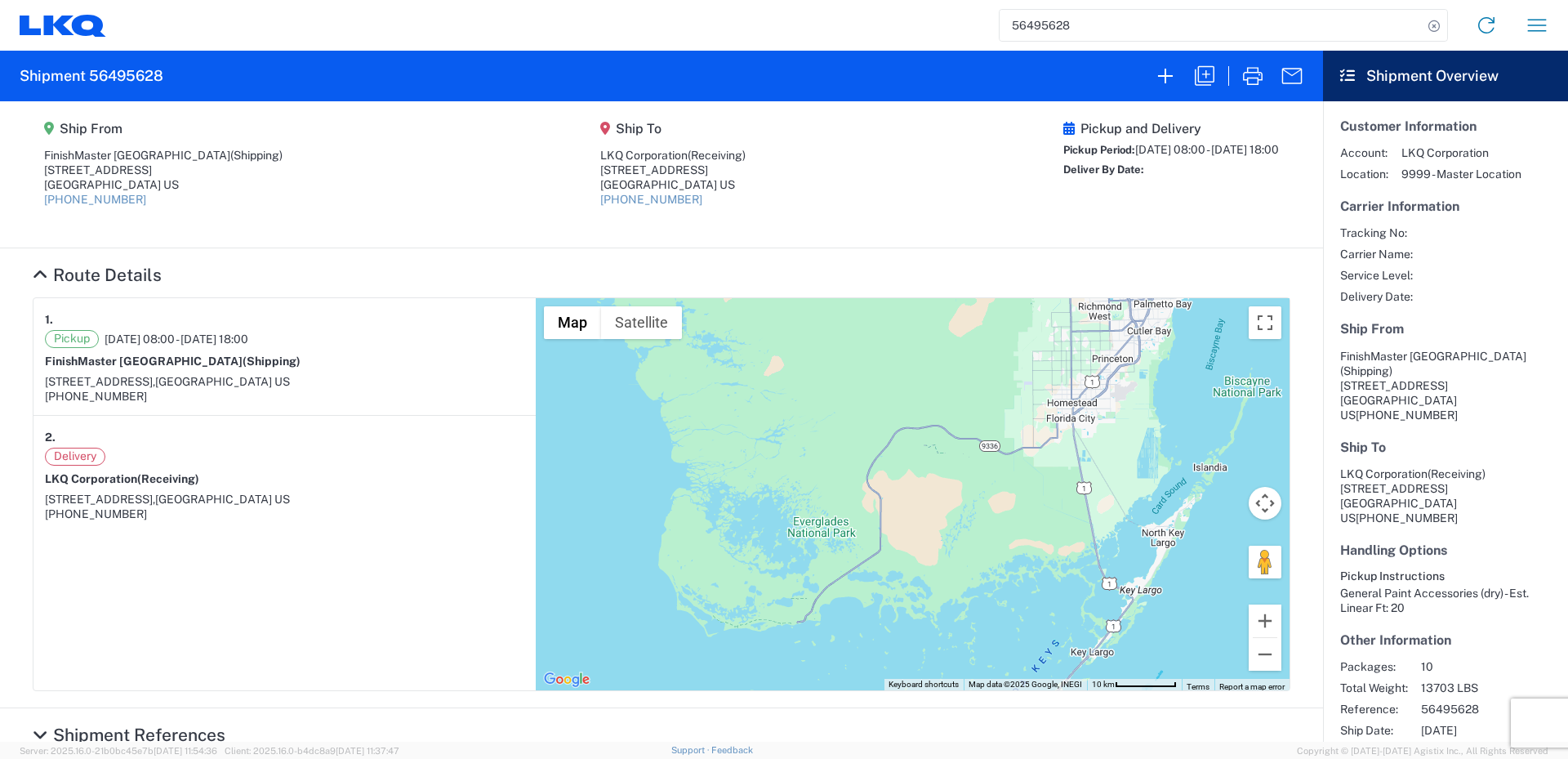
drag, startPoint x: 688, startPoint y: 465, endPoint x: 820, endPoint y: 460, distance: 132.1
click at [820, 460] on div "To navigate, press the arrow keys." at bounding box center [913, 494] width 754 height 392
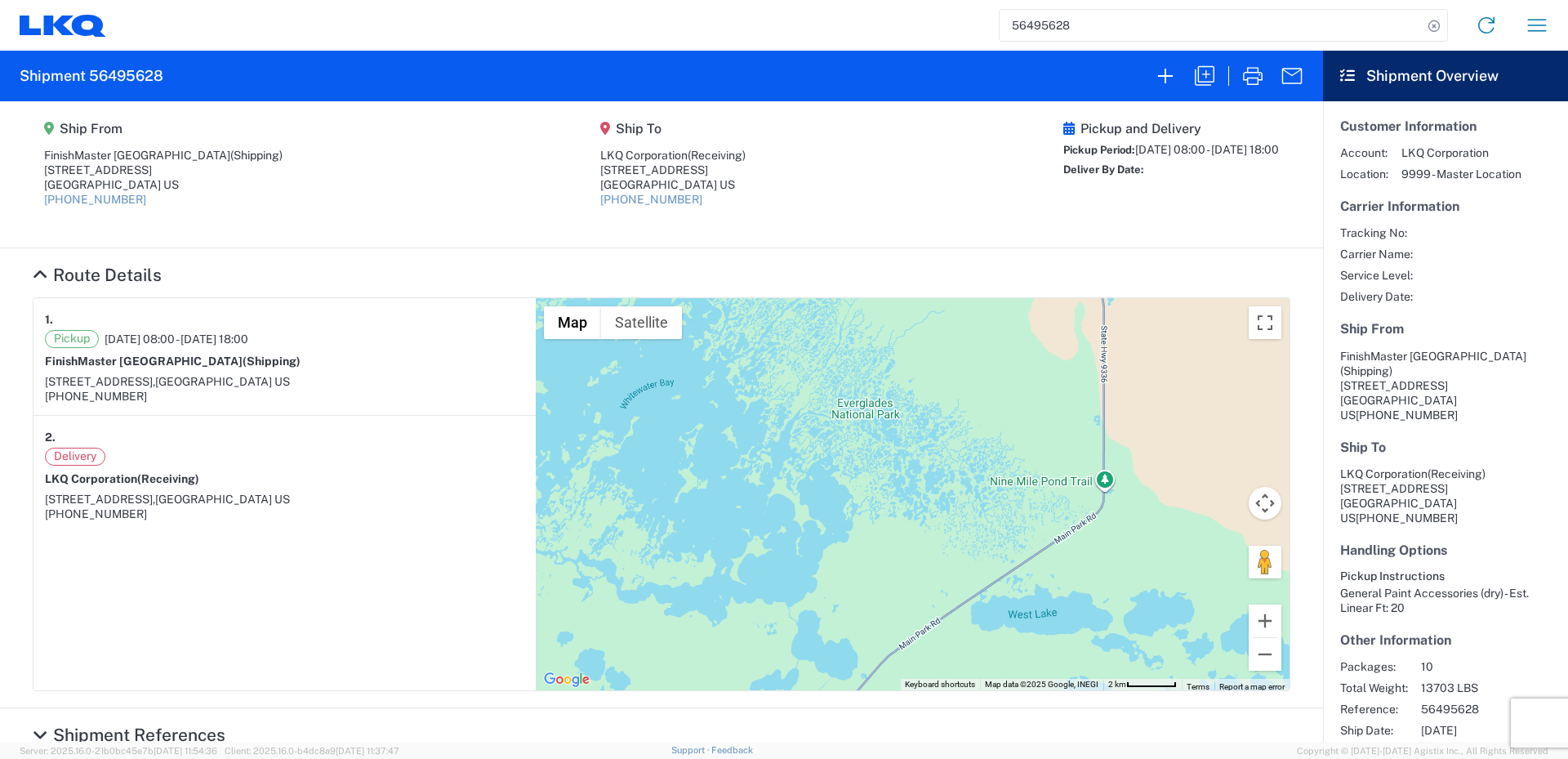
drag, startPoint x: 864, startPoint y: 534, endPoint x: 794, endPoint y: 351, distance: 195.9
click at [794, 351] on div "To navigate, press the arrow keys." at bounding box center [913, 494] width 754 height 392
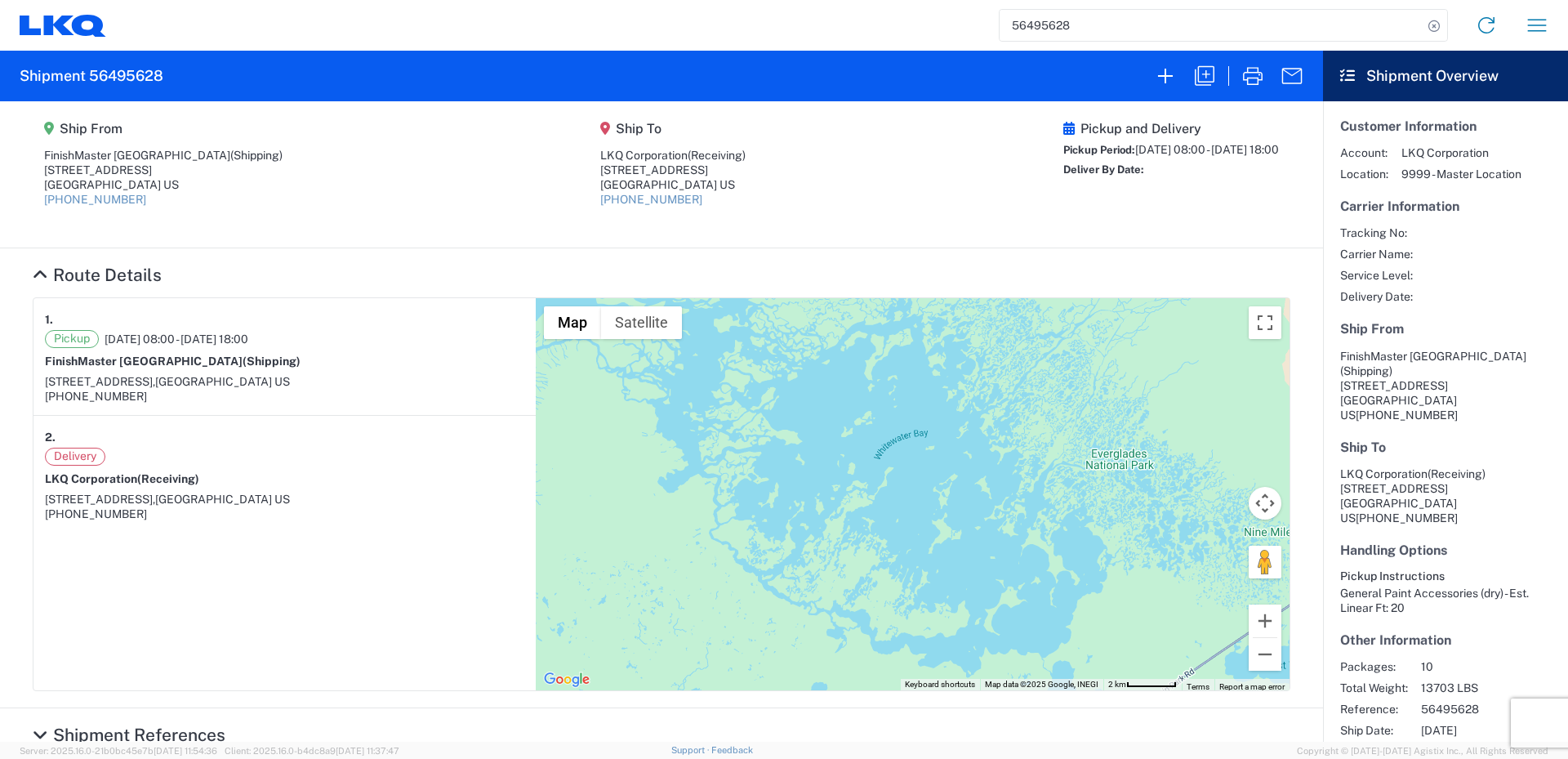
drag, startPoint x: 831, startPoint y: 470, endPoint x: 1097, endPoint y: 526, distance: 271.8
click at [1097, 526] on div "To navigate, press the arrow keys." at bounding box center [913, 494] width 754 height 392
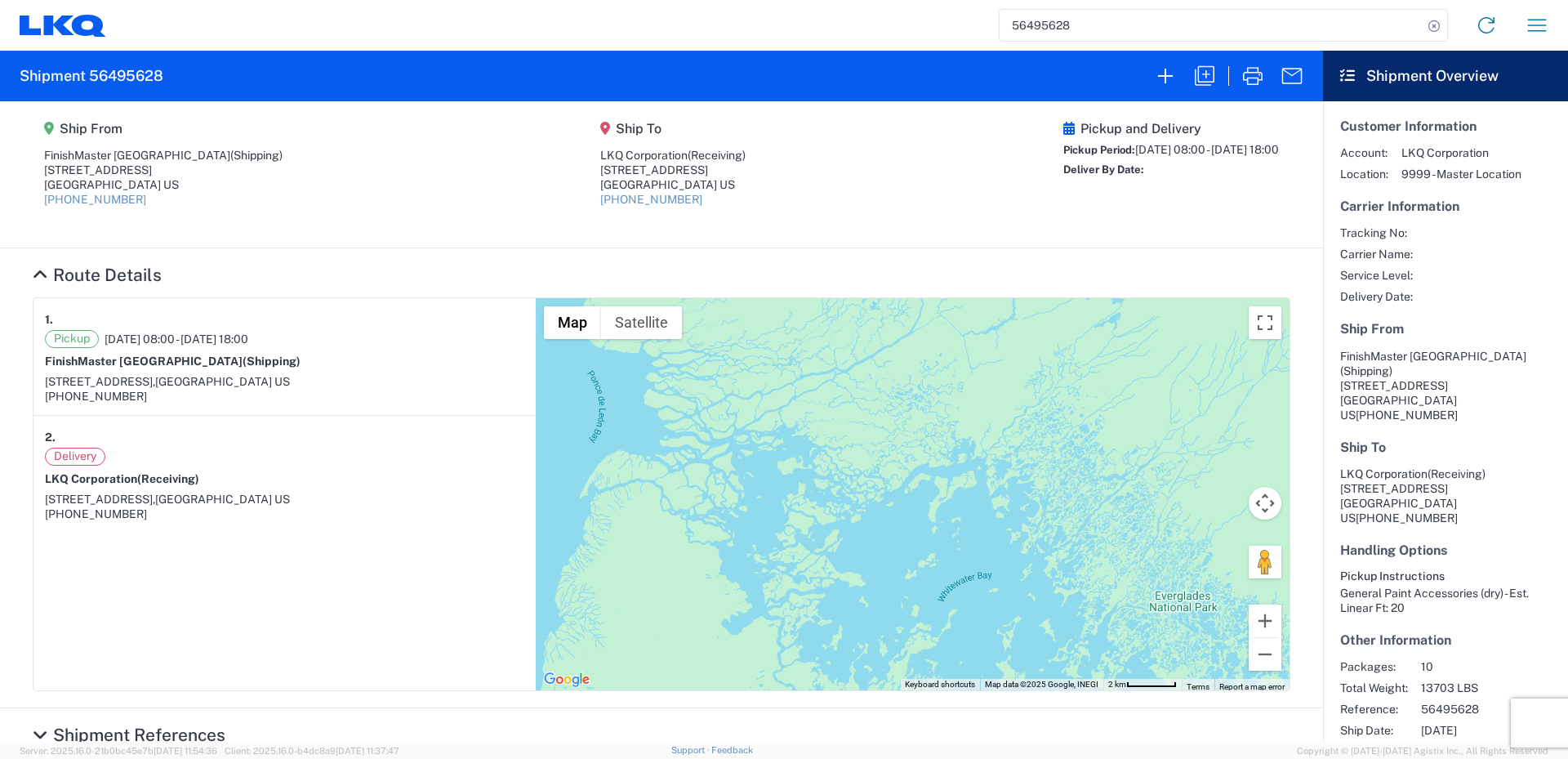
drag, startPoint x: 852, startPoint y: 401, endPoint x: 918, endPoint y: 547, distance: 160.2
click at [918, 547] on div "To navigate, press the arrow keys." at bounding box center [913, 494] width 754 height 392
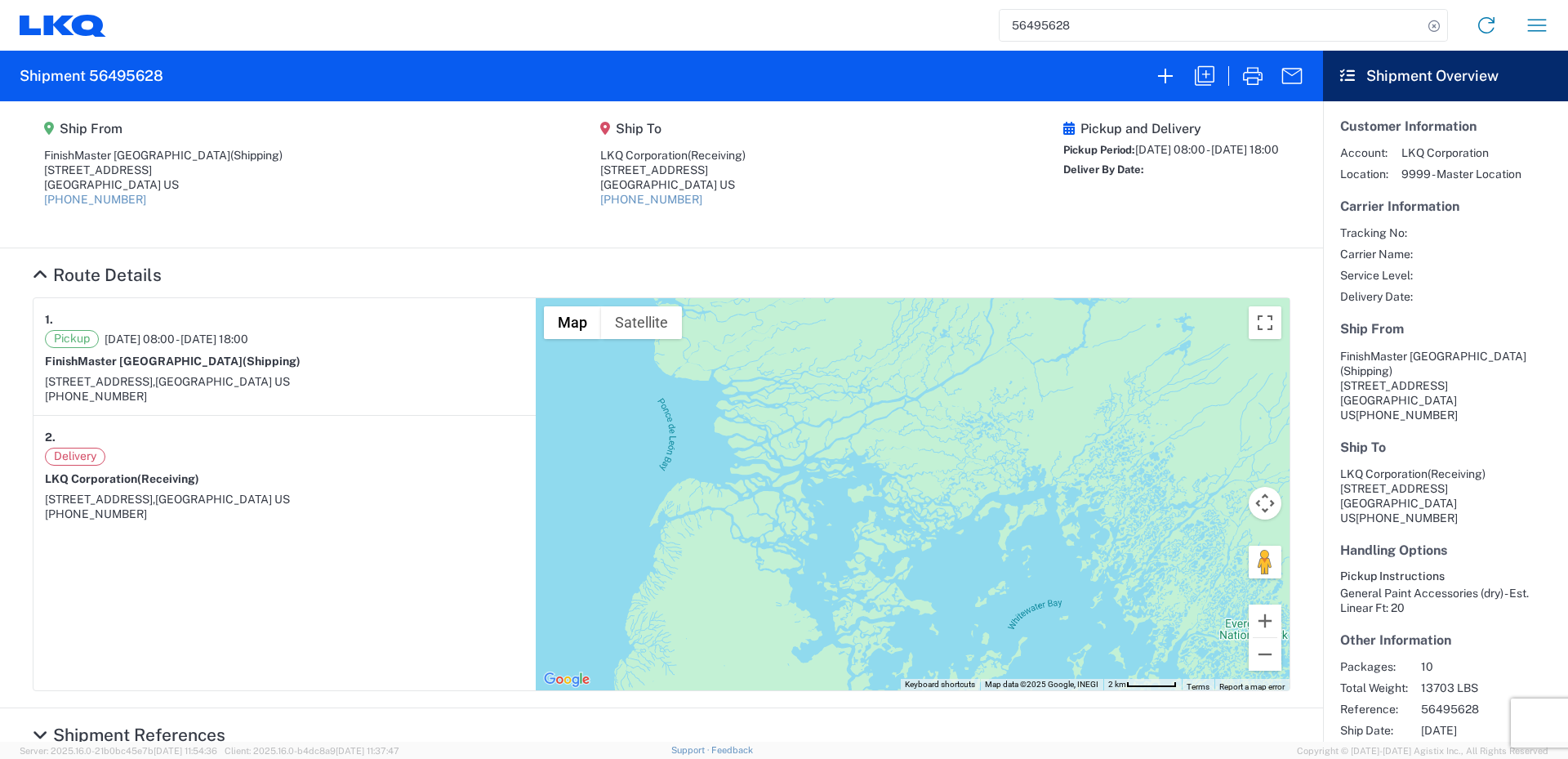
drag, startPoint x: 754, startPoint y: 470, endPoint x: 824, endPoint y: 499, distance: 75.8
click at [824, 499] on div "To navigate, press the arrow keys." at bounding box center [913, 494] width 754 height 392
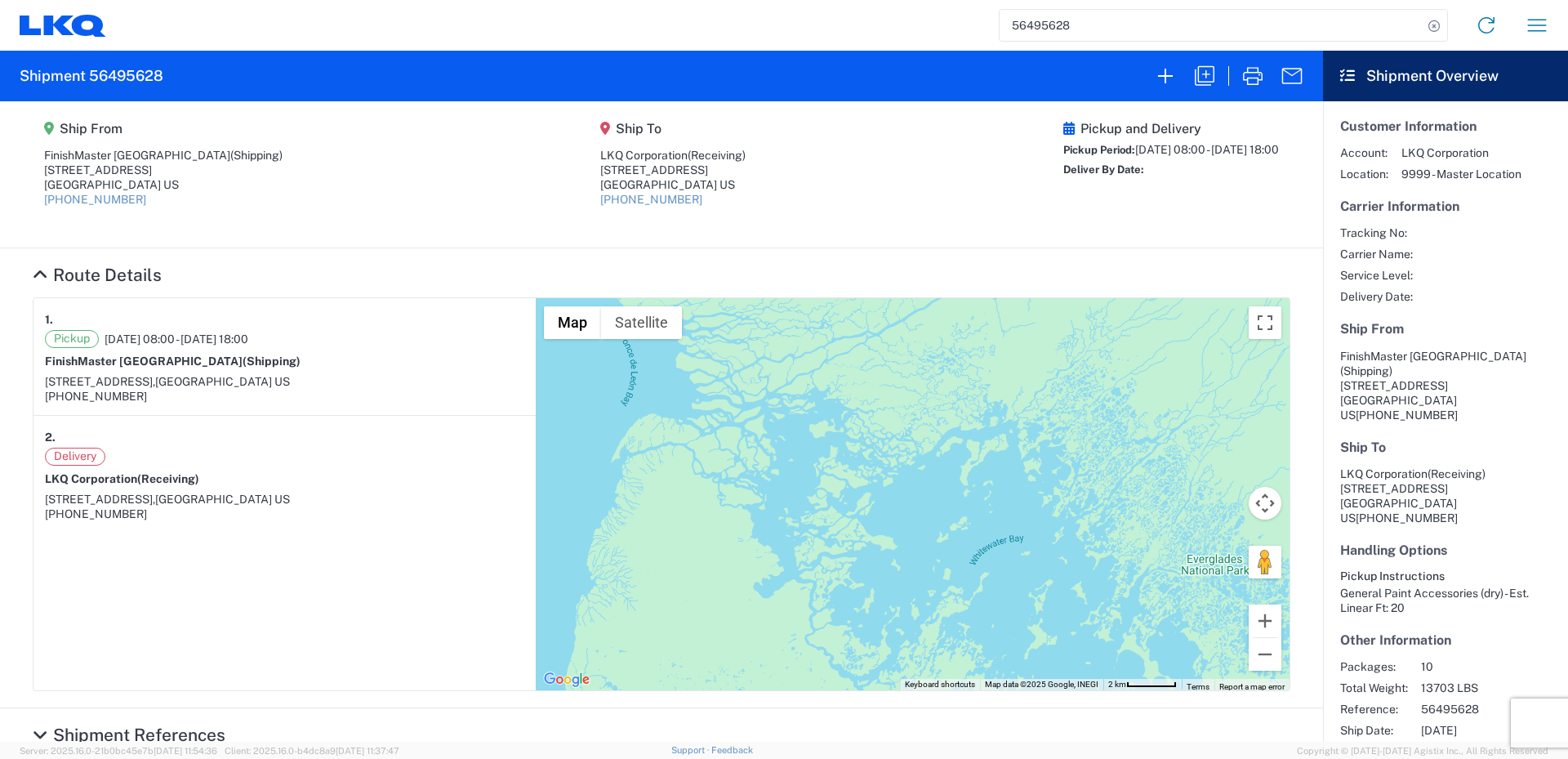
drag, startPoint x: 801, startPoint y: 479, endPoint x: 757, endPoint y: 426, distance: 68.9
click at [757, 426] on div "To navigate, press the arrow keys." at bounding box center [913, 494] width 754 height 392
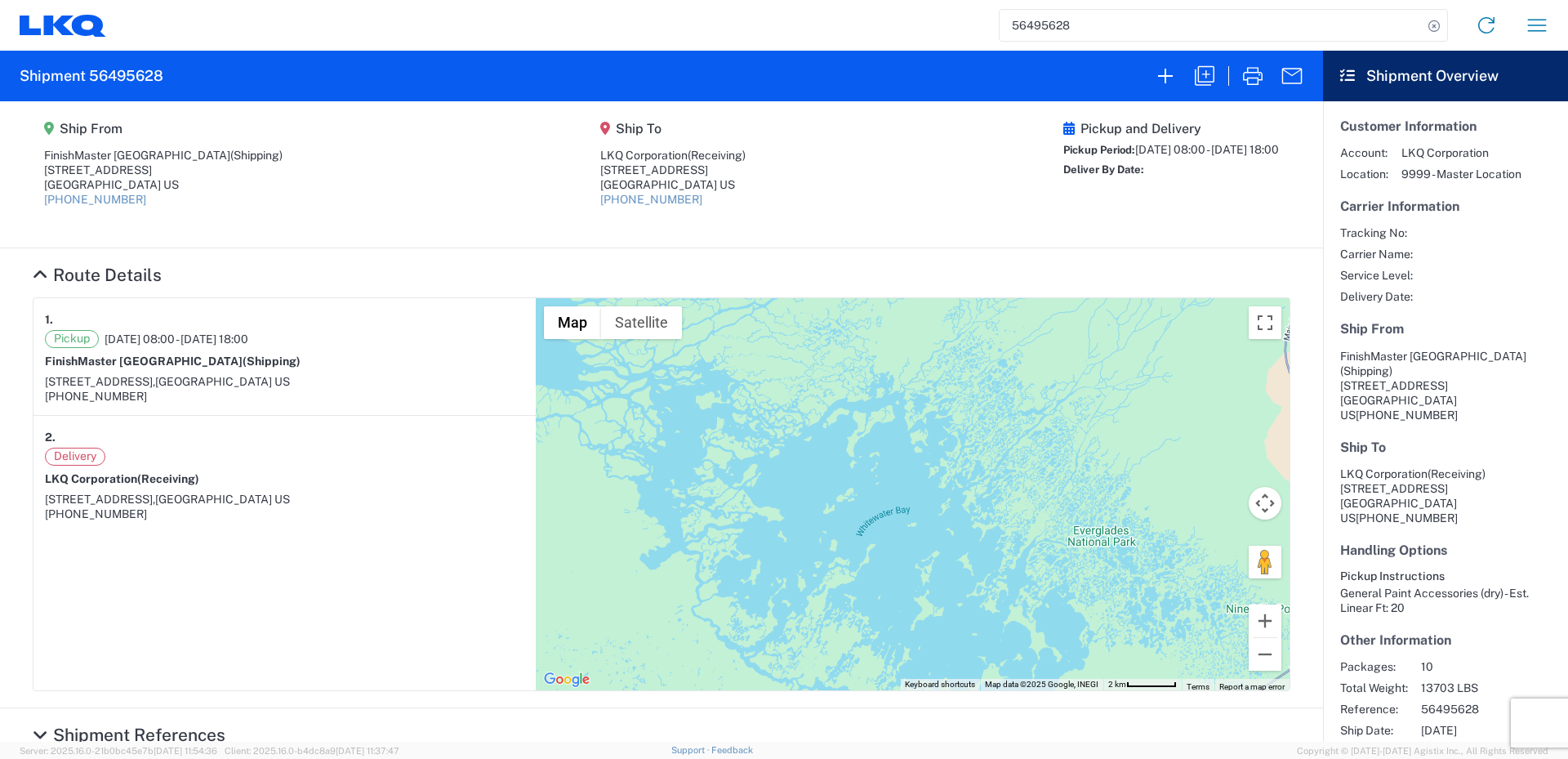
drag, startPoint x: 928, startPoint y: 463, endPoint x: 825, endPoint y: 445, distance: 104.6
click at [825, 445] on div "To navigate, press the arrow keys." at bounding box center [913, 494] width 754 height 392
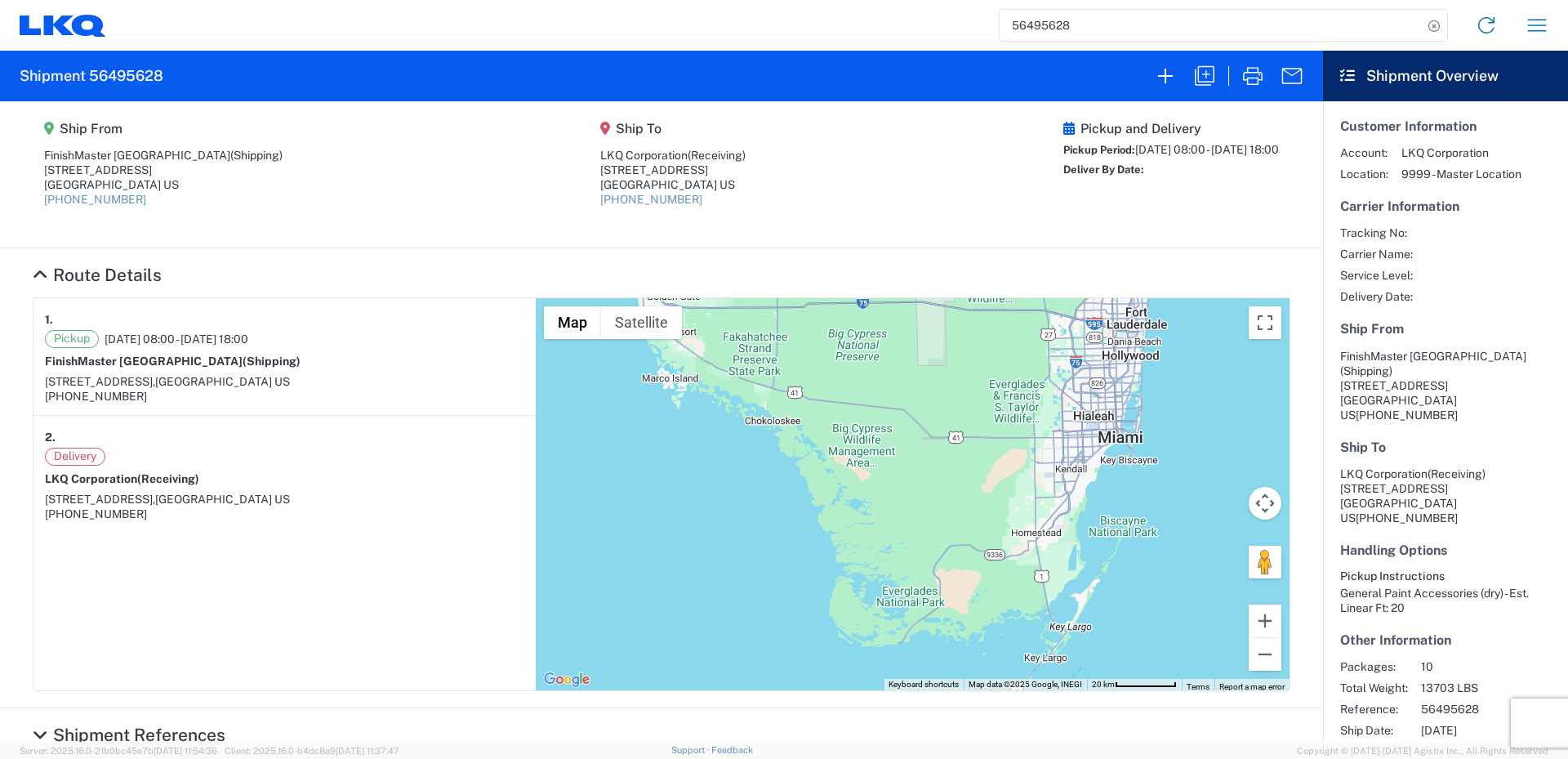
drag, startPoint x: 884, startPoint y: 378, endPoint x: 893, endPoint y: 513, distance: 135.3
click at [893, 513] on div "To navigate, press the arrow keys." at bounding box center [913, 494] width 754 height 392
drag, startPoint x: 825, startPoint y: 427, endPoint x: 827, endPoint y: 440, distance: 13.2
click at [826, 434] on div "To navigate, press the arrow keys." at bounding box center [913, 494] width 754 height 392
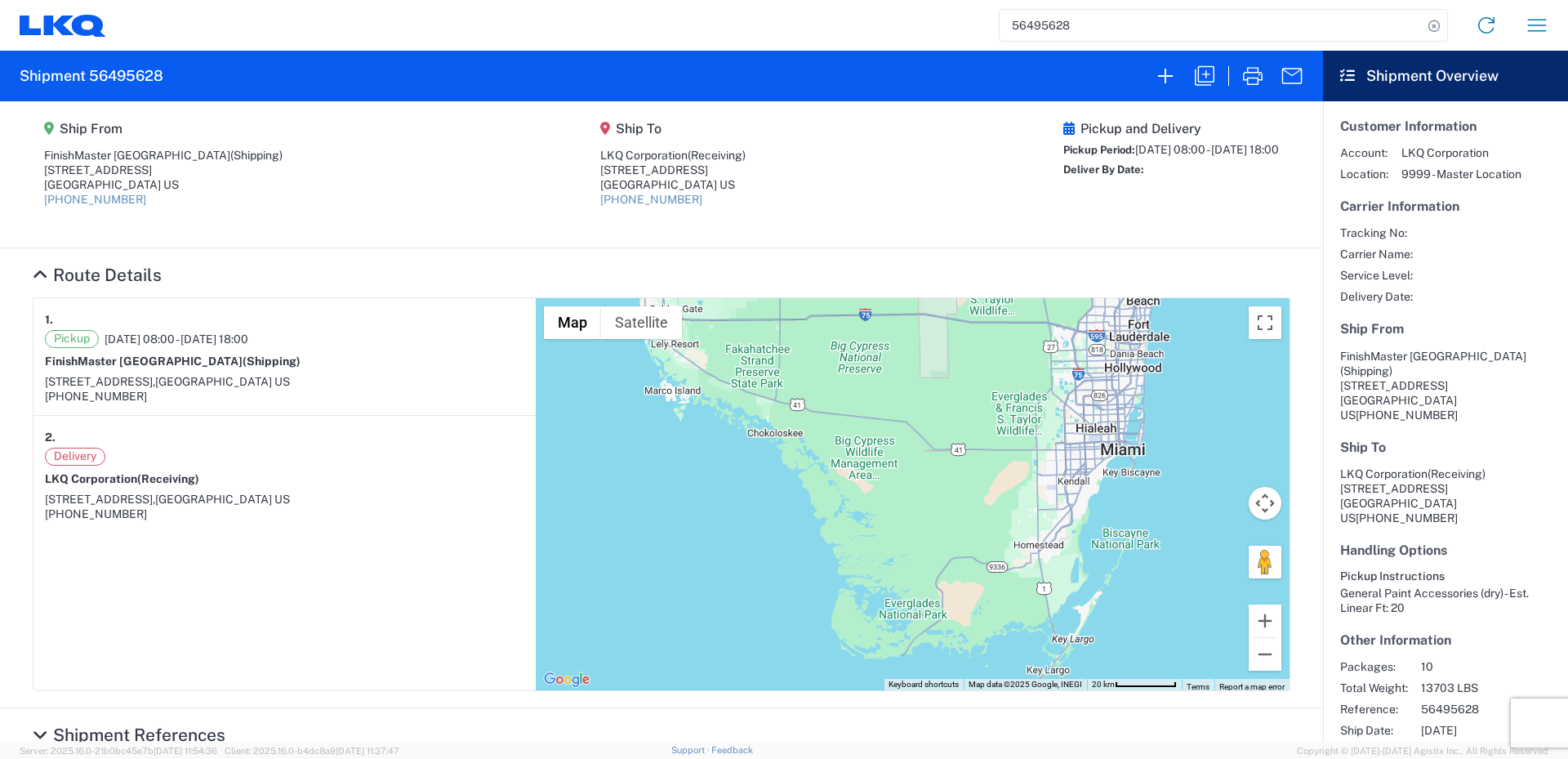
click at [888, 410] on div "To navigate, press the arrow keys." at bounding box center [913, 494] width 754 height 392
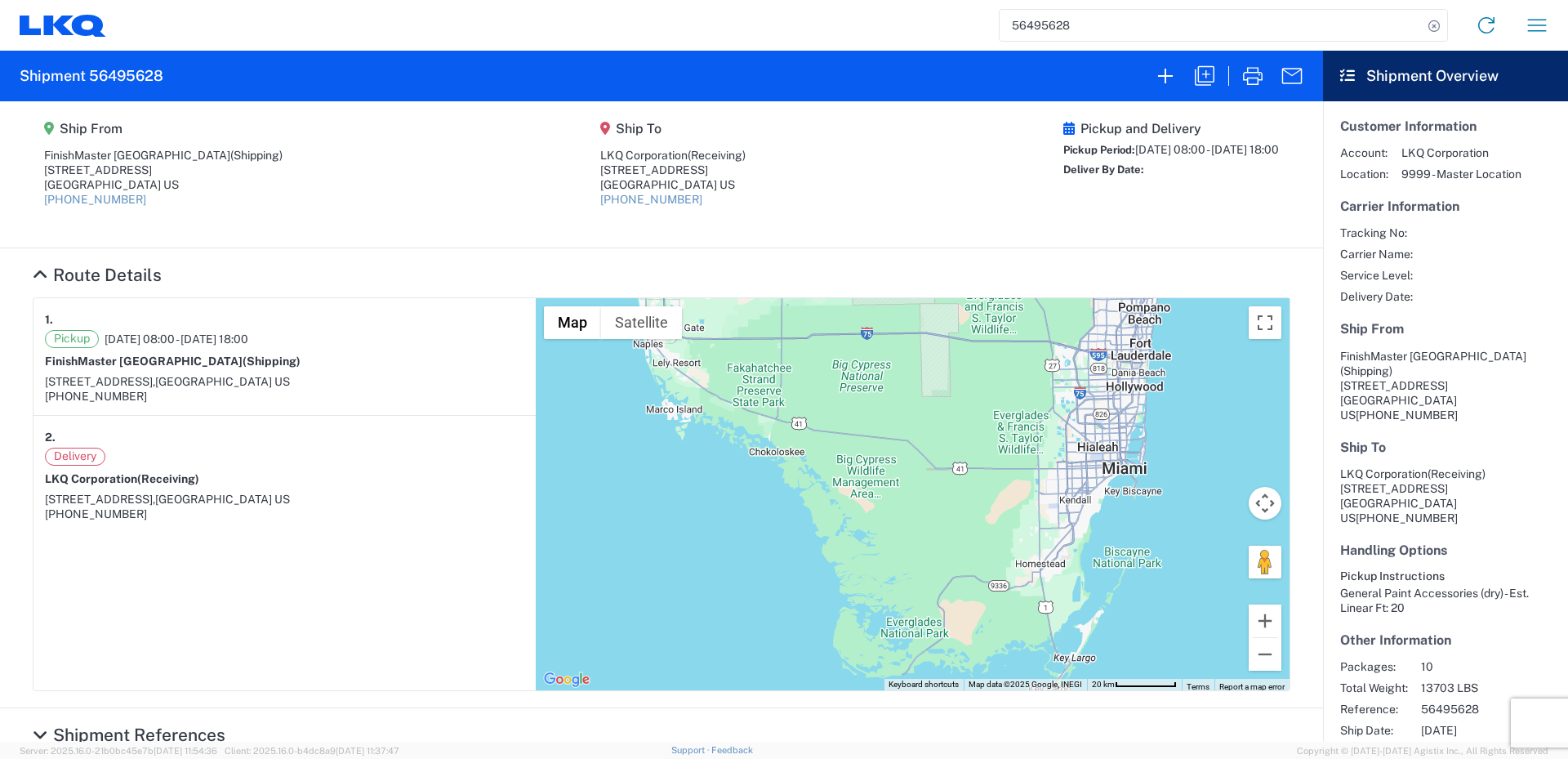
click at [866, 433] on div "To navigate, press the arrow keys." at bounding box center [913, 494] width 754 height 392
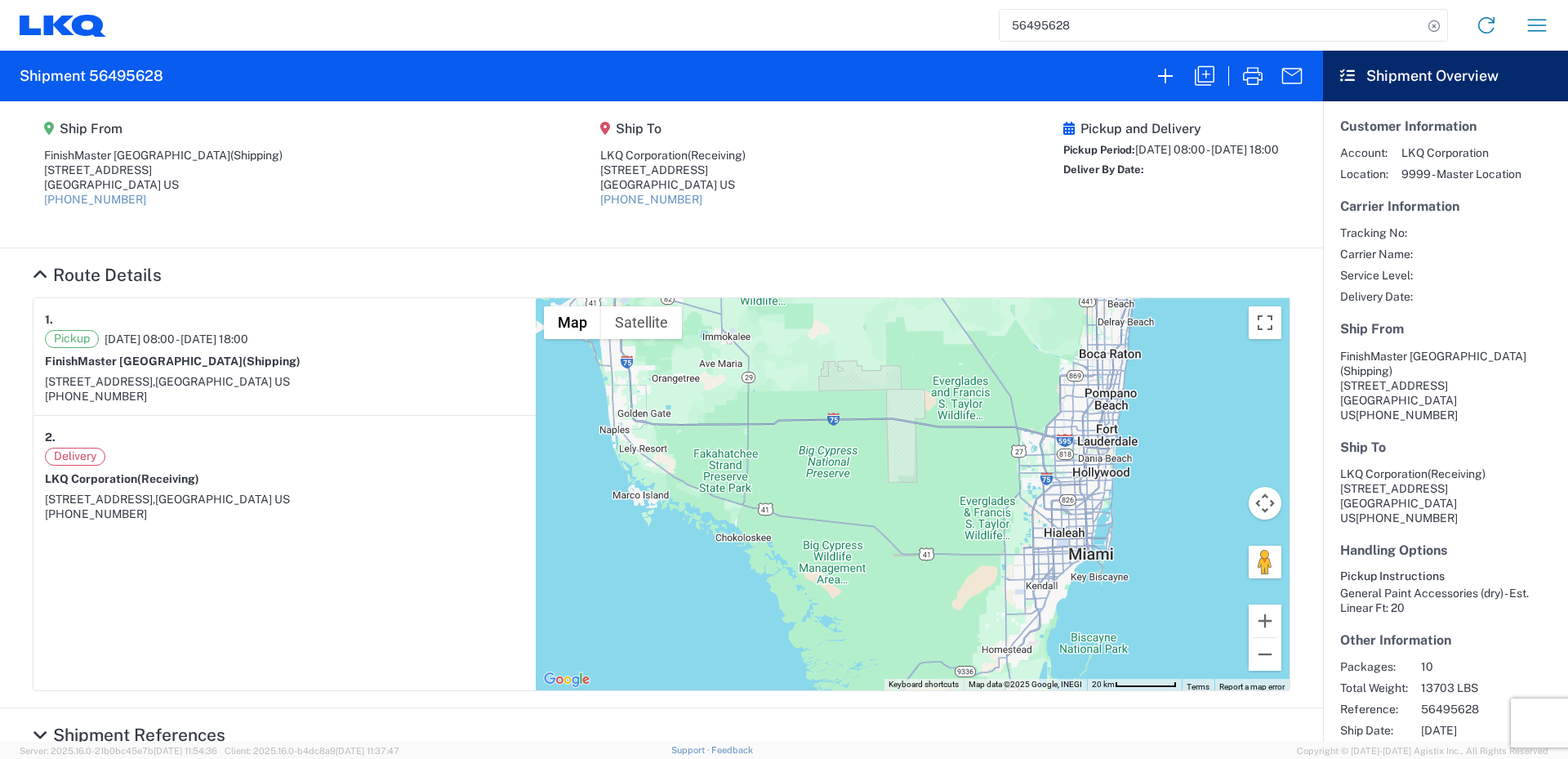
drag, startPoint x: 893, startPoint y: 398, endPoint x: 856, endPoint y: 491, distance: 100.1
click at [857, 490] on div "To navigate, press the arrow keys." at bounding box center [913, 494] width 754 height 392
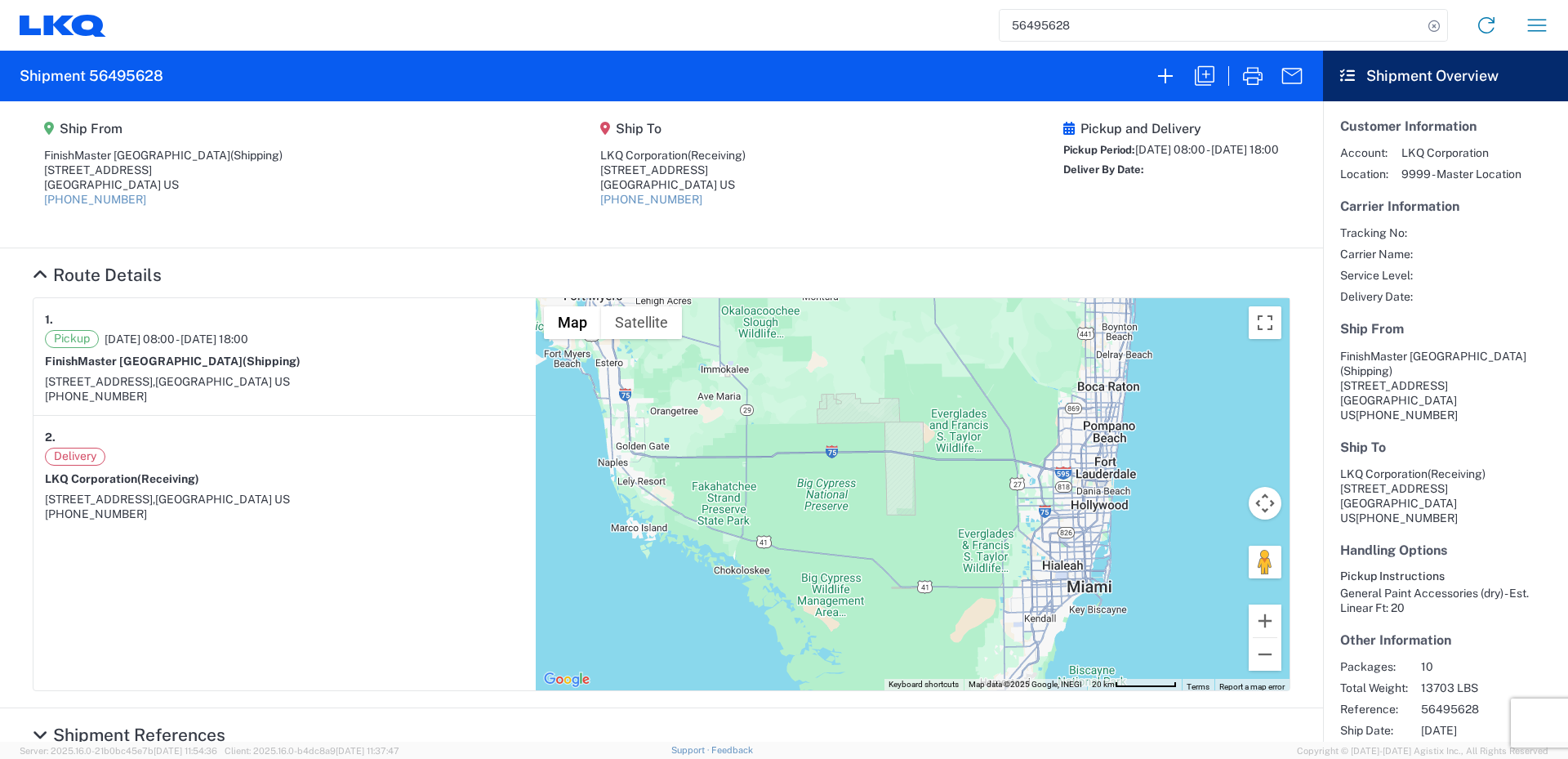
drag, startPoint x: 844, startPoint y: 466, endPoint x: 844, endPoint y: 497, distance: 31.0
click at [844, 497] on div "To navigate, press the arrow keys." at bounding box center [913, 494] width 754 height 392
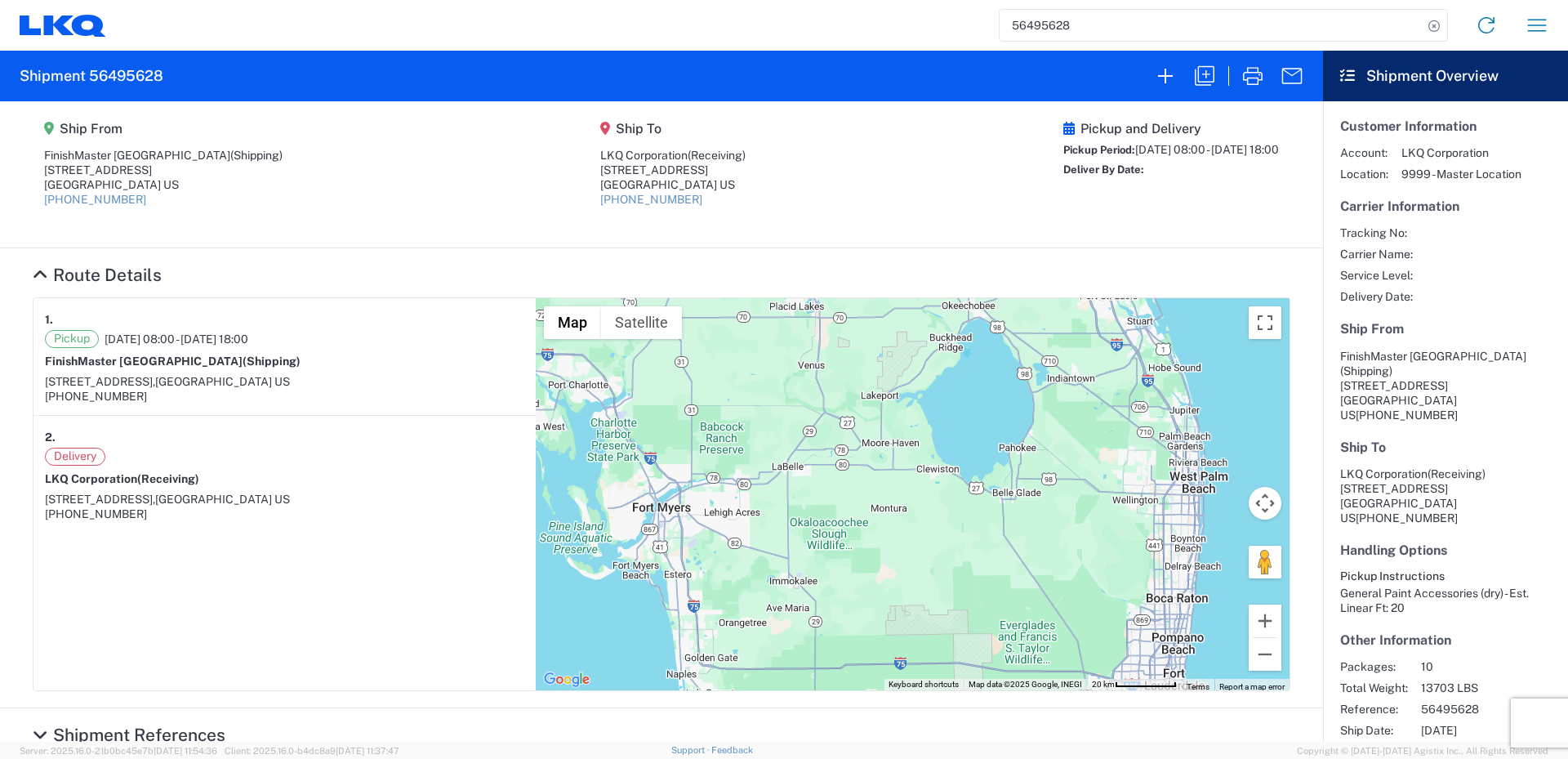
drag, startPoint x: 895, startPoint y: 406, endPoint x: 965, endPoint y: 590, distance: 196.9
click at [965, 590] on div "To navigate, press the arrow keys." at bounding box center [913, 494] width 754 height 392
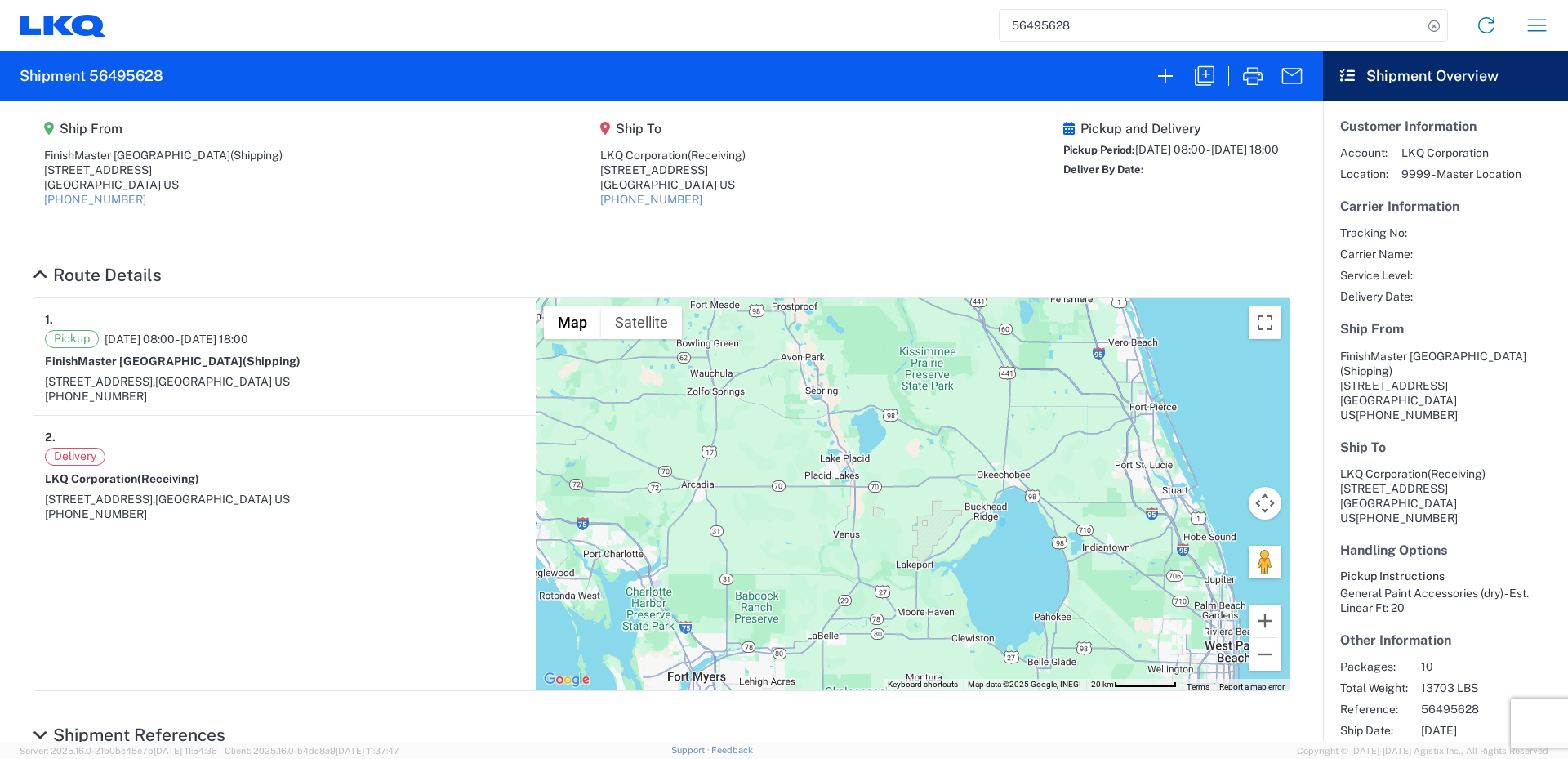
drag, startPoint x: 846, startPoint y: 472, endPoint x: 828, endPoint y: 526, distance: 56.9
click at [828, 526] on div "To navigate, press the arrow keys." at bounding box center [913, 494] width 754 height 392
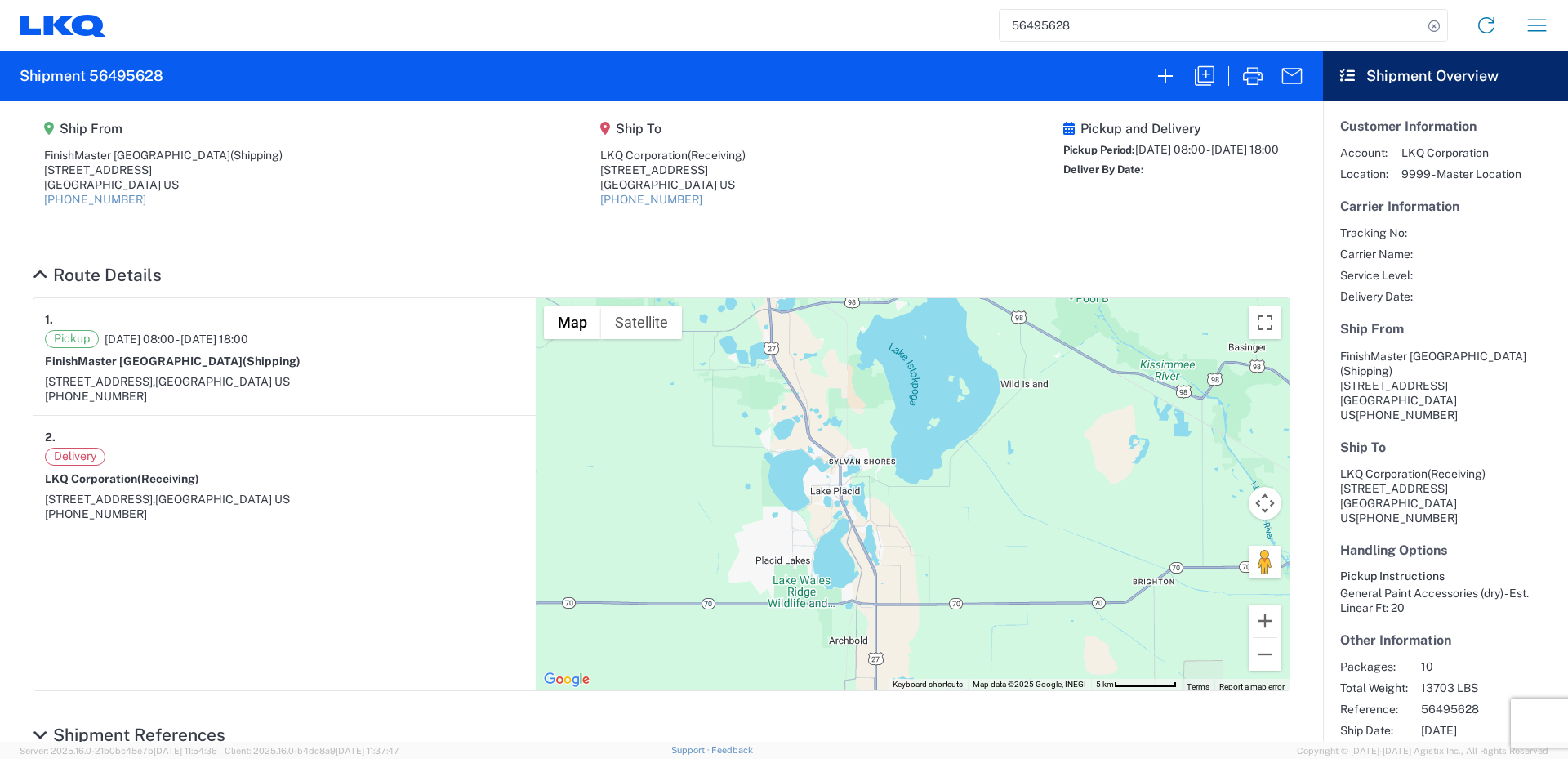
drag, startPoint x: 796, startPoint y: 486, endPoint x: 765, endPoint y: 686, distance: 202.4
click at [765, 686] on div "To navigate, press the arrow keys." at bounding box center [913, 494] width 754 height 392
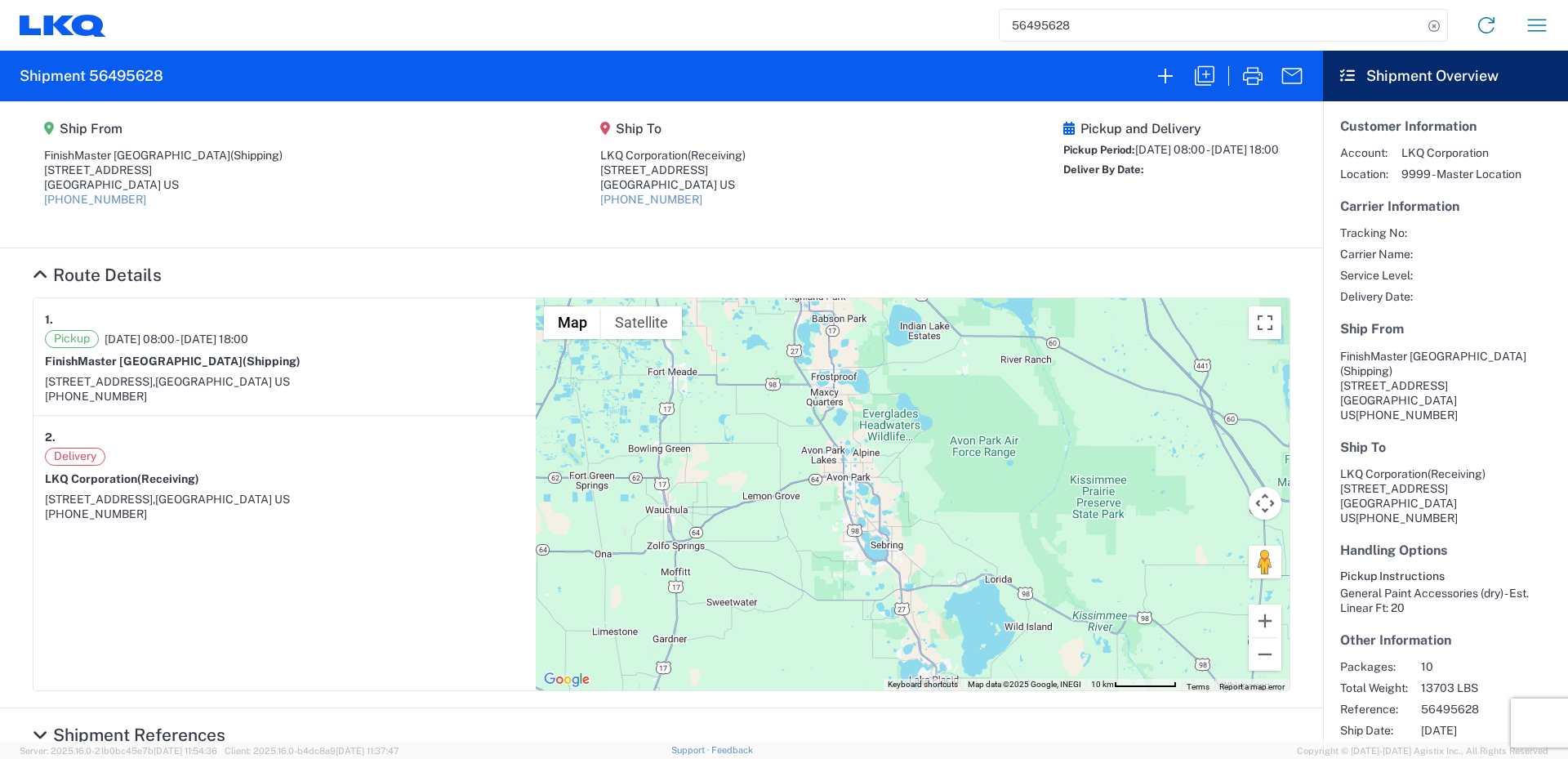
drag, startPoint x: 646, startPoint y: 536, endPoint x: 763, endPoint y: 680, distance: 185.5
click at [761, 684] on div "To navigate, press the arrow keys." at bounding box center [913, 494] width 754 height 392
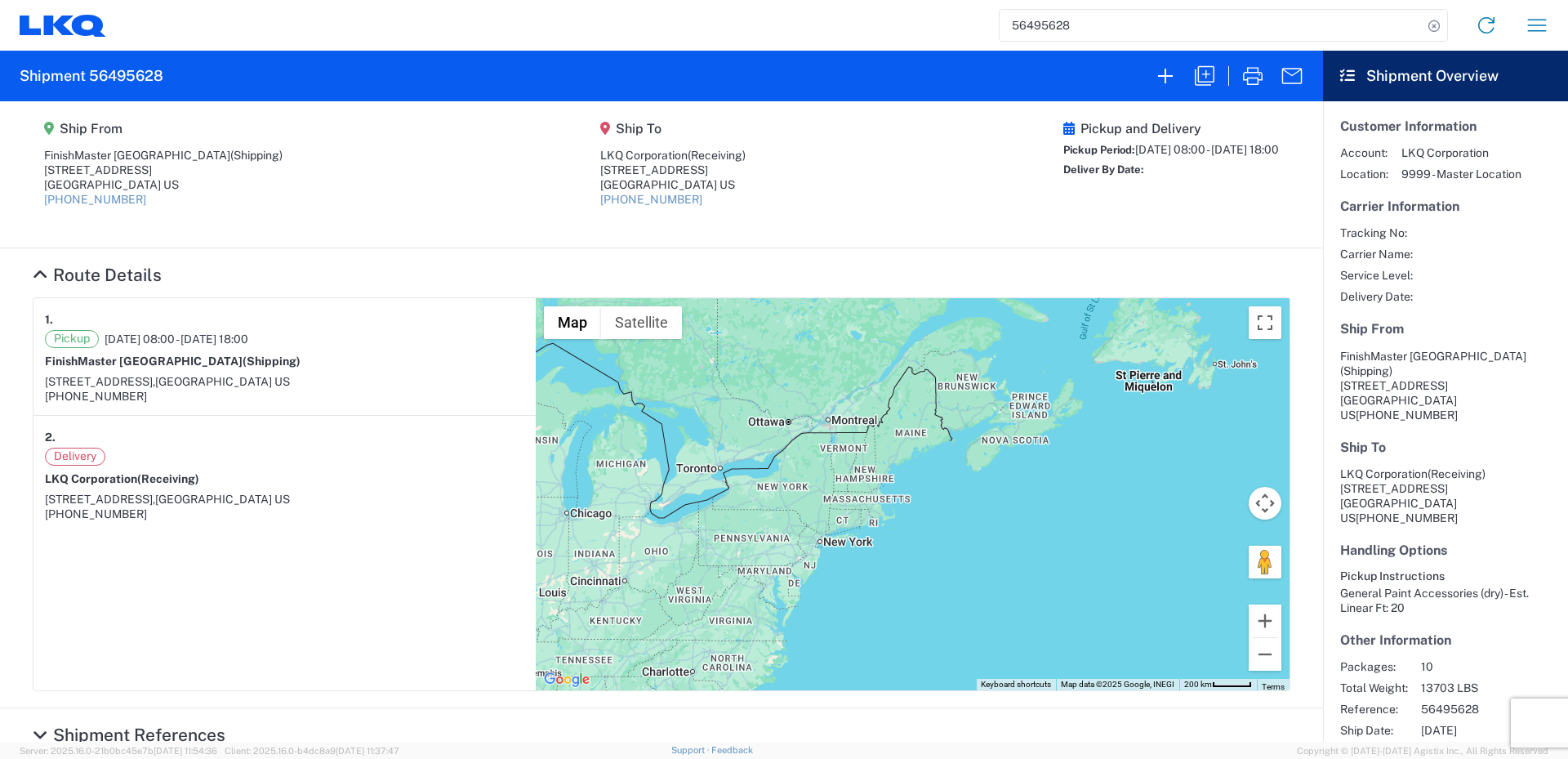
drag, startPoint x: 795, startPoint y: 511, endPoint x: 694, endPoint y: 705, distance: 218.7
click at [694, 705] on agx-collapsable-section "Route Details 1. Pickup [DATE] 08:00 - [DATE] 18:00 [GEOGRAPHIC_DATA] (Shipping…" at bounding box center [661, 478] width 1323 height 460
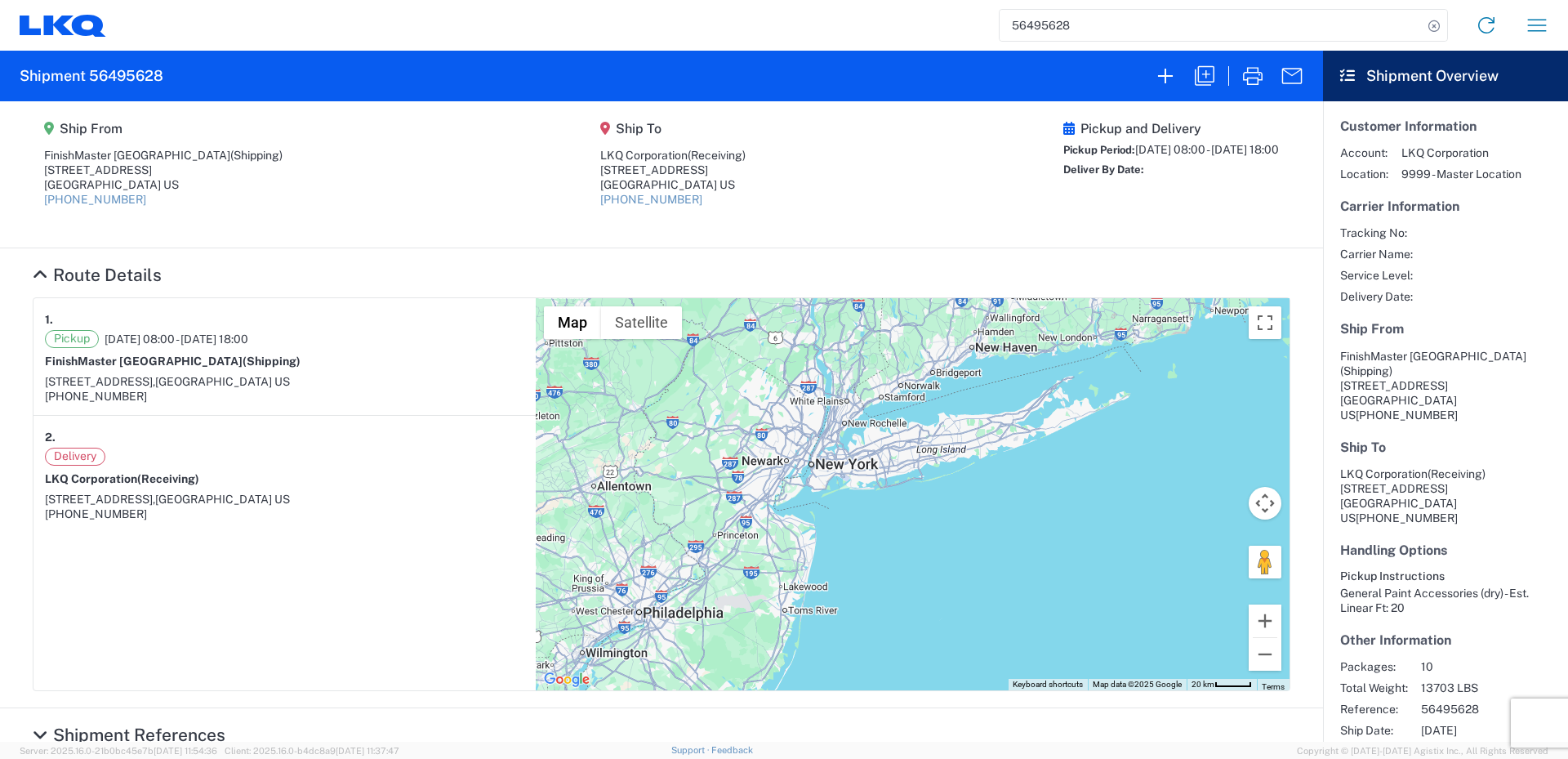
drag, startPoint x: 898, startPoint y: 528, endPoint x: 730, endPoint y: 673, distance: 221.9
click at [730, 673] on div "To navigate, press the arrow keys." at bounding box center [913, 494] width 754 height 392
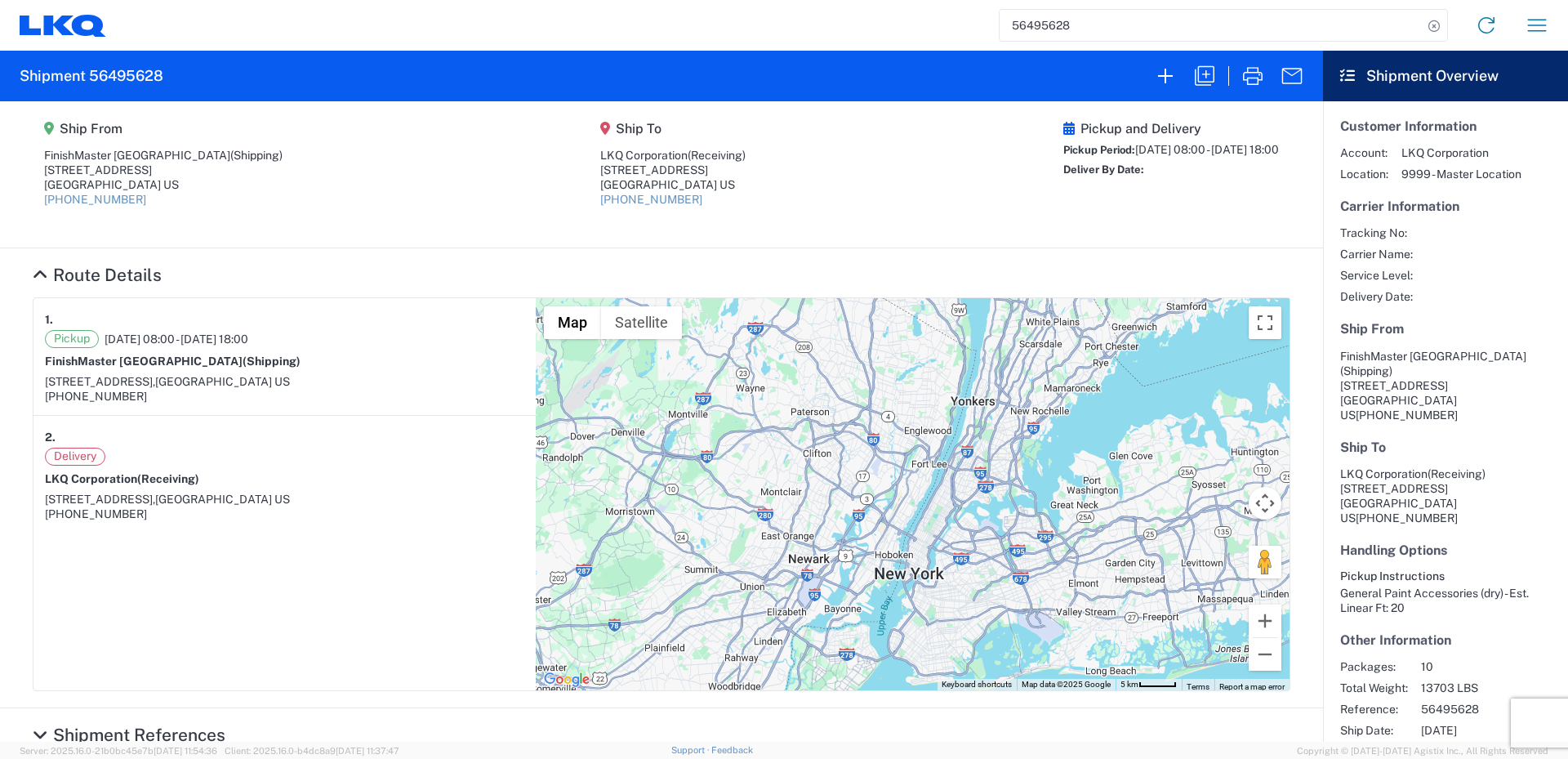
drag, startPoint x: 798, startPoint y: 569, endPoint x: 962, endPoint y: 577, distance: 164.2
click at [962, 577] on div "To navigate, press the arrow keys." at bounding box center [913, 494] width 754 height 392
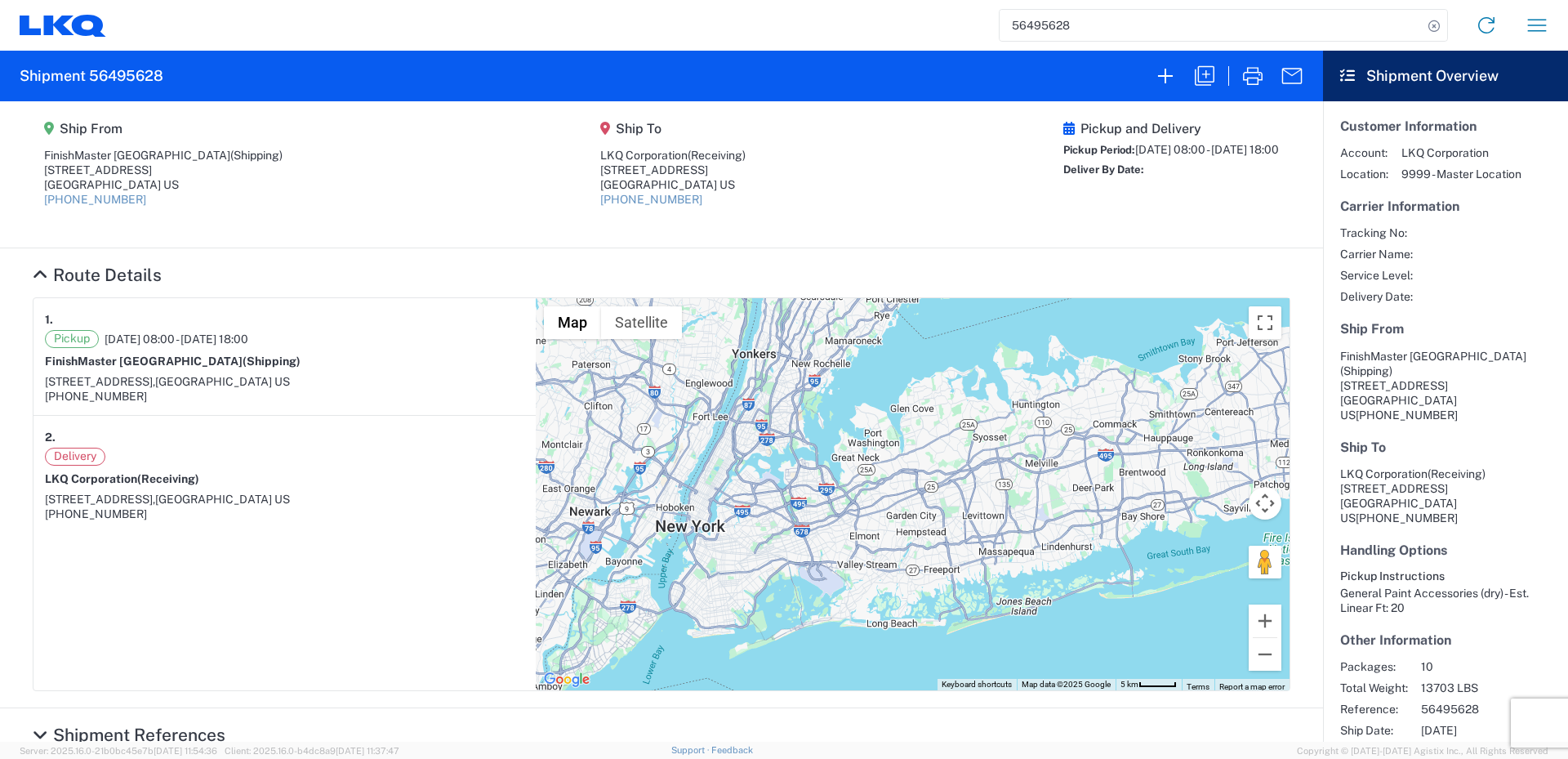
drag, startPoint x: 1014, startPoint y: 596, endPoint x: 796, endPoint y: 549, distance: 223.0
click at [796, 549] on div "To navigate, press the arrow keys." at bounding box center [913, 494] width 754 height 392
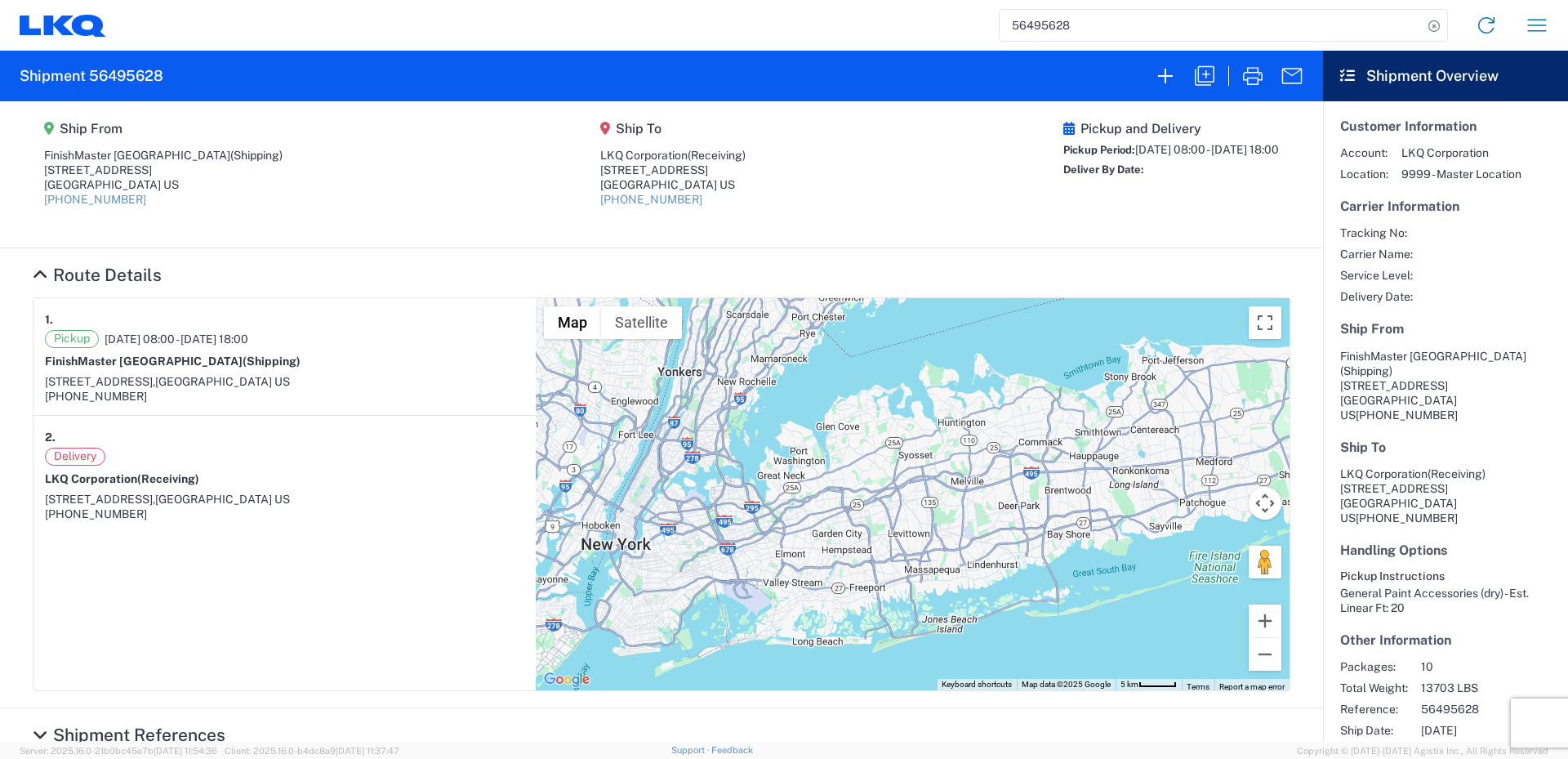
drag, startPoint x: 901, startPoint y: 541, endPoint x: 851, endPoint y: 551, distance: 51.0
click at [851, 551] on div "To navigate, press the arrow keys." at bounding box center [913, 494] width 754 height 392
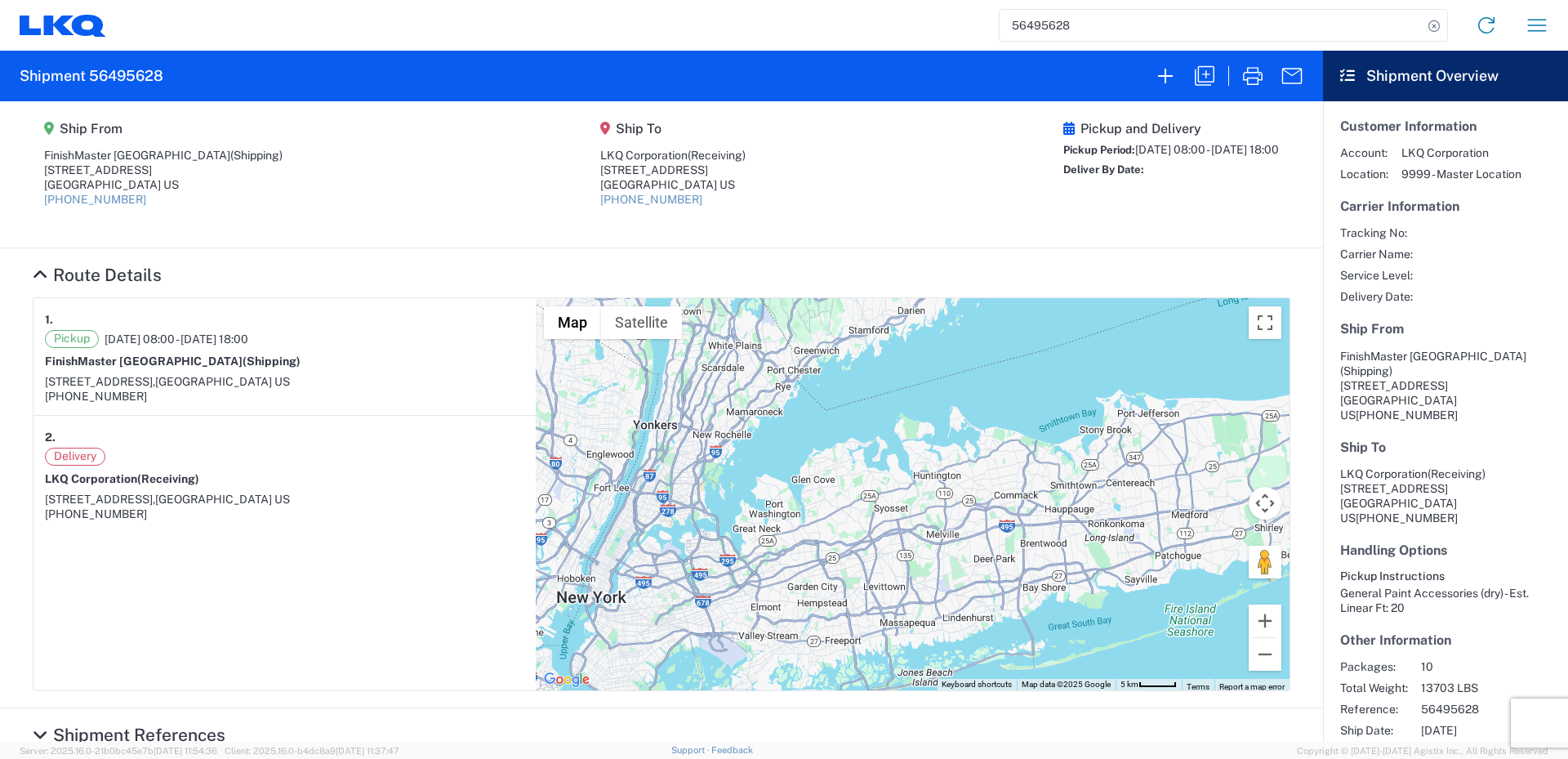
drag, startPoint x: 897, startPoint y: 540, endPoint x: 879, endPoint y: 594, distance: 56.9
click at [878, 594] on div "To navigate, press the arrow keys." at bounding box center [913, 494] width 754 height 392
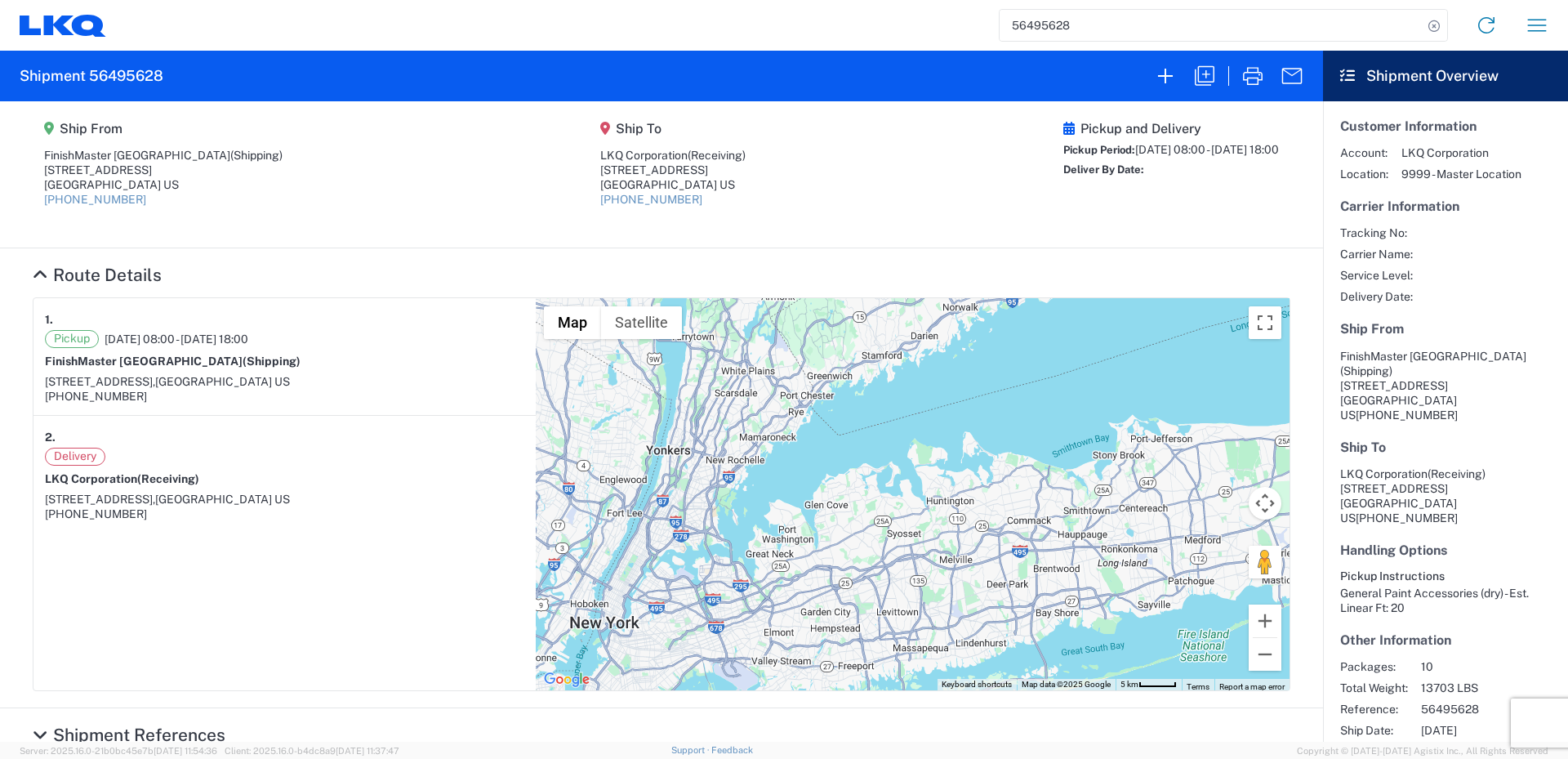
drag, startPoint x: 843, startPoint y: 518, endPoint x: 830, endPoint y: 529, distance: 17.0
click at [830, 529] on div "To navigate, press the arrow keys." at bounding box center [913, 494] width 754 height 392
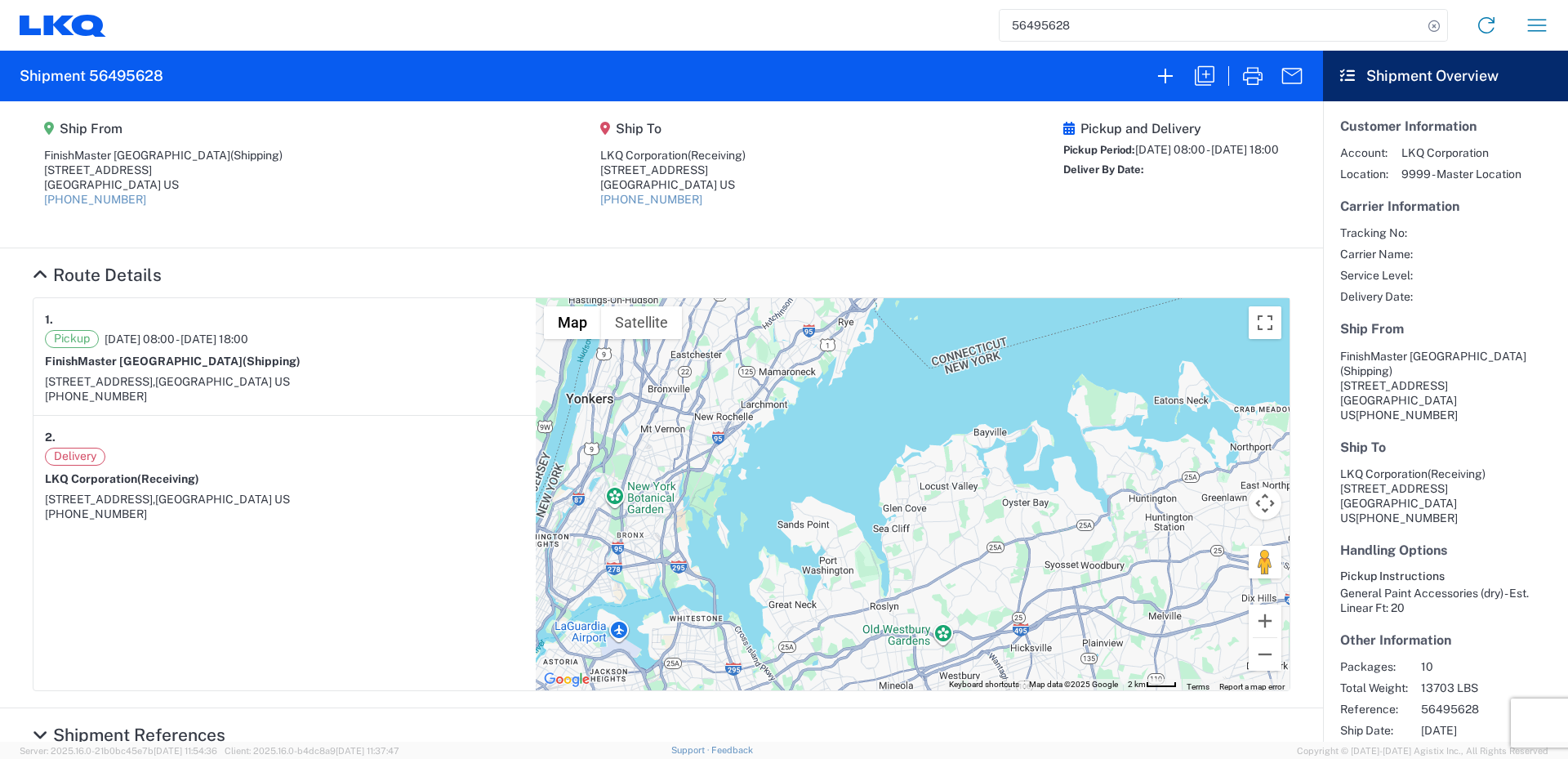
drag, startPoint x: 720, startPoint y: 598, endPoint x: 1066, endPoint y: 729, distance: 370.0
click at [1066, 729] on div "Ship From [GEOGRAPHIC_DATA] (Shipping) [STREET_ADDRESS] US [PHONE_NUMBER] Ship …" at bounding box center [661, 421] width 1323 height 640
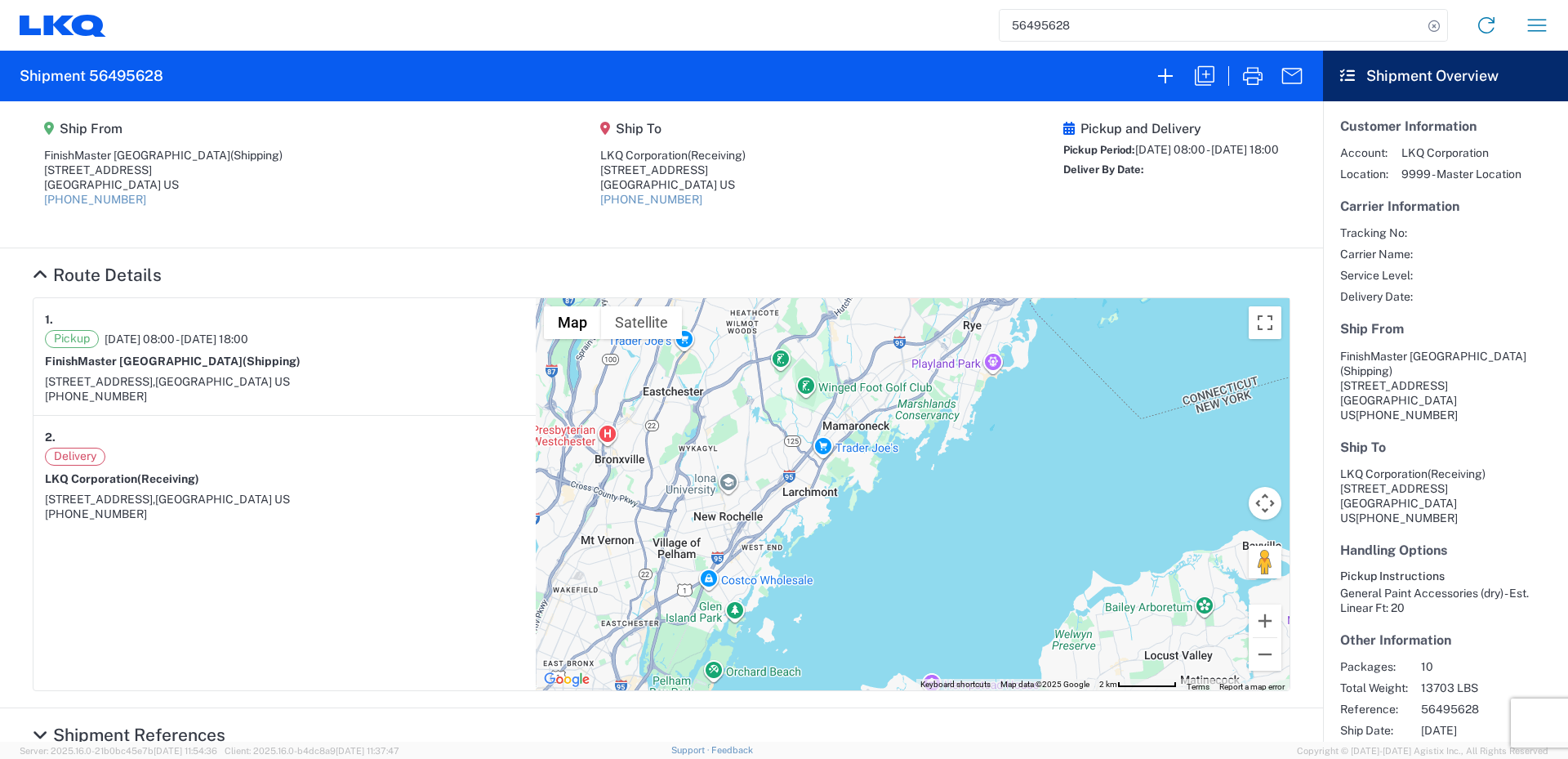
drag, startPoint x: 737, startPoint y: 513, endPoint x: 895, endPoint y: 731, distance: 269.2
click at [890, 733] on div "Ship From [GEOGRAPHIC_DATA] (Shipping) [STREET_ADDRESS] US [PHONE_NUMBER] Ship …" at bounding box center [661, 421] width 1323 height 640
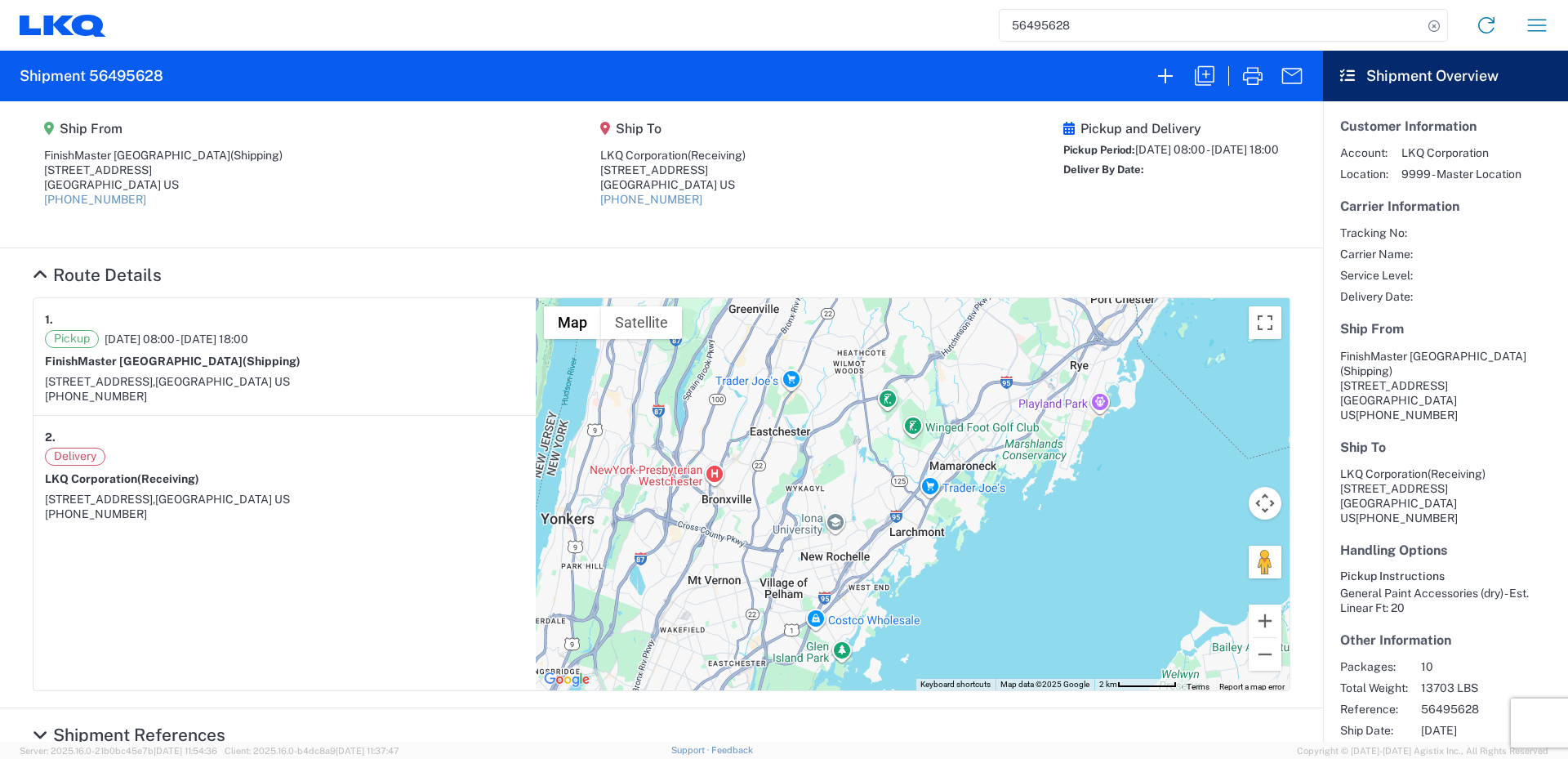
drag, startPoint x: 894, startPoint y: 607, endPoint x: 996, endPoint y: 650, distance: 110.7
click at [996, 650] on div "To navigate, press the arrow keys." at bounding box center [913, 494] width 754 height 392
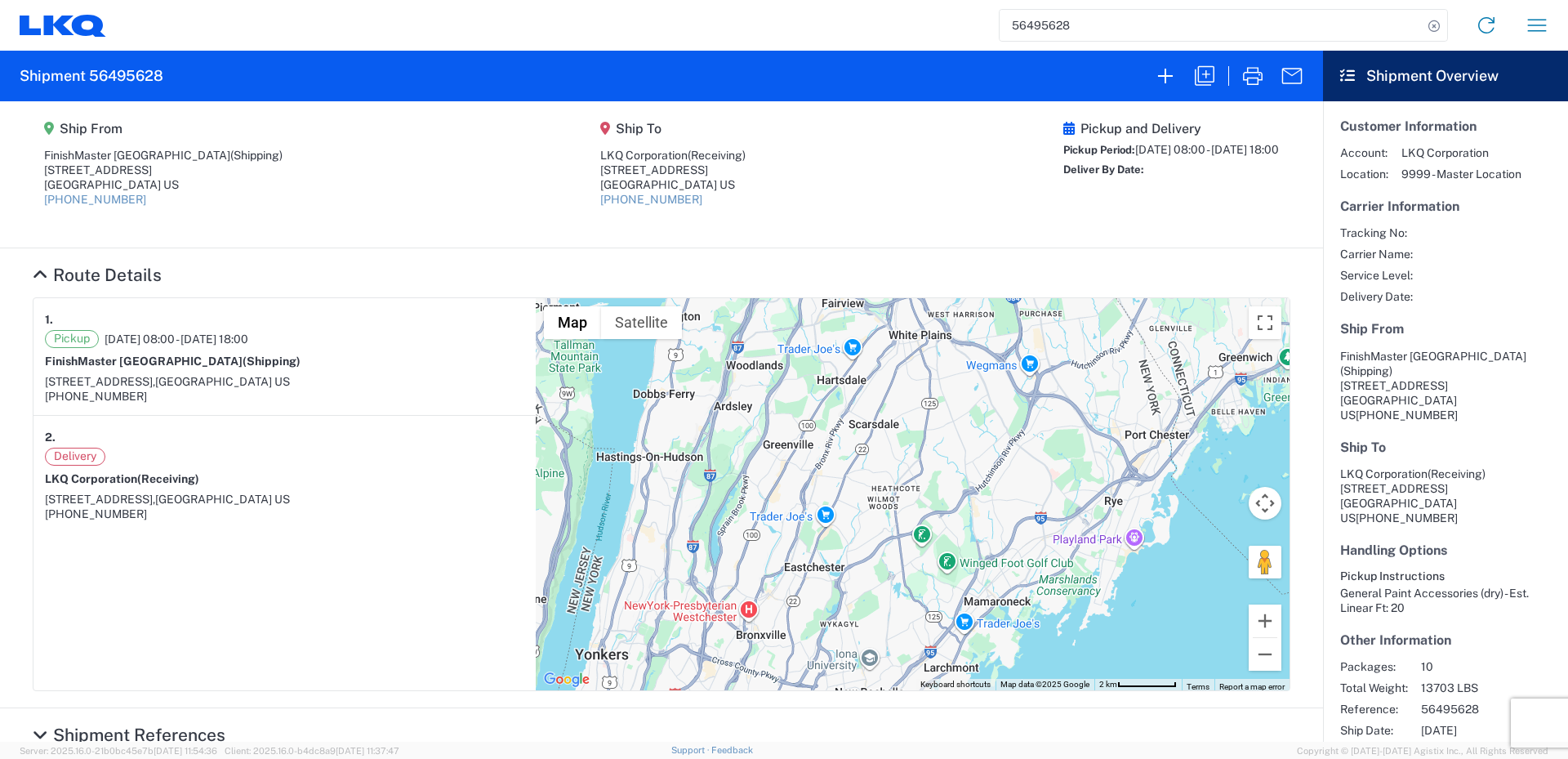
drag, startPoint x: 902, startPoint y: 528, endPoint x: 935, endPoint y: 678, distance: 153.6
click at [935, 678] on div "To navigate, press the arrow keys. Map Terrain Satellite Labels Keyboard shortc…" at bounding box center [913, 494] width 754 height 392
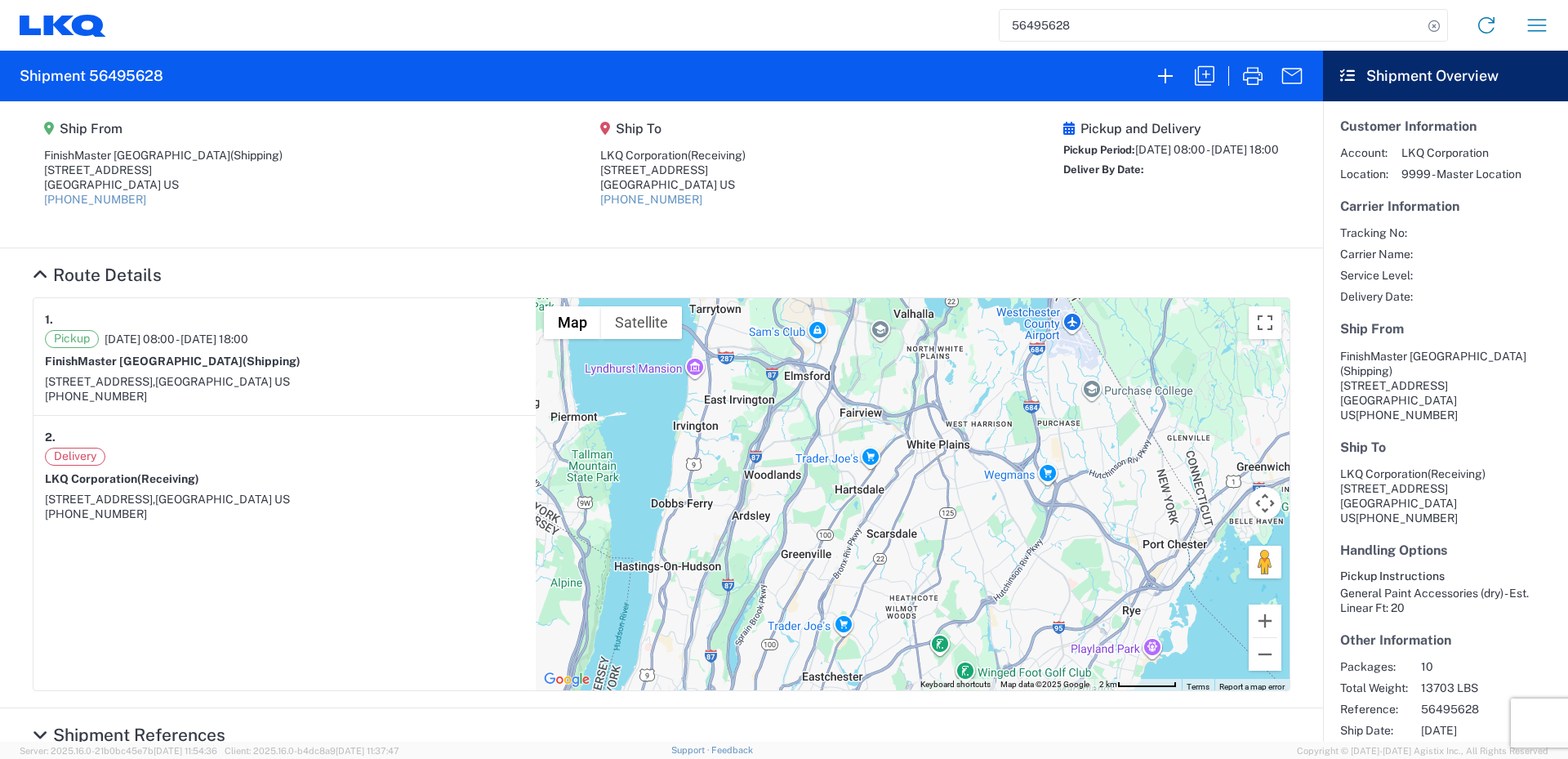
drag, startPoint x: 906, startPoint y: 547, endPoint x: 925, endPoint y: 654, distance: 108.7
click at [925, 654] on div "To navigate, press the arrow keys." at bounding box center [913, 494] width 754 height 392
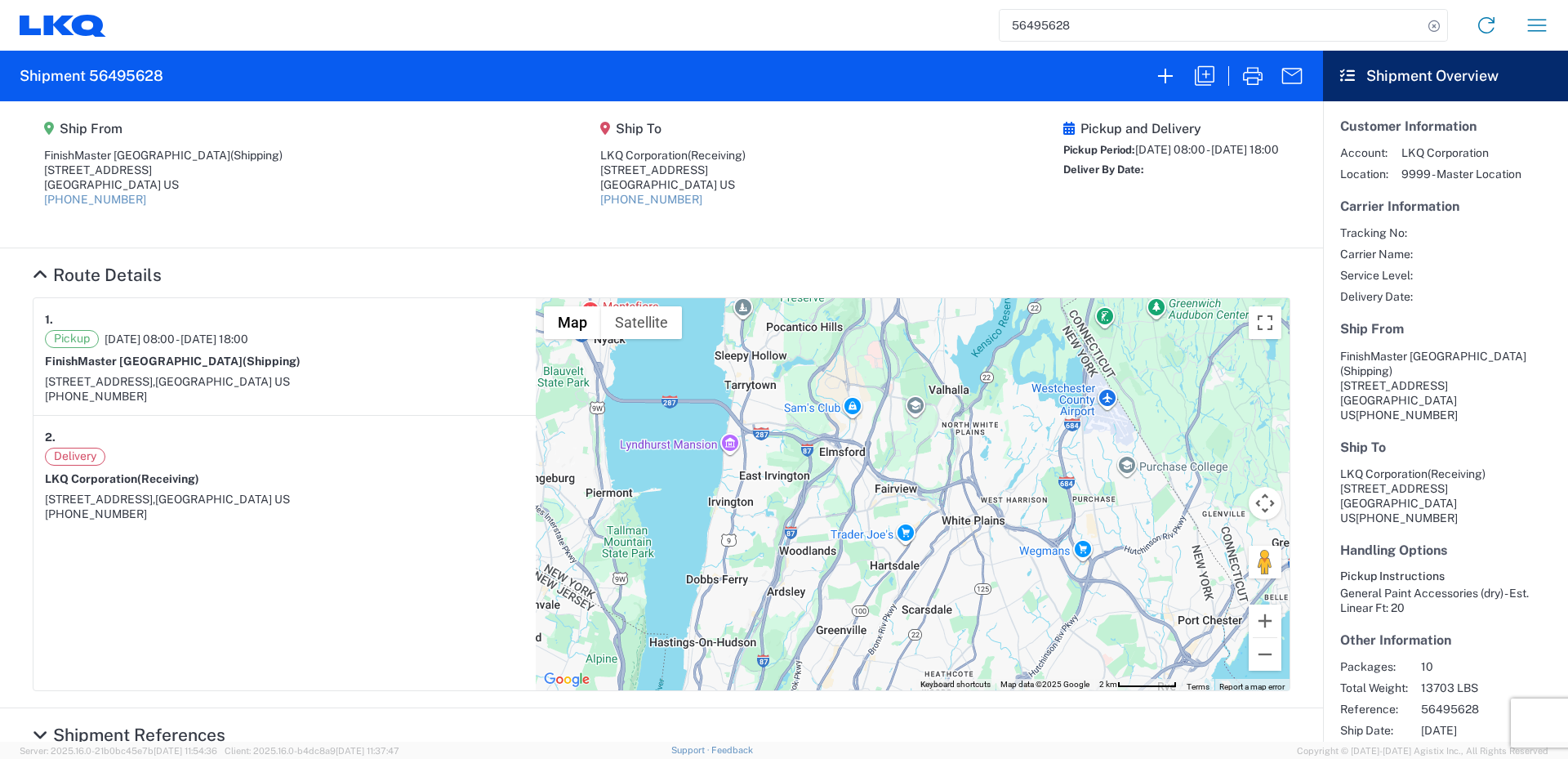
drag, startPoint x: 927, startPoint y: 585, endPoint x: 967, endPoint y: 662, distance: 86.8
click at [964, 661] on div "To navigate, press the arrow keys." at bounding box center [913, 494] width 754 height 392
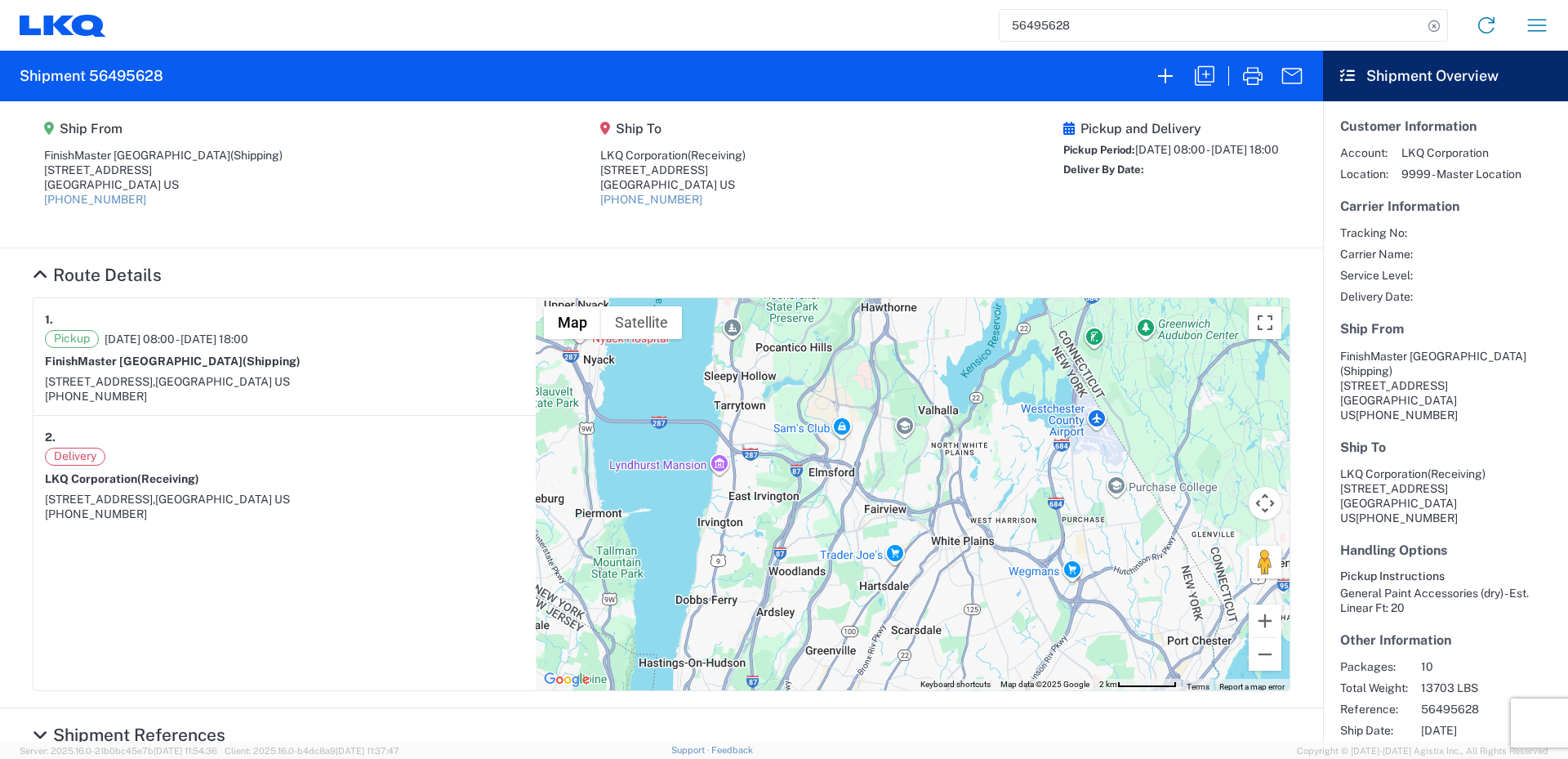
drag, startPoint x: 999, startPoint y: 630, endPoint x: 985, endPoint y: 652, distance: 26.1
click at [986, 651] on div "To navigate, press the arrow keys." at bounding box center [913, 494] width 754 height 392
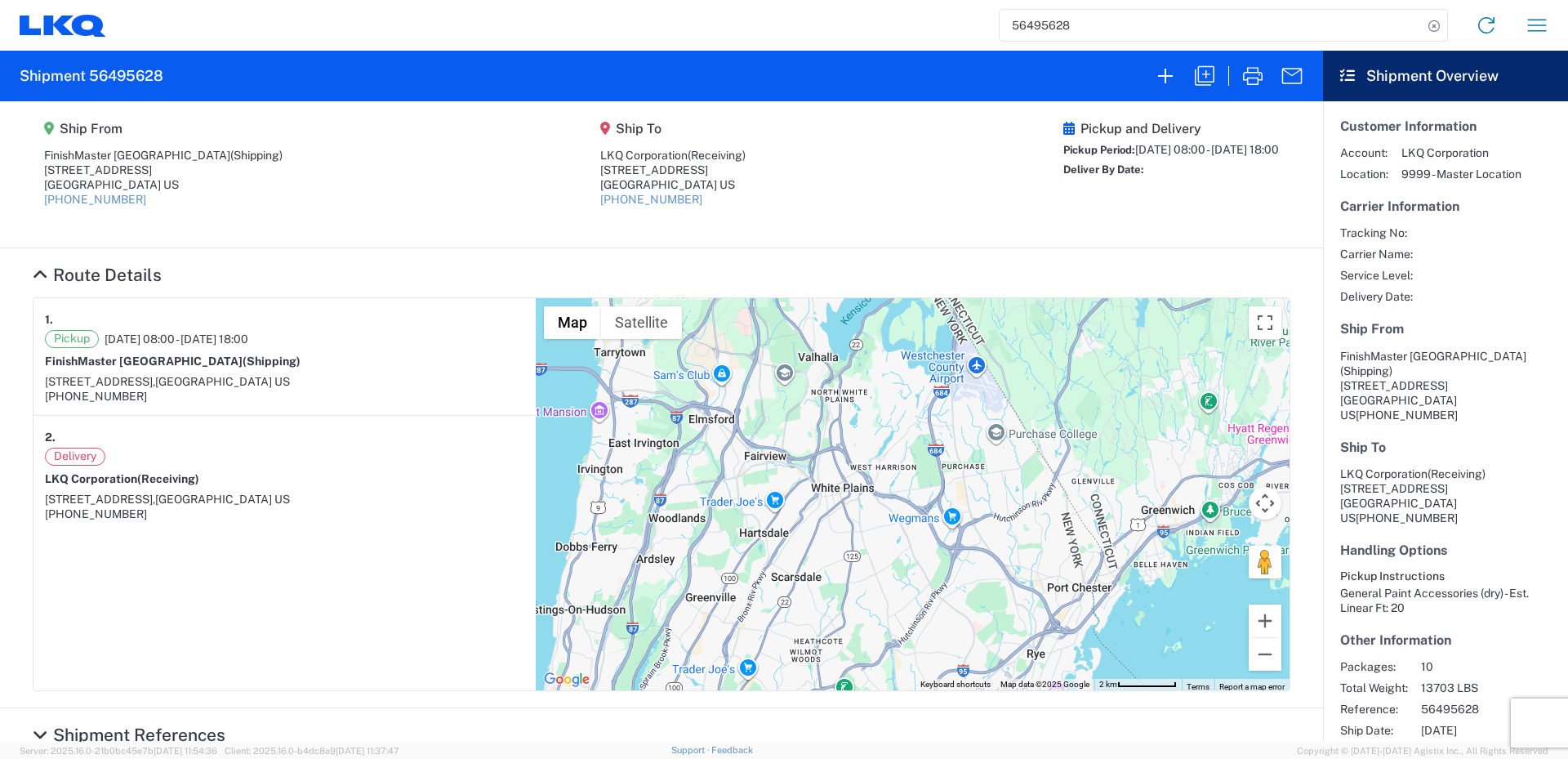
drag, startPoint x: 993, startPoint y: 645, endPoint x: 874, endPoint y: 585, distance: 133.3
click at [874, 585] on div "To navigate, press the arrow keys." at bounding box center [913, 494] width 754 height 392
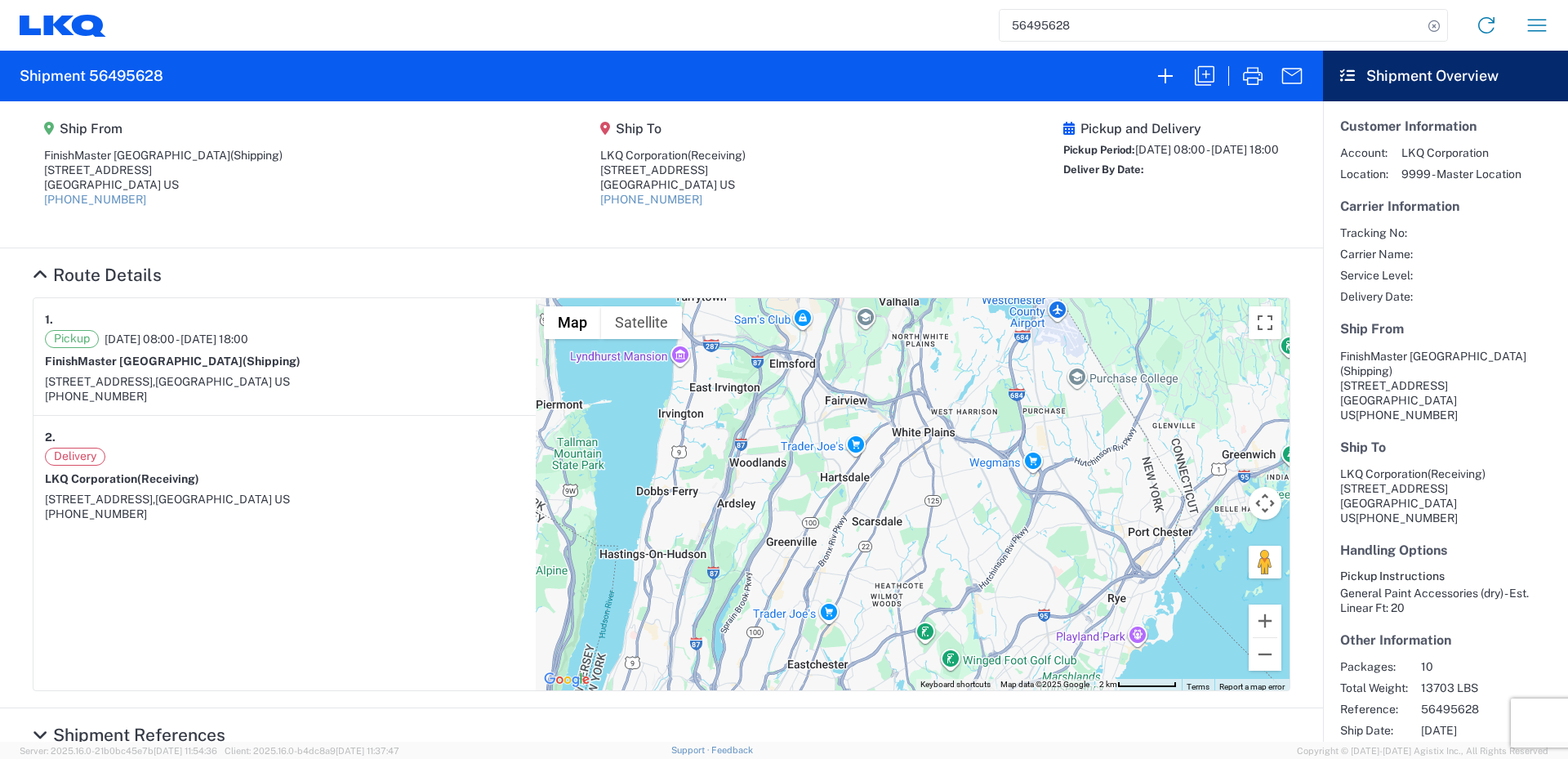
drag, startPoint x: 767, startPoint y: 564, endPoint x: 850, endPoint y: 508, distance: 100.1
click at [850, 508] on div "To navigate, press the arrow keys." at bounding box center [913, 494] width 754 height 392
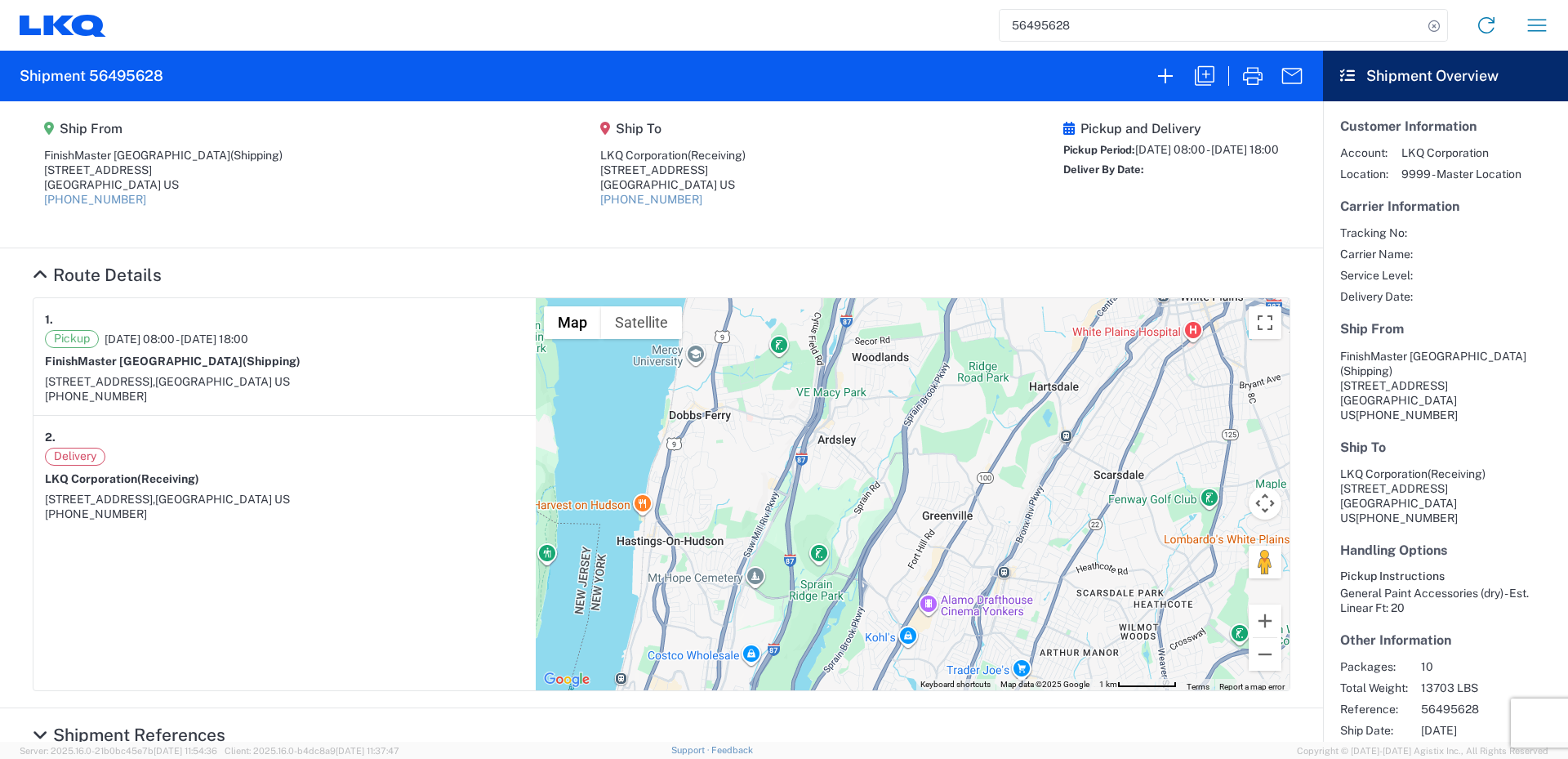
drag, startPoint x: 615, startPoint y: 555, endPoint x: 734, endPoint y: 581, distance: 121.8
click at [732, 581] on div "To navigate, press the arrow keys." at bounding box center [913, 494] width 754 height 392
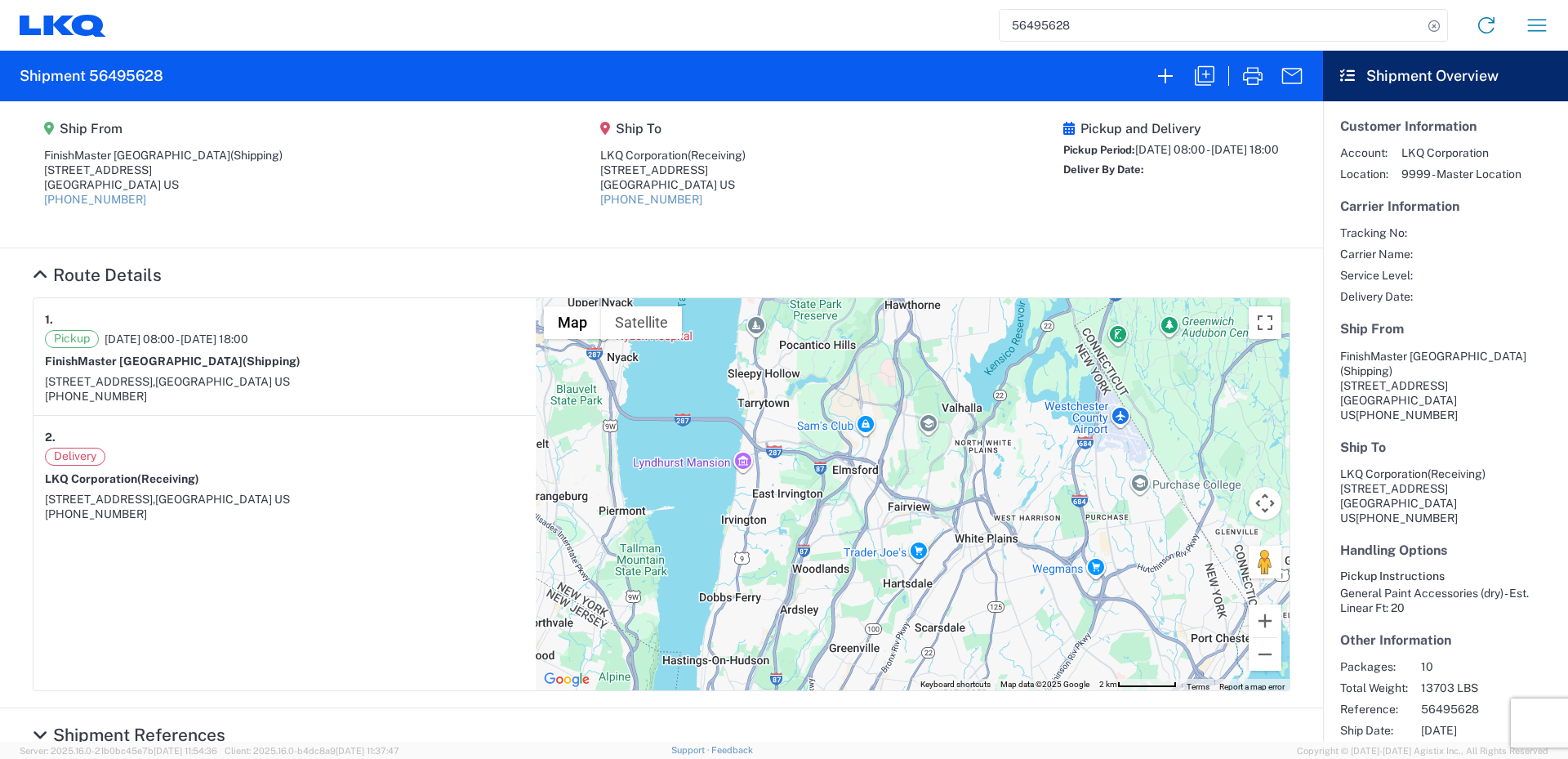
drag, startPoint x: 709, startPoint y: 382, endPoint x: 704, endPoint y: 450, distance: 68.2
click at [704, 450] on div "To navigate, press the arrow keys." at bounding box center [913, 494] width 754 height 392
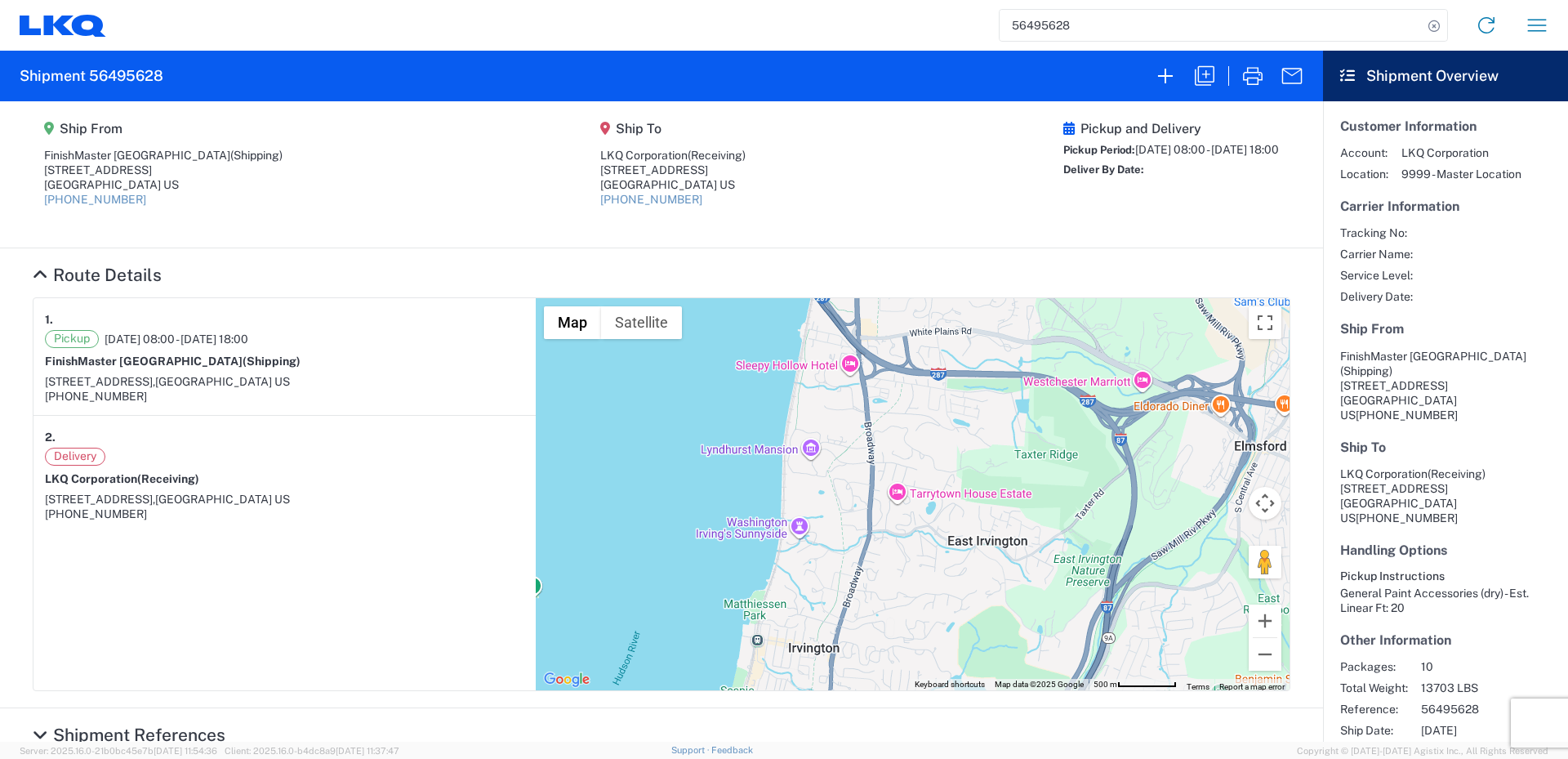
drag, startPoint x: 659, startPoint y: 466, endPoint x: 635, endPoint y: 431, distance: 42.4
click at [635, 431] on div "To navigate, press the arrow keys." at bounding box center [913, 494] width 754 height 392
click at [801, 448] on div "To navigate, press the arrow keys." at bounding box center [913, 494] width 754 height 392
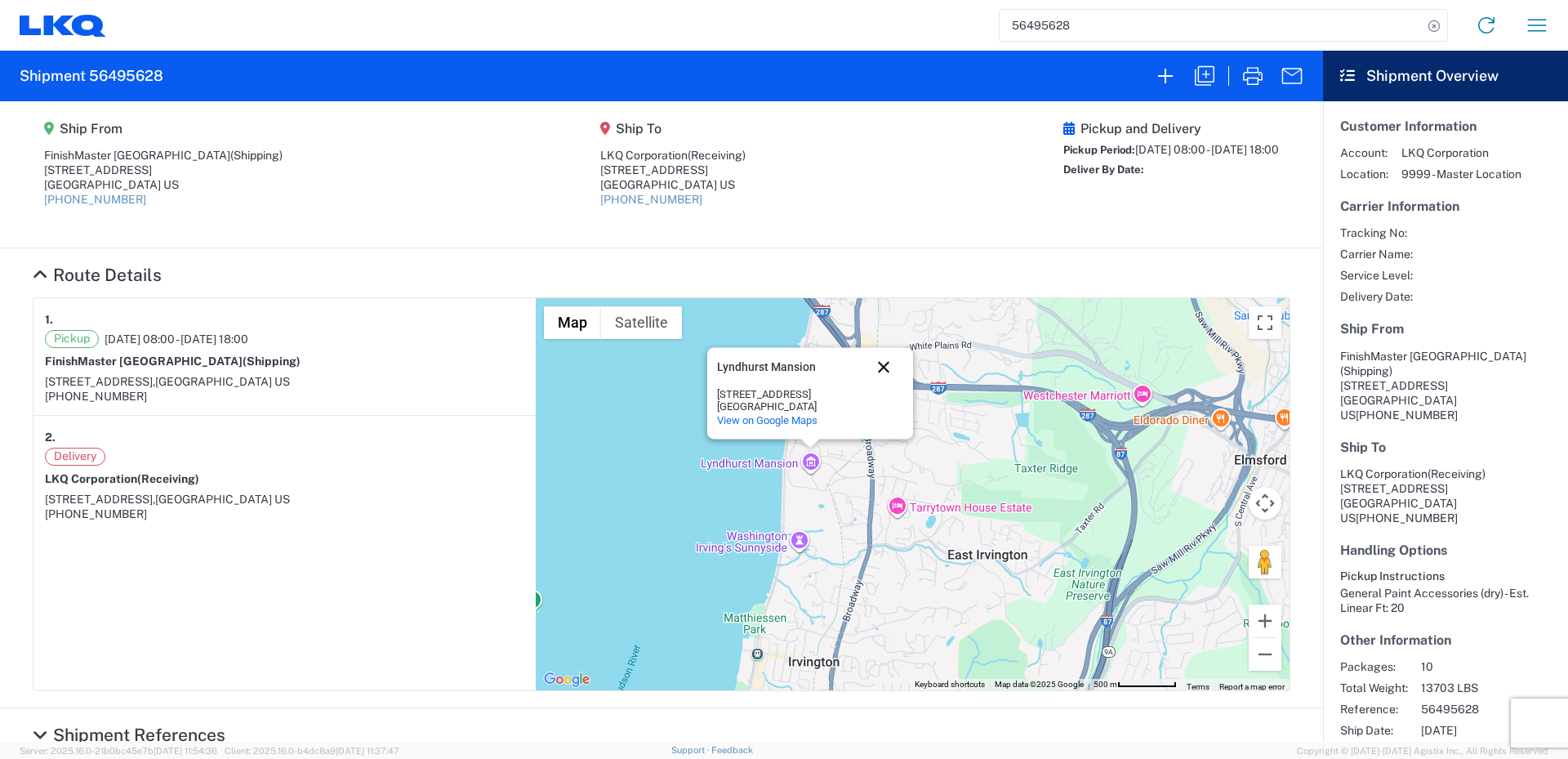
click at [877, 368] on button "Close" at bounding box center [884, 366] width 39 height 39
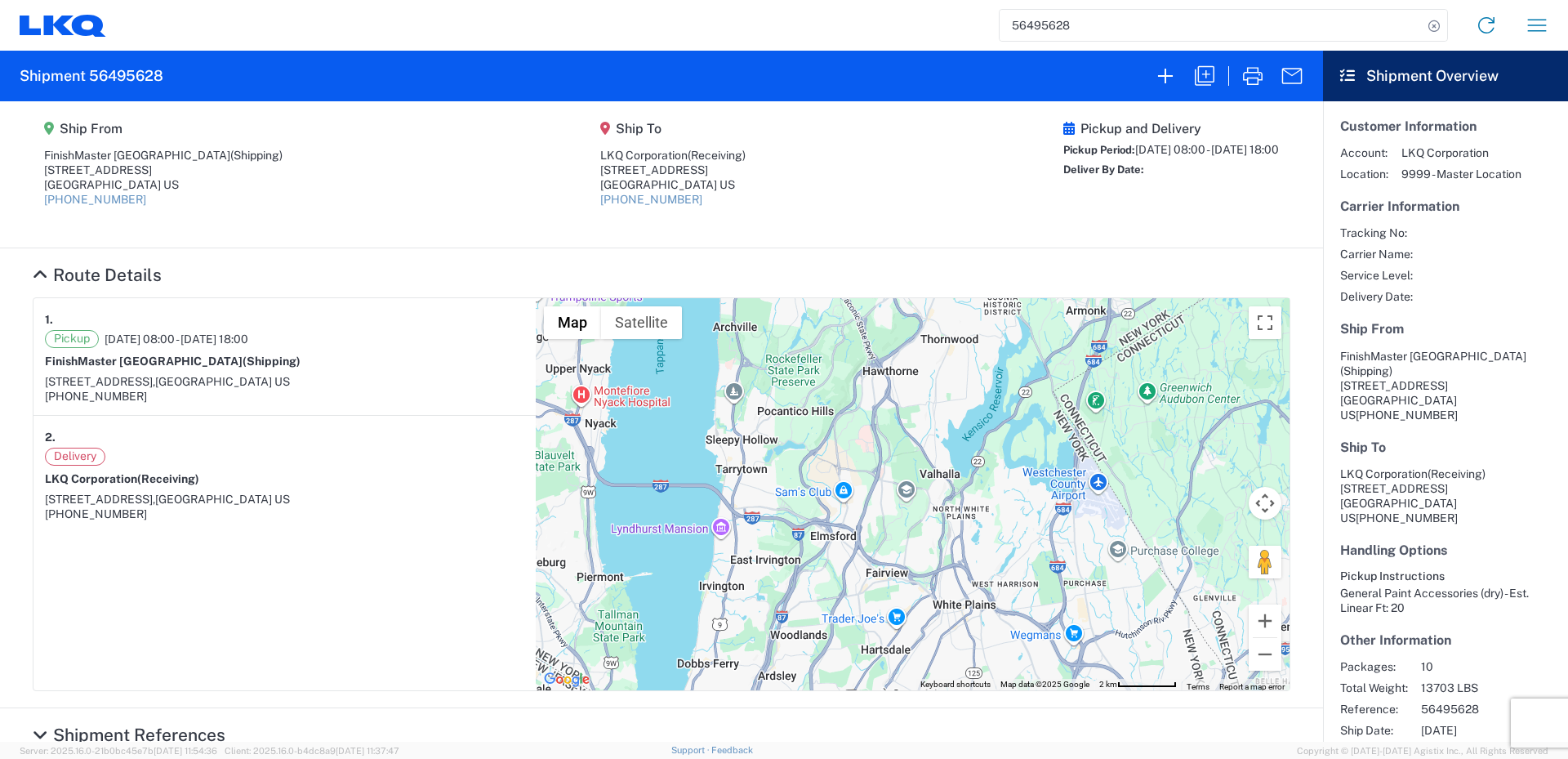
drag, startPoint x: 752, startPoint y: 635, endPoint x: 772, endPoint y: 523, distance: 113.8
click at [772, 524] on div "To navigate, press the arrow keys." at bounding box center [913, 494] width 754 height 392
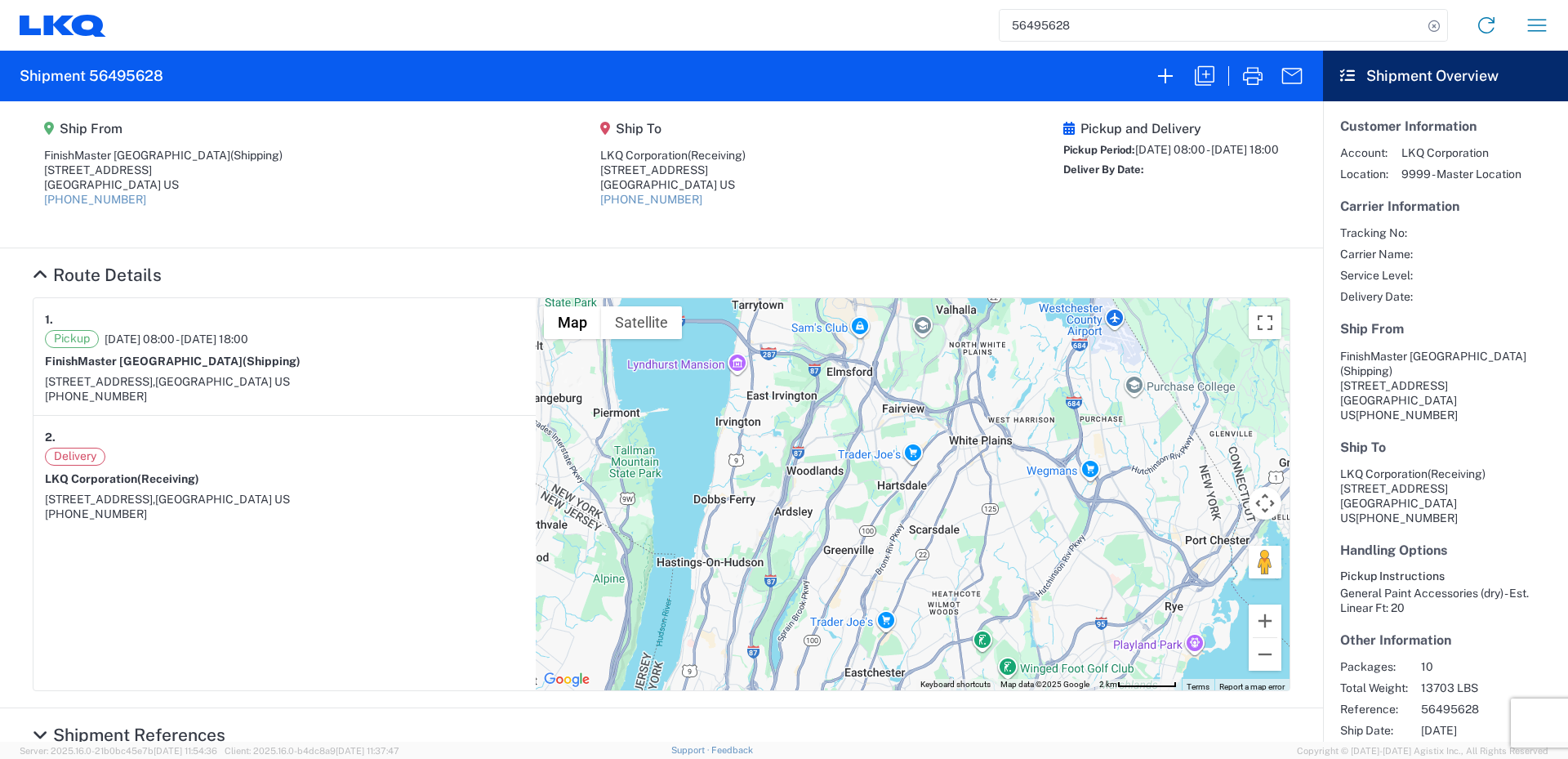
drag, startPoint x: 872, startPoint y: 563, endPoint x: 894, endPoint y: 483, distance: 83.0
click at [893, 484] on div "To navigate, press the arrow keys." at bounding box center [913, 494] width 754 height 392
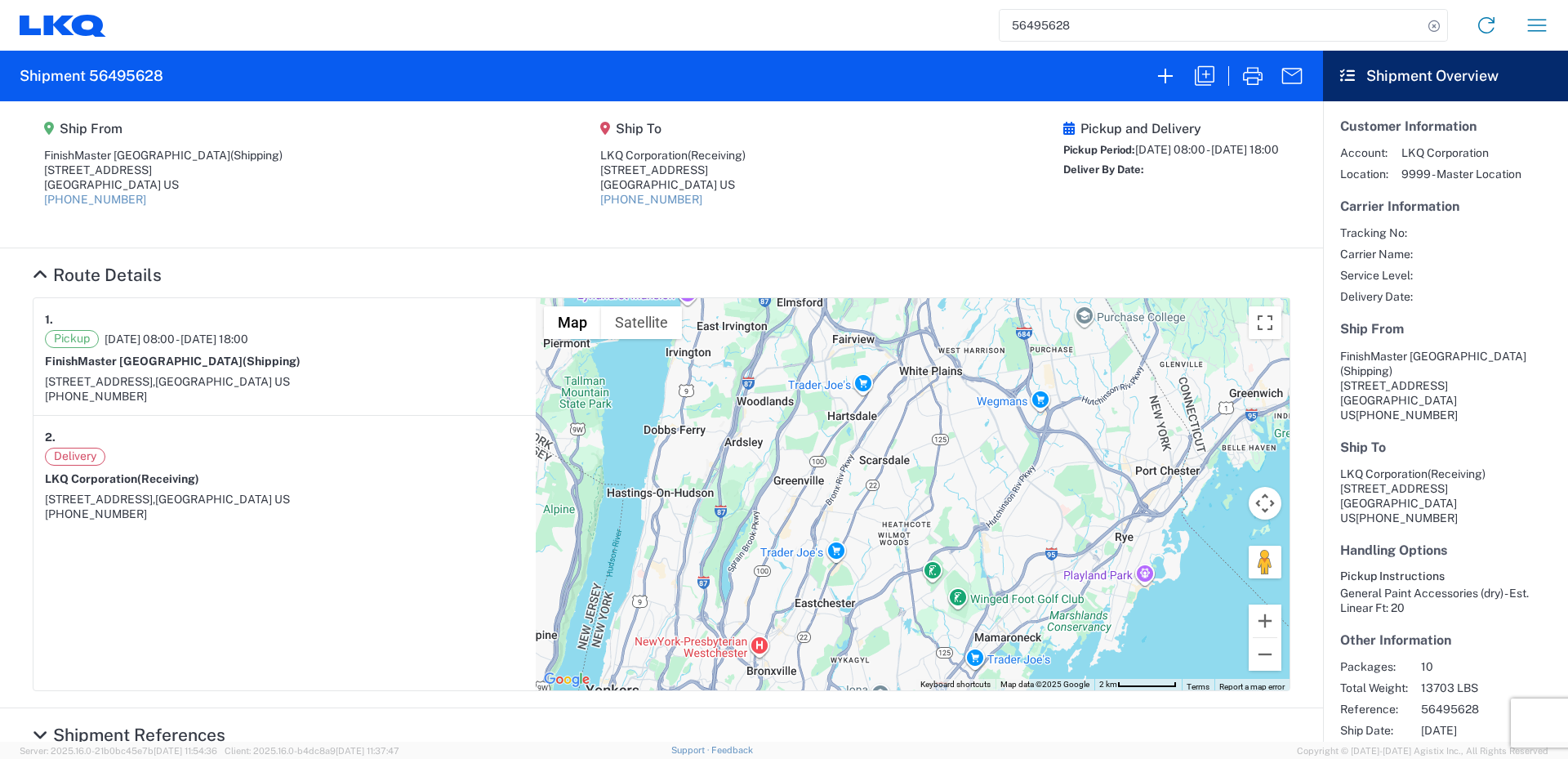
drag, startPoint x: 976, startPoint y: 557, endPoint x: 898, endPoint y: 519, distance: 86.8
click at [898, 519] on div "To navigate, press the arrow keys." at bounding box center [913, 494] width 754 height 392
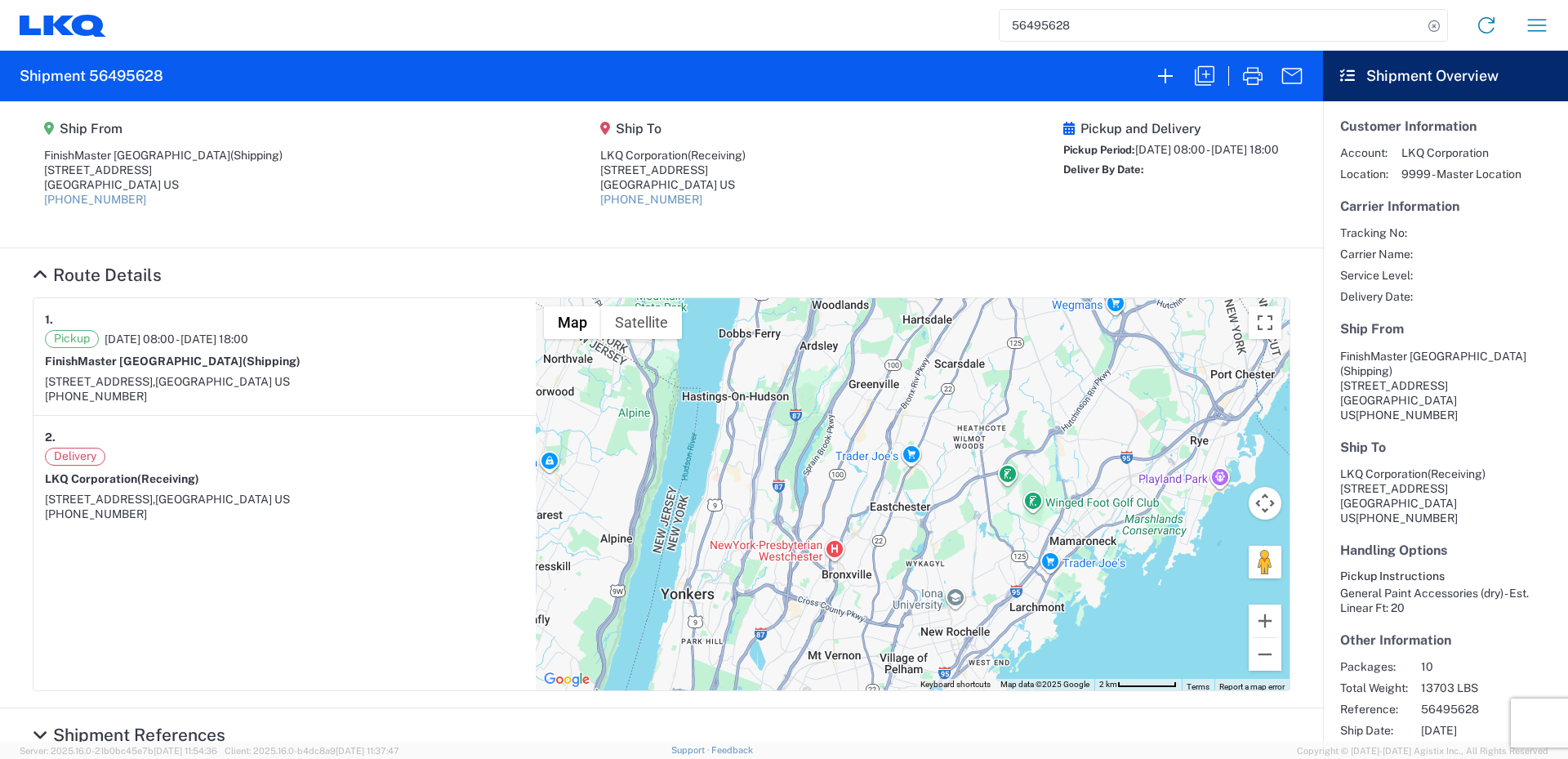
drag, startPoint x: 930, startPoint y: 579, endPoint x: 1015, endPoint y: 485, distance: 126.7
click at [1015, 485] on div "To navigate, press the arrow keys." at bounding box center [913, 494] width 754 height 392
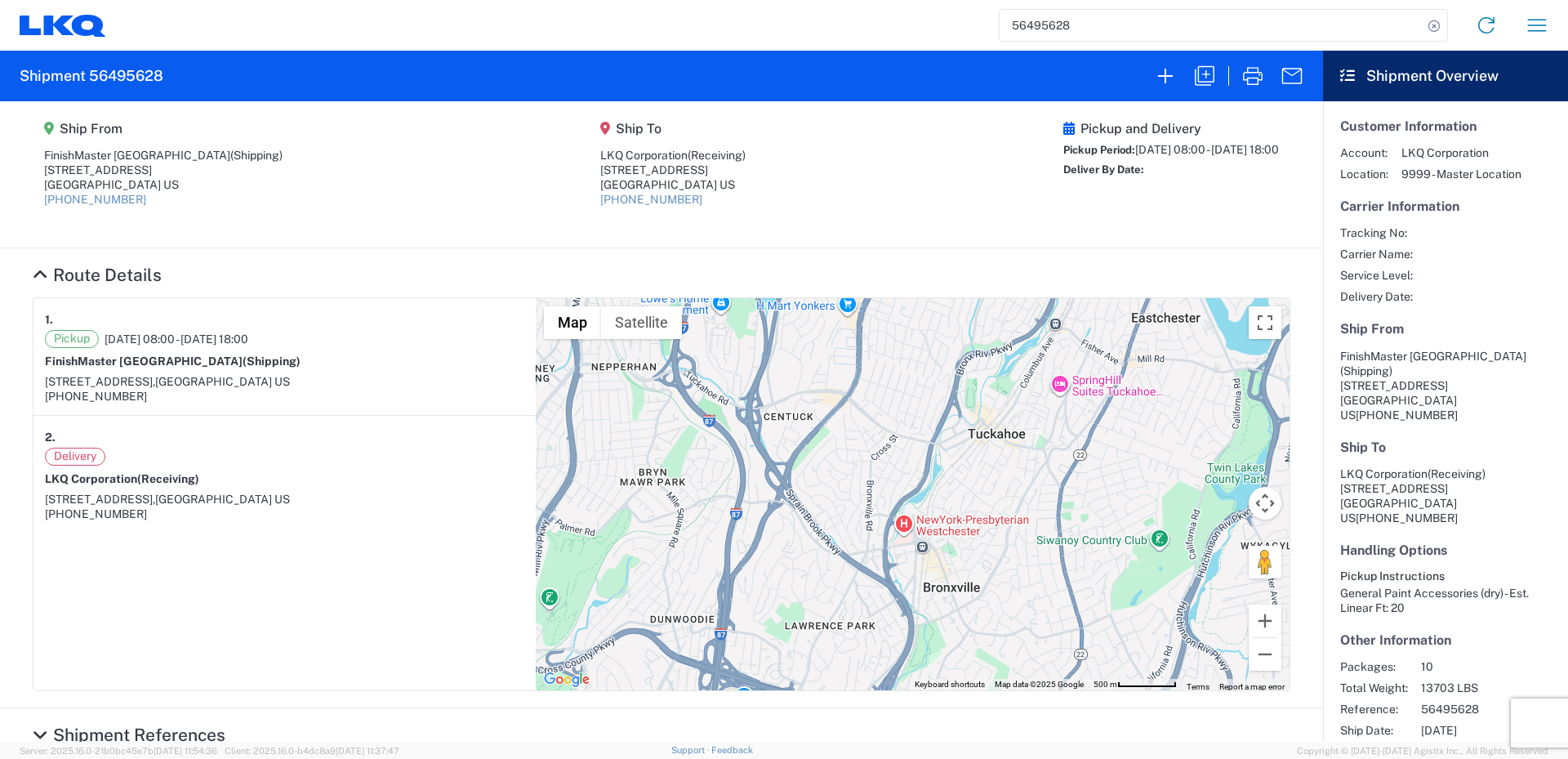
drag, startPoint x: 827, startPoint y: 573, endPoint x: 854, endPoint y: 433, distance: 142.6
click at [846, 431] on div "To navigate, press the arrow keys." at bounding box center [913, 494] width 754 height 392
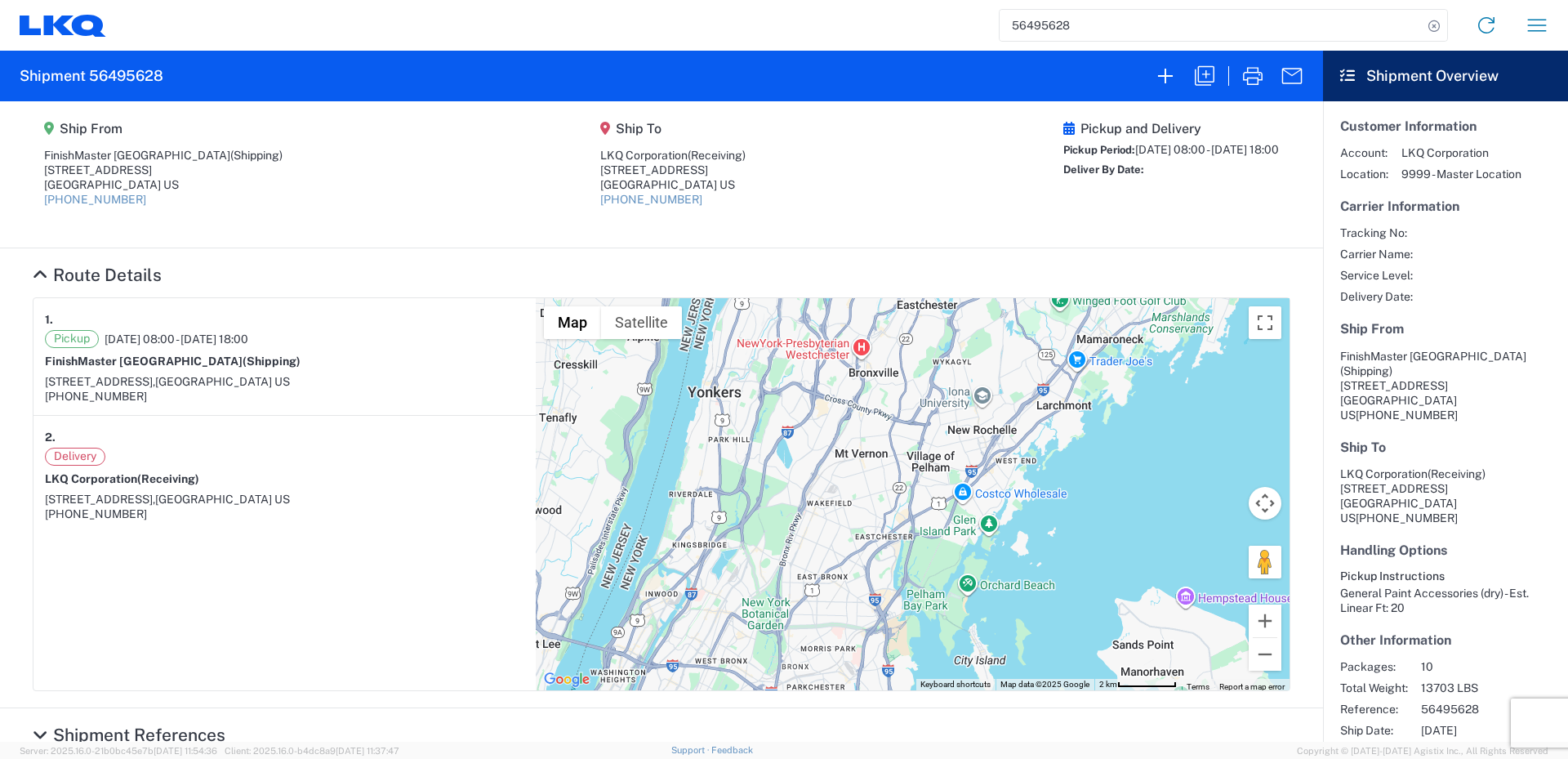
drag, startPoint x: 968, startPoint y: 603, endPoint x: 928, endPoint y: 433, distance: 174.6
click at [928, 433] on div "To navigate, press the arrow keys." at bounding box center [913, 494] width 754 height 392
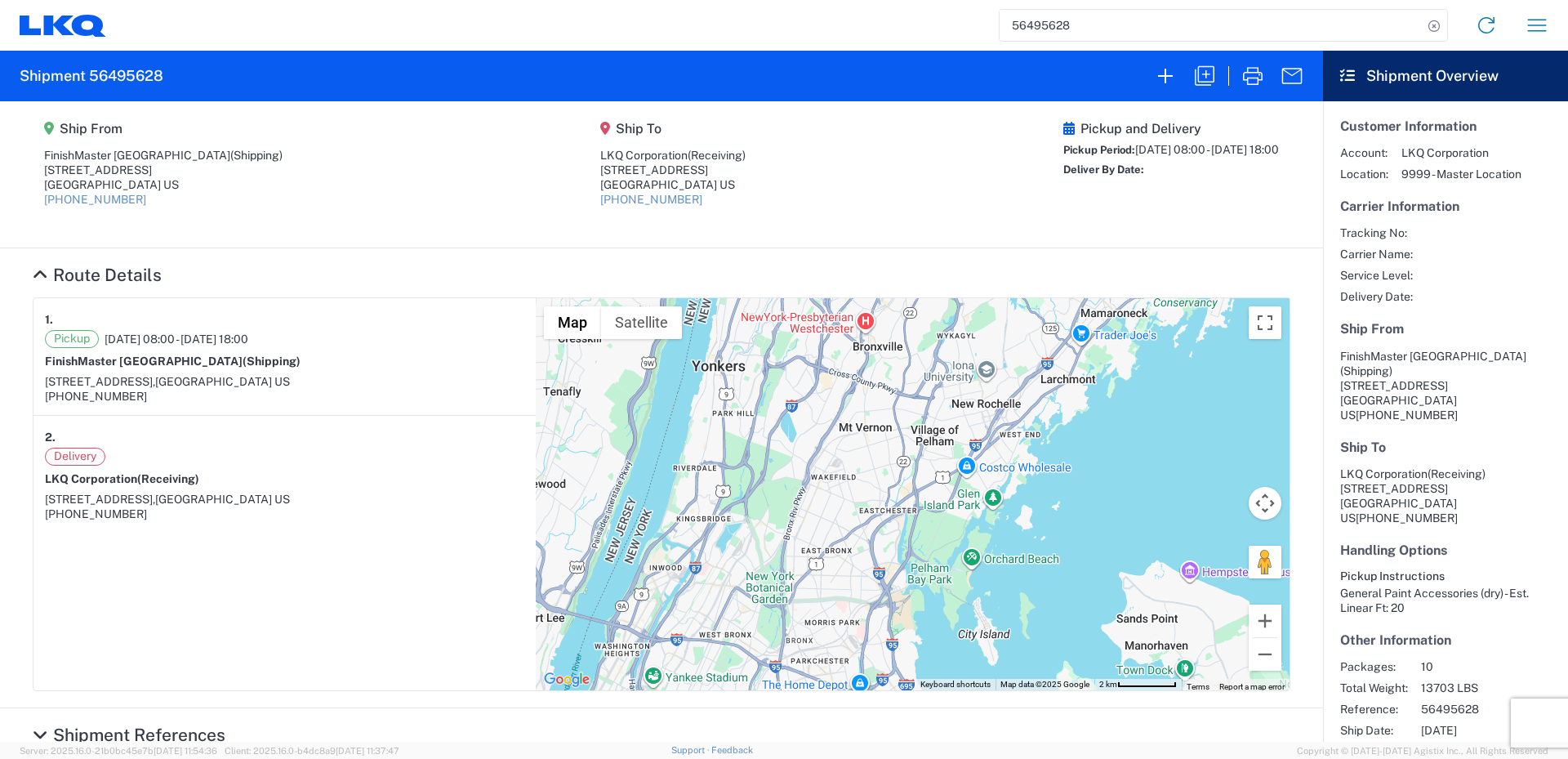
drag, startPoint x: 856, startPoint y: 505, endPoint x: 859, endPoint y: 484, distance: 21.2
click at [859, 486] on div "To navigate, press the arrow keys." at bounding box center [913, 494] width 754 height 392
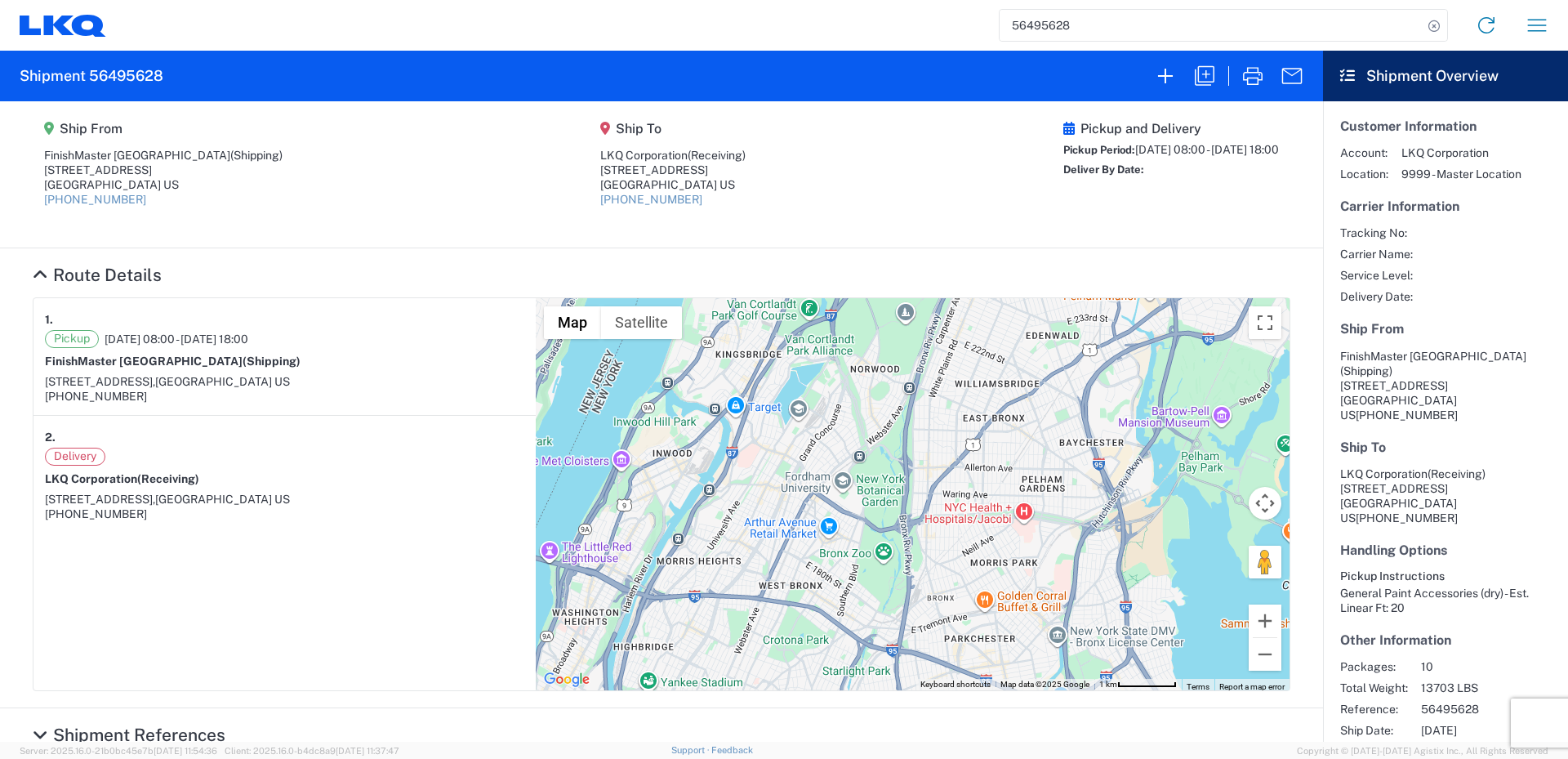
drag, startPoint x: 767, startPoint y: 544, endPoint x: 950, endPoint y: 428, distance: 216.7
click at [950, 428] on div "To navigate, press the arrow keys." at bounding box center [913, 494] width 754 height 392
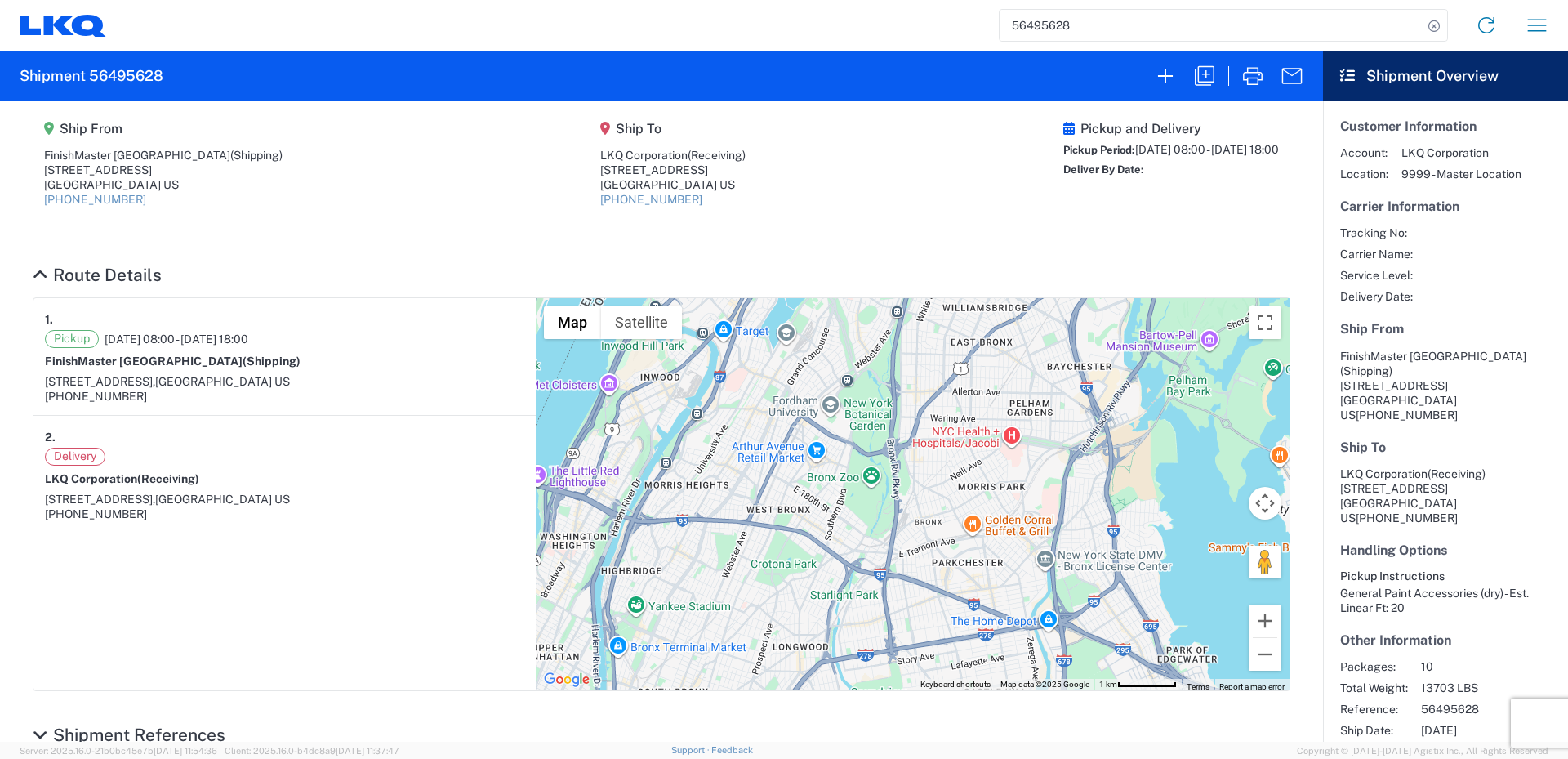
drag, startPoint x: 867, startPoint y: 506, endPoint x: 856, endPoint y: 438, distance: 68.9
click at [856, 438] on div "To navigate, press the arrow keys." at bounding box center [913, 494] width 754 height 392
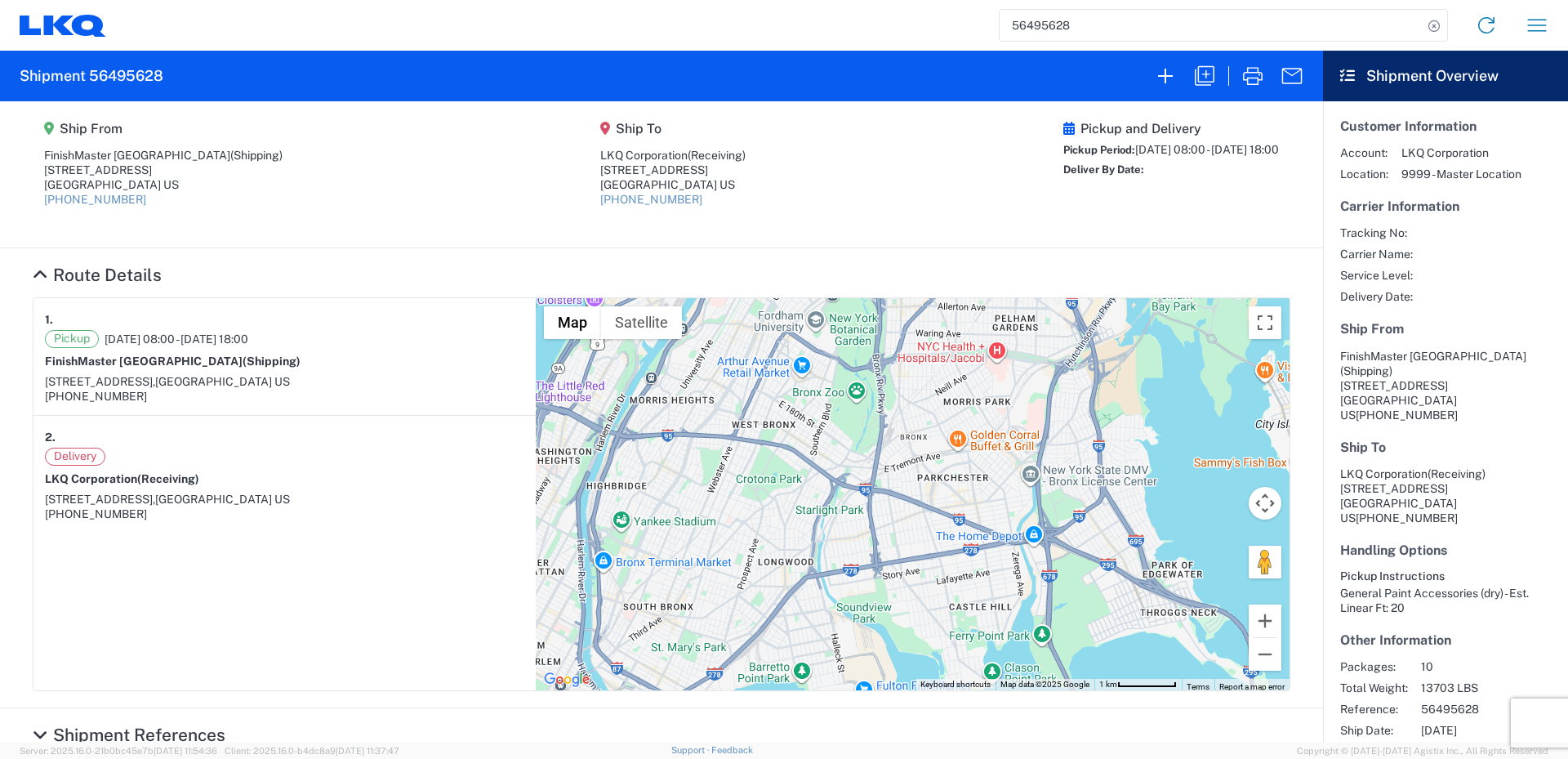
drag, startPoint x: 874, startPoint y: 536, endPoint x: 858, endPoint y: 461, distance: 76.7
click at [858, 461] on div "To navigate, press the arrow keys." at bounding box center [913, 494] width 754 height 392
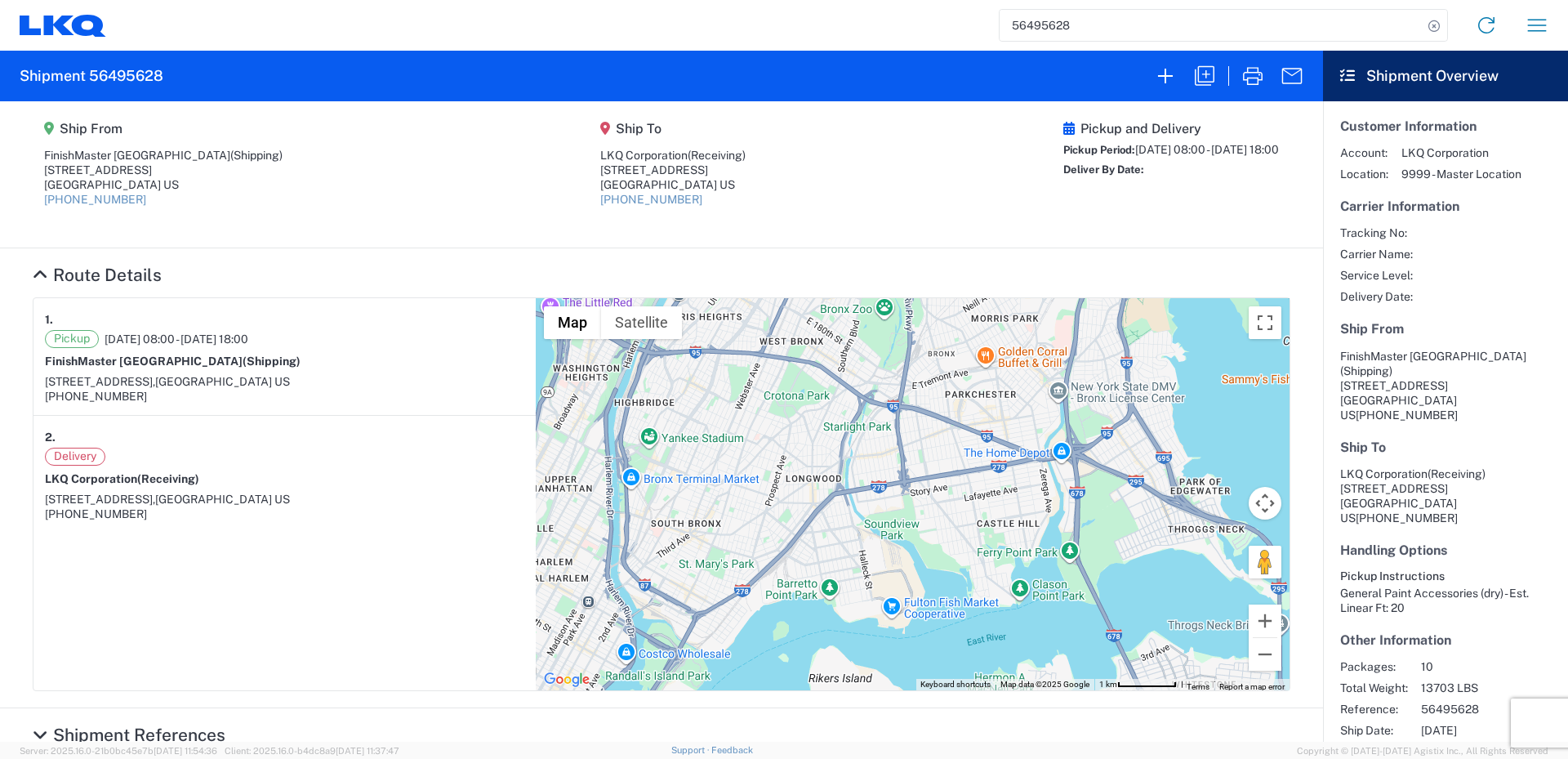
drag, startPoint x: 743, startPoint y: 527, endPoint x: 778, endPoint y: 425, distance: 107.8
click at [778, 425] on div "To navigate, press the arrow keys." at bounding box center [913, 494] width 754 height 392
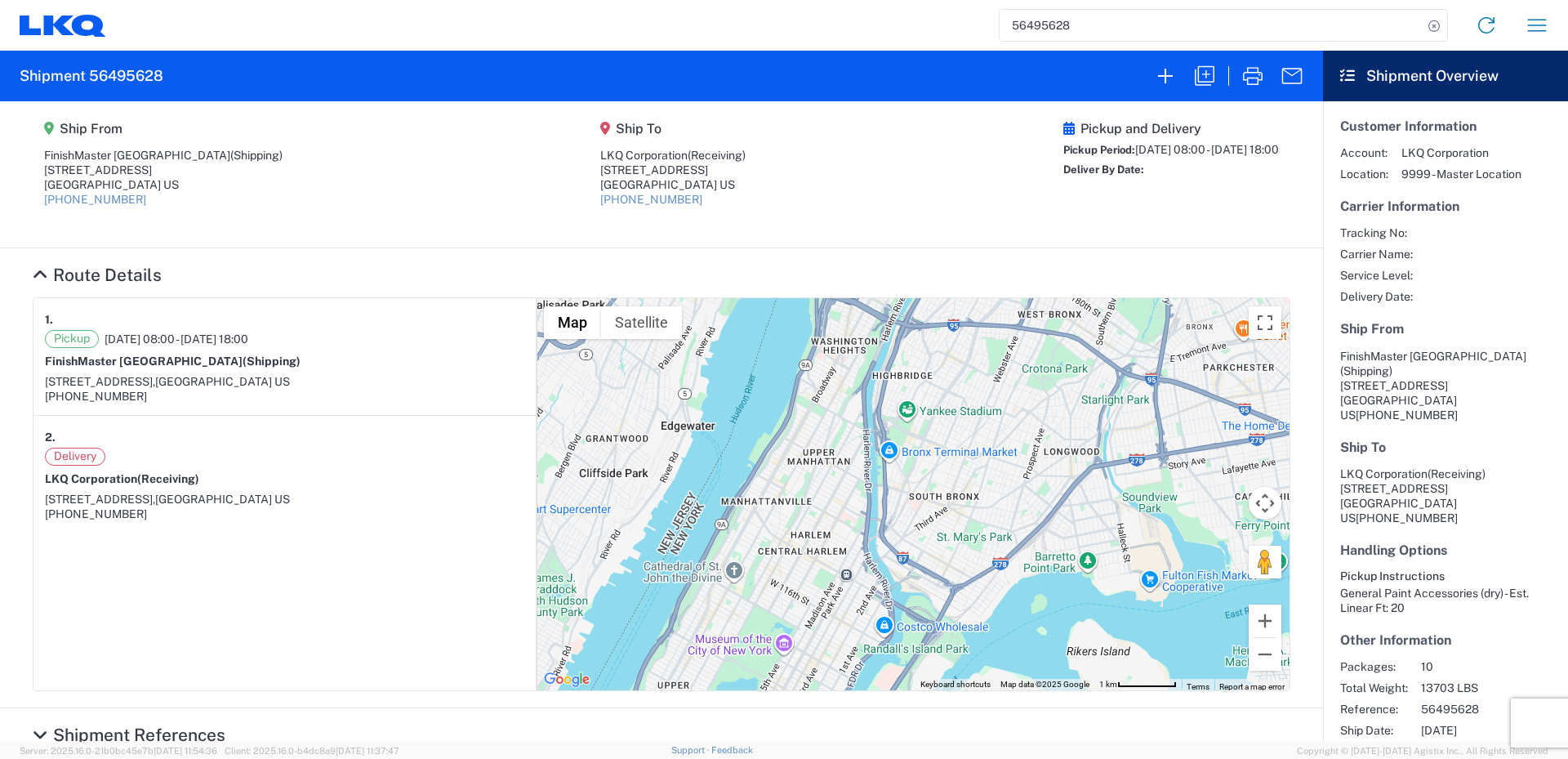
drag, startPoint x: 714, startPoint y: 491, endPoint x: 954, endPoint y: 495, distance: 240.0
click at [954, 495] on div "To navigate, press the arrow keys." at bounding box center [913, 494] width 754 height 392
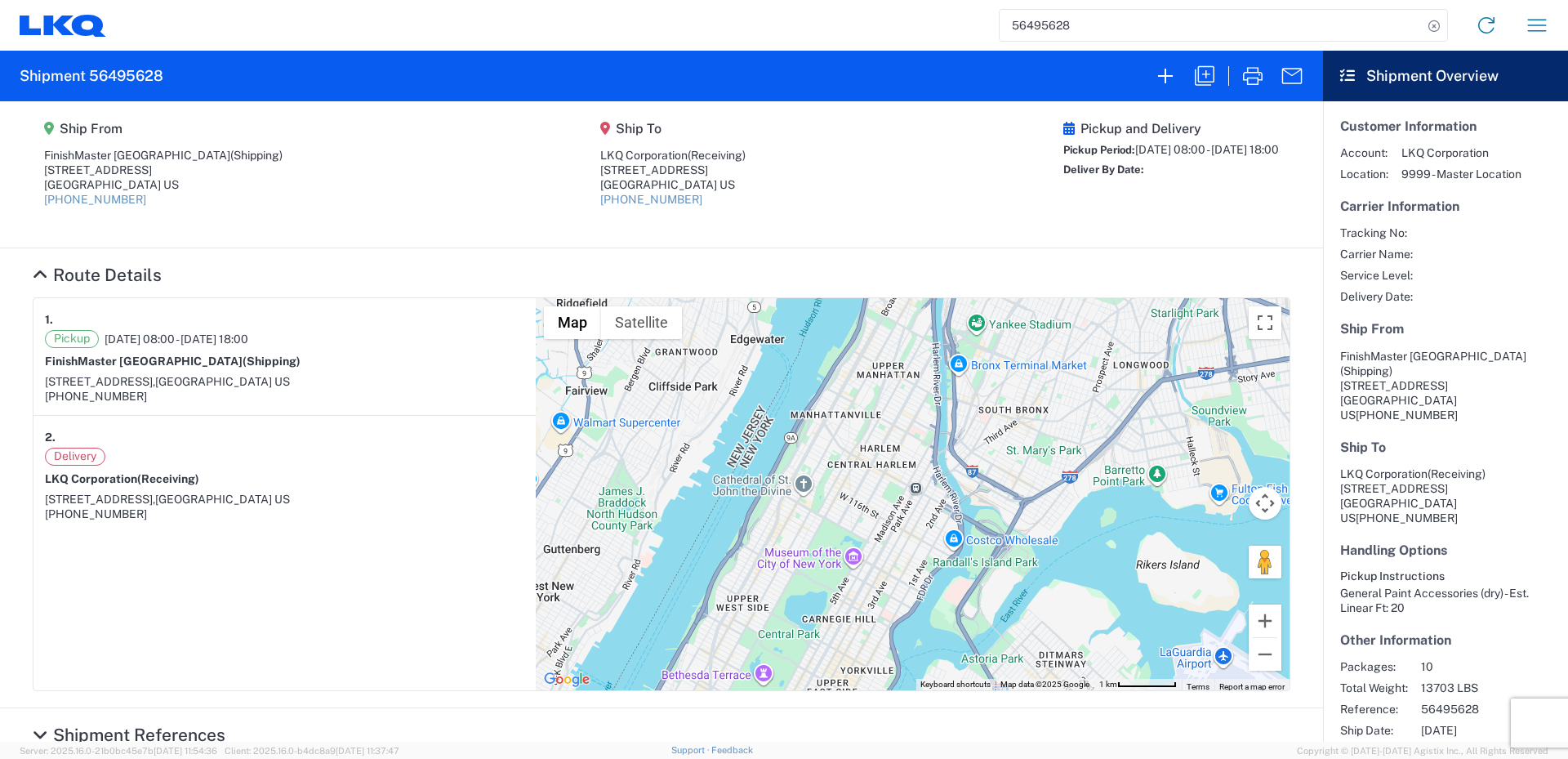
drag, startPoint x: 787, startPoint y: 528, endPoint x: 855, endPoint y: 440, distance: 111.2
click at [855, 440] on div "To navigate, press the arrow keys." at bounding box center [913, 494] width 754 height 392
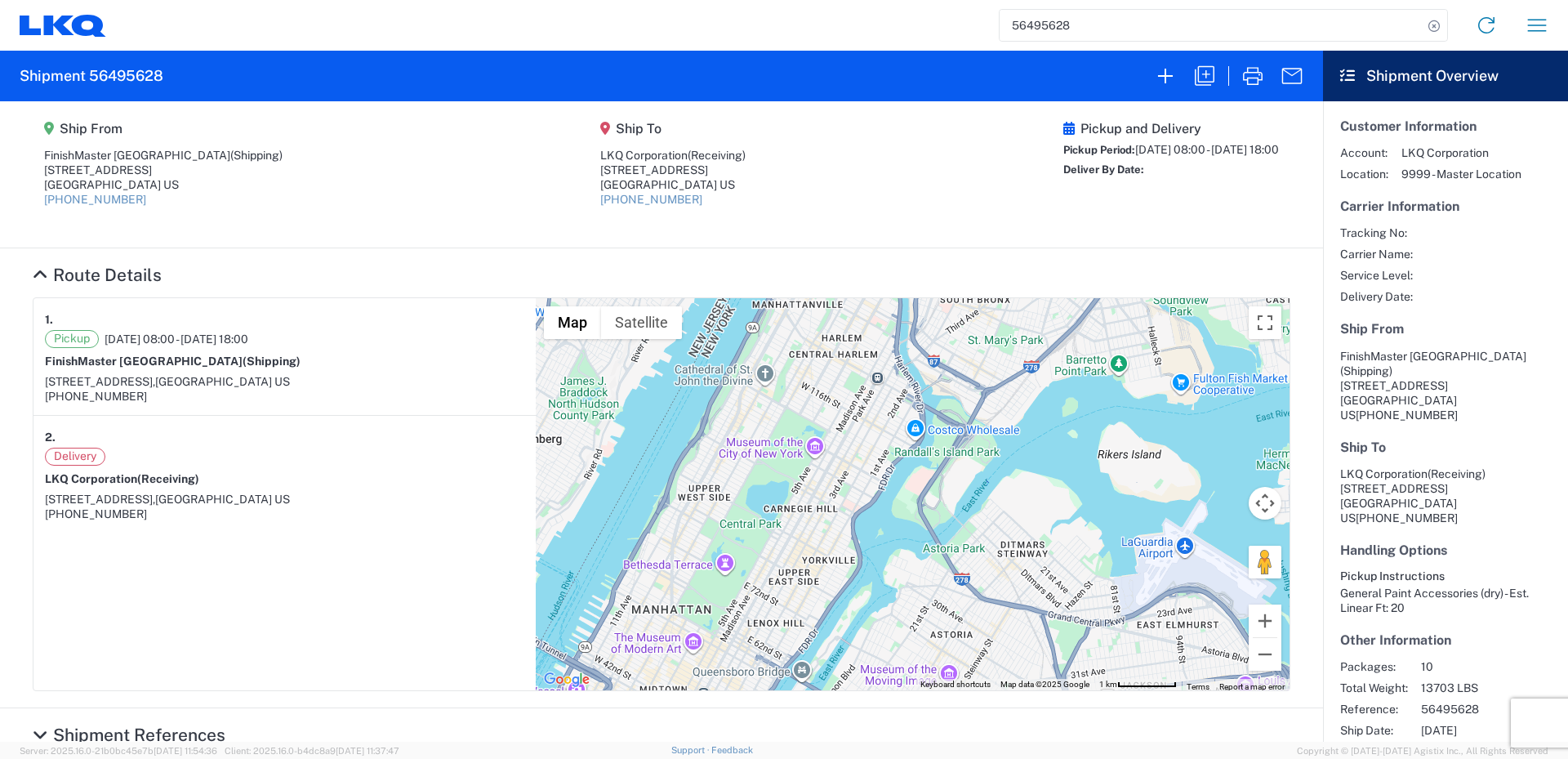
drag, startPoint x: 882, startPoint y: 492, endPoint x: 846, endPoint y: 422, distance: 78.7
click at [846, 422] on div "To navigate, press the arrow keys." at bounding box center [913, 494] width 754 height 392
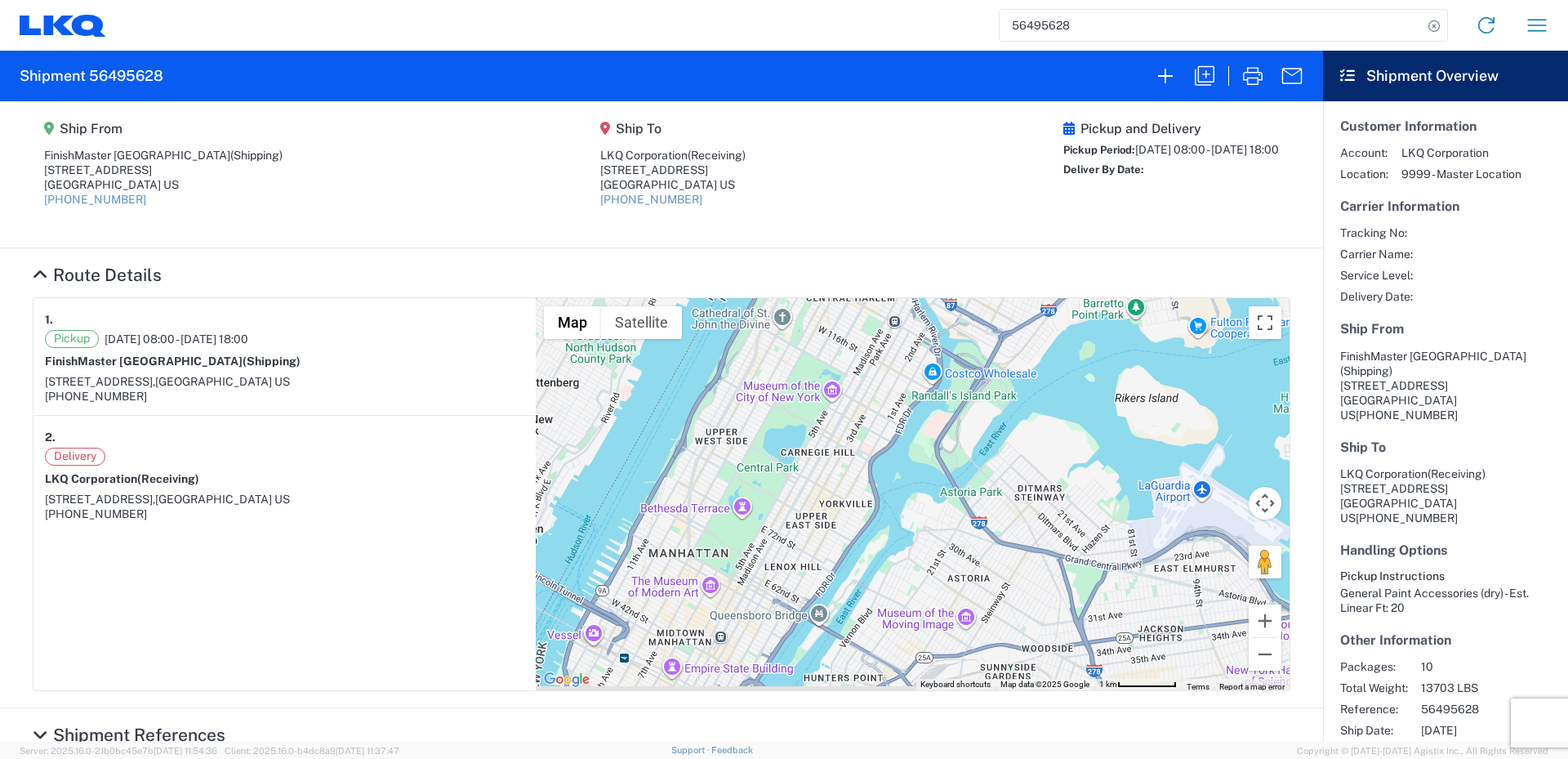
drag, startPoint x: 817, startPoint y: 490, endPoint x: 834, endPoint y: 431, distance: 61.4
click at [834, 431] on div "To navigate, press the arrow keys." at bounding box center [913, 494] width 754 height 392
drag, startPoint x: 771, startPoint y: 558, endPoint x: 841, endPoint y: 508, distance: 86.0
click at [809, 542] on div "To navigate, press the arrow keys." at bounding box center [913, 494] width 754 height 392
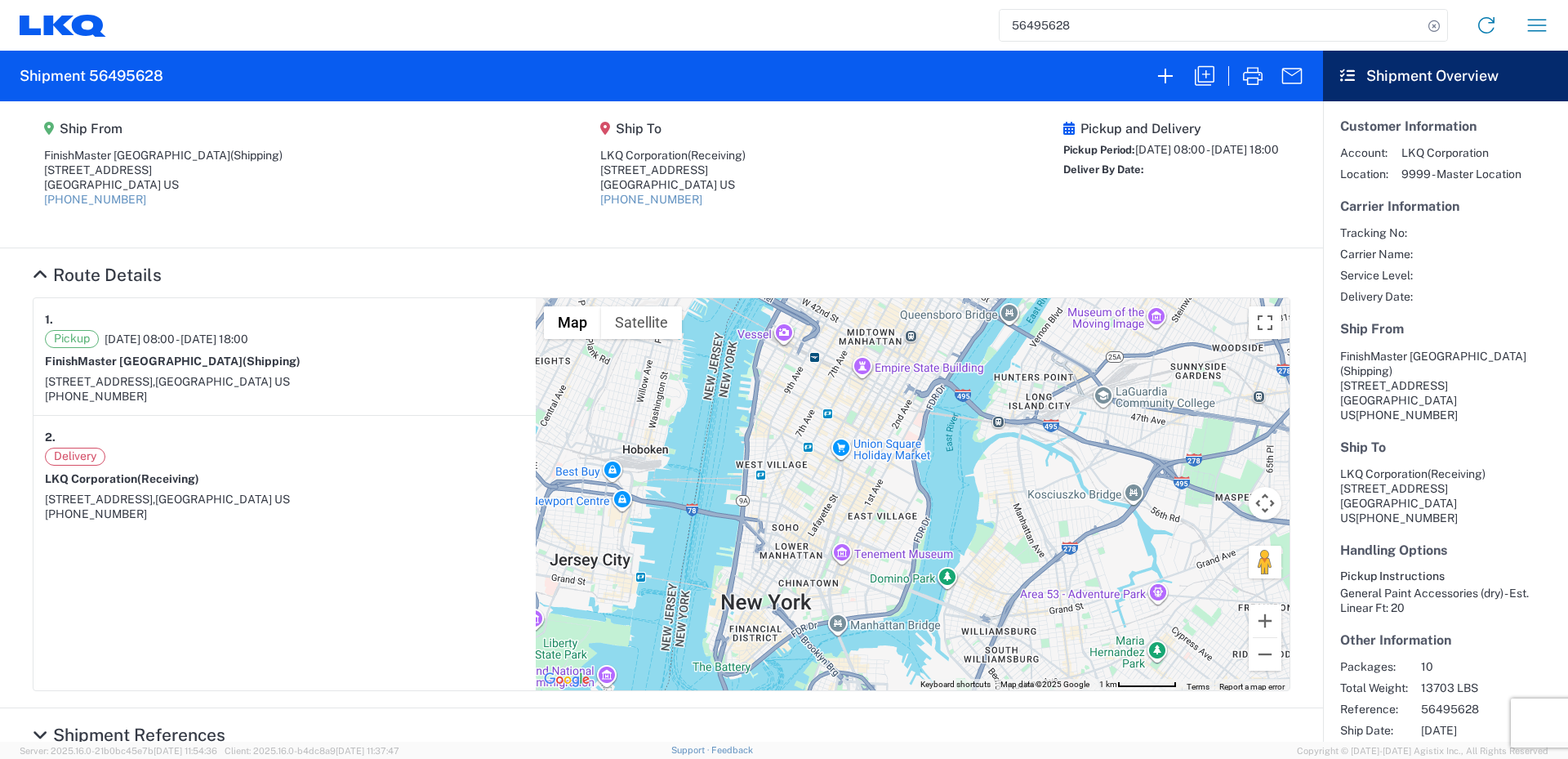
drag, startPoint x: 808, startPoint y: 565, endPoint x: 853, endPoint y: 352, distance: 217.7
click at [853, 352] on div "To navigate, press the arrow keys." at bounding box center [913, 494] width 754 height 392
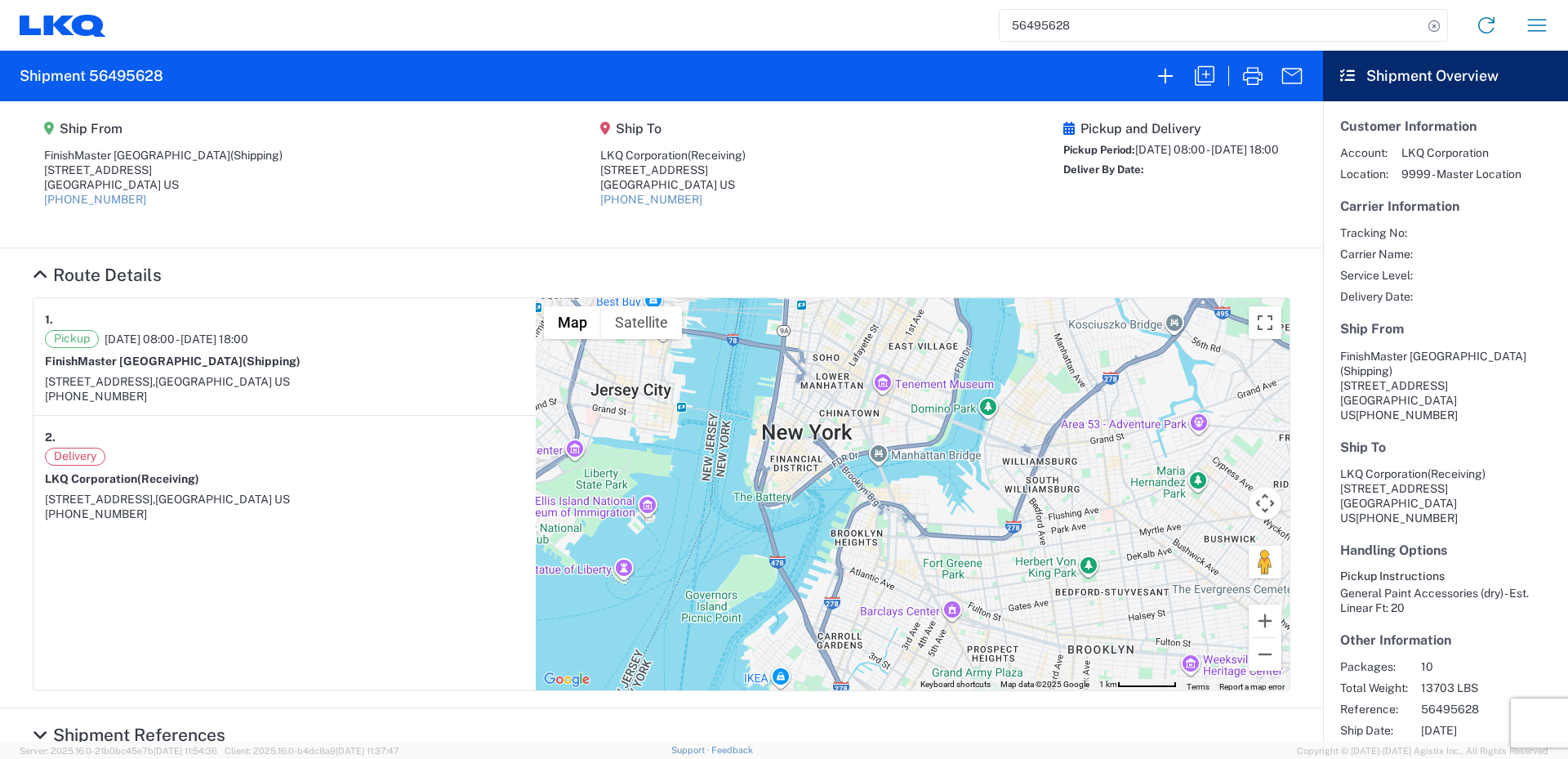
drag, startPoint x: 837, startPoint y: 600, endPoint x: 877, endPoint y: 430, distance: 174.6
click at [877, 430] on div "To navigate, press the arrow keys." at bounding box center [913, 494] width 754 height 392
